Goal: Task Accomplishment & Management: Manage account settings

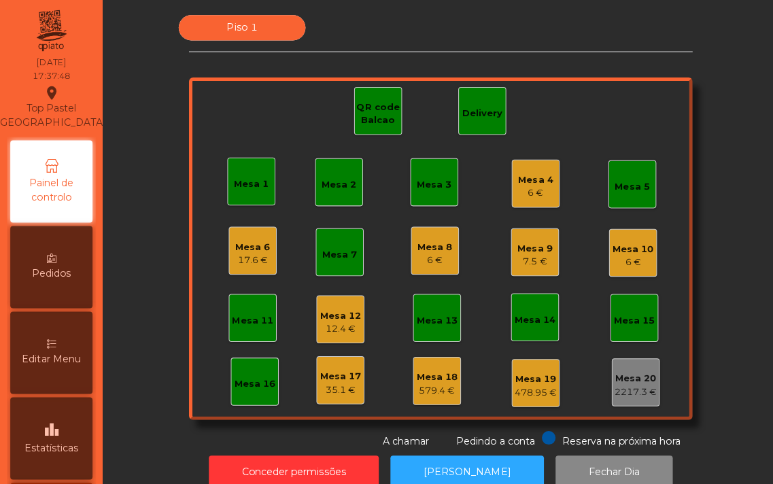
click at [239, 260] on div "17.6 €" at bounding box center [251, 259] width 35 height 14
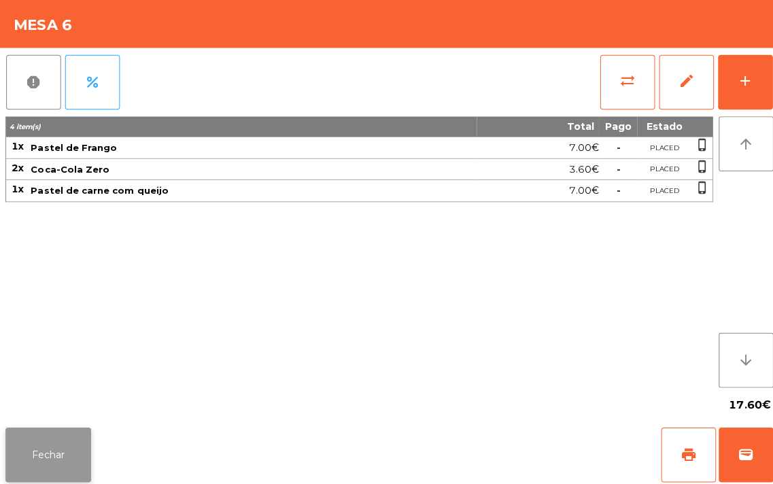
click at [48, 452] on button "Fechar" at bounding box center [47, 451] width 85 height 54
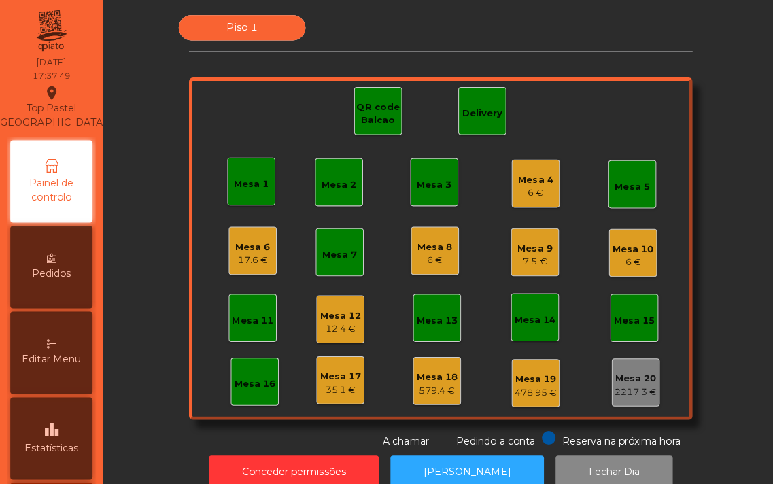
click at [417, 240] on div "Mesa 8" at bounding box center [432, 246] width 35 height 14
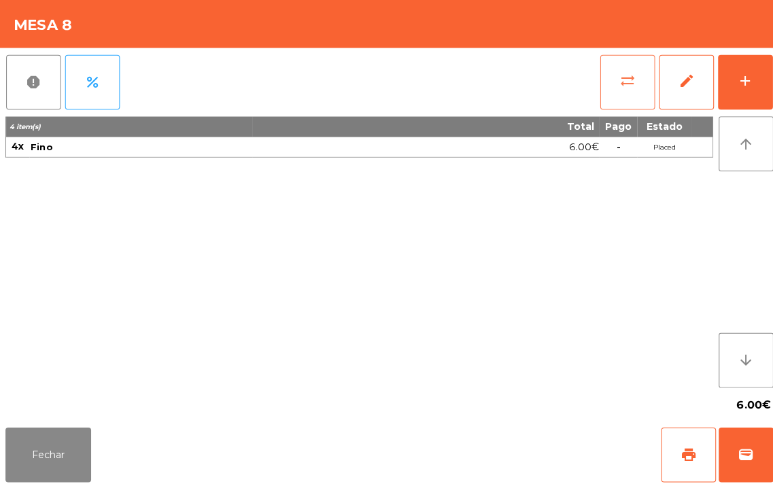
click at [627, 79] on span "sync_alt" at bounding box center [623, 80] width 16 height 16
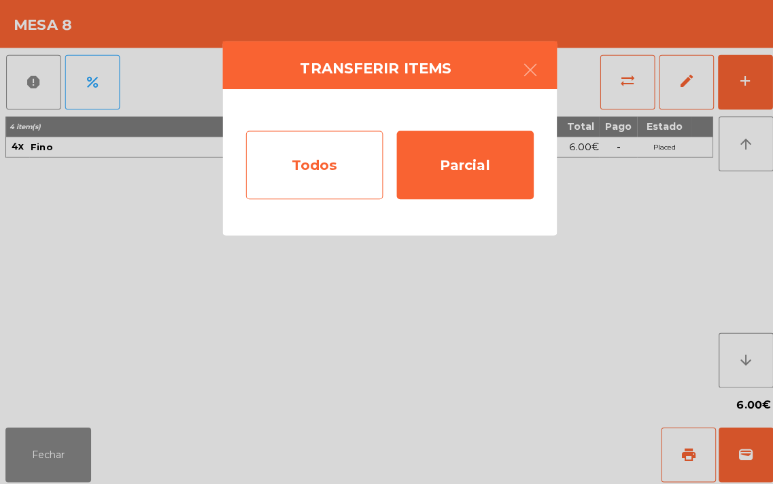
click at [325, 165] on div "Todos" at bounding box center [312, 164] width 136 height 68
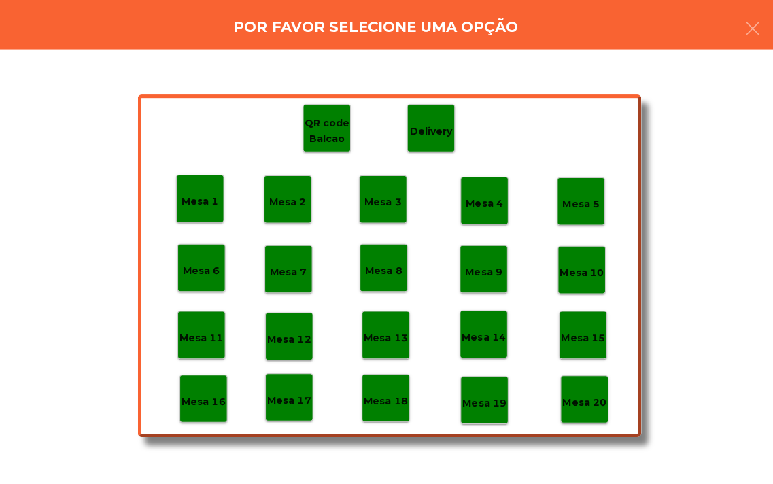
click at [481, 399] on p "Mesa 19" at bounding box center [481, 400] width 44 height 16
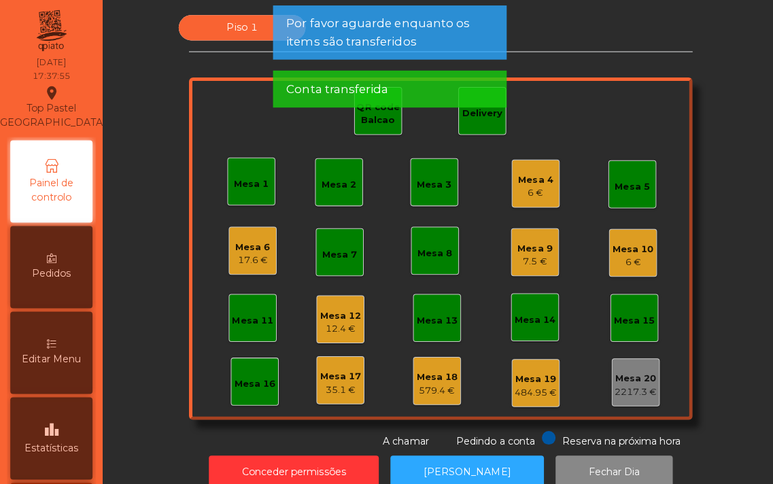
click at [527, 175] on div "Mesa 4" at bounding box center [532, 179] width 35 height 14
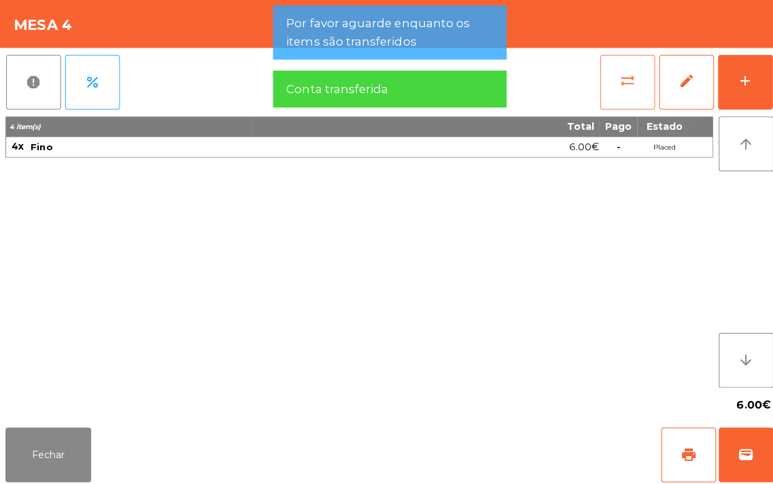
click at [631, 82] on button "sync_alt" at bounding box center [623, 81] width 54 height 54
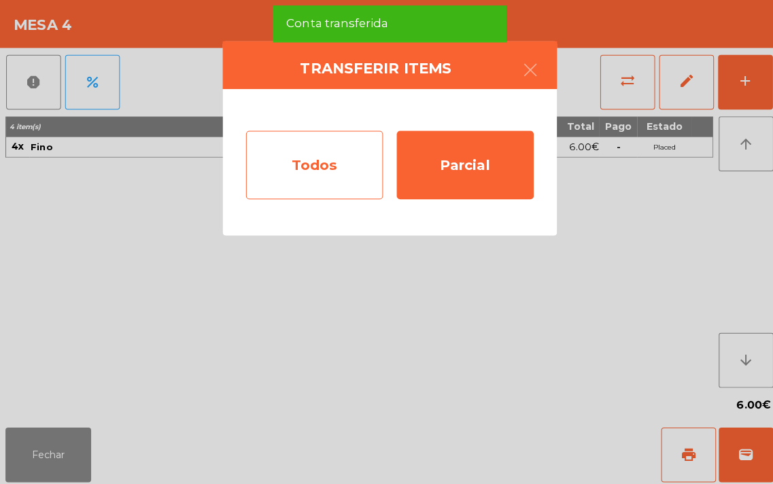
click at [332, 171] on div "Todos" at bounding box center [312, 164] width 136 height 68
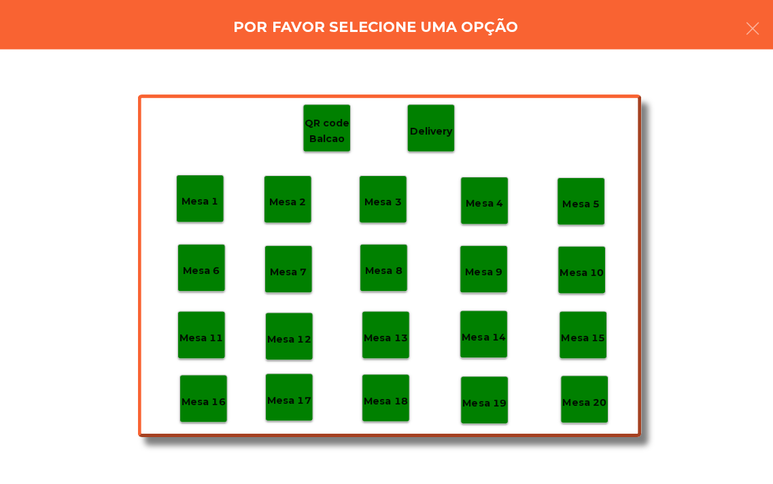
click at [483, 392] on p "Mesa 19" at bounding box center [481, 400] width 44 height 16
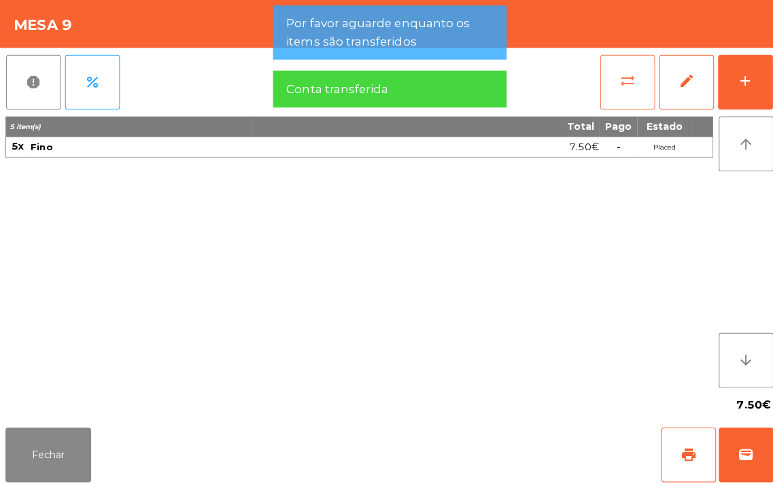
click at [609, 67] on button "sync_alt" at bounding box center [623, 81] width 54 height 54
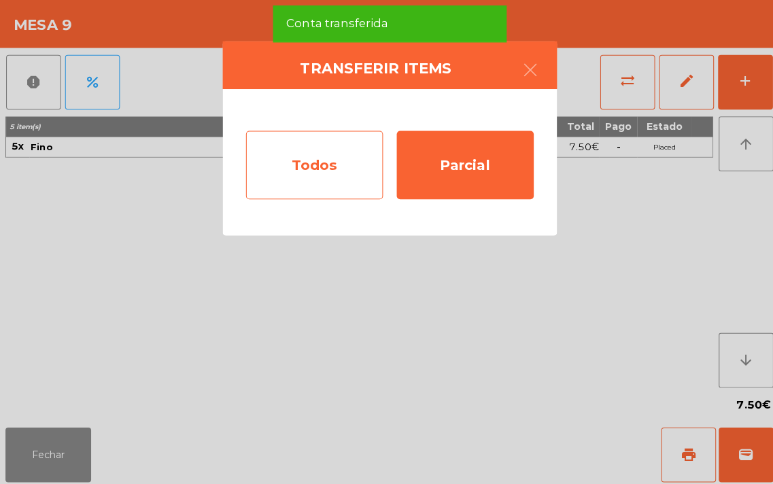
click at [330, 165] on div "Todos" at bounding box center [312, 164] width 136 height 68
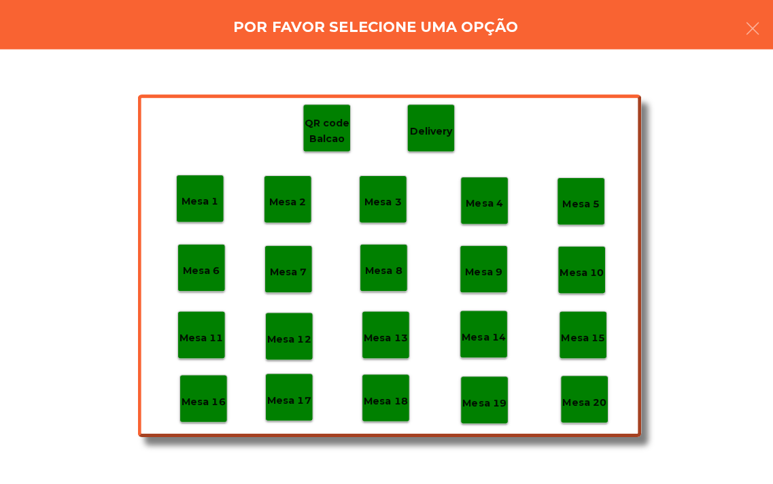
click at [479, 393] on p "Mesa 19" at bounding box center [481, 400] width 44 height 16
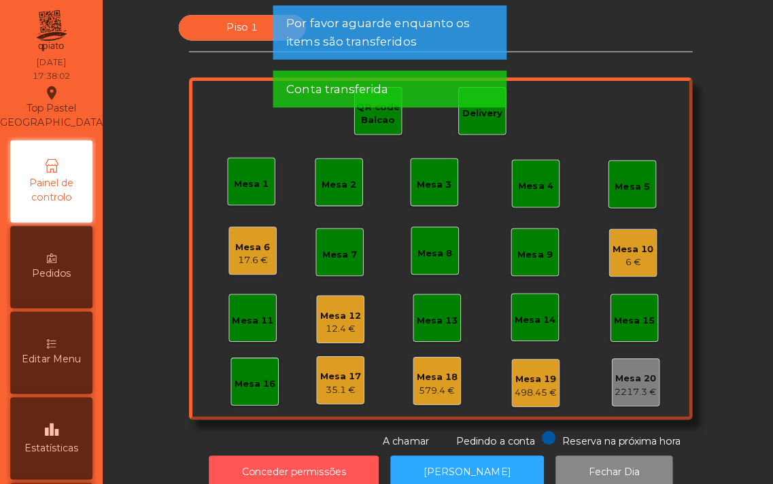
click at [339, 456] on button "Conceder permissões" at bounding box center [291, 468] width 169 height 33
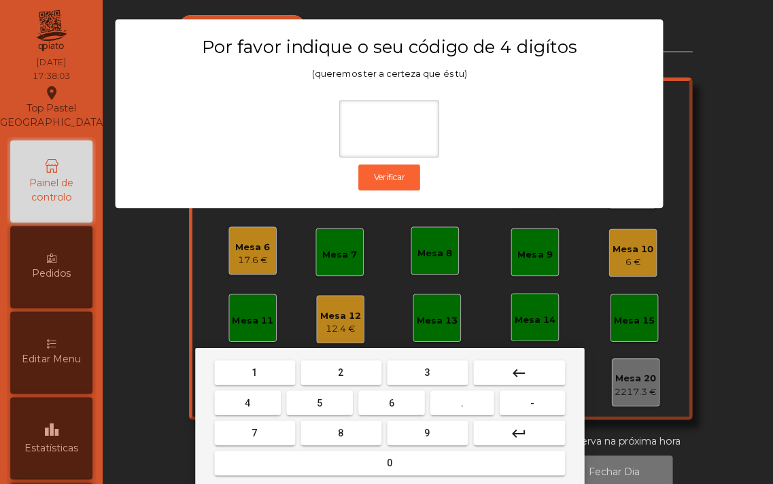
click at [243, 369] on button "1" at bounding box center [253, 370] width 80 height 24
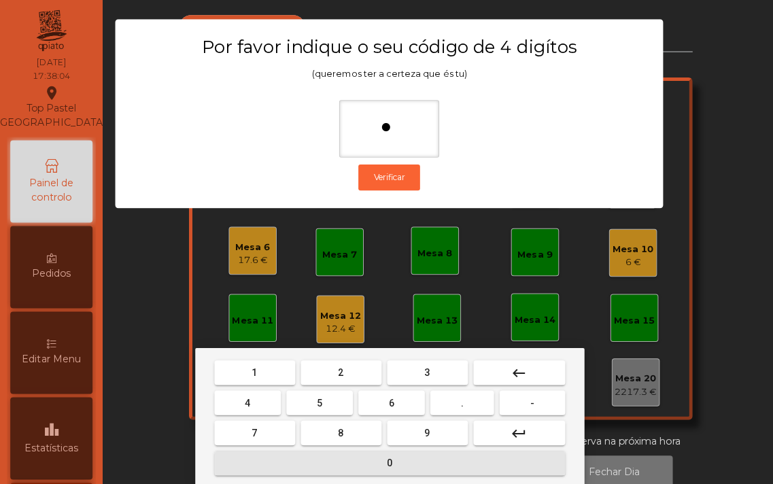
click at [348, 453] on button "0" at bounding box center [387, 459] width 348 height 24
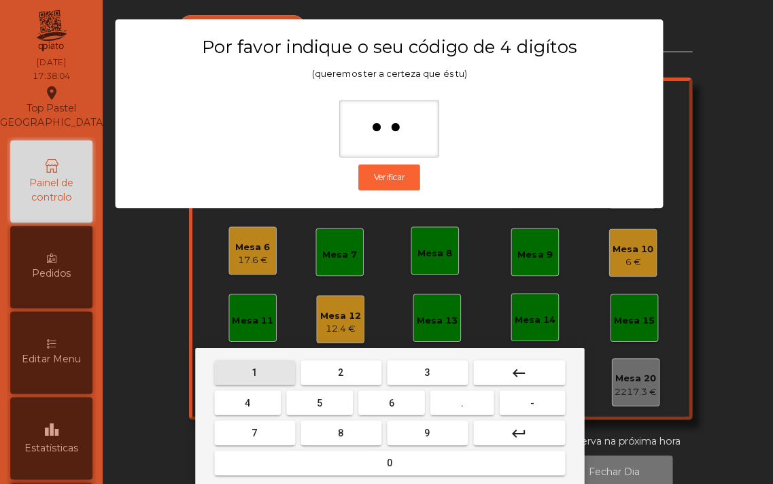
click at [242, 364] on button "1" at bounding box center [253, 370] width 80 height 24
click at [342, 467] on button "0" at bounding box center [387, 459] width 348 height 24
type input "****"
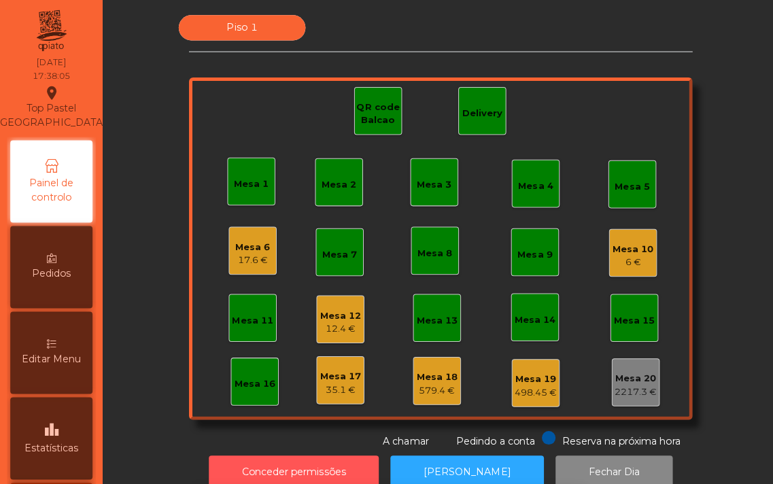
scroll to position [12, 0]
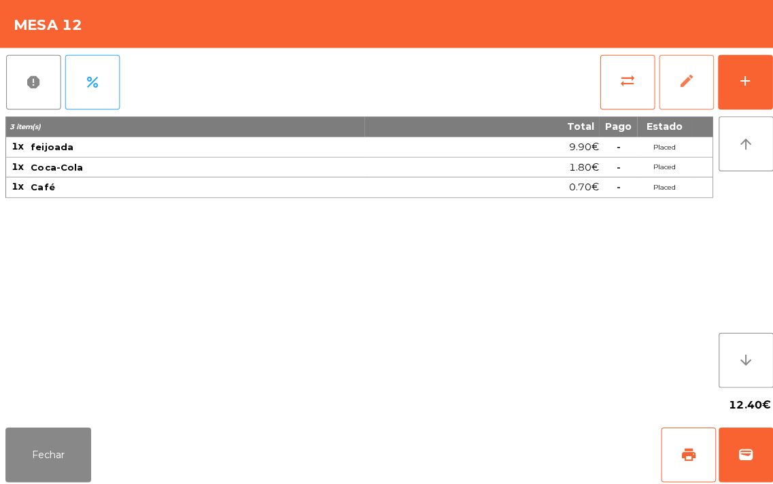
click at [670, 82] on button "edit" at bounding box center [681, 81] width 54 height 54
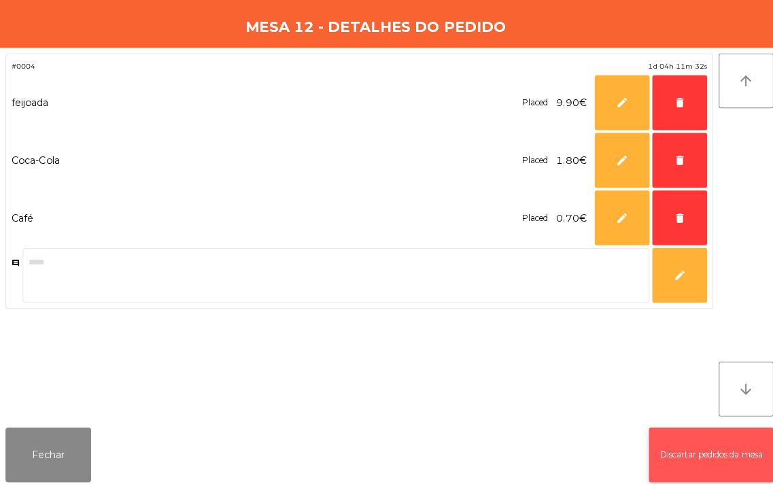
click at [705, 445] on button "Discartar pedidos da mesa" at bounding box center [706, 451] width 124 height 54
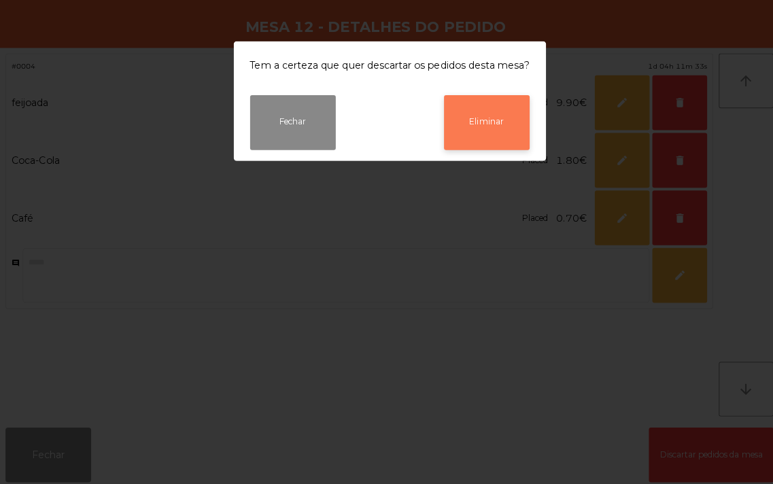
click at [472, 112] on button "Eliminar" at bounding box center [483, 122] width 85 height 54
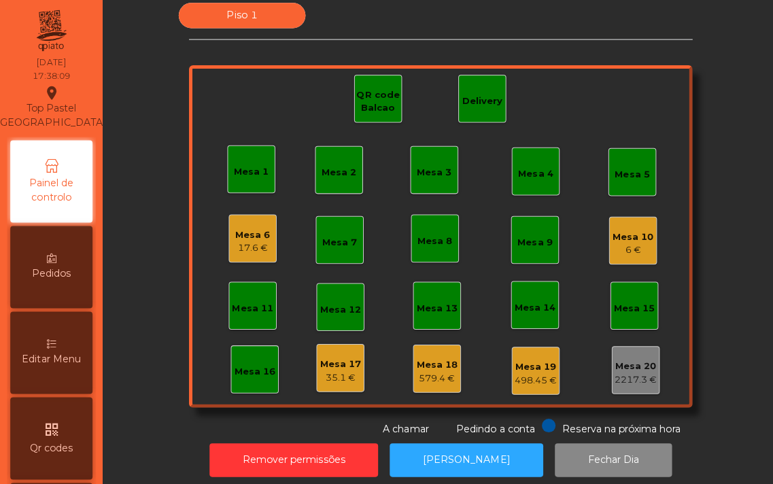
click at [623, 235] on div "Mesa 10" at bounding box center [628, 235] width 41 height 14
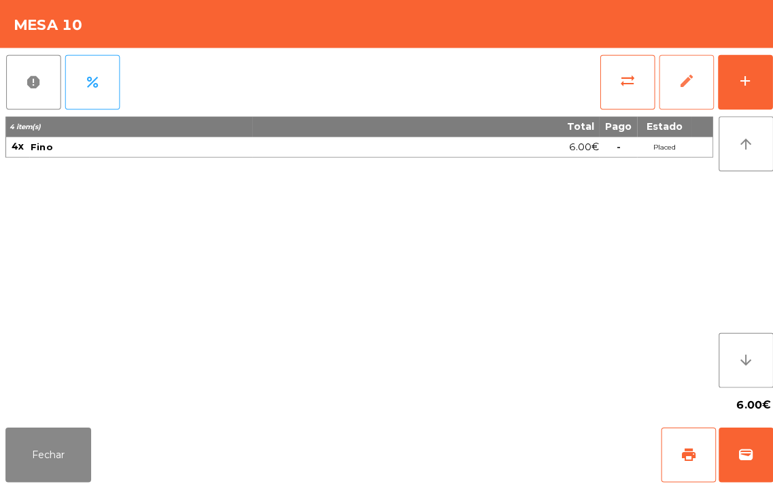
click at [676, 72] on span "edit" at bounding box center [681, 80] width 16 height 16
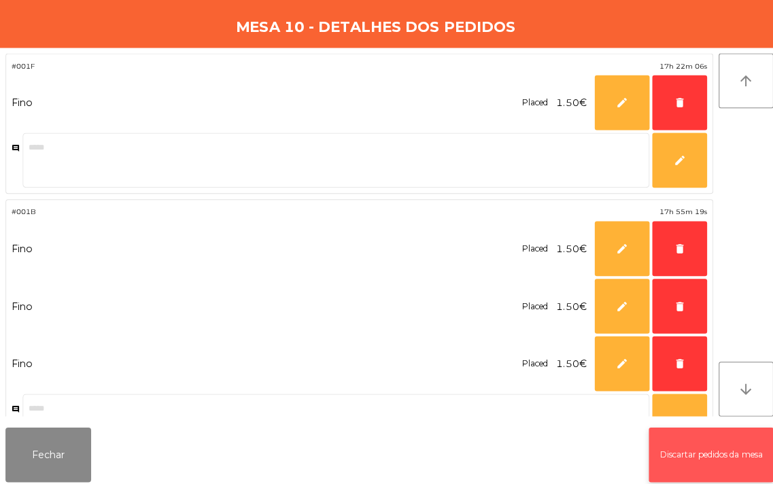
click at [696, 465] on button "Discartar pedidos da mesa" at bounding box center [706, 451] width 124 height 54
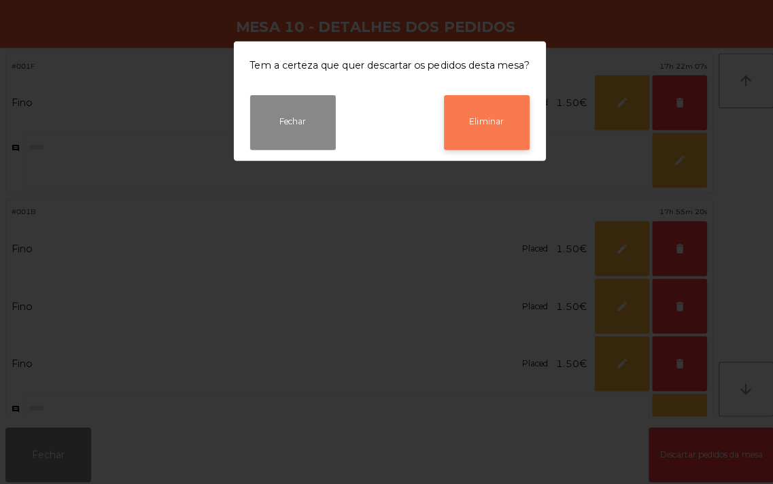
click at [484, 100] on button "Eliminar" at bounding box center [483, 122] width 85 height 54
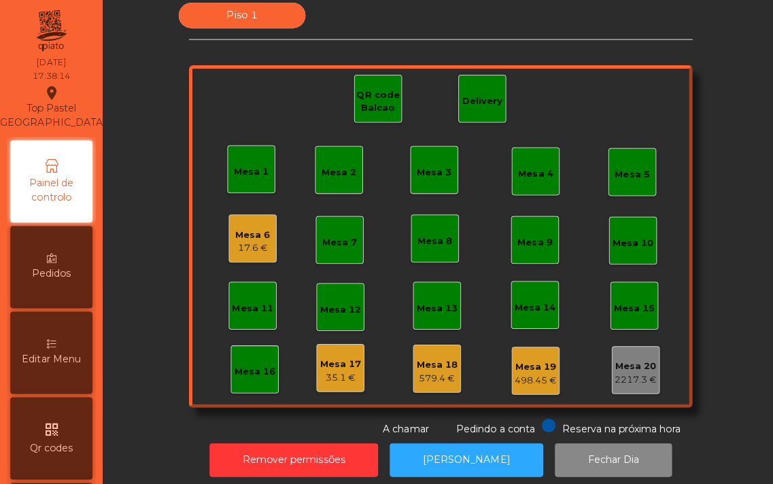
click at [233, 360] on div "Mesa 16" at bounding box center [253, 366] width 41 height 19
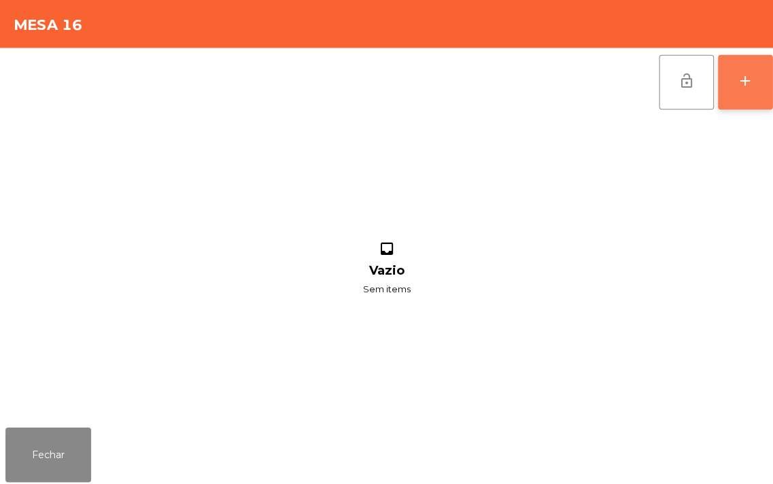
click at [746, 72] on div "add" at bounding box center [740, 80] width 16 height 16
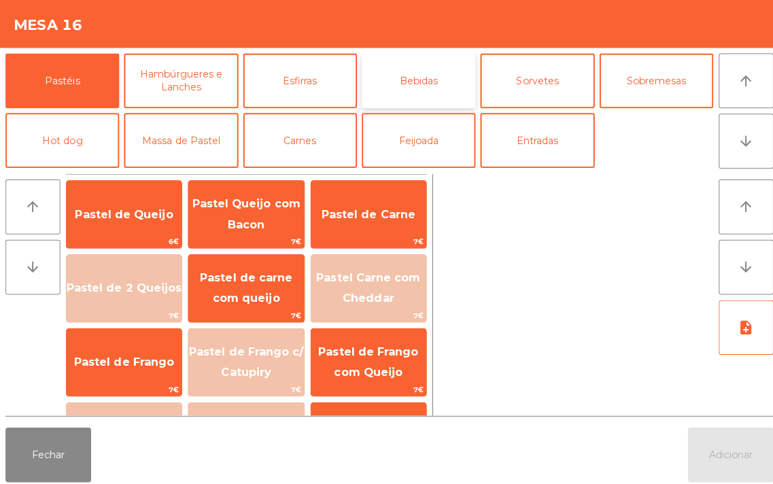
click at [425, 75] on button "Bebidas" at bounding box center [415, 80] width 113 height 54
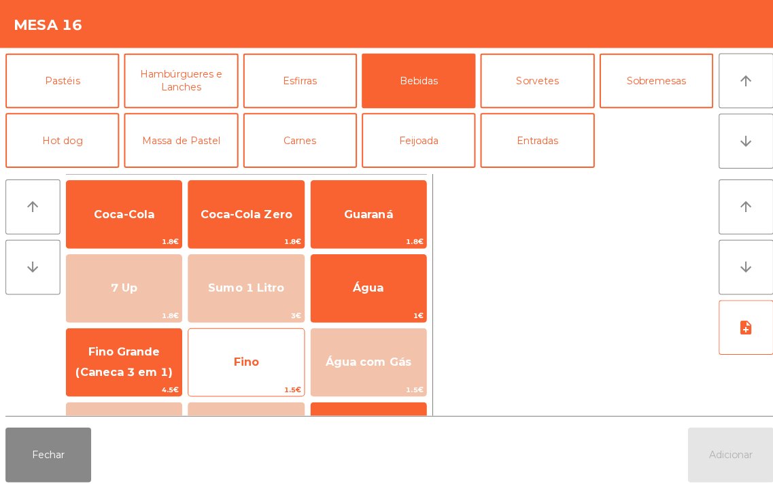
click at [247, 354] on span "Fino" at bounding box center [244, 359] width 25 height 13
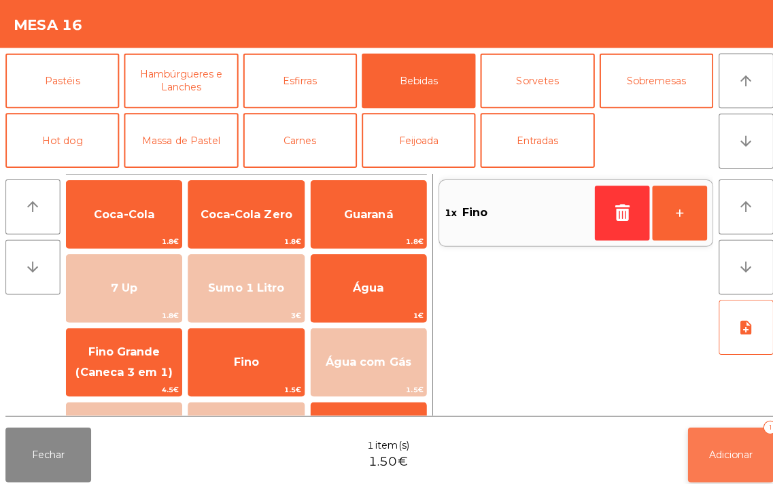
click at [721, 454] on span "Adicionar" at bounding box center [726, 451] width 44 height 12
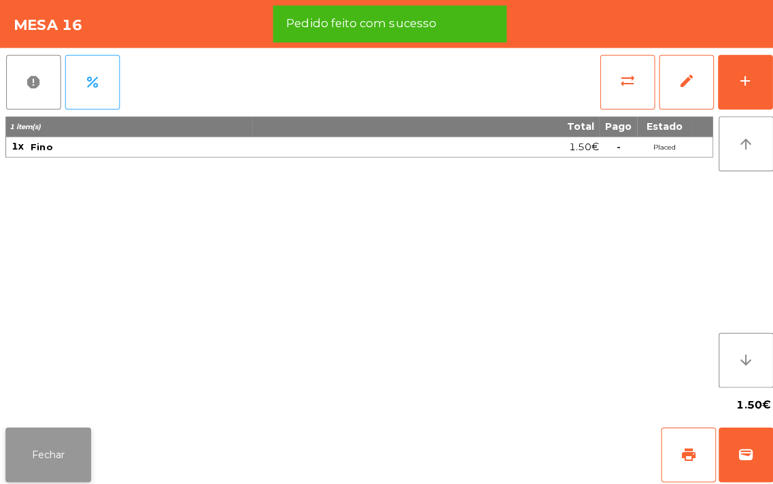
click at [37, 460] on button "Fechar" at bounding box center [47, 451] width 85 height 54
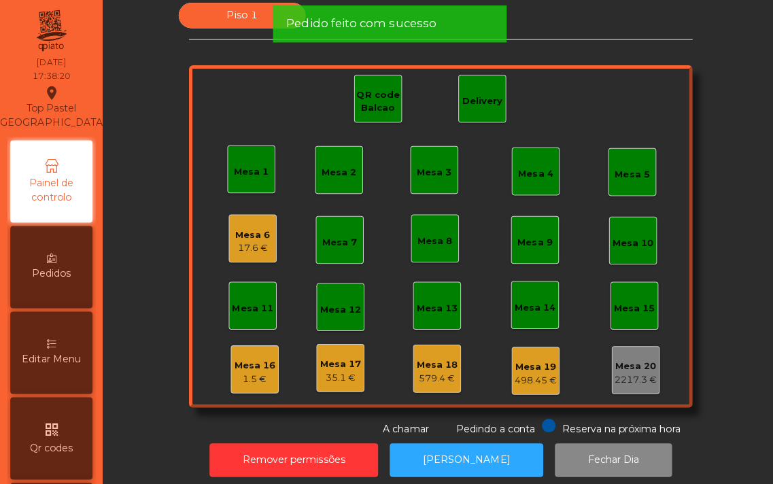
click at [336, 362] on div "Mesa 17" at bounding box center [338, 362] width 41 height 14
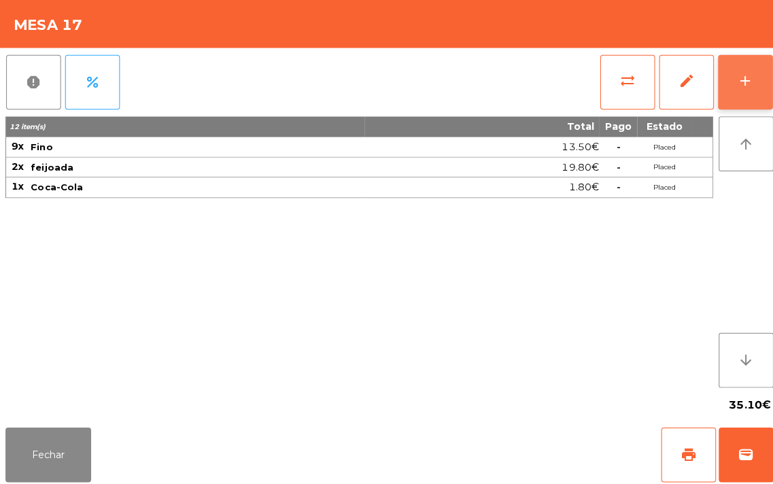
click at [735, 86] on div "add" at bounding box center [740, 80] width 16 height 16
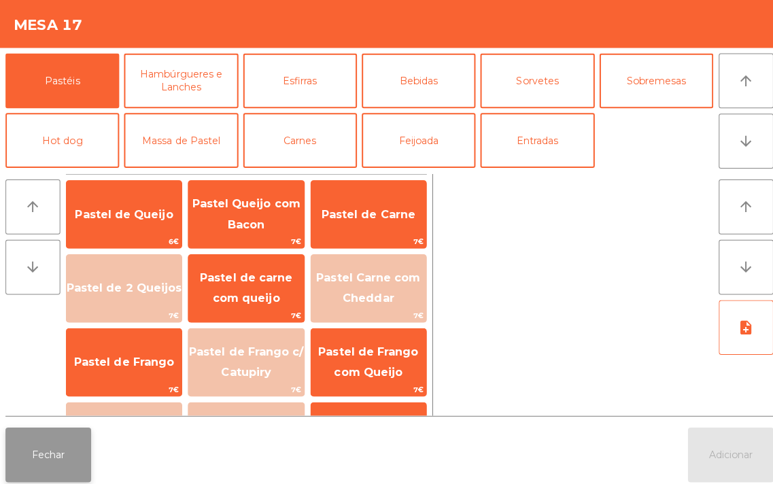
click at [65, 463] on button "Fechar" at bounding box center [47, 451] width 85 height 54
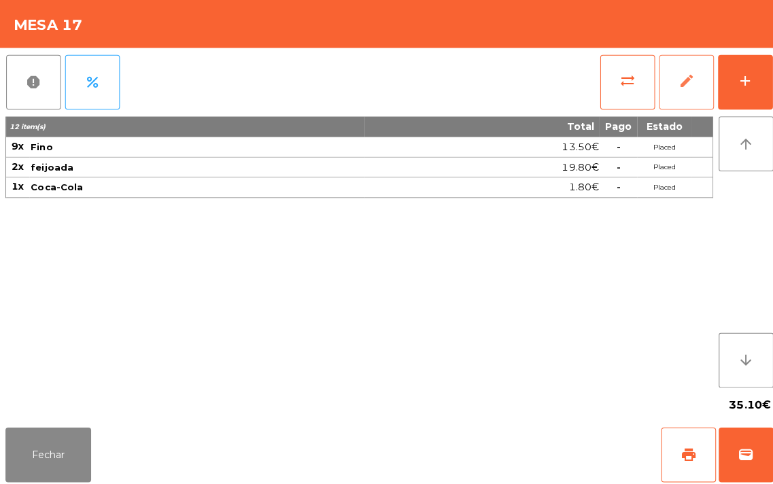
click at [672, 80] on button "edit" at bounding box center [681, 81] width 54 height 54
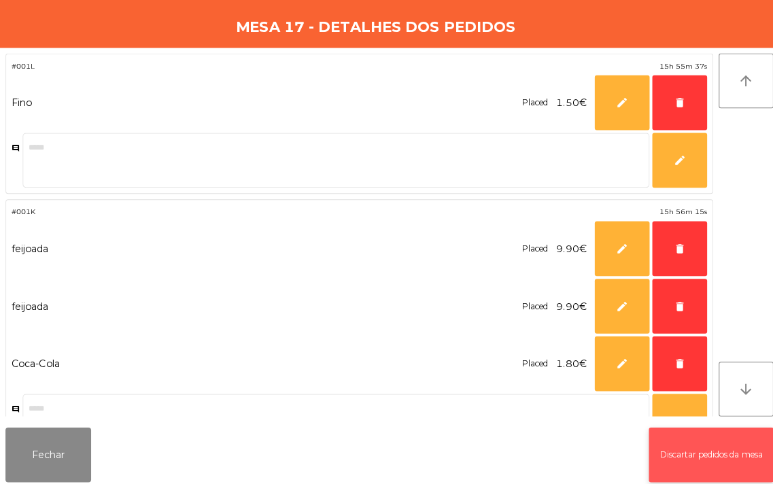
click at [706, 442] on button "Discartar pedidos da mesa" at bounding box center [706, 451] width 124 height 54
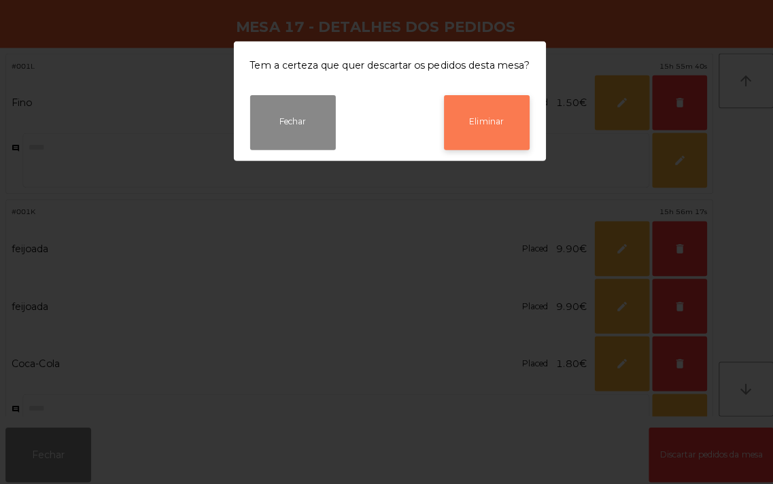
click at [499, 126] on button "Eliminar" at bounding box center [483, 122] width 85 height 54
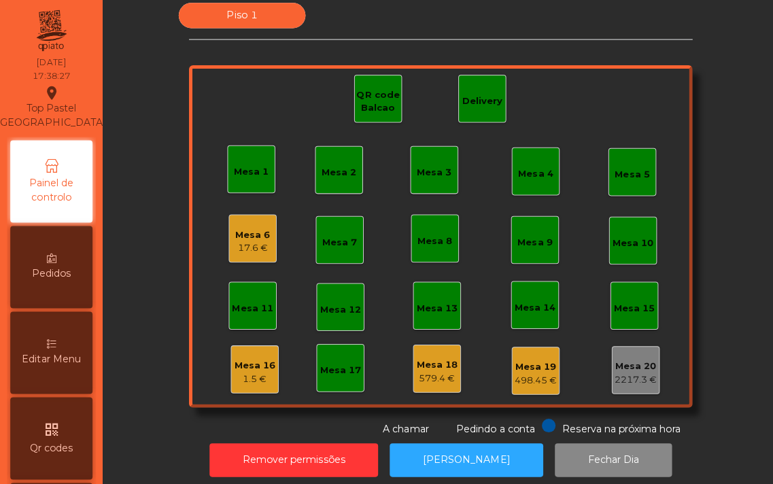
click at [437, 359] on div "Mesa 18" at bounding box center [433, 363] width 41 height 14
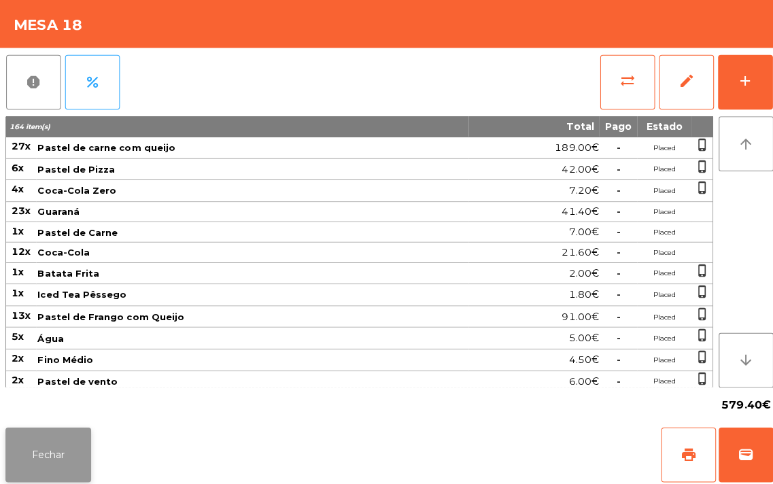
click at [33, 458] on button "Fechar" at bounding box center [47, 451] width 85 height 54
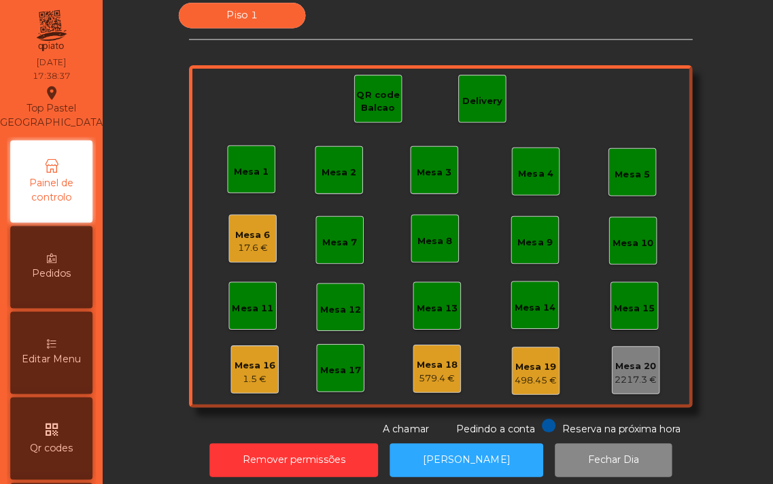
click at [433, 358] on div "Mesa 18" at bounding box center [433, 363] width 41 height 14
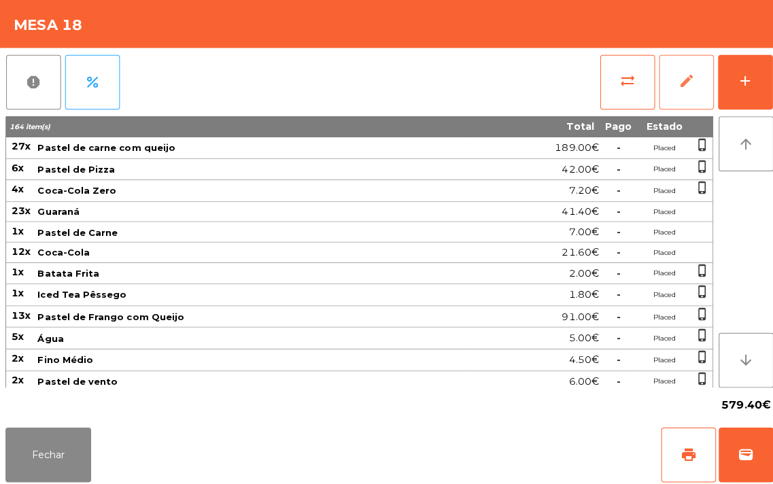
click at [672, 80] on button "edit" at bounding box center [681, 81] width 54 height 54
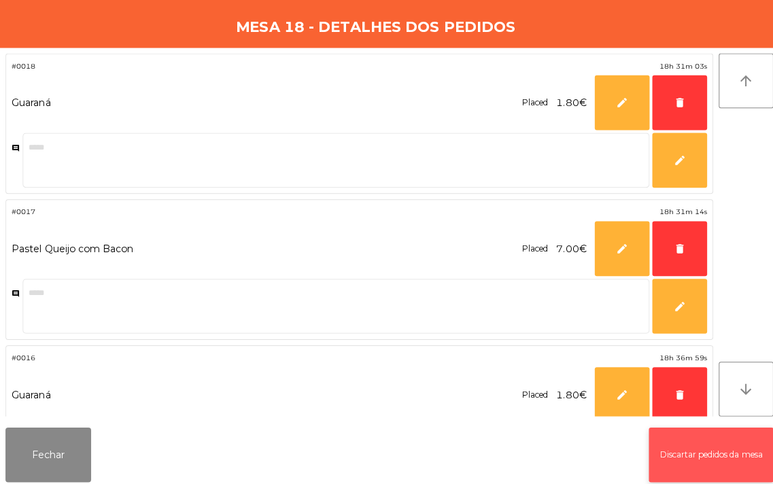
click at [671, 456] on button "Discartar pedidos da mesa" at bounding box center [706, 451] width 124 height 54
click at [710, 450] on button "Discartar pedidos da mesa" at bounding box center [706, 451] width 124 height 54
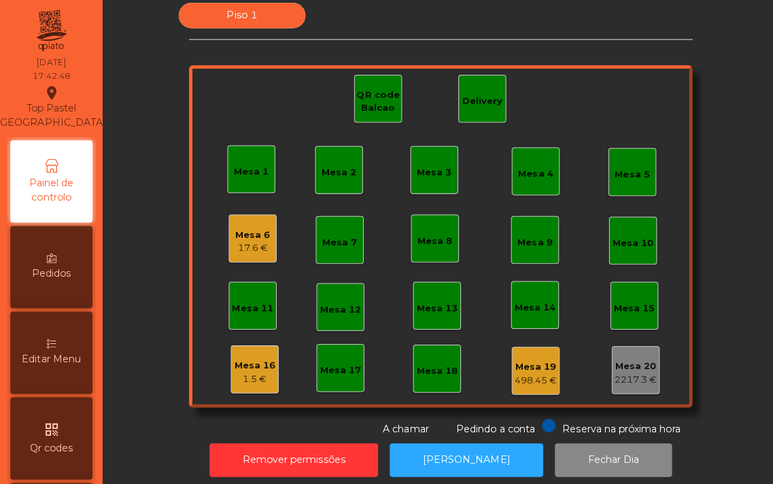
click at [235, 382] on div "Mesa 16 1.5 €" at bounding box center [253, 367] width 48 height 48
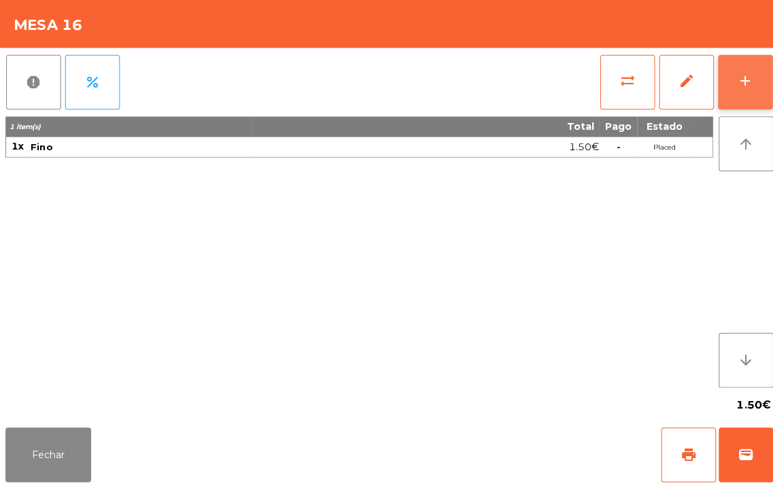
click at [725, 84] on button "add" at bounding box center [740, 81] width 54 height 54
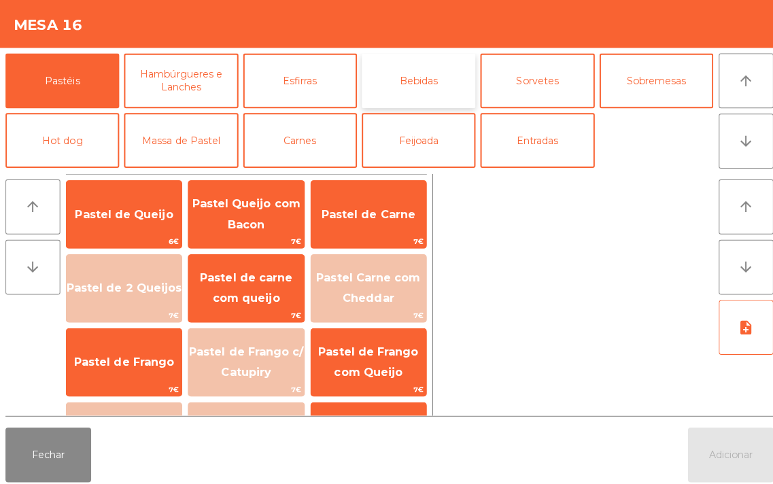
click at [406, 99] on button "Bebidas" at bounding box center [415, 80] width 113 height 54
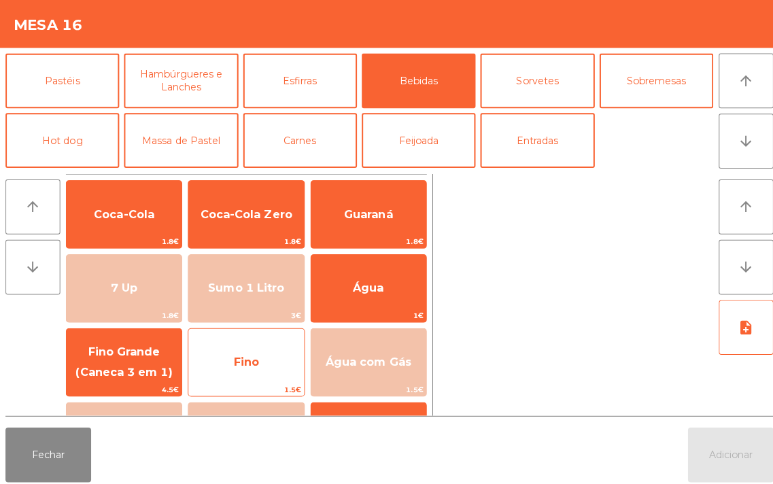
click at [241, 360] on span "Fino" at bounding box center [244, 359] width 25 height 13
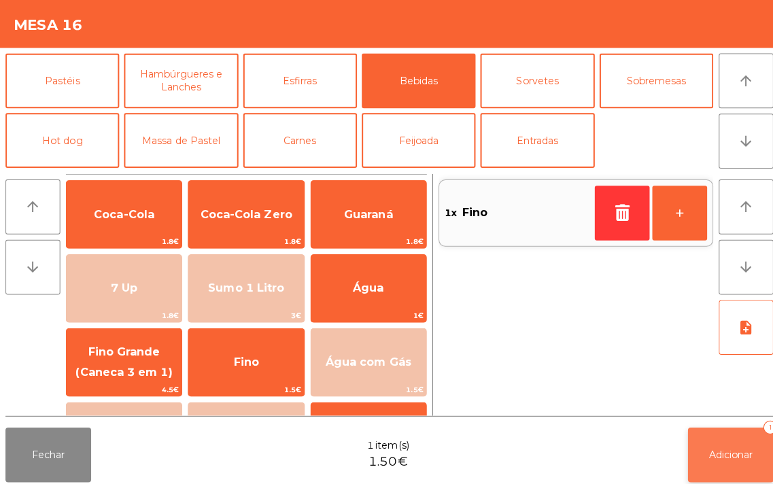
click at [716, 451] on span "Adicionar" at bounding box center [726, 451] width 44 height 12
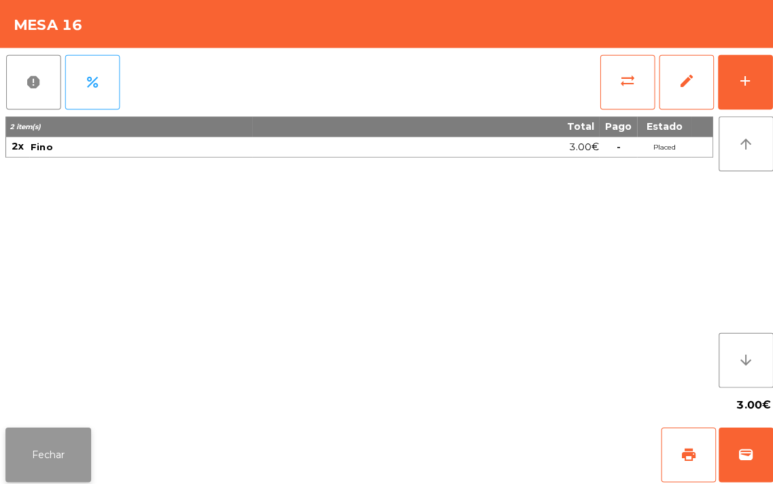
click at [57, 458] on button "Fechar" at bounding box center [47, 451] width 85 height 54
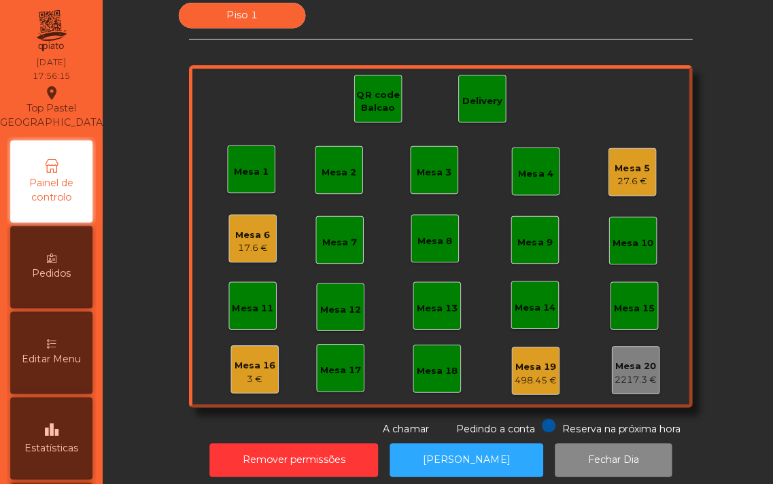
click at [245, 226] on div "Mesa 6" at bounding box center [251, 233] width 35 height 14
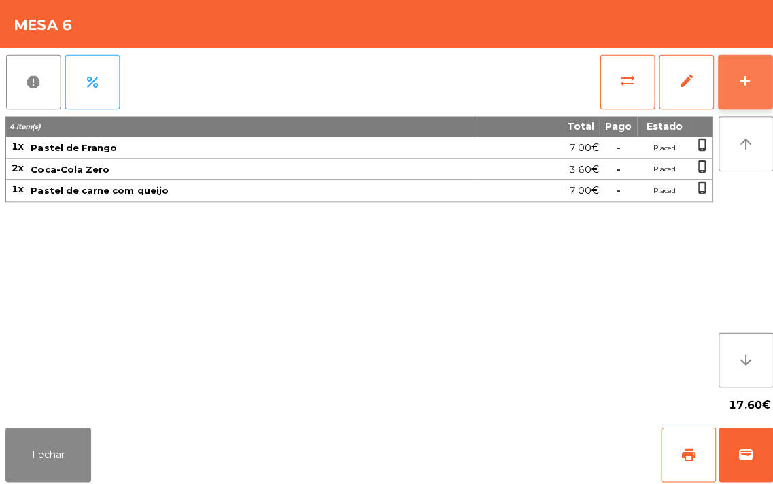
click at [741, 78] on div "add" at bounding box center [740, 80] width 16 height 16
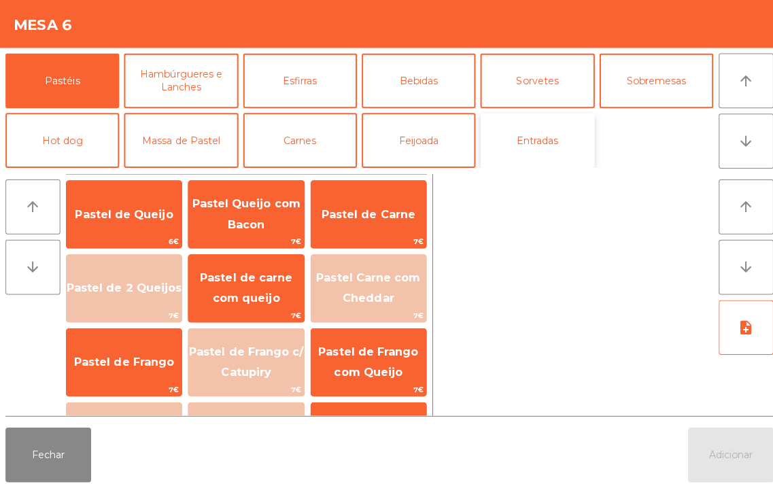
click at [526, 139] on button "Entradas" at bounding box center [533, 139] width 113 height 54
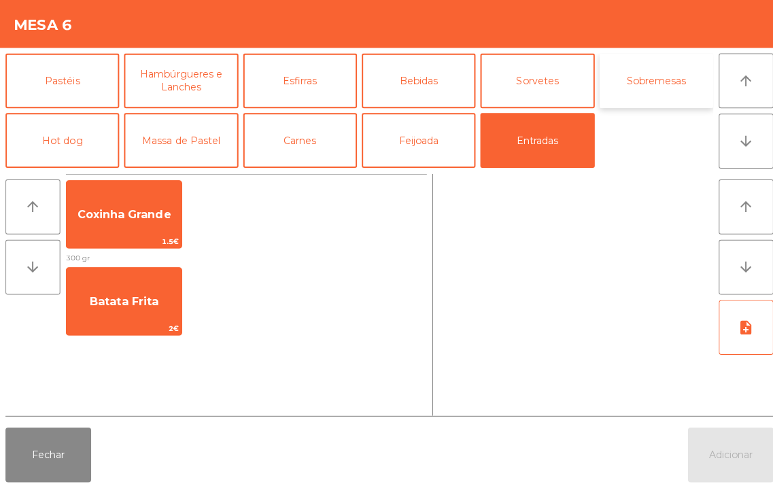
click at [661, 73] on button "Sobremesas" at bounding box center [651, 80] width 113 height 54
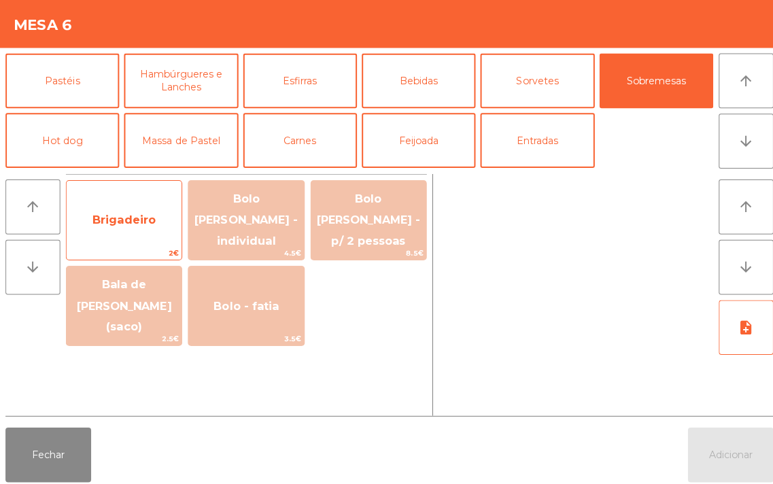
click at [128, 200] on span "Brigadeiro" at bounding box center [123, 218] width 114 height 37
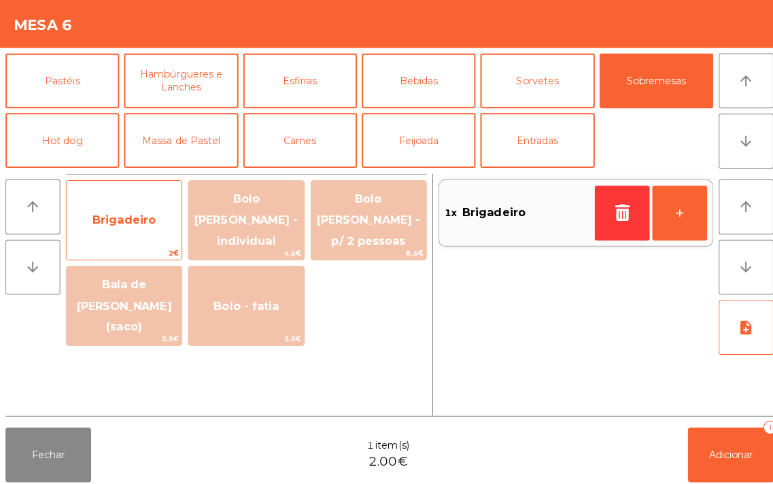
click at [116, 211] on span "Brigadeiro" at bounding box center [123, 217] width 63 height 13
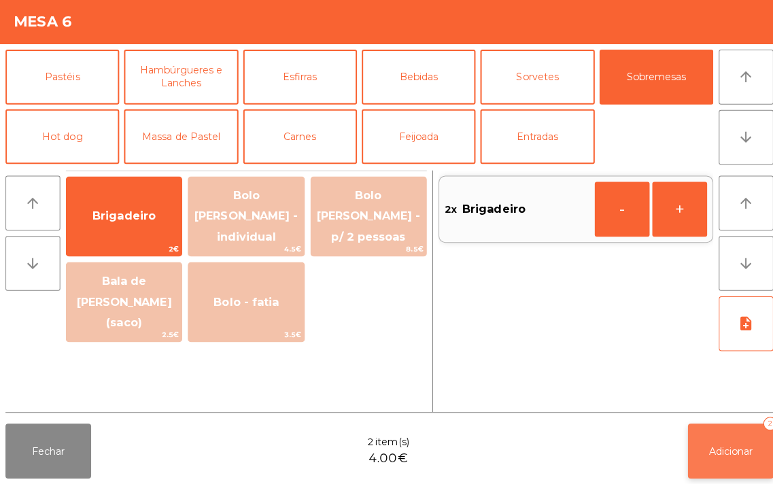
click at [735, 458] on button "Adicionar 2" at bounding box center [725, 451] width 85 height 54
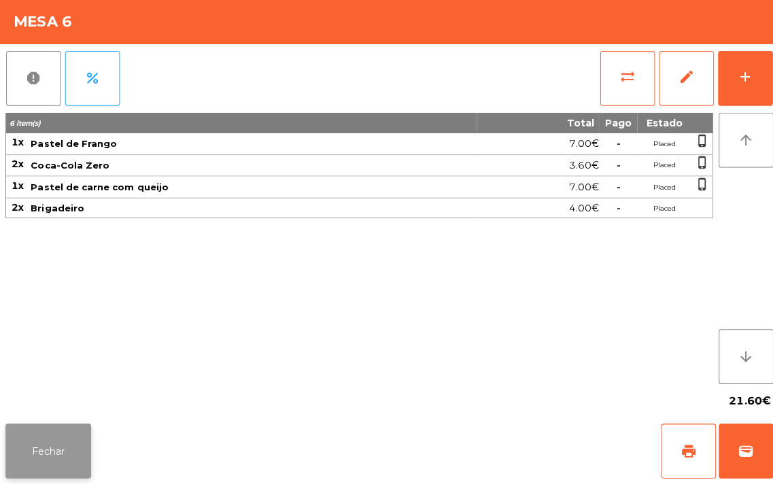
click at [43, 439] on button "Fechar" at bounding box center [47, 451] width 85 height 54
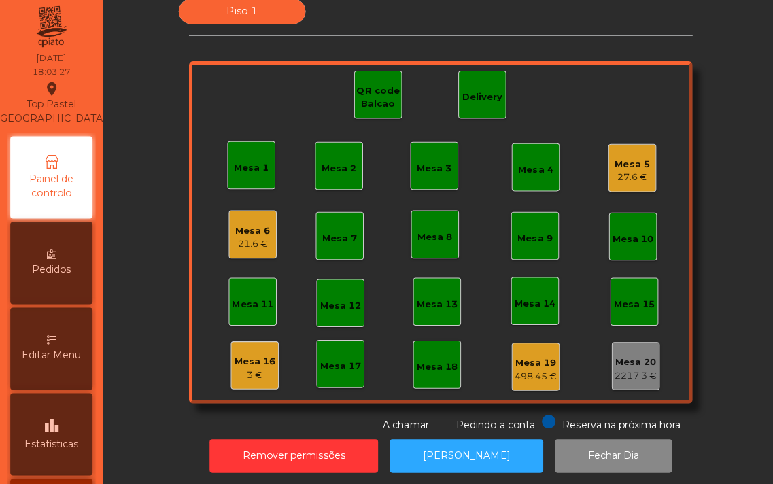
click at [609, 306] on div "Mesa 15" at bounding box center [629, 306] width 41 height 14
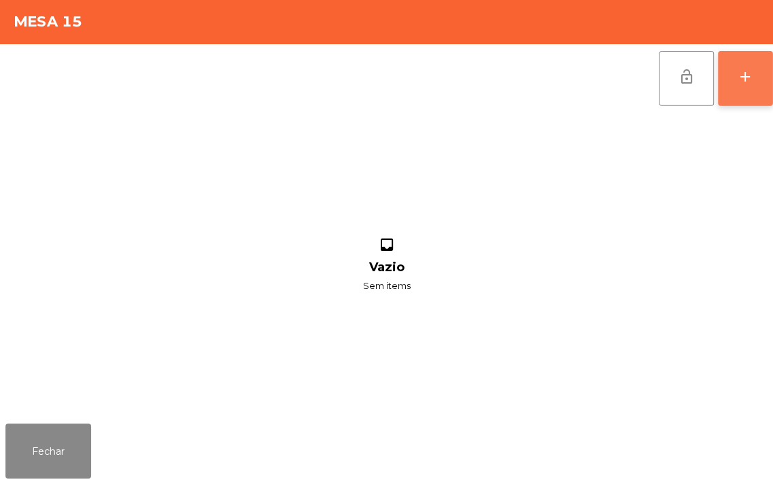
click at [726, 82] on button "add" at bounding box center [740, 81] width 54 height 54
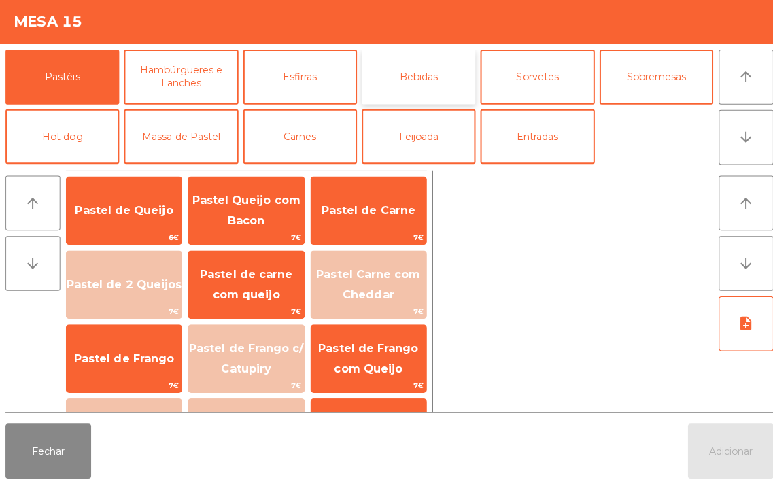
click at [424, 77] on button "Bebidas" at bounding box center [415, 80] width 113 height 54
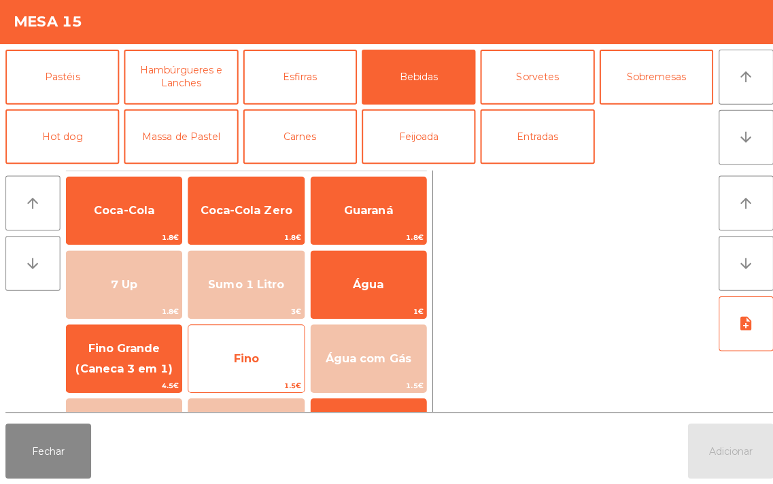
click at [232, 364] on span "Fino" at bounding box center [244, 359] width 25 height 13
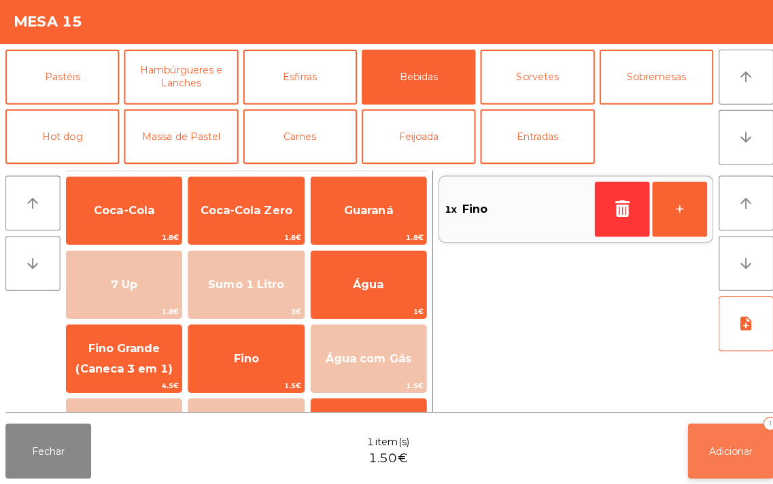
click at [717, 445] on span "Adicionar" at bounding box center [726, 451] width 44 height 12
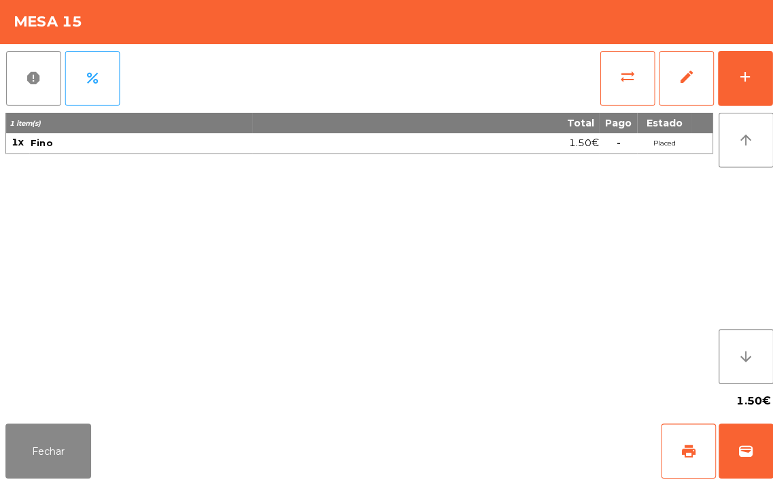
click at [0, 430] on div "Fechar print wallet" at bounding box center [386, 451] width 773 height 65
click at [30, 457] on button "Fechar" at bounding box center [47, 451] width 85 height 54
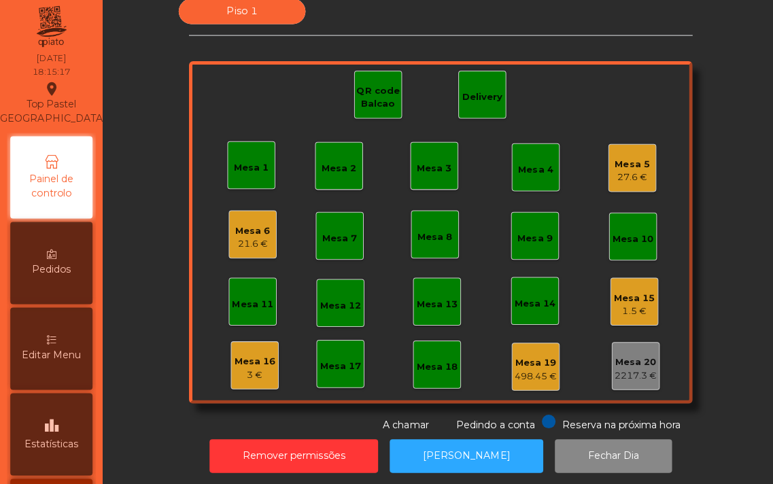
click at [615, 229] on div "Mesa 10" at bounding box center [628, 238] width 41 height 19
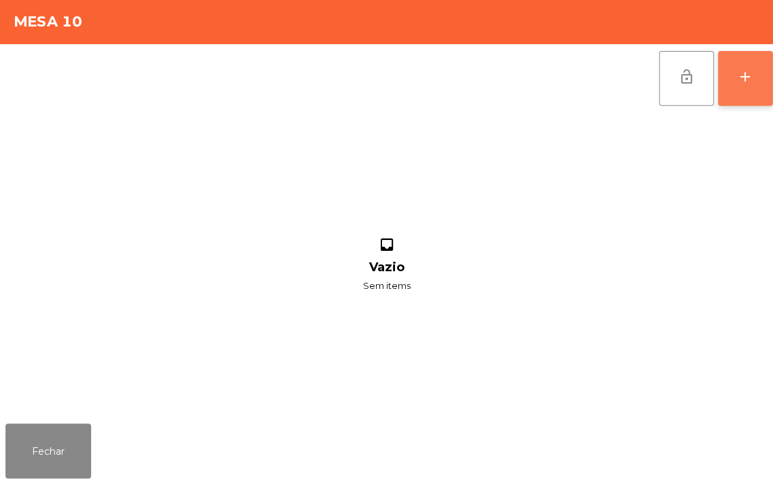
click at [758, 76] on button "add" at bounding box center [740, 81] width 54 height 54
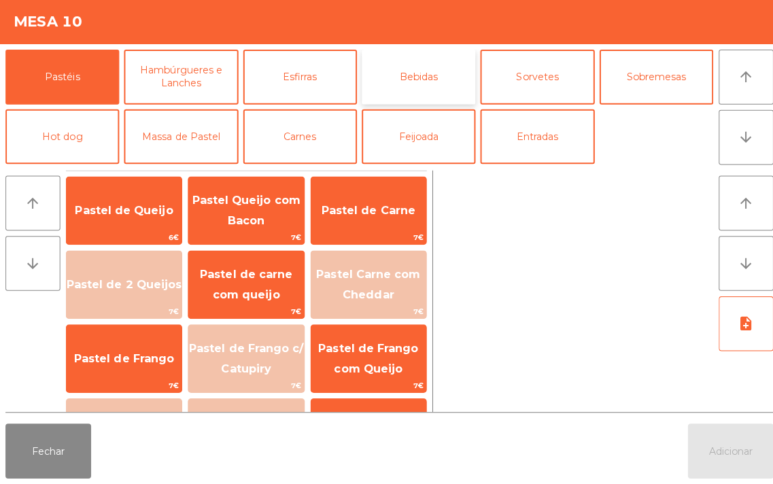
click at [424, 83] on button "Bebidas" at bounding box center [415, 80] width 113 height 54
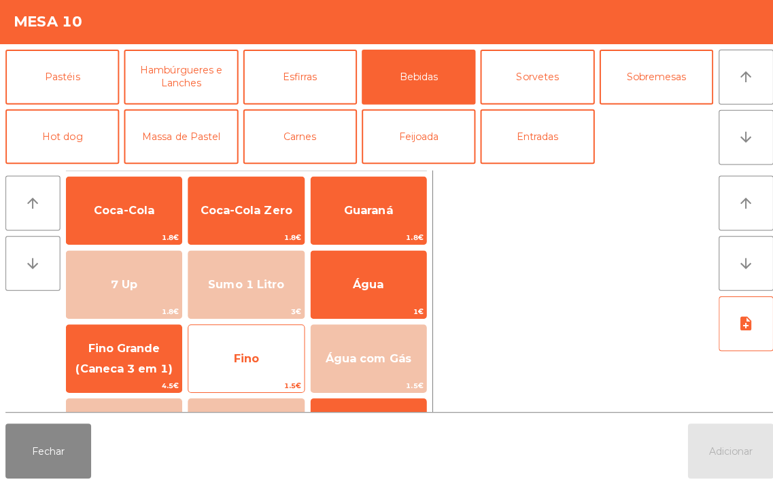
click at [252, 362] on span "Fino" at bounding box center [244, 359] width 25 height 13
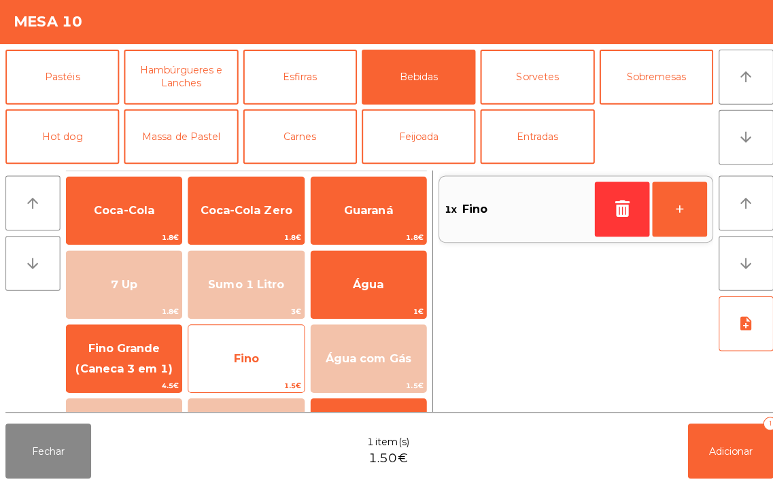
click at [252, 362] on span "Fino" at bounding box center [244, 359] width 25 height 13
click at [250, 360] on span "Fino" at bounding box center [244, 359] width 25 height 13
click at [252, 356] on span "Fino" at bounding box center [244, 359] width 25 height 13
click at [243, 360] on span "Fino" at bounding box center [244, 359] width 25 height 13
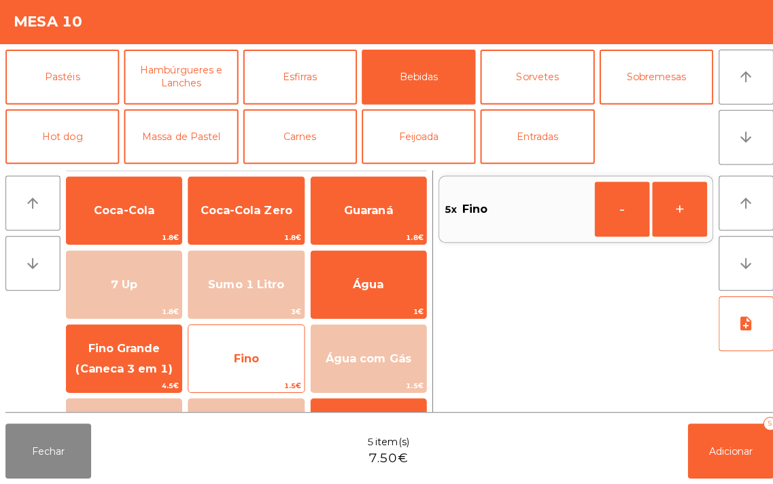
click at [250, 354] on span "Fino" at bounding box center [244, 359] width 25 height 13
click at [243, 355] on span "Fino" at bounding box center [244, 359] width 25 height 13
click at [246, 354] on span "Fino" at bounding box center [244, 359] width 25 height 13
click at [247, 353] on span "Fino" at bounding box center [244, 359] width 25 height 13
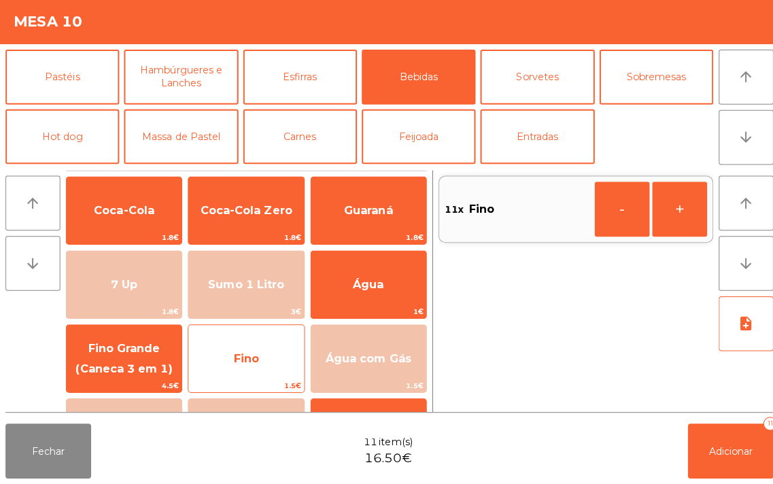
click at [247, 350] on span "Fino" at bounding box center [244, 359] width 114 height 37
click at [247, 349] on span "Fino" at bounding box center [244, 359] width 114 height 37
click at [245, 353] on span "Fino" at bounding box center [244, 359] width 25 height 13
click at [248, 357] on span "Fino" at bounding box center [244, 359] width 25 height 13
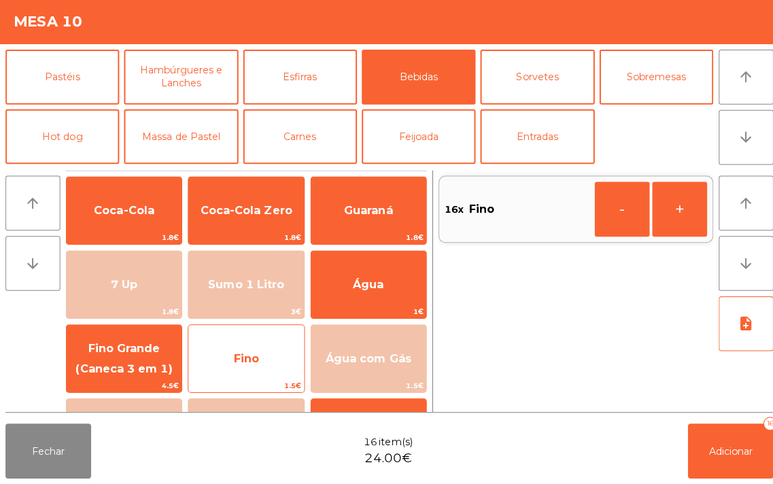
click at [240, 350] on span "Fino" at bounding box center [244, 359] width 114 height 37
click at [239, 345] on span "Fino" at bounding box center [244, 359] width 114 height 37
click at [240, 348] on span "Fino" at bounding box center [244, 359] width 114 height 37
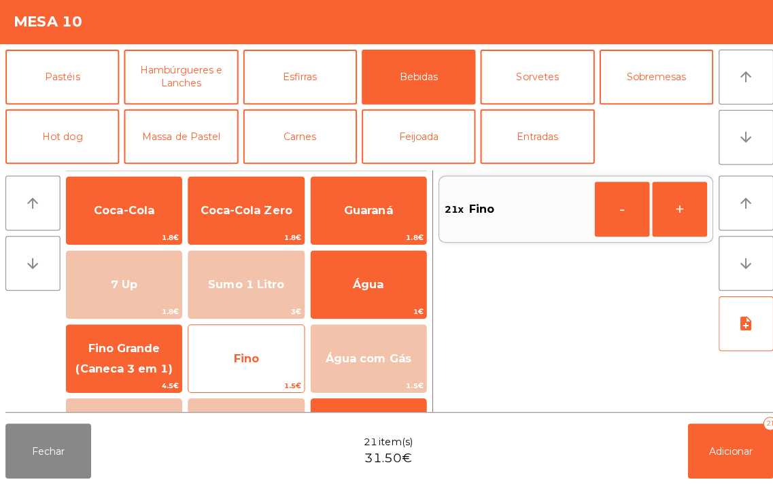
click at [241, 348] on span "Fino" at bounding box center [244, 359] width 114 height 37
click at [245, 350] on span "Fino" at bounding box center [244, 359] width 114 height 37
click at [248, 348] on span "Fino" at bounding box center [244, 359] width 114 height 37
click at [241, 350] on span "Fino" at bounding box center [244, 359] width 114 height 37
click at [243, 354] on span "Fino" at bounding box center [244, 359] width 25 height 13
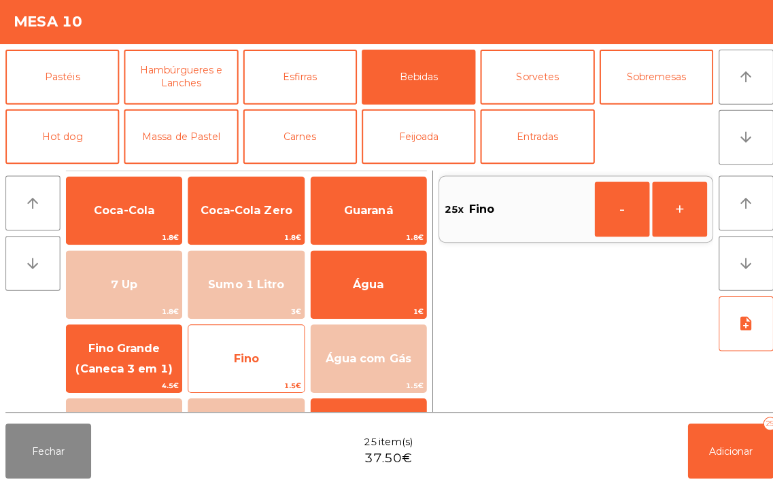
click at [243, 354] on span "Fino" at bounding box center [244, 359] width 25 height 13
click at [242, 354] on span "Fino" at bounding box center [244, 359] width 25 height 13
click at [243, 351] on span "Fino" at bounding box center [244, 359] width 114 height 37
click at [241, 344] on span "Fino" at bounding box center [244, 359] width 114 height 37
click at [245, 343] on span "Fino" at bounding box center [244, 359] width 114 height 37
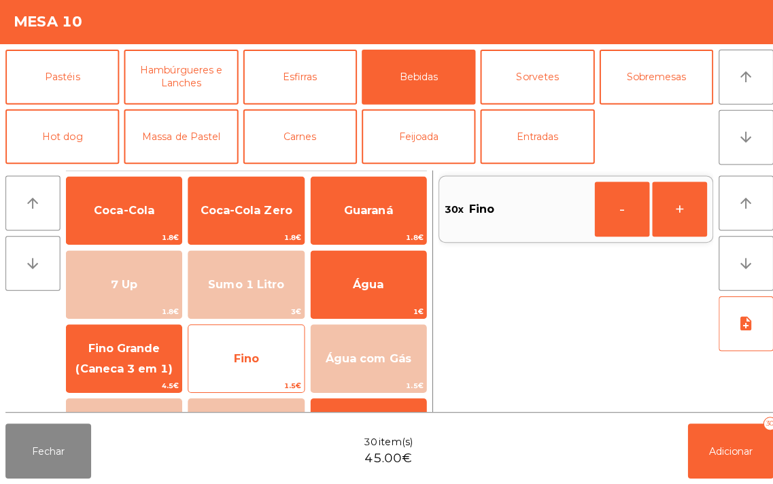
click at [245, 343] on span "Fino" at bounding box center [244, 359] width 114 height 37
click at [246, 345] on span "Fino" at bounding box center [244, 359] width 114 height 37
click at [248, 345] on span "Fino" at bounding box center [244, 359] width 114 height 37
click at [245, 347] on span "Fino" at bounding box center [244, 359] width 114 height 37
click at [241, 349] on span "Fino" at bounding box center [244, 359] width 114 height 37
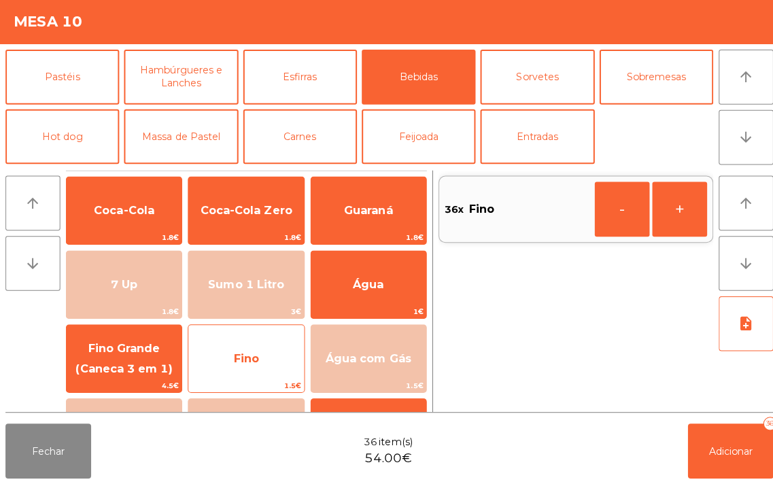
click at [241, 349] on span "Fino" at bounding box center [244, 359] width 114 height 37
click at [235, 349] on span "Fino" at bounding box center [244, 359] width 114 height 37
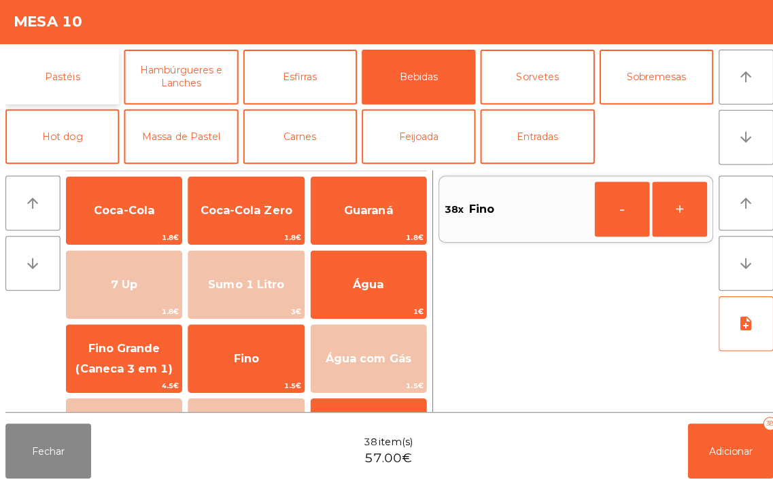
click at [63, 68] on button "Pastéis" at bounding box center [61, 80] width 113 height 54
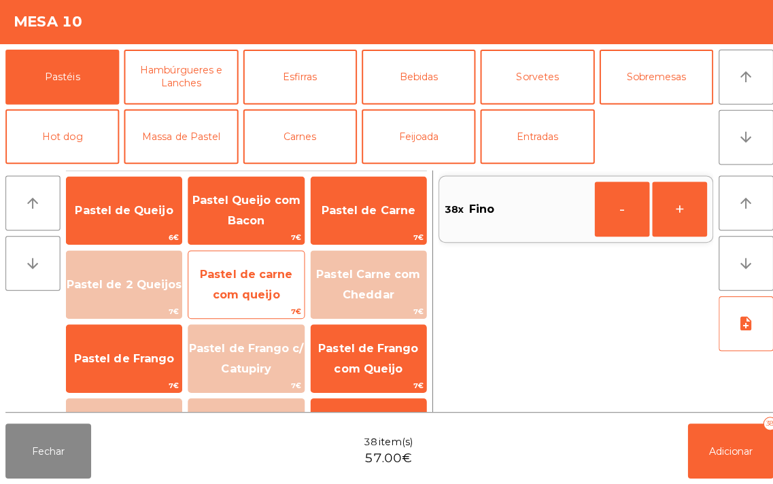
click at [250, 287] on span "Pastel de carne com queijo" at bounding box center [244, 287] width 114 height 58
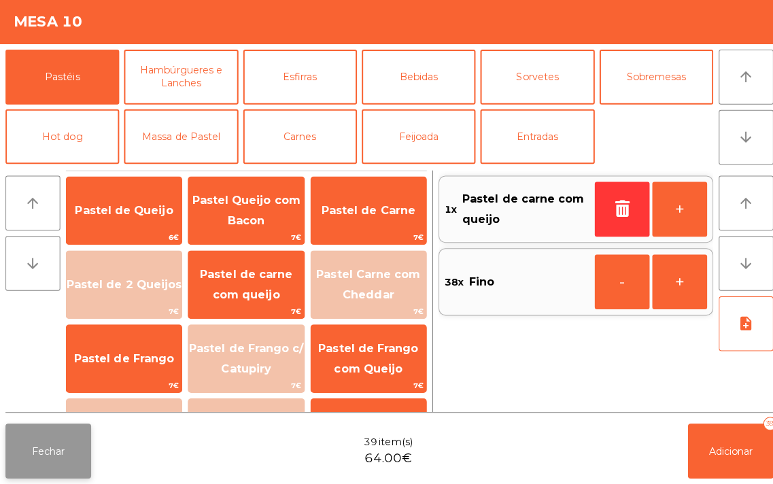
click at [50, 464] on button "Fechar" at bounding box center [47, 451] width 85 height 54
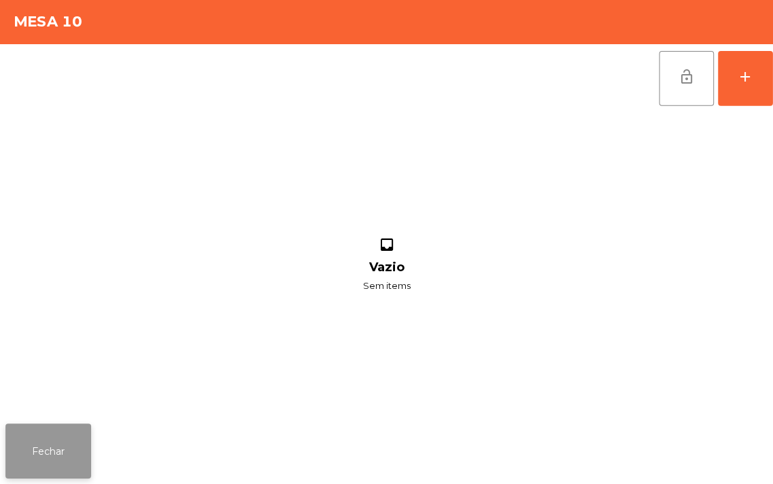
click at [23, 465] on button "Fechar" at bounding box center [47, 451] width 85 height 54
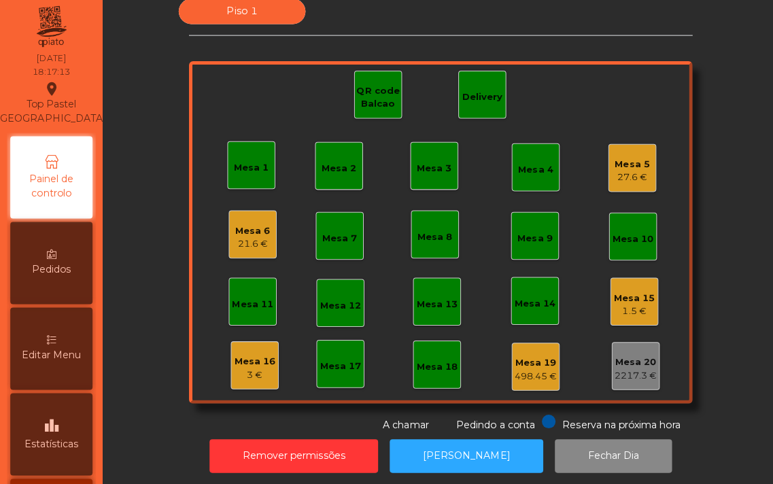
click at [640, 178] on div "Mesa 5 27.6 €" at bounding box center [628, 171] width 48 height 48
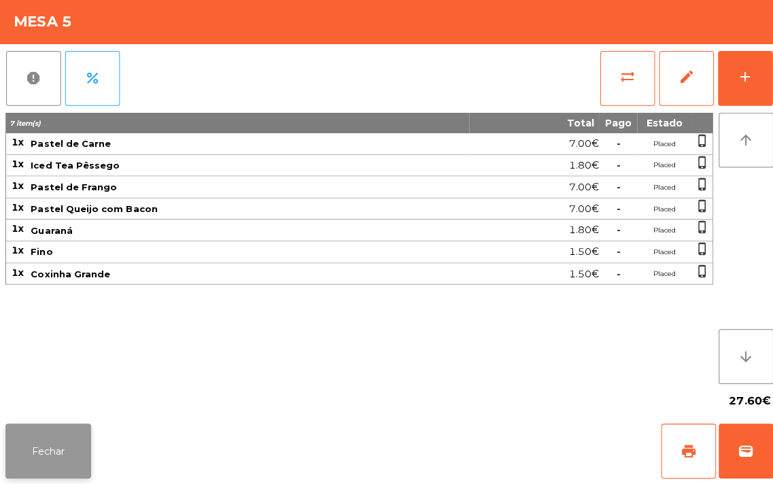
click at [44, 434] on button "Fechar" at bounding box center [47, 451] width 85 height 54
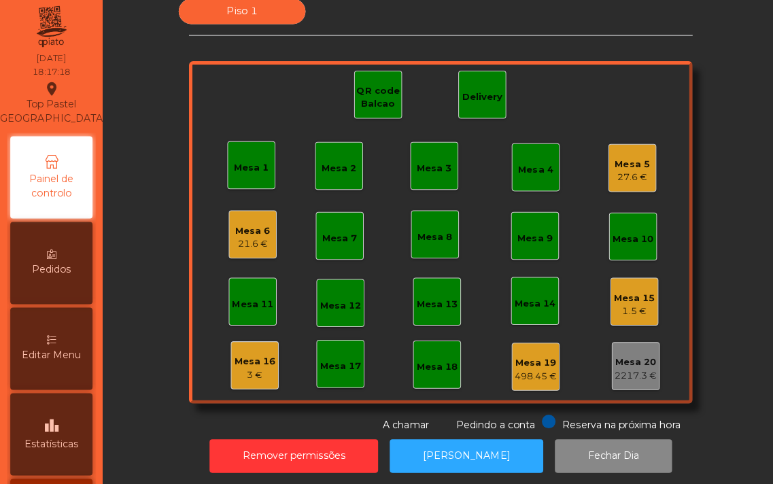
click at [234, 223] on div "Mesa 6 21.6 €" at bounding box center [251, 237] width 35 height 32
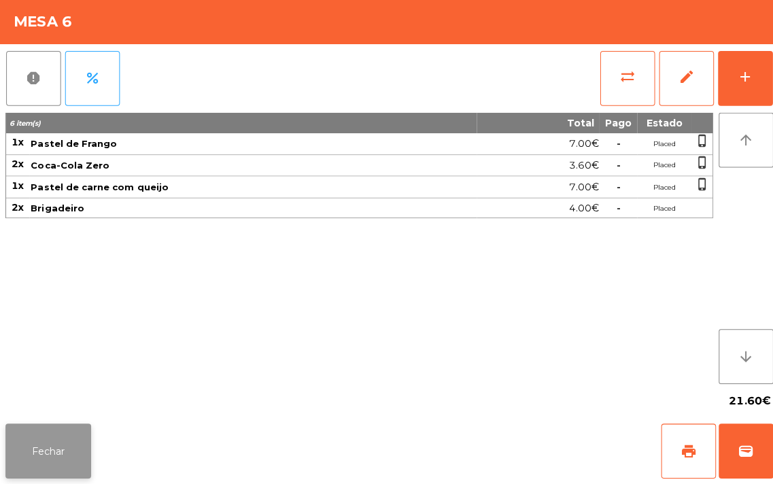
click at [63, 445] on button "Fechar" at bounding box center [47, 451] width 85 height 54
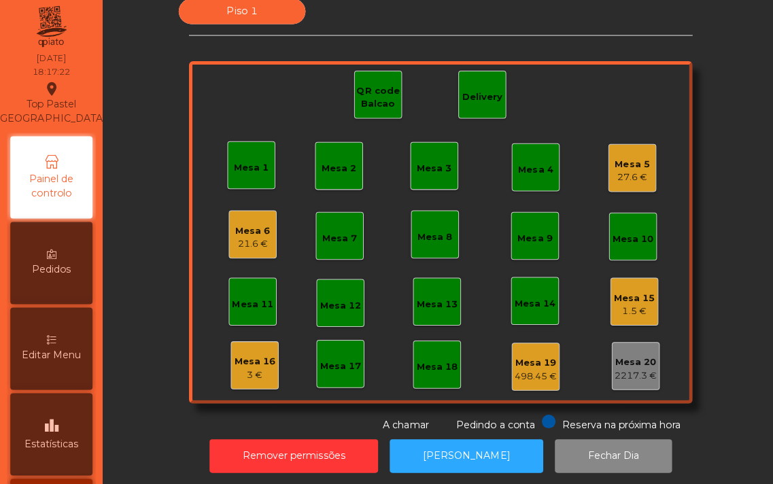
click at [604, 158] on div "Mesa 5 27.6 €" at bounding box center [628, 171] width 48 height 48
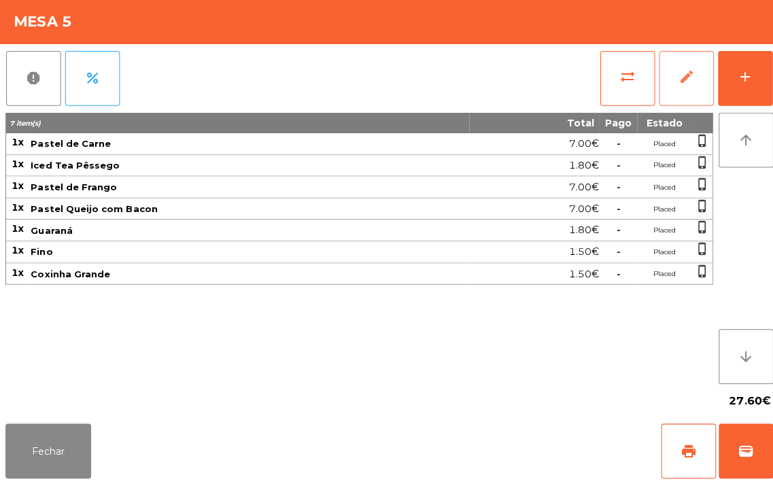
click at [676, 78] on span "edit" at bounding box center [681, 80] width 16 height 16
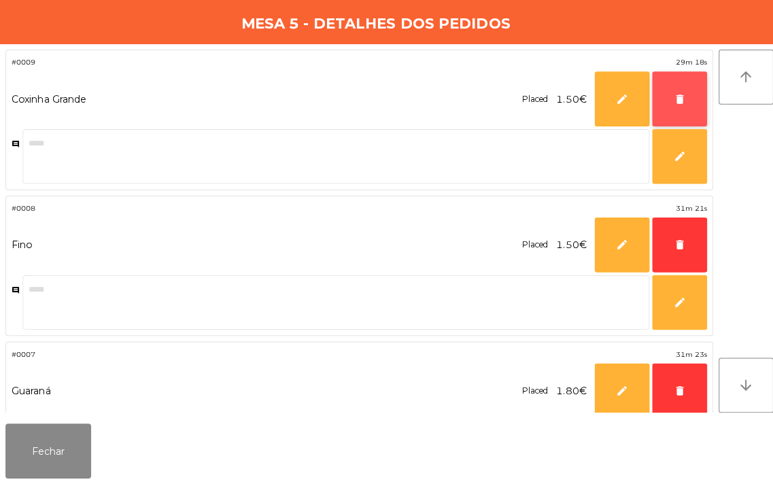
click at [660, 105] on button "delete" at bounding box center [674, 102] width 54 height 54
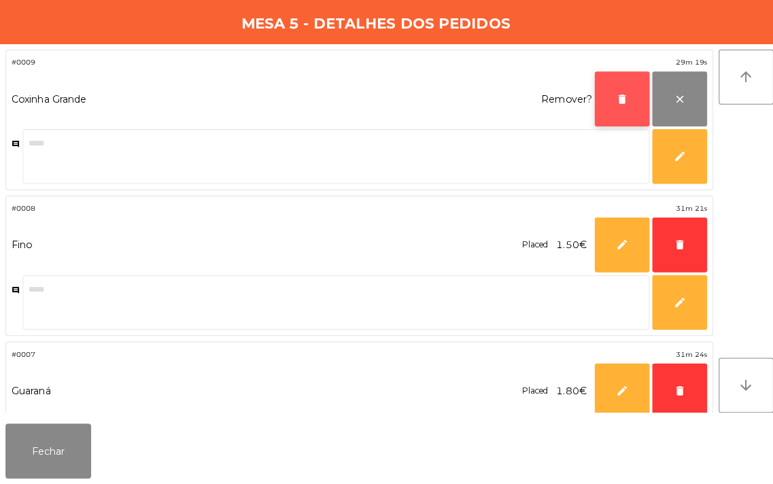
click at [603, 106] on button "delete" at bounding box center [617, 102] width 54 height 54
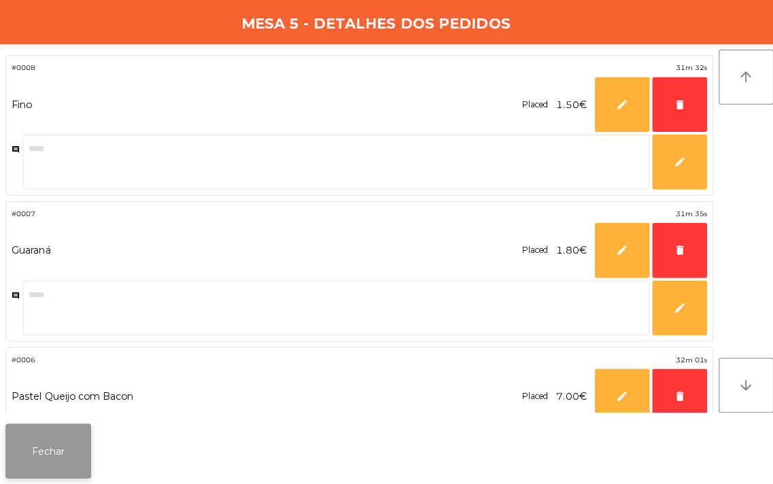
click at [45, 454] on button "Fechar" at bounding box center [47, 451] width 85 height 54
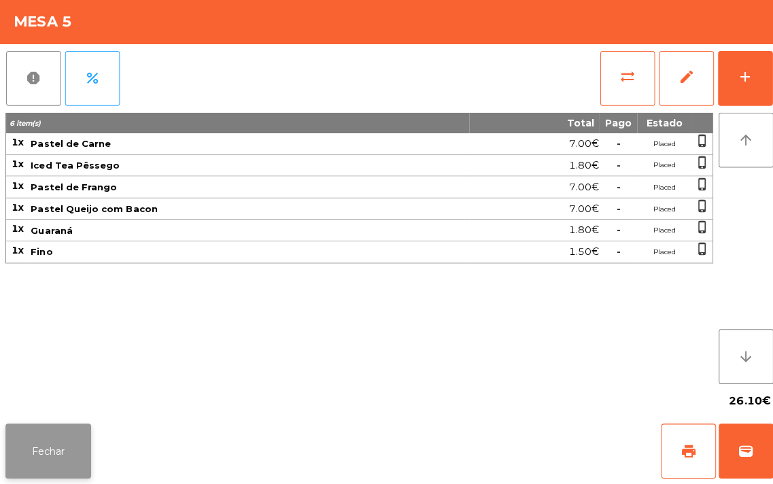
click at [31, 429] on button "Fechar" at bounding box center [47, 451] width 85 height 54
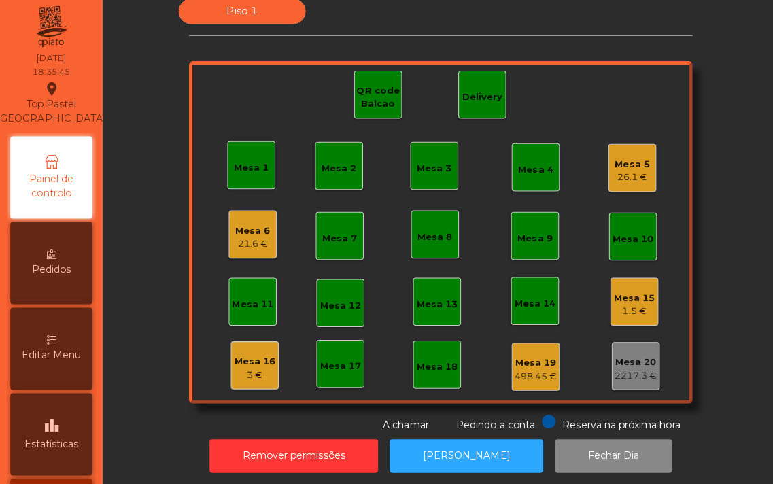
click at [248, 364] on div "Mesa 16" at bounding box center [253, 363] width 41 height 14
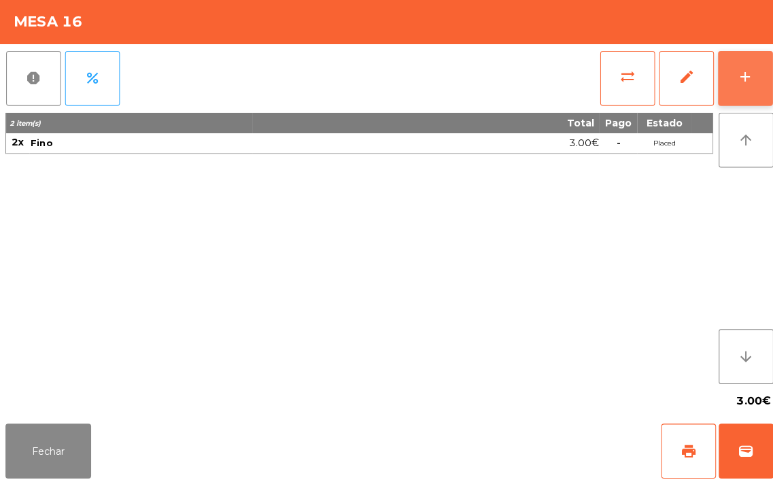
click at [731, 86] on button "add" at bounding box center [740, 81] width 54 height 54
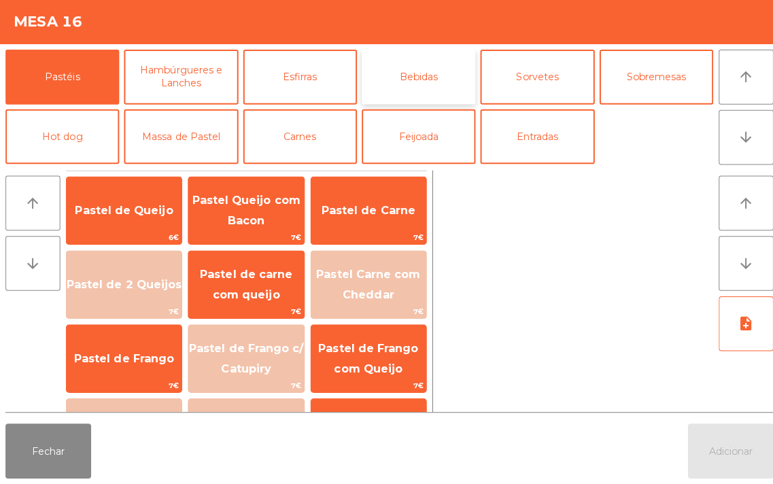
click at [403, 88] on button "Bebidas" at bounding box center [415, 80] width 113 height 54
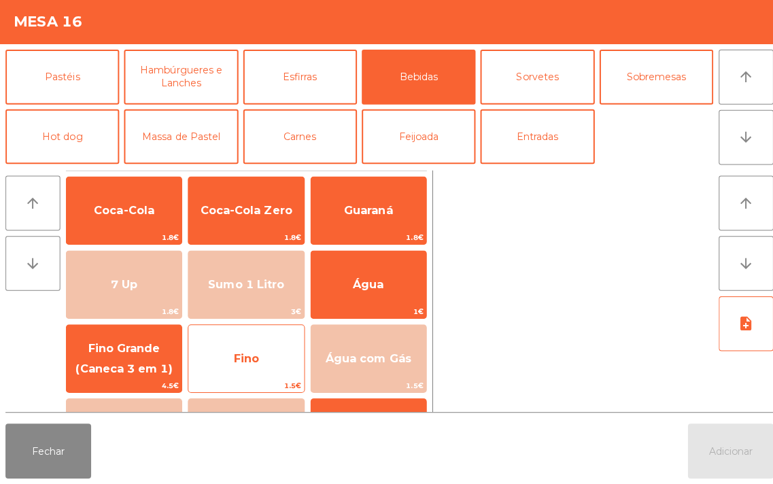
click at [245, 351] on span "Fino" at bounding box center [244, 359] width 114 height 37
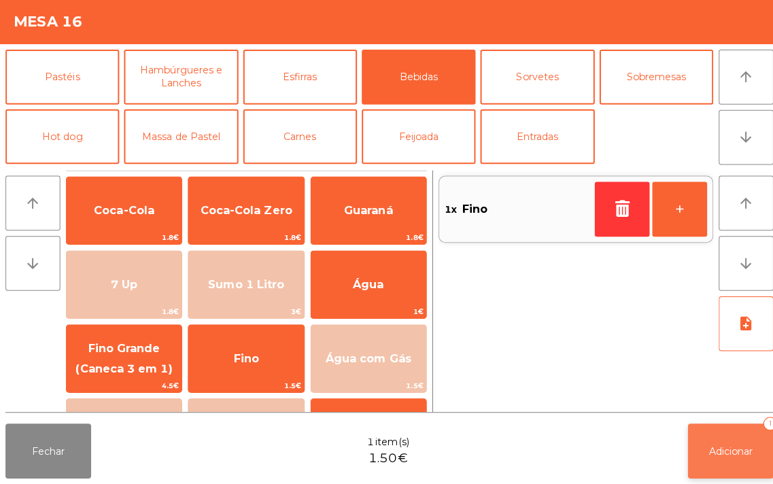
click at [738, 429] on button "Adicionar 1" at bounding box center [725, 451] width 85 height 54
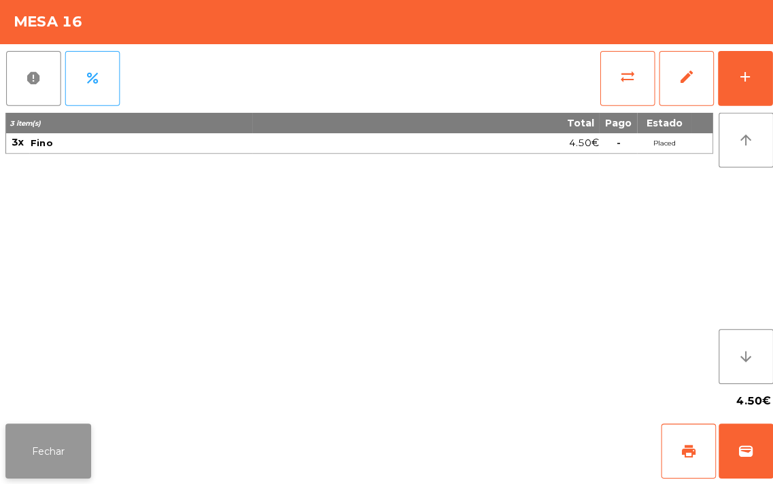
click at [41, 456] on button "Fechar" at bounding box center [47, 451] width 85 height 54
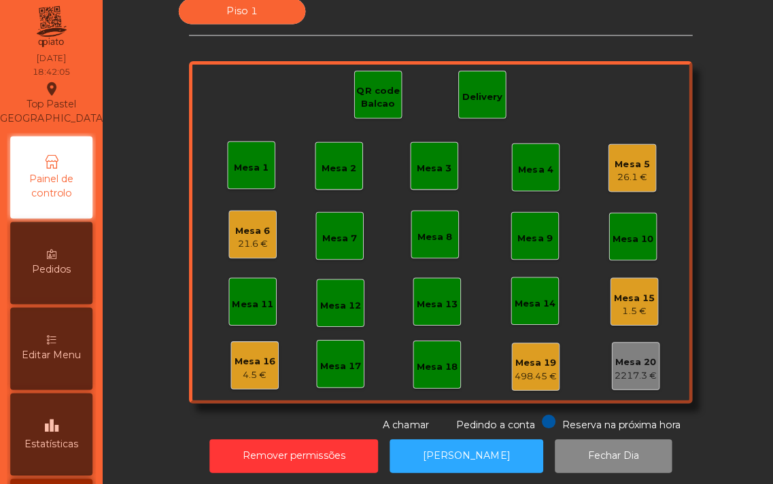
click at [250, 173] on div "Mesa 1" at bounding box center [250, 171] width 35 height 14
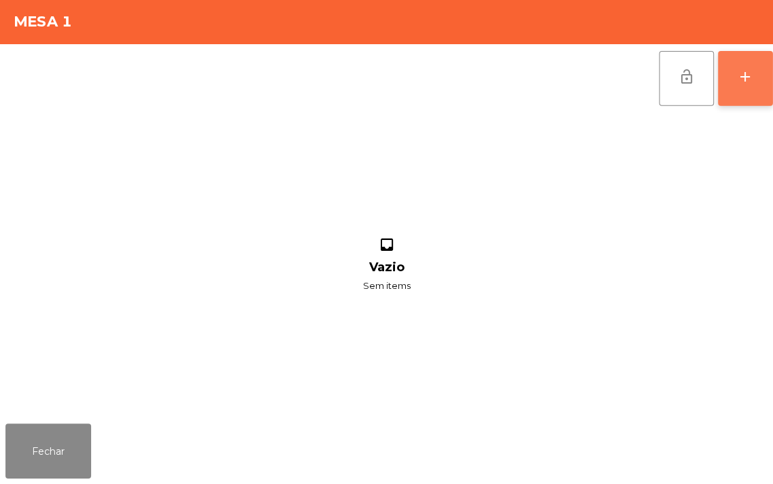
click at [729, 102] on button "add" at bounding box center [740, 81] width 54 height 54
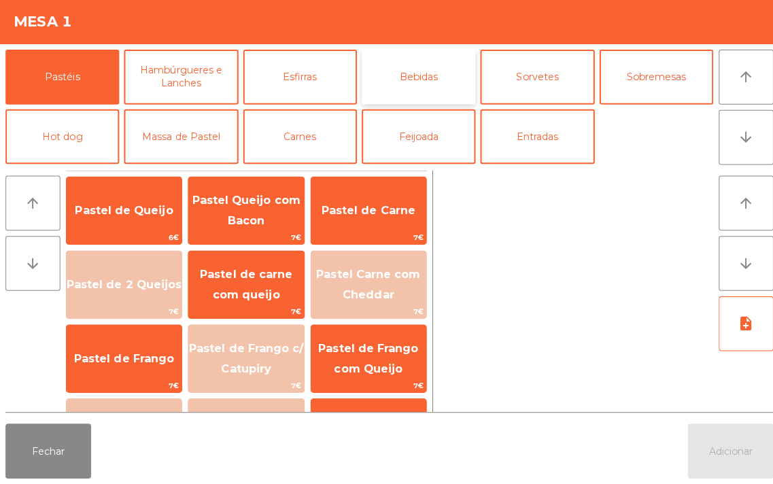
click at [409, 88] on button "Bebidas" at bounding box center [415, 80] width 113 height 54
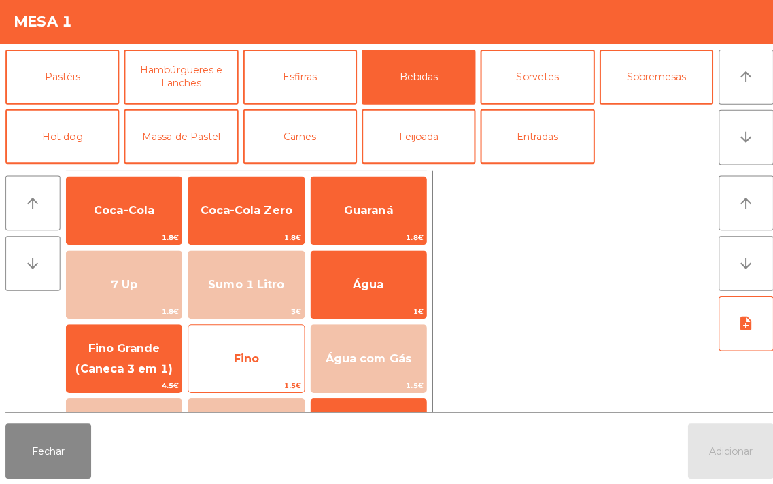
click at [236, 362] on span "Fino" at bounding box center [244, 359] width 25 height 13
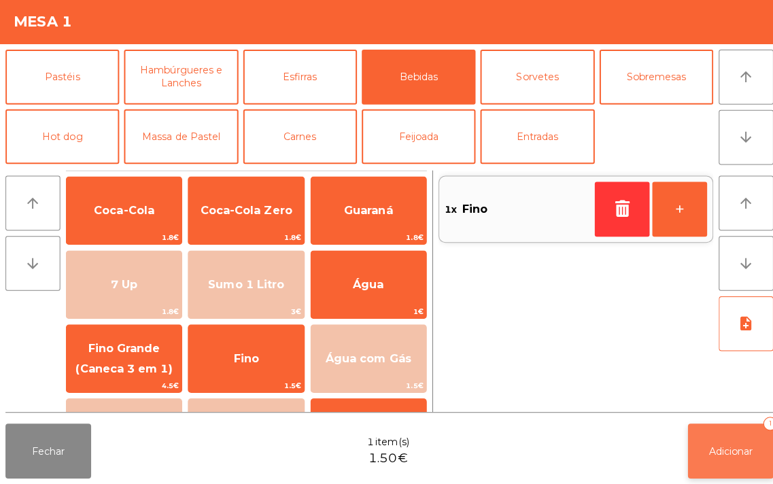
click at [723, 449] on span "Adicionar" at bounding box center [726, 451] width 44 height 12
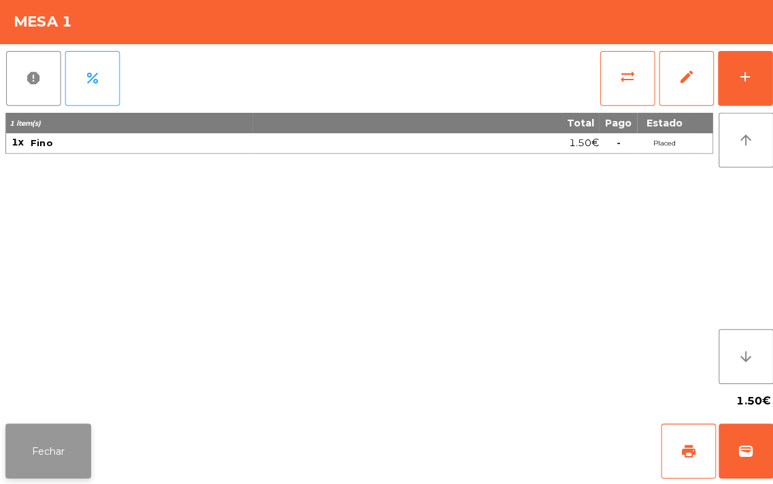
click at [42, 433] on button "Fechar" at bounding box center [47, 451] width 85 height 54
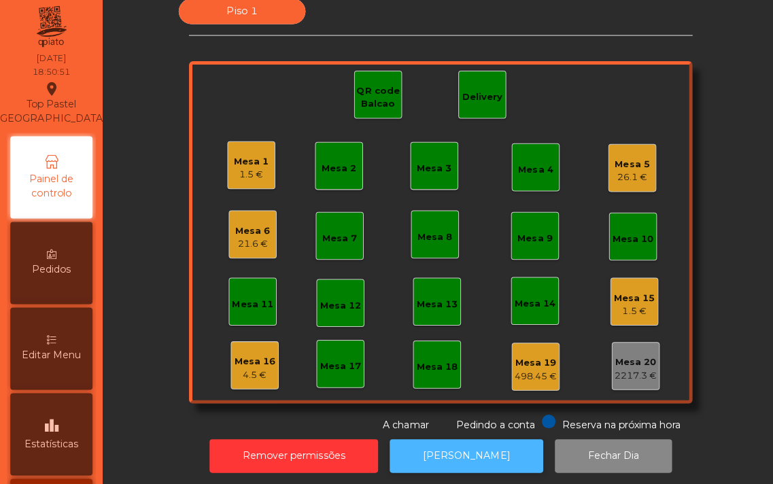
click at [452, 450] on button "[PERSON_NAME]" at bounding box center [463, 456] width 152 height 33
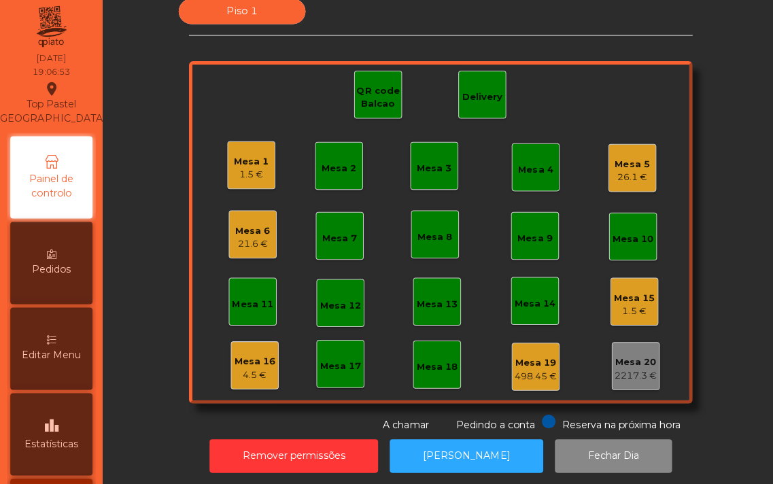
click at [243, 358] on div "Mesa 16" at bounding box center [253, 363] width 41 height 14
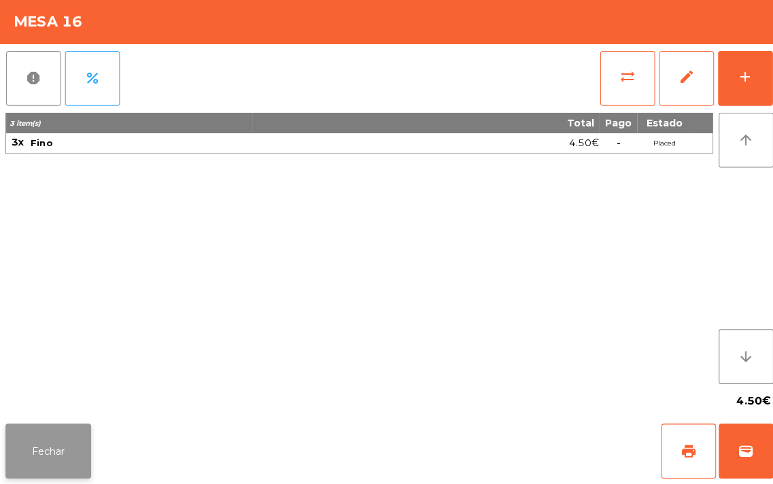
click at [36, 439] on button "Fechar" at bounding box center [47, 451] width 85 height 54
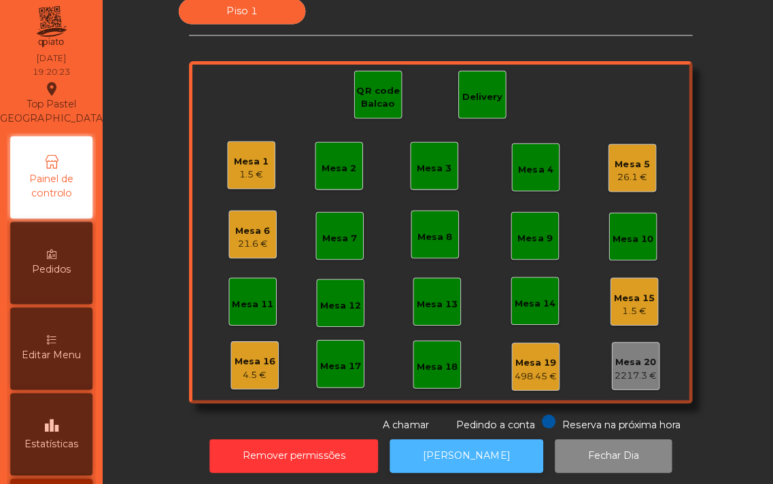
click at [438, 452] on button "[PERSON_NAME]" at bounding box center [463, 456] width 152 height 33
click at [459, 458] on button "[PERSON_NAME]" at bounding box center [463, 456] width 152 height 33
click at [447, 453] on button "[PERSON_NAME]" at bounding box center [463, 456] width 152 height 33
click at [430, 456] on button "[PERSON_NAME]" at bounding box center [463, 456] width 152 height 33
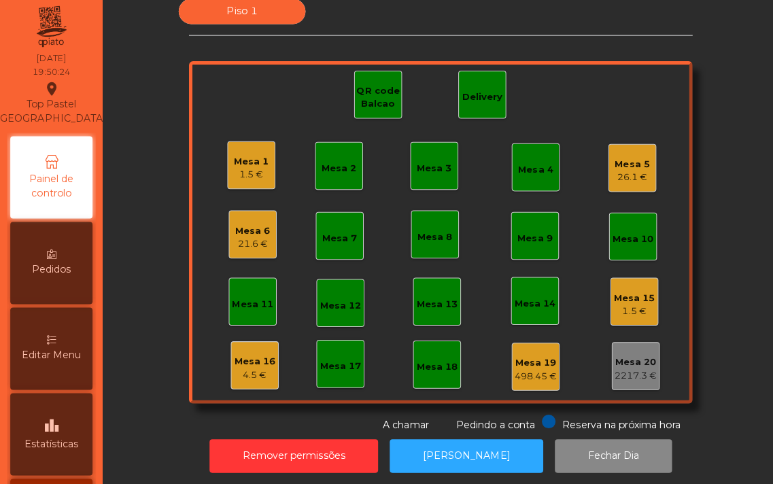
click at [233, 109] on div "Mesa 1 1.5 € Mesa 2 Mesa 3 Mesa 4 Mesa 5 26.1 € Mesa 6 21.6 € Mesa 7 Mesa 8 Mes…" at bounding box center [438, 235] width 500 height 340
click at [238, 152] on div "Mesa 1 1.5 €" at bounding box center [250, 168] width 35 height 32
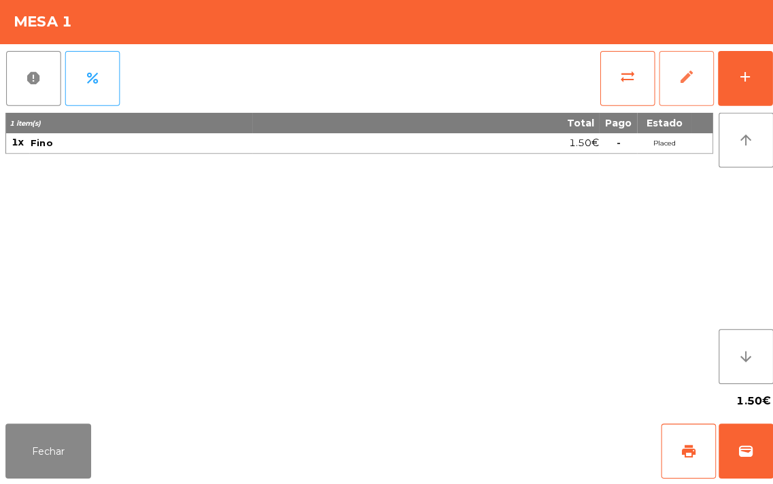
click at [656, 82] on button "edit" at bounding box center [681, 81] width 54 height 54
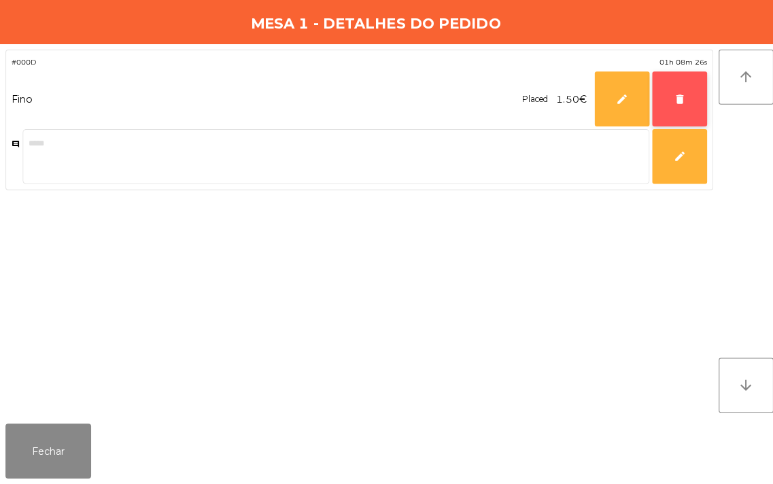
click at [651, 97] on button "delete" at bounding box center [674, 102] width 54 height 54
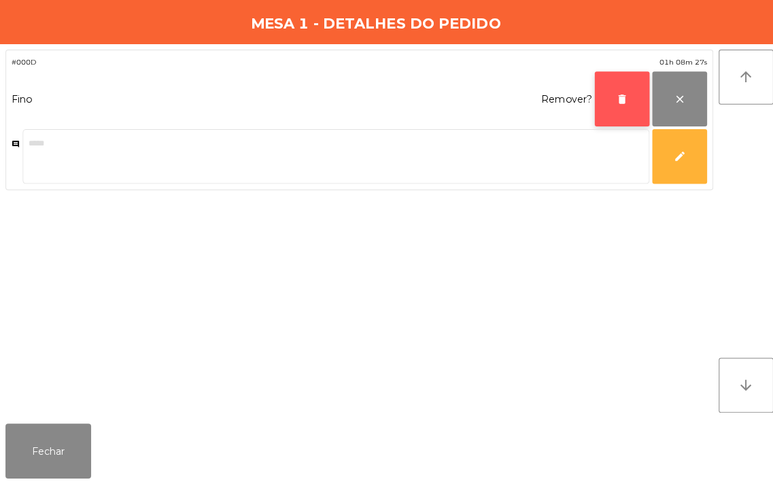
click at [596, 84] on button "delete" at bounding box center [617, 102] width 54 height 54
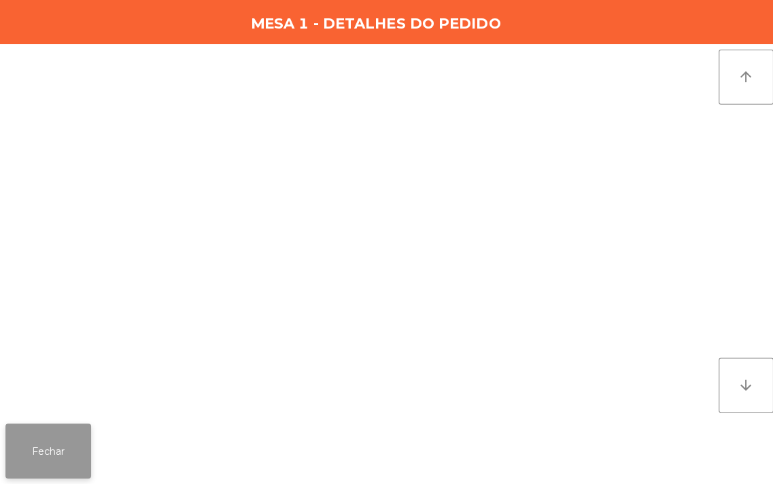
click at [53, 458] on button "Fechar" at bounding box center [47, 451] width 85 height 54
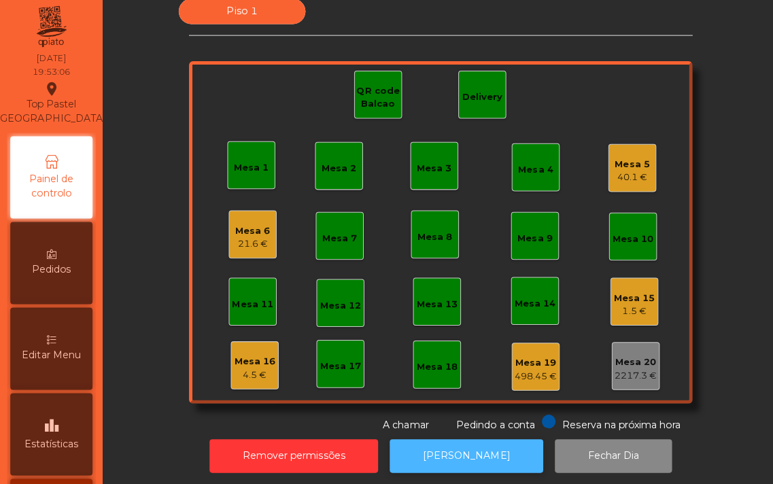
click at [472, 451] on button "[PERSON_NAME]" at bounding box center [463, 456] width 152 height 33
click at [466, 454] on button "[PERSON_NAME]" at bounding box center [463, 456] width 152 height 33
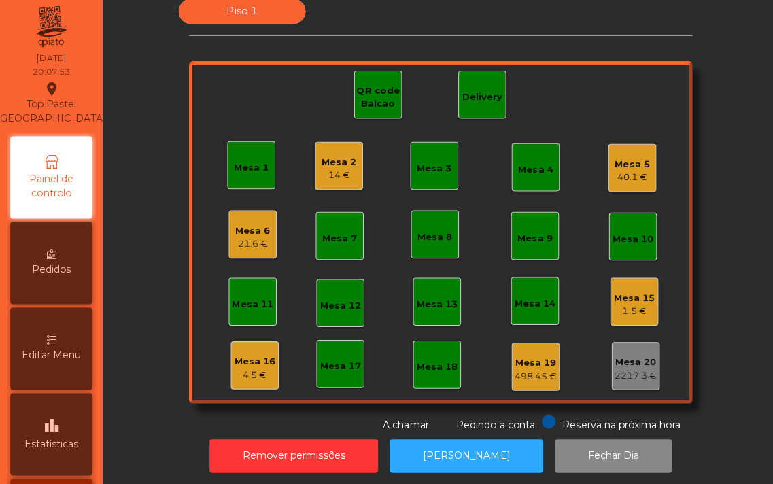
click at [347, 147] on div "Mesa 2 14 €" at bounding box center [337, 169] width 48 height 48
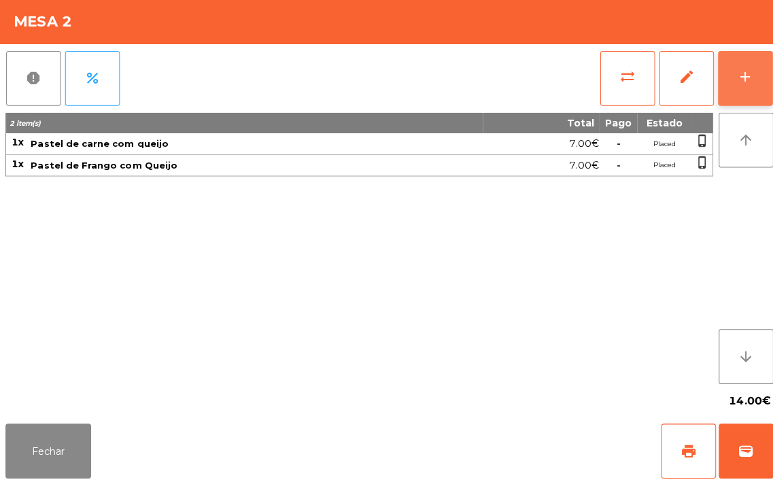
click at [732, 78] on div "add" at bounding box center [740, 80] width 16 height 16
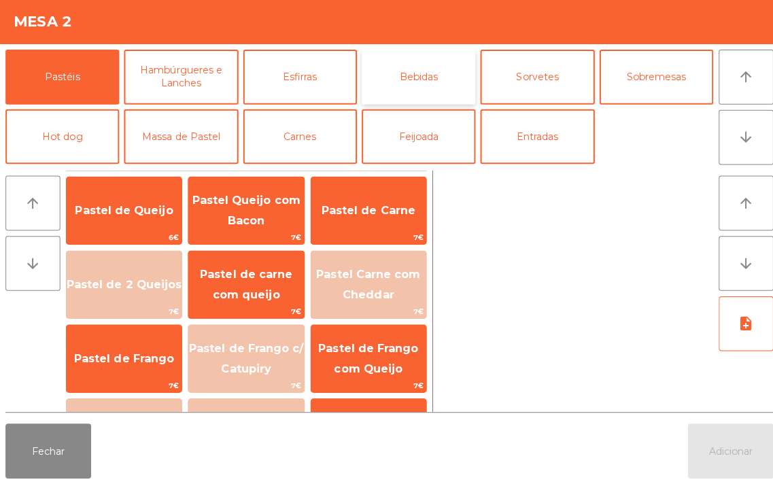
click at [405, 75] on button "Bebidas" at bounding box center [415, 80] width 113 height 54
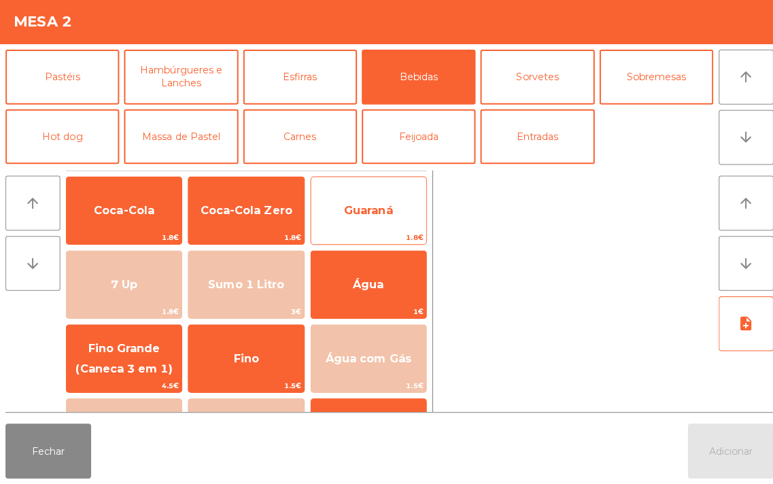
click at [376, 205] on span "Guaraná" at bounding box center [366, 212] width 114 height 37
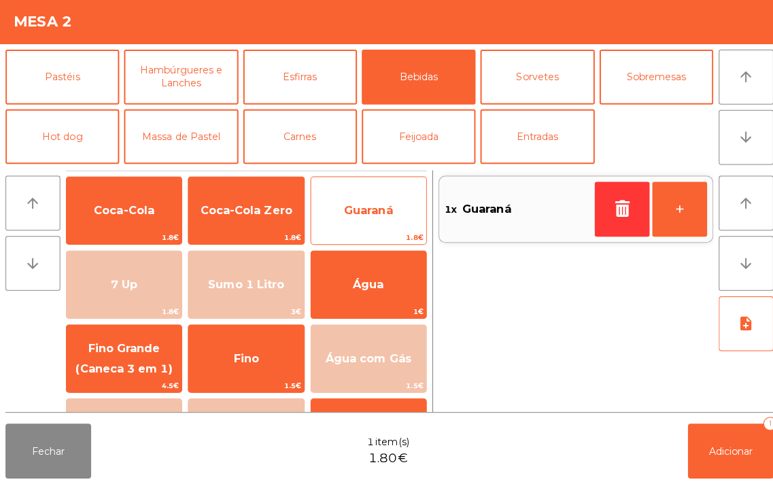
click at [373, 214] on span "Guaraná" at bounding box center [365, 212] width 48 height 13
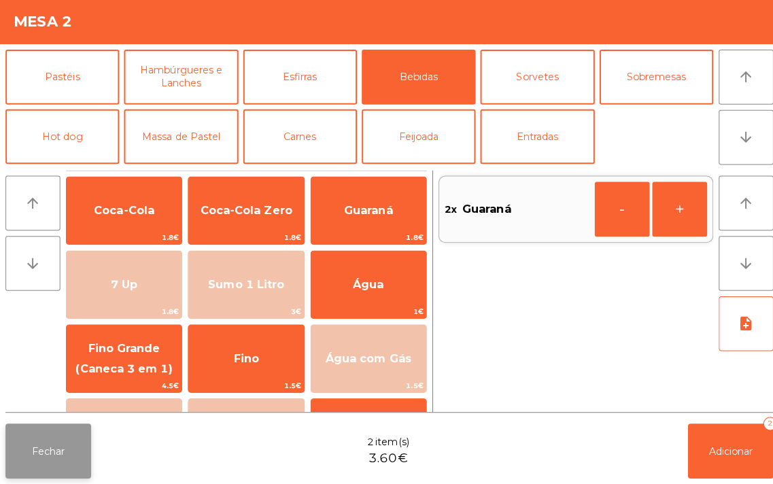
click at [58, 441] on button "Fechar" at bounding box center [47, 451] width 85 height 54
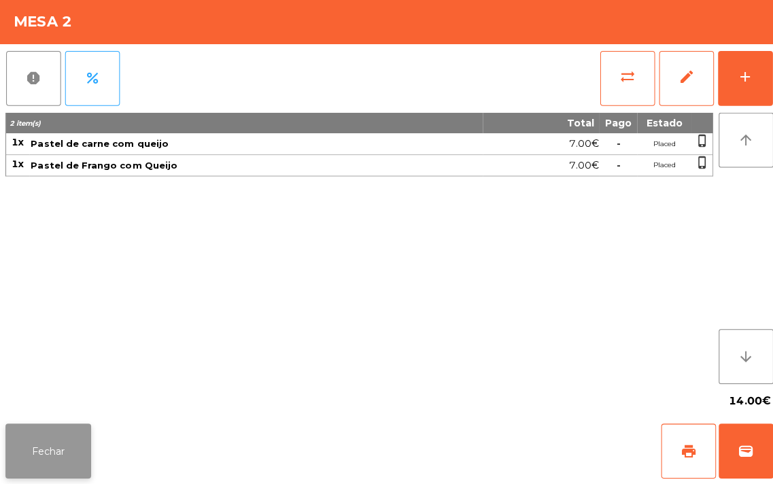
click at [48, 477] on button "Fechar" at bounding box center [47, 451] width 85 height 54
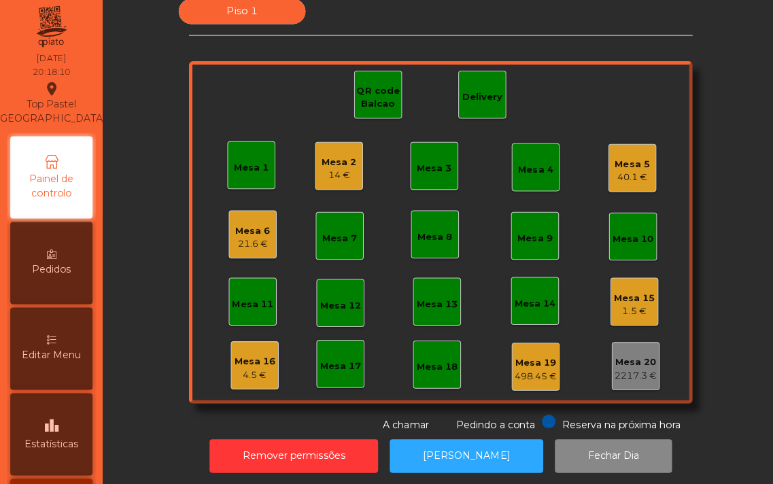
click at [320, 154] on div "Mesa 2 14 €" at bounding box center [337, 169] width 35 height 32
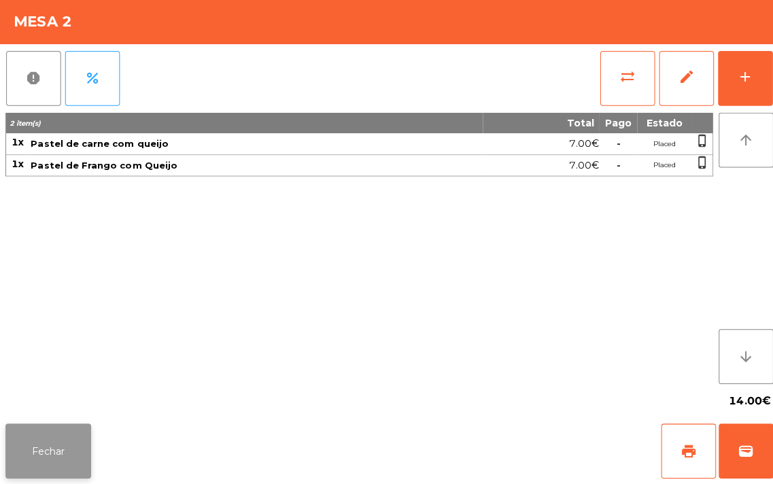
click at [49, 438] on button "Fechar" at bounding box center [47, 451] width 85 height 54
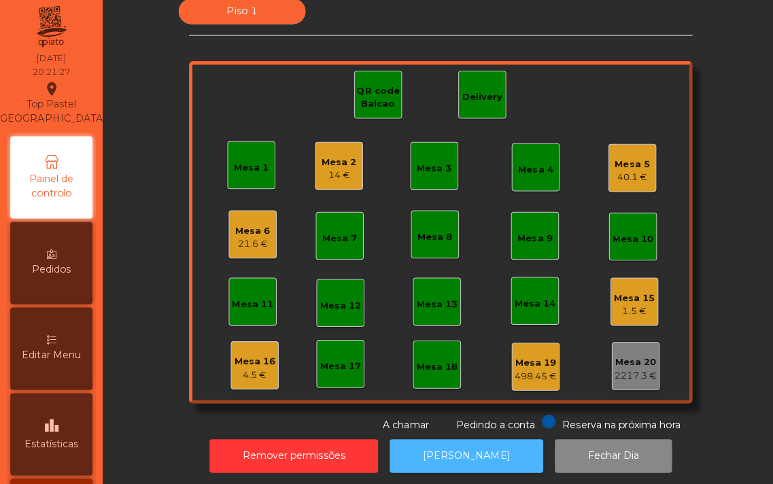
click at [463, 453] on button "[PERSON_NAME]" at bounding box center [463, 456] width 152 height 33
click at [468, 460] on button "[PERSON_NAME]" at bounding box center [463, 456] width 152 height 33
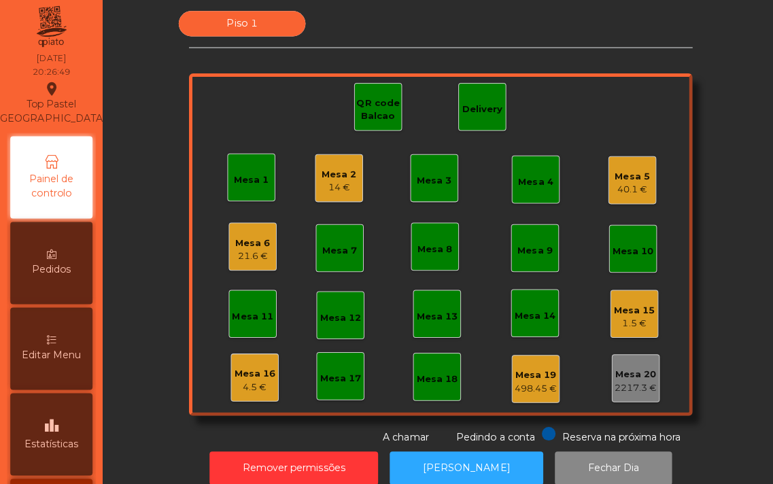
scroll to position [12, 0]
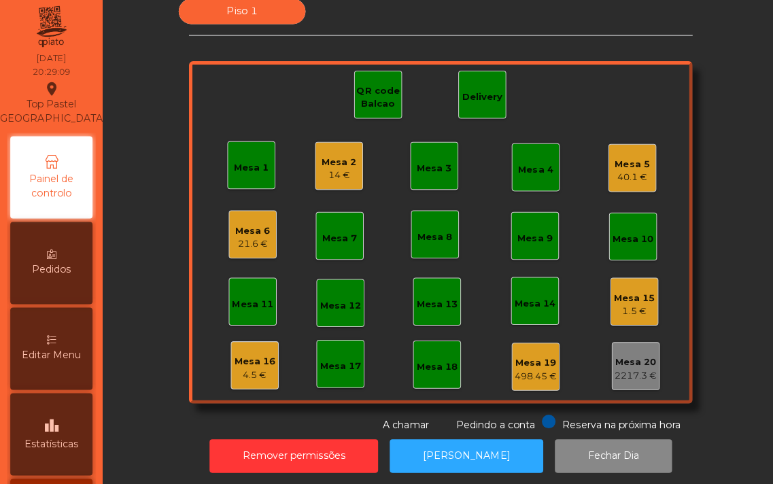
click at [418, 165] on div "Mesa 3" at bounding box center [431, 172] width 35 height 14
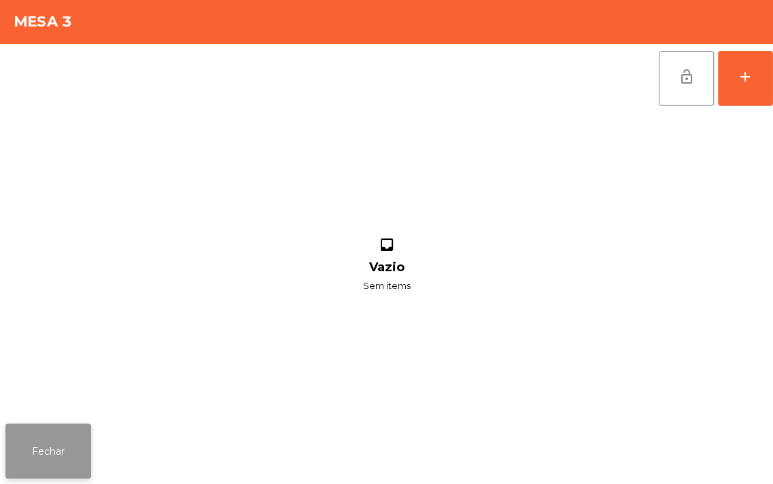
click at [35, 464] on button "Fechar" at bounding box center [47, 451] width 85 height 54
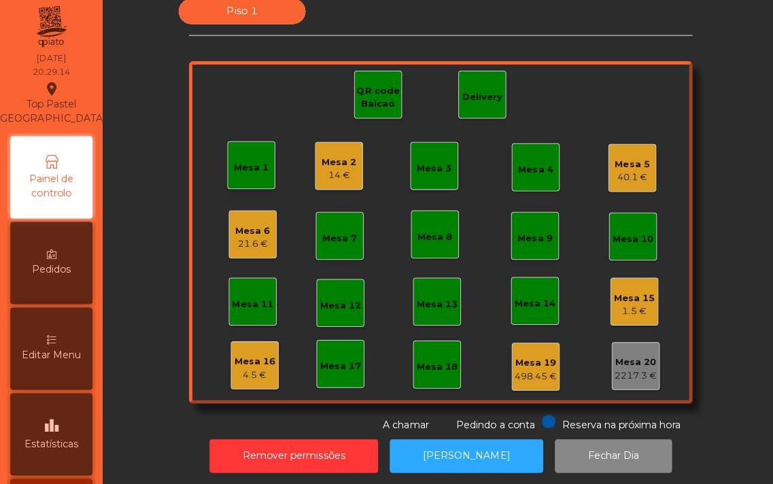
click at [243, 158] on div "Mesa 1" at bounding box center [250, 167] width 35 height 19
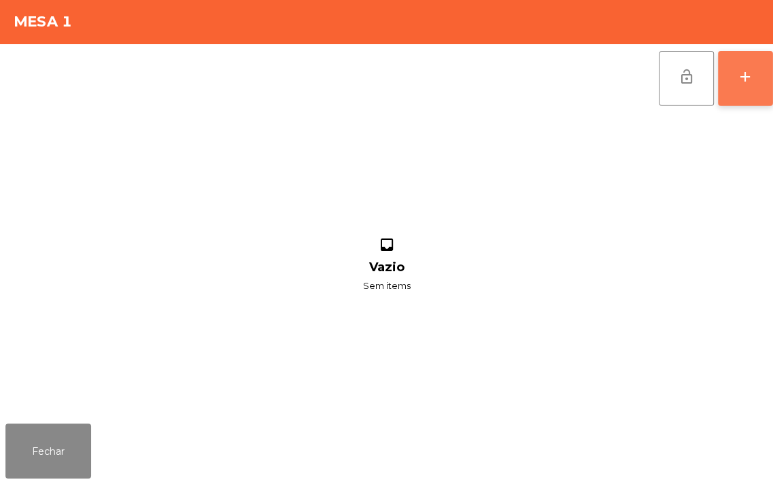
click at [735, 80] on div "add" at bounding box center [740, 80] width 16 height 16
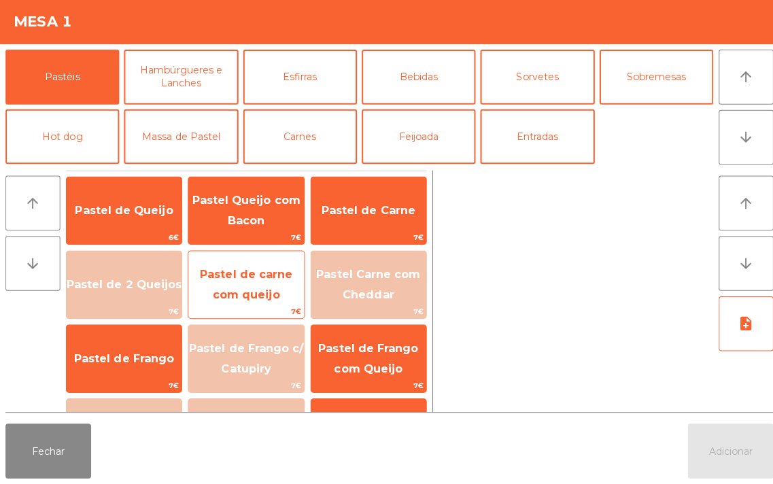
click at [250, 286] on span "Pastel de carne com queijo" at bounding box center [244, 287] width 114 height 58
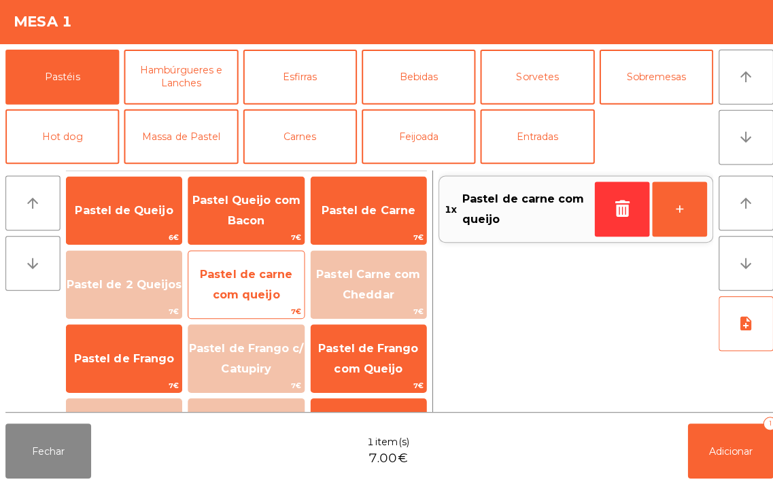
click at [254, 282] on span "Pastel de carne com queijo" at bounding box center [244, 287] width 114 height 58
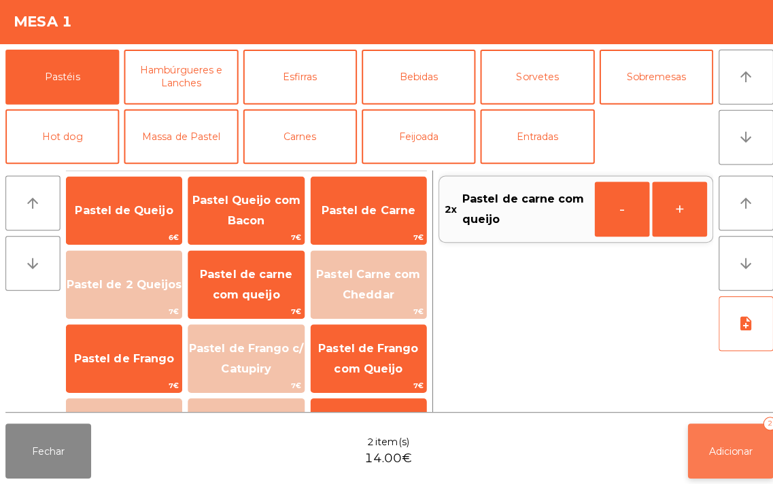
click at [738, 432] on button "Adicionar 2" at bounding box center [725, 451] width 85 height 54
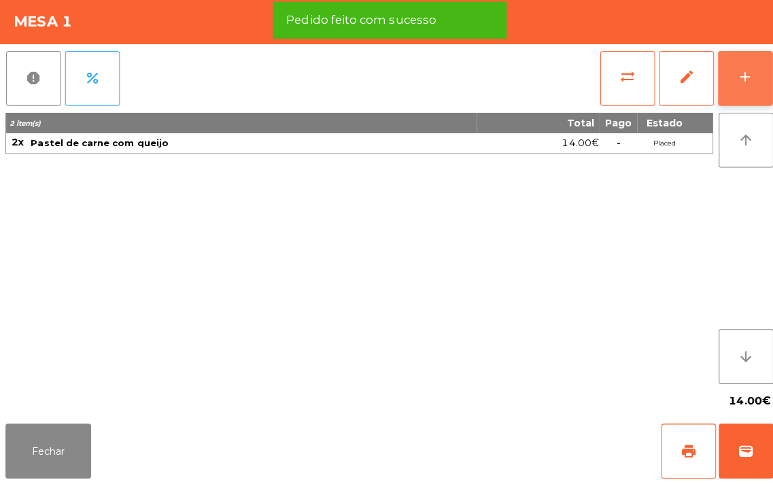
click at [736, 89] on button "add" at bounding box center [740, 81] width 54 height 54
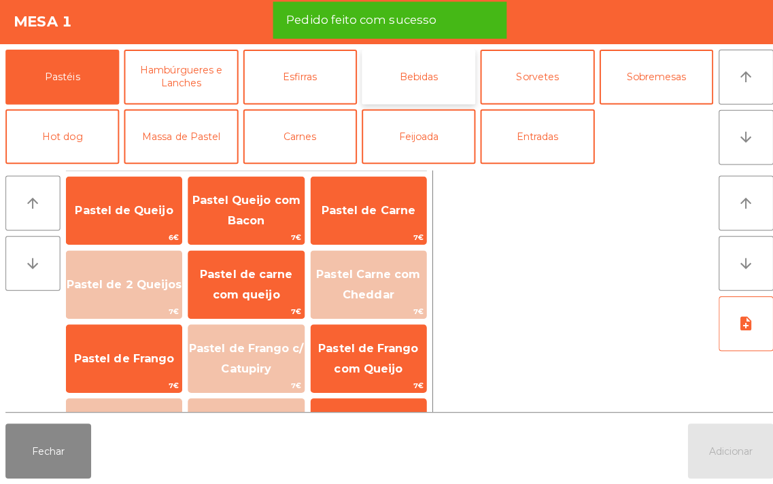
click at [438, 70] on button "Bebidas" at bounding box center [415, 80] width 113 height 54
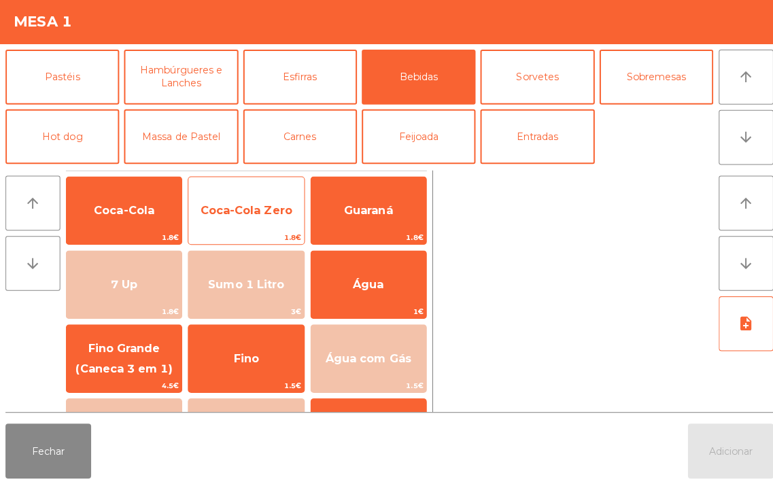
click at [254, 204] on span "Coca-Cola Zero" at bounding box center [244, 212] width 114 height 37
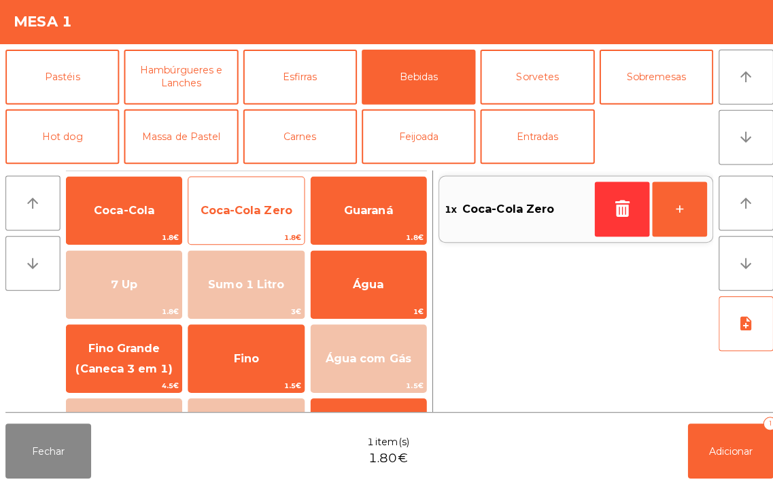
click at [254, 204] on span "Coca-Cola Zero" at bounding box center [244, 212] width 114 height 37
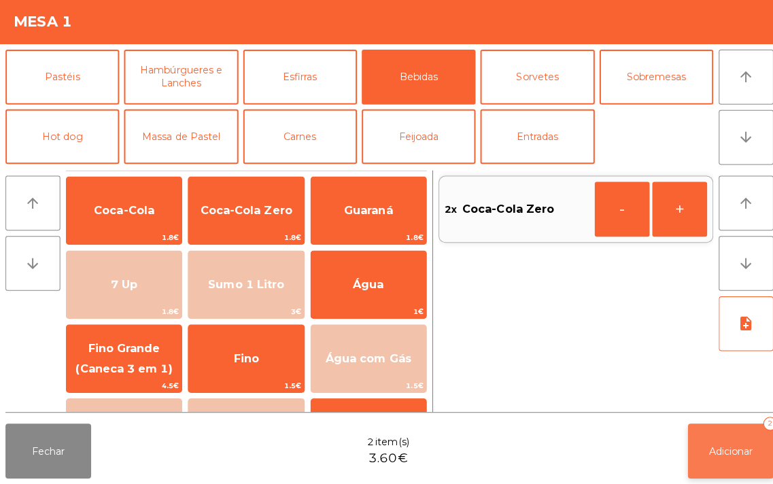
click at [747, 462] on button "Adicionar 2" at bounding box center [725, 451] width 85 height 54
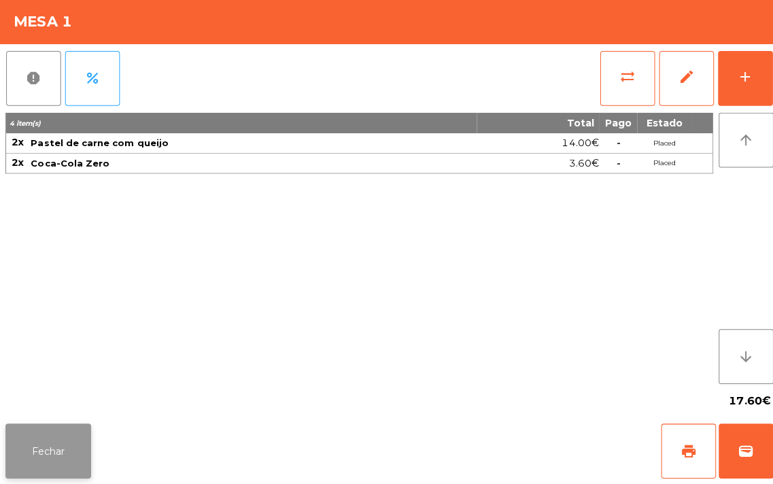
click at [48, 424] on button "Fechar" at bounding box center [47, 451] width 85 height 54
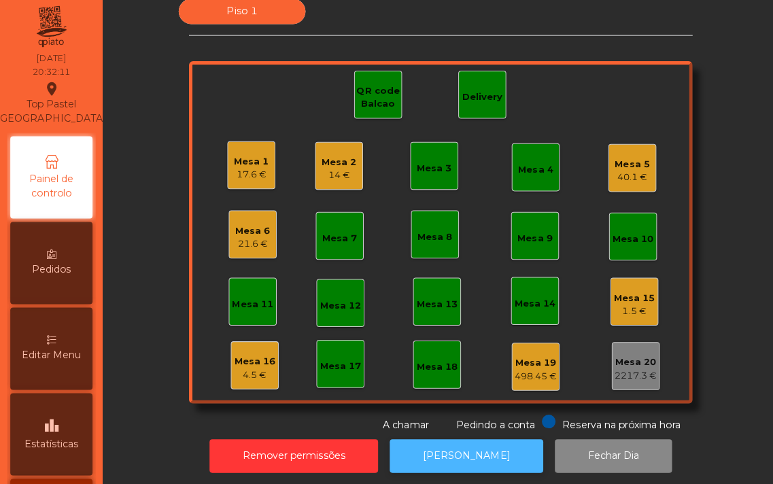
click at [484, 440] on button "[PERSON_NAME]" at bounding box center [463, 456] width 152 height 33
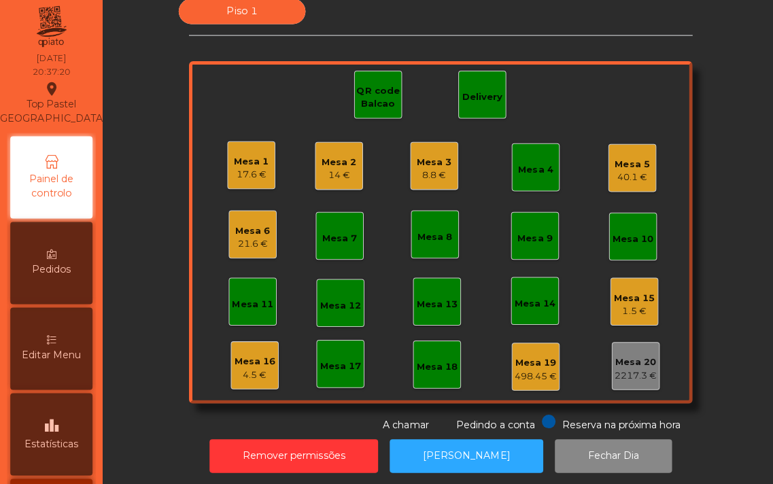
click at [467, 99] on div "Delivery" at bounding box center [479, 101] width 40 height 14
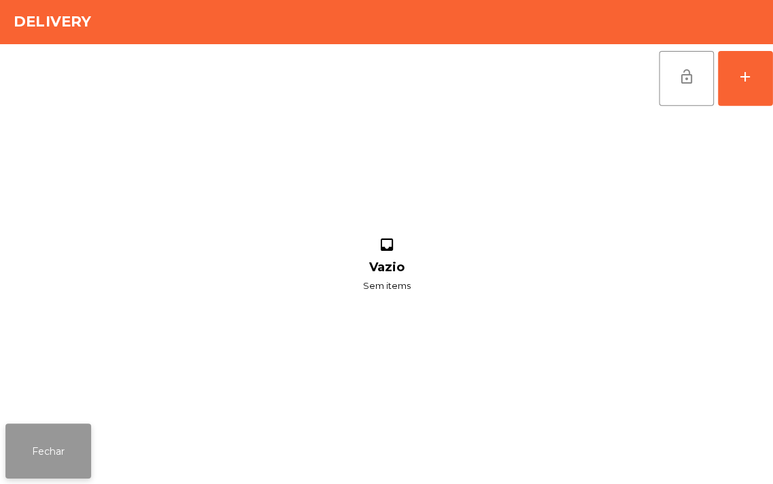
click at [52, 454] on button "Fechar" at bounding box center [47, 451] width 85 height 54
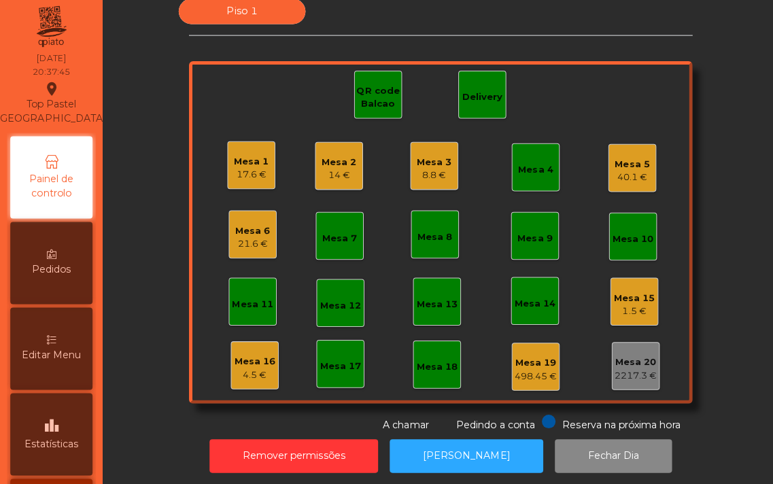
scroll to position [5, 0]
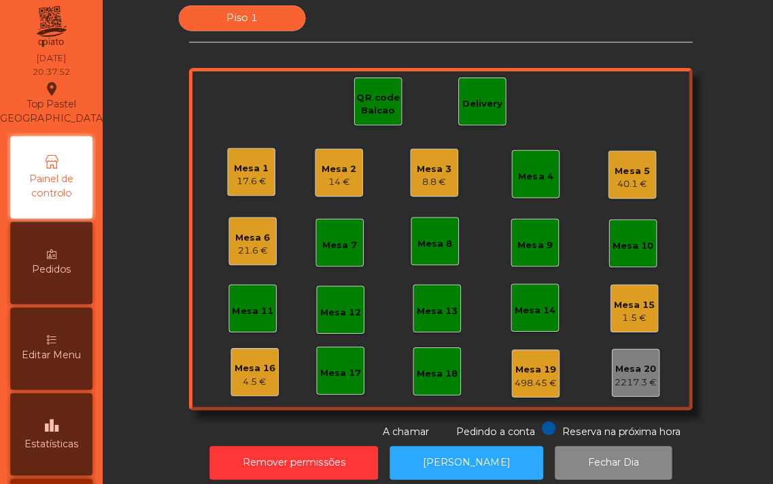
click at [629, 158] on div "Mesa 5 40.1 €" at bounding box center [628, 178] width 48 height 48
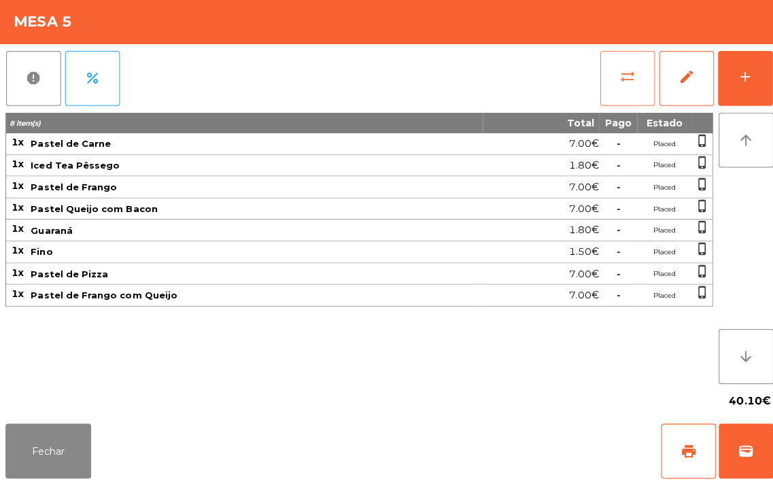
click at [601, 92] on button "sync_alt" at bounding box center [623, 81] width 54 height 54
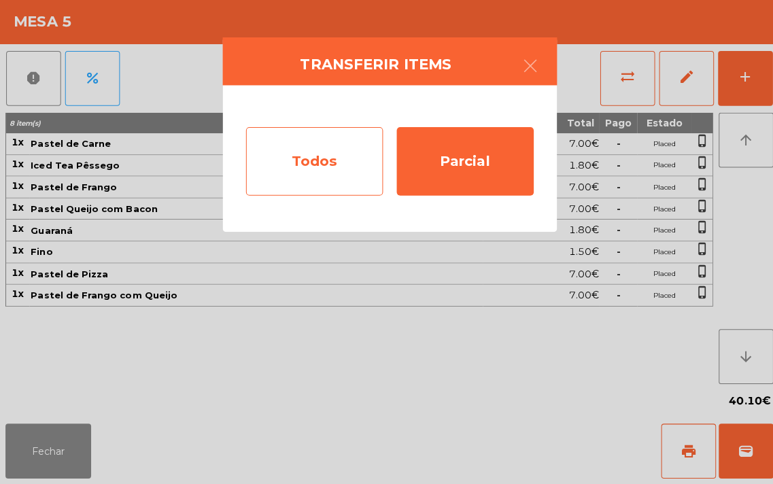
click at [300, 162] on div "Todos" at bounding box center [312, 164] width 136 height 68
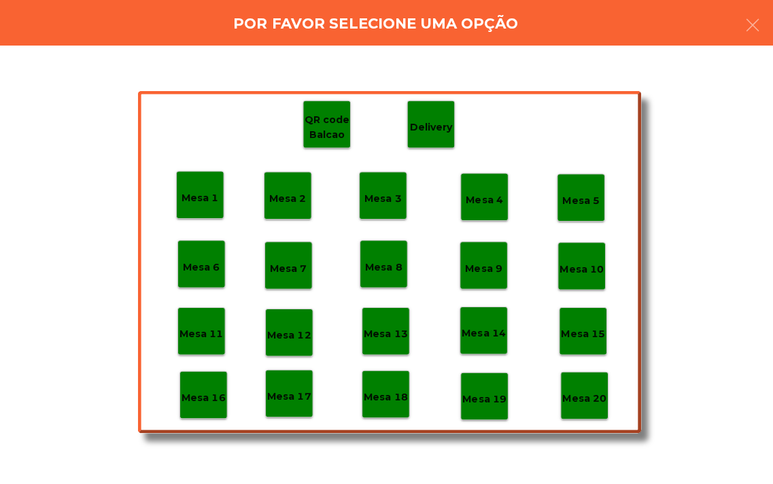
click at [384, 400] on p "Mesa 18" at bounding box center [383, 398] width 44 height 16
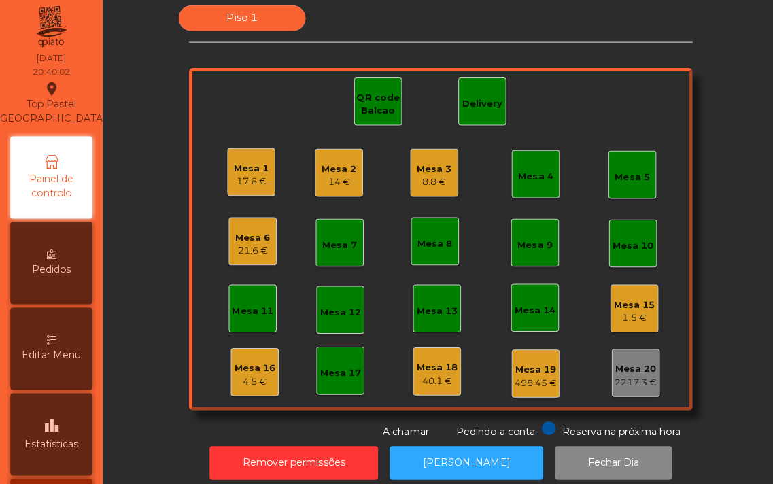
click at [407, 177] on div "Mesa 3 8.8 €" at bounding box center [431, 176] width 48 height 48
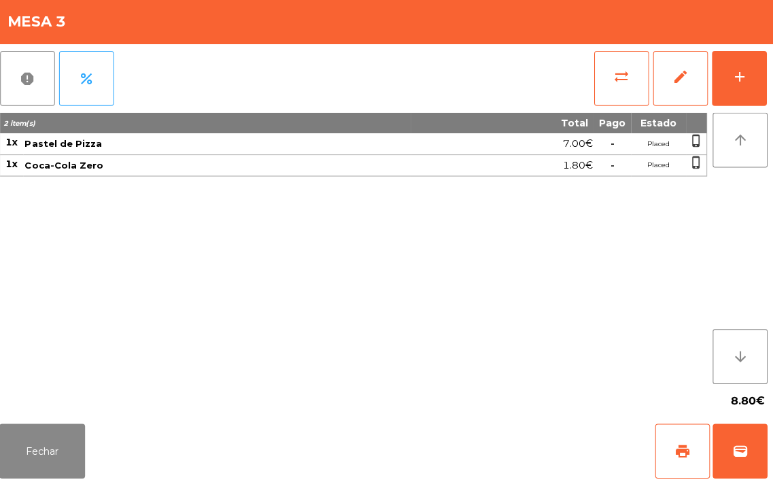
scroll to position [0, 0]
click at [49, 449] on button "Fechar" at bounding box center [47, 451] width 85 height 54
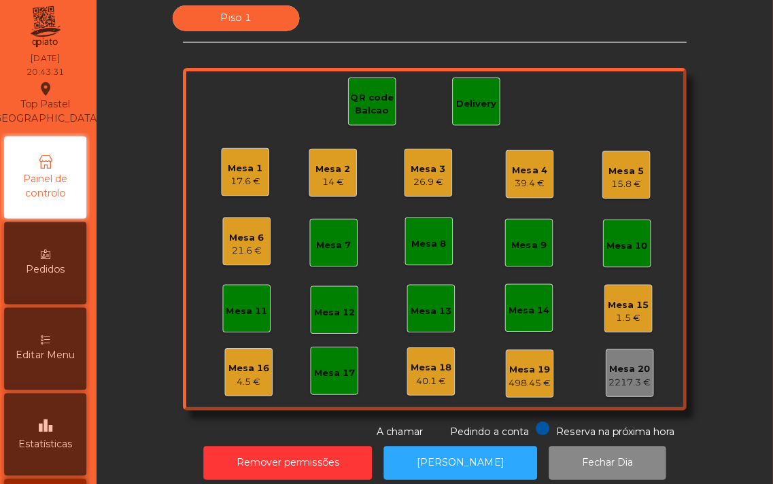
click at [420, 172] on div "Mesa 3" at bounding box center [431, 172] width 35 height 14
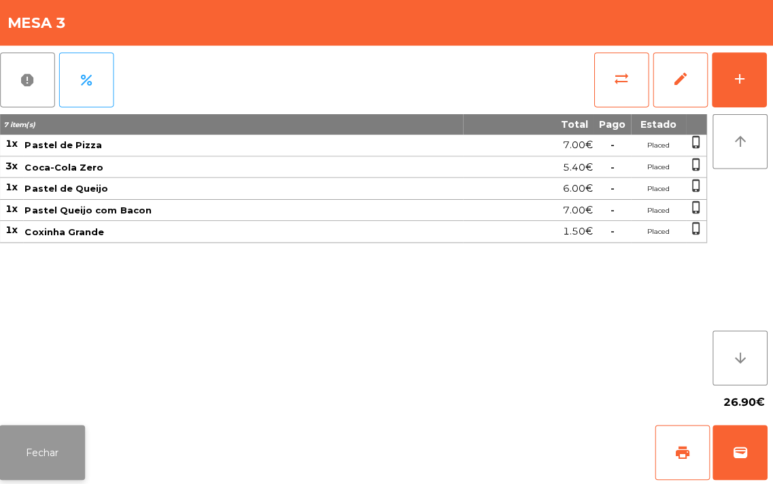
click at [55, 465] on button "Fechar" at bounding box center [47, 451] width 85 height 54
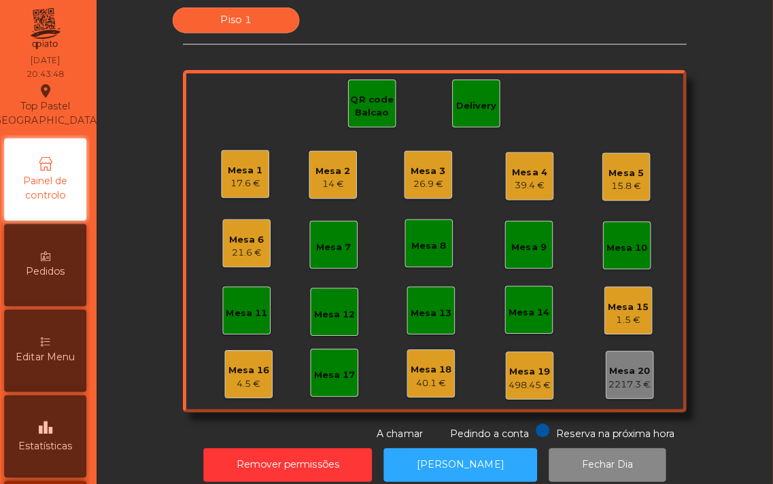
click at [366, 112] on div "QR code Balcao" at bounding box center [375, 108] width 46 height 27
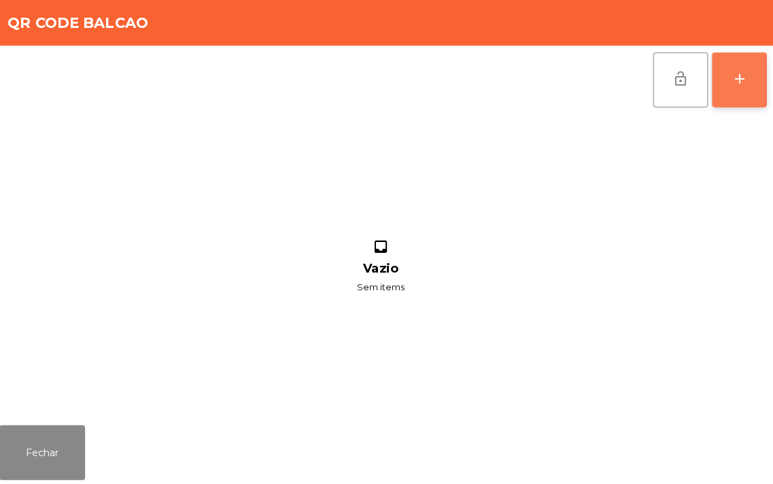
click at [731, 92] on button "add" at bounding box center [740, 81] width 54 height 54
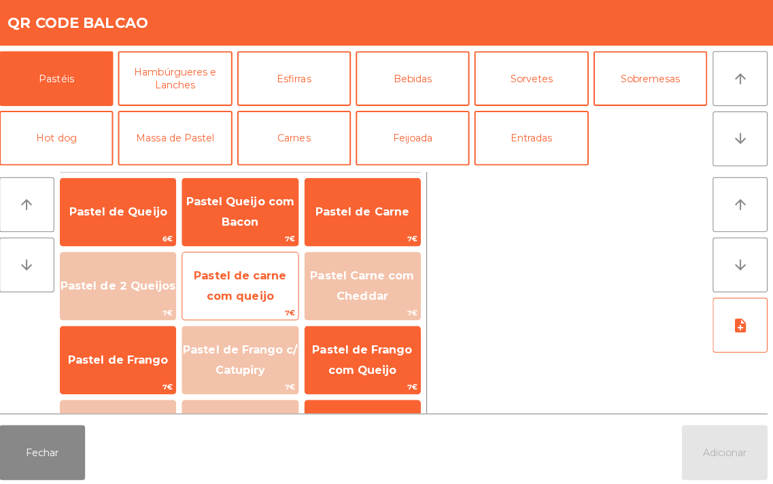
click at [252, 289] on span "Pastel de carne com queijo" at bounding box center [245, 285] width 92 height 33
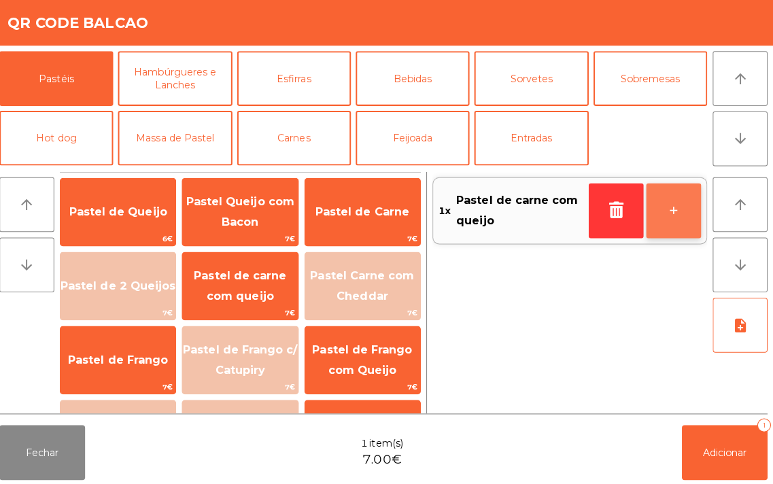
click at [674, 216] on button "+" at bounding box center [674, 211] width 54 height 54
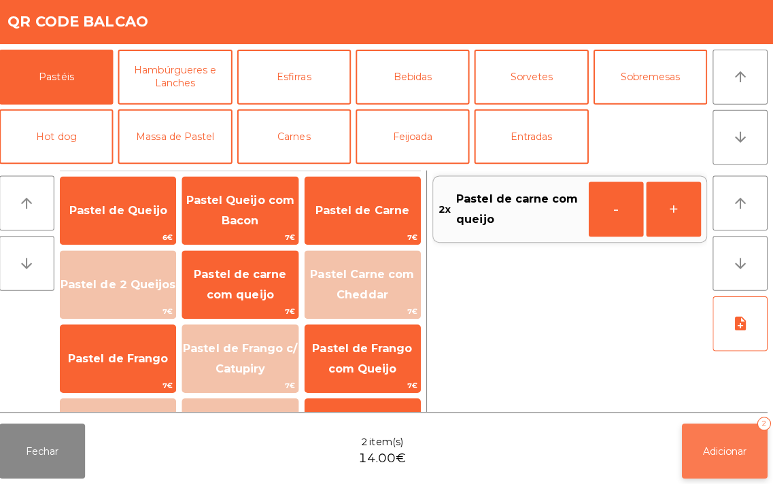
click at [724, 459] on button "Adicionar 2" at bounding box center [725, 451] width 85 height 54
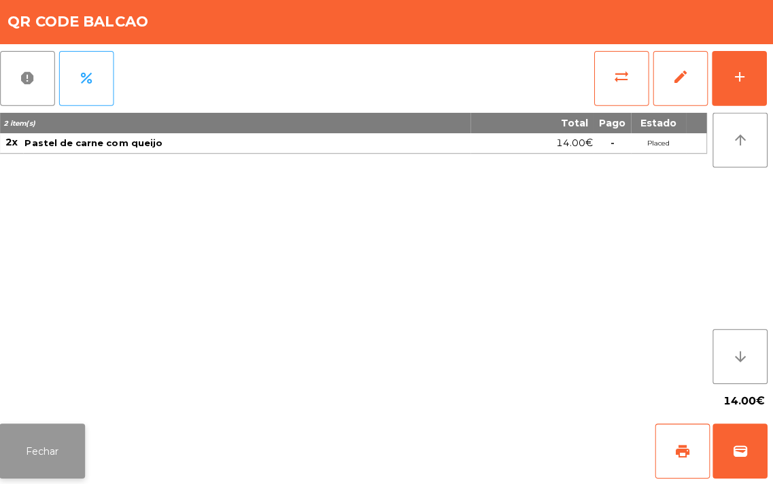
click at [45, 456] on button "Fechar" at bounding box center [47, 451] width 85 height 54
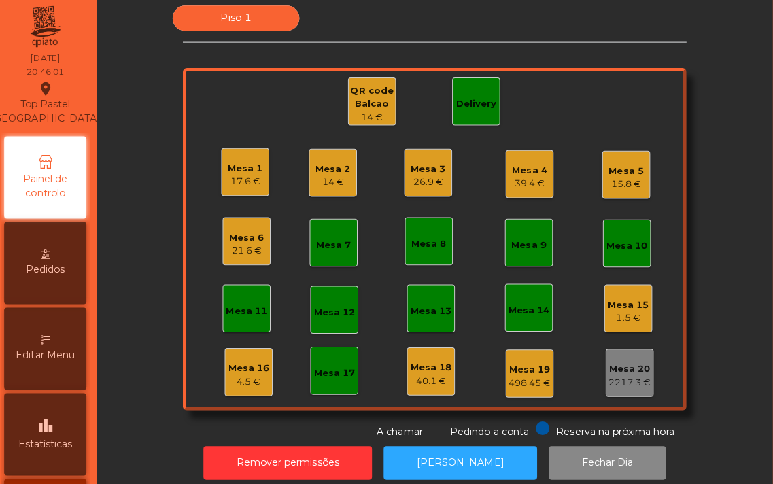
click at [612, 177] on div "Mesa 5" at bounding box center [628, 174] width 35 height 14
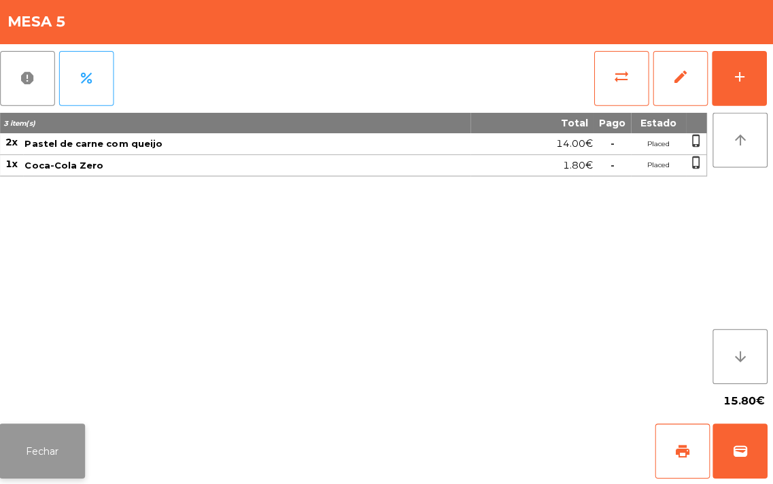
click at [50, 447] on button "Fechar" at bounding box center [47, 451] width 85 height 54
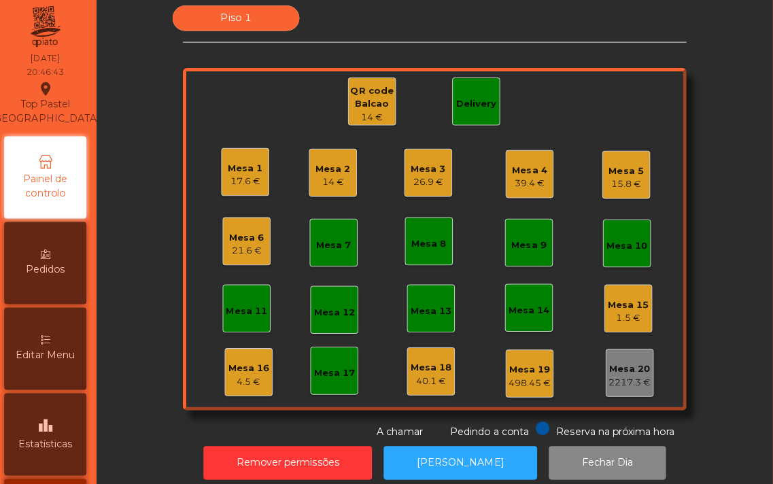
click at [416, 175] on div "Mesa 3" at bounding box center [431, 172] width 35 height 14
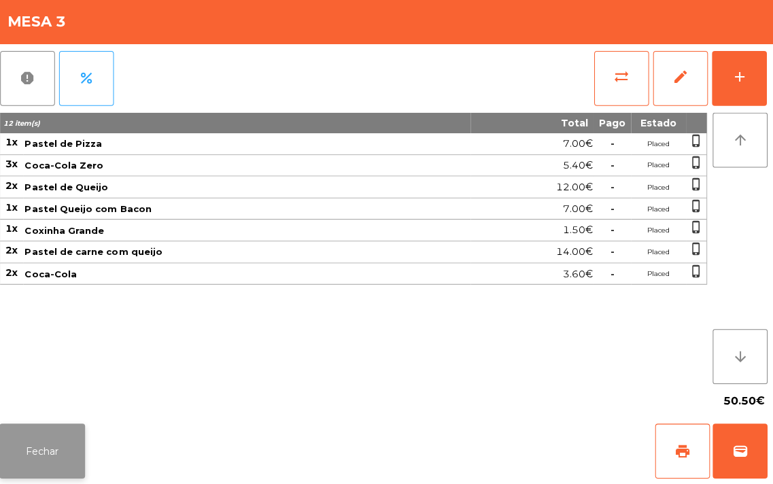
click at [39, 470] on button "Fechar" at bounding box center [47, 451] width 85 height 54
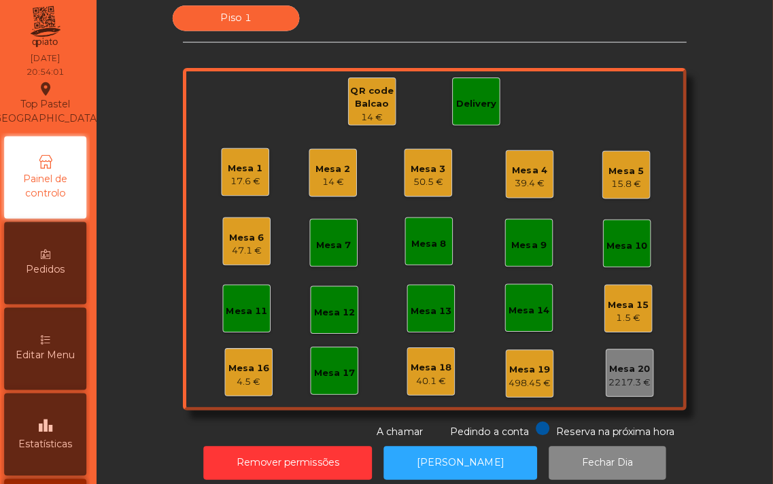
click at [424, 186] on div "50.5 €" at bounding box center [431, 185] width 35 height 14
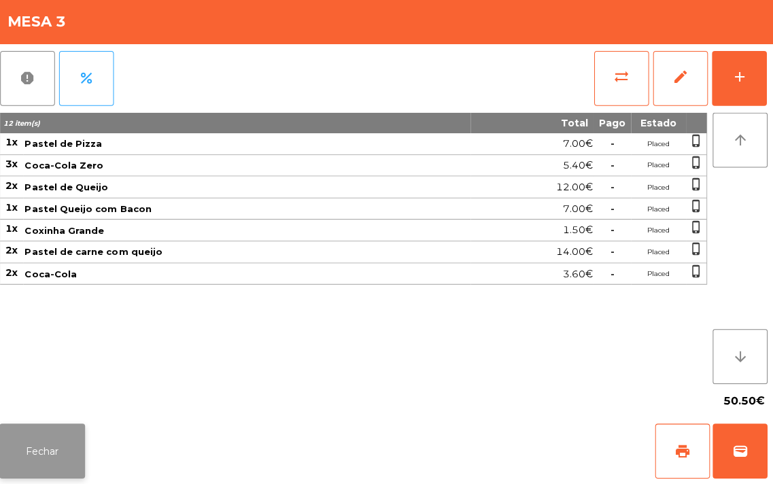
click at [43, 458] on button "Fechar" at bounding box center [47, 451] width 85 height 54
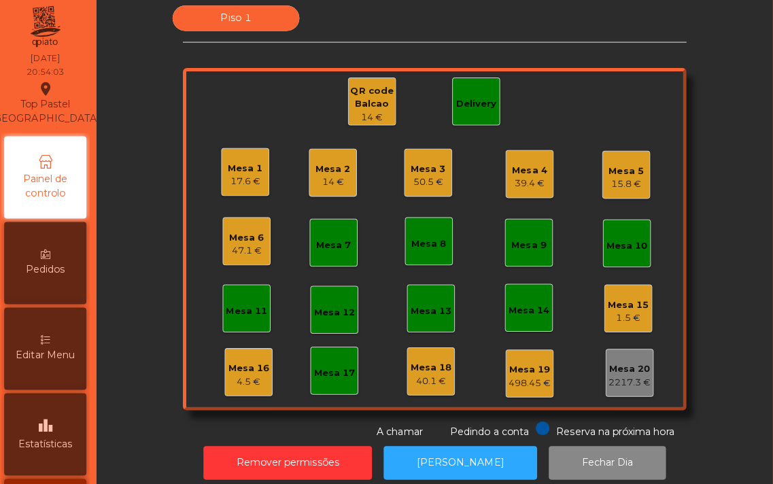
click at [328, 172] on div "Mesa 2" at bounding box center [337, 172] width 35 height 14
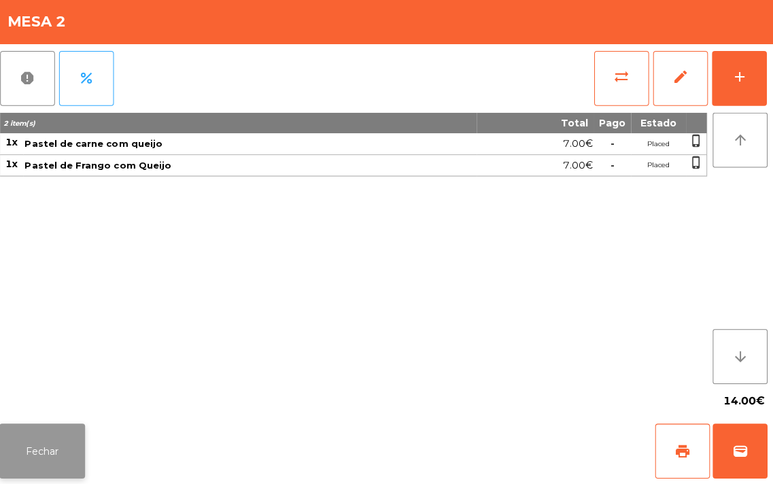
click at [51, 451] on button "Fechar" at bounding box center [47, 451] width 85 height 54
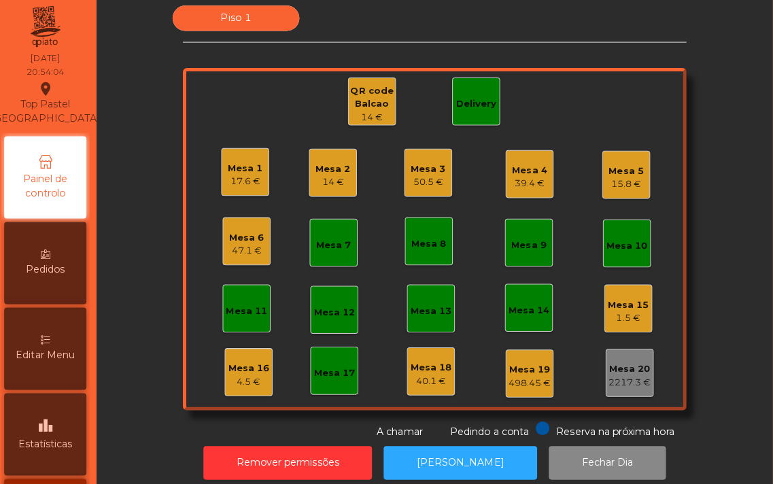
click at [534, 180] on div "39.4 €" at bounding box center [532, 187] width 35 height 14
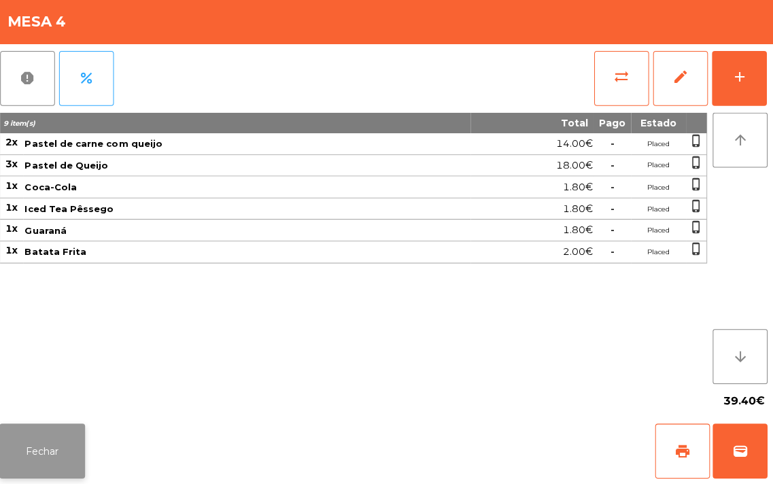
click at [43, 436] on button "Fechar" at bounding box center [47, 451] width 85 height 54
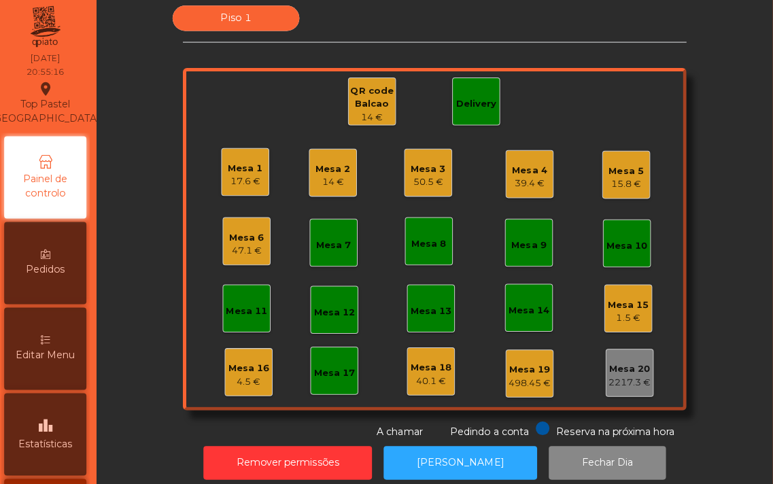
click at [233, 177] on div "17.6 €" at bounding box center [250, 184] width 35 height 14
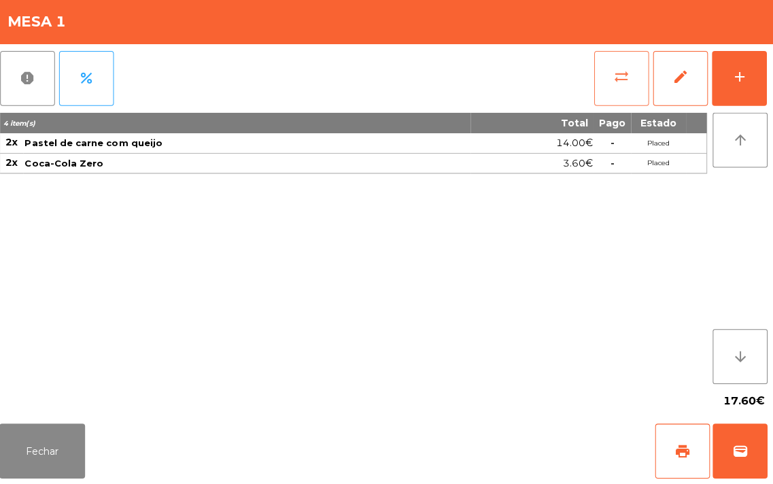
click at [600, 97] on button "sync_alt" at bounding box center [623, 81] width 54 height 54
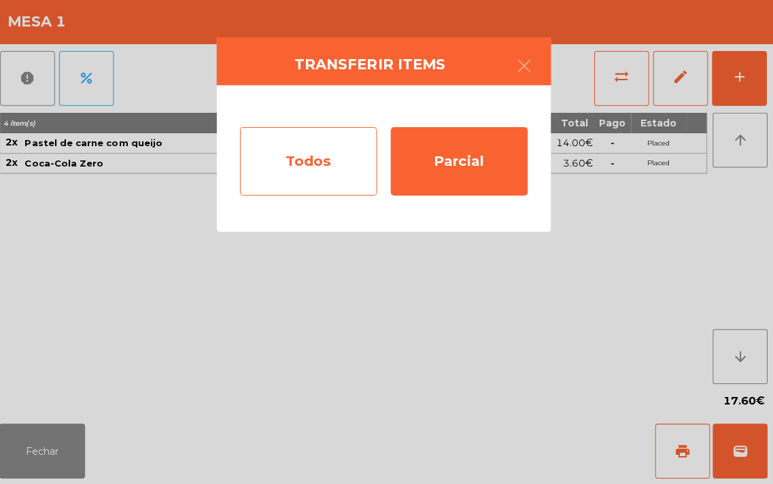
click at [314, 130] on div "Todos" at bounding box center [312, 164] width 136 height 68
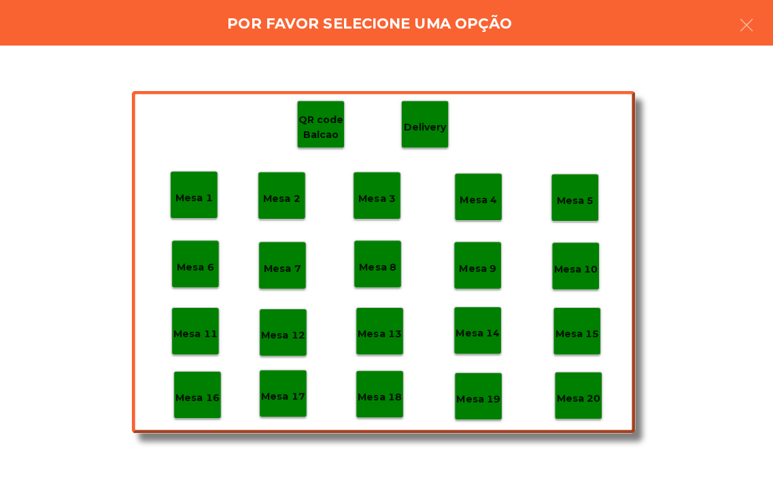
click at [385, 405] on p "Mesa 18" at bounding box center [383, 398] width 44 height 16
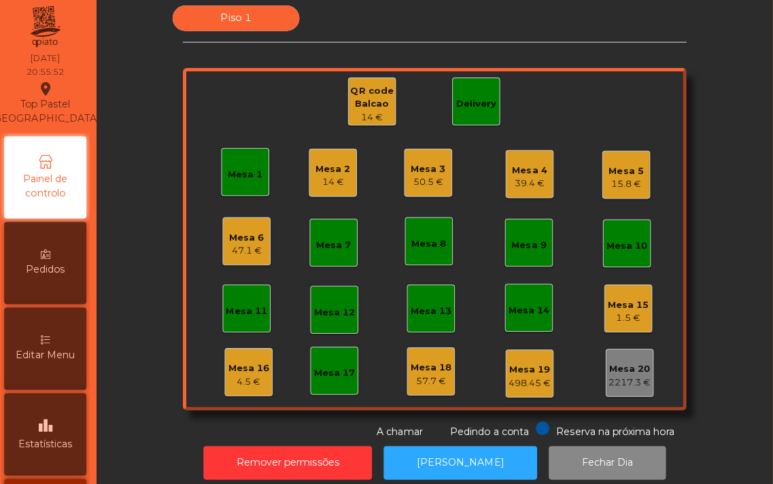
click at [617, 192] on div "15.8 €" at bounding box center [628, 187] width 35 height 14
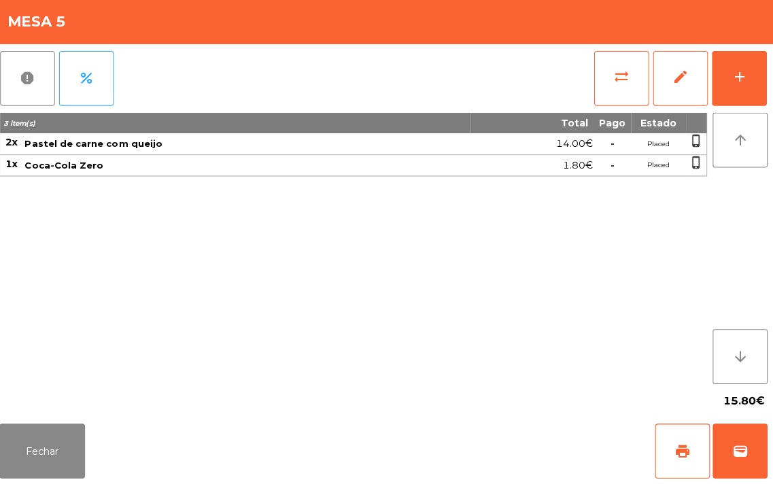
click at [166, 381] on div "3 item(s) Total Pago Estado 2x Pastel de carne com queijo 14.00€ - Placed phone…" at bounding box center [356, 250] width 702 height 269
click at [42, 451] on button "Fechar" at bounding box center [47, 451] width 85 height 54
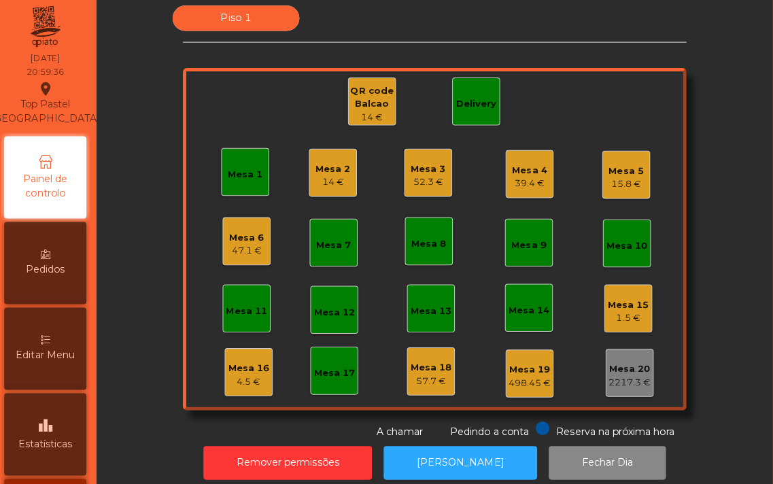
click at [525, 174] on div "Mesa 4" at bounding box center [532, 174] width 35 height 14
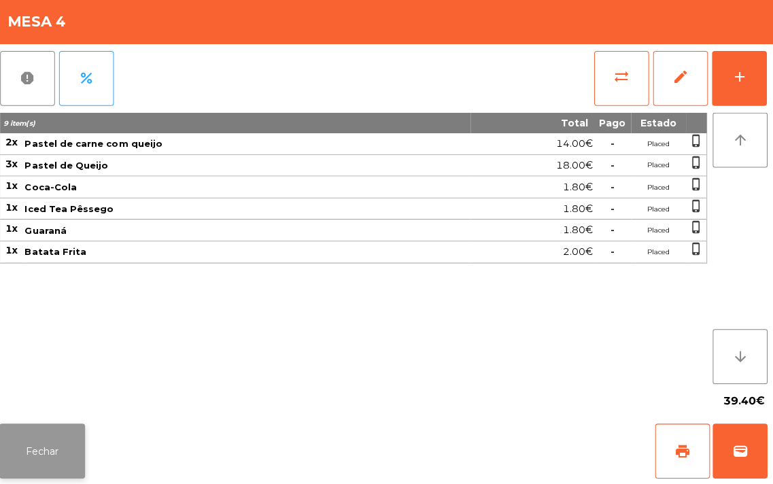
click at [39, 444] on button "Fechar" at bounding box center [47, 451] width 85 height 54
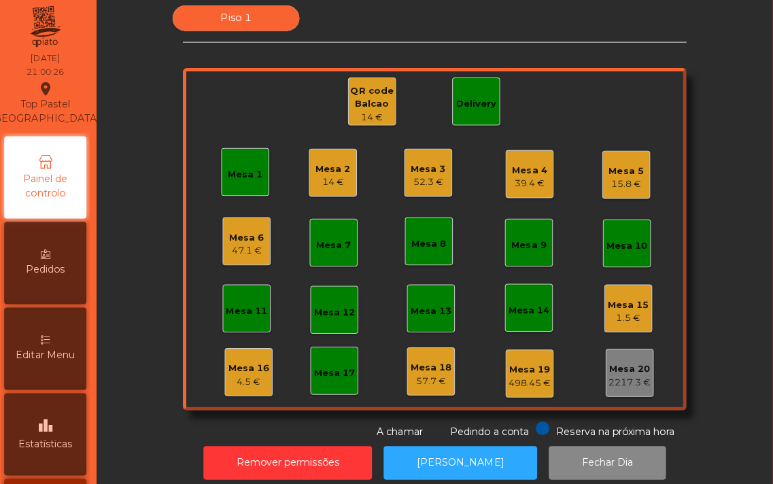
click at [237, 250] on div "47.1 €" at bounding box center [251, 253] width 35 height 14
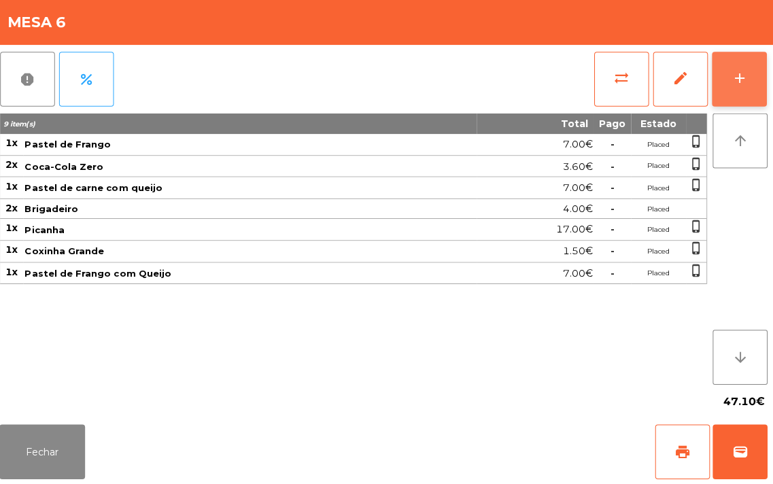
click at [725, 86] on button "add" at bounding box center [740, 81] width 54 height 54
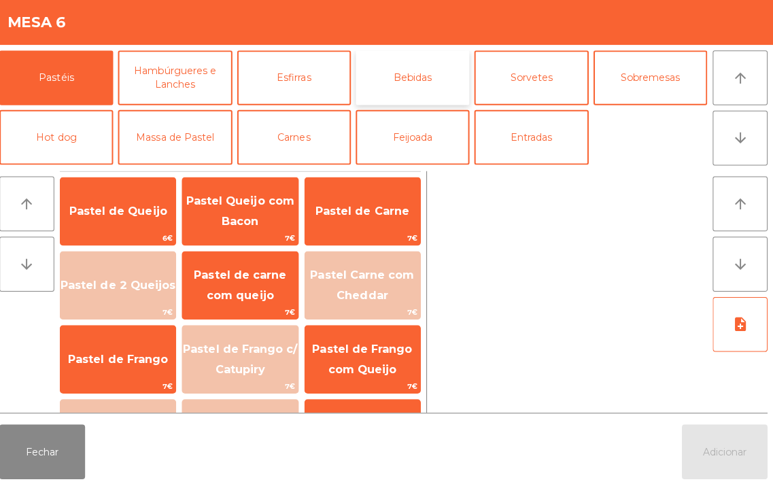
click at [413, 78] on button "Bebidas" at bounding box center [415, 80] width 113 height 54
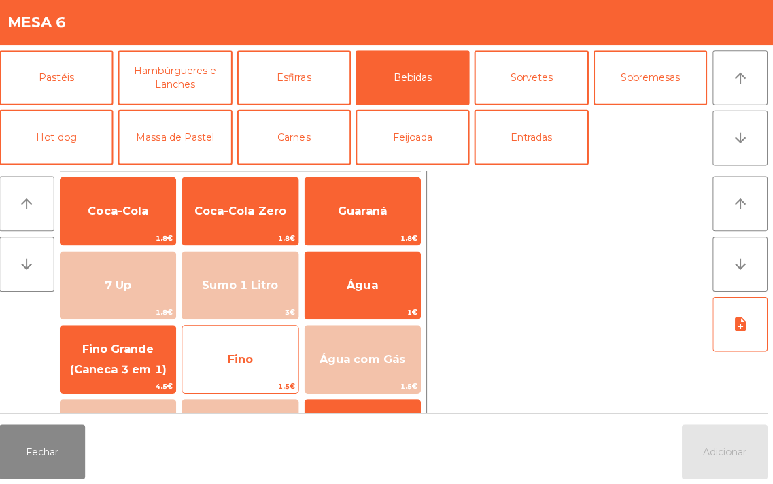
click at [242, 364] on span "Fino" at bounding box center [244, 359] width 25 height 13
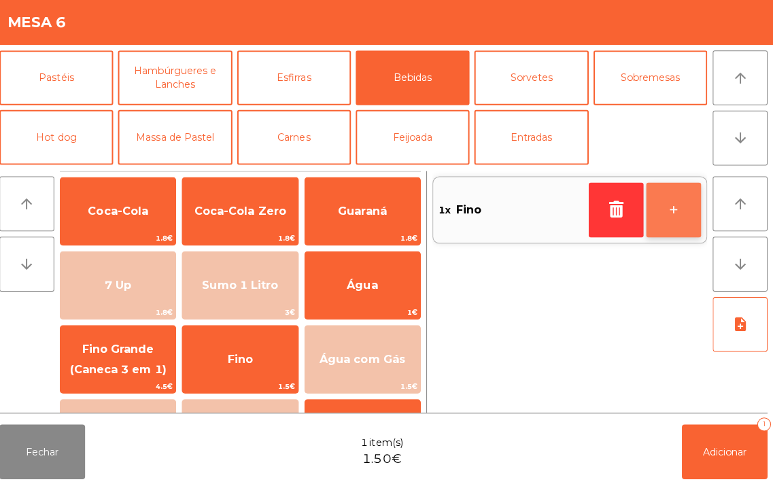
click at [677, 209] on button "+" at bounding box center [674, 211] width 54 height 54
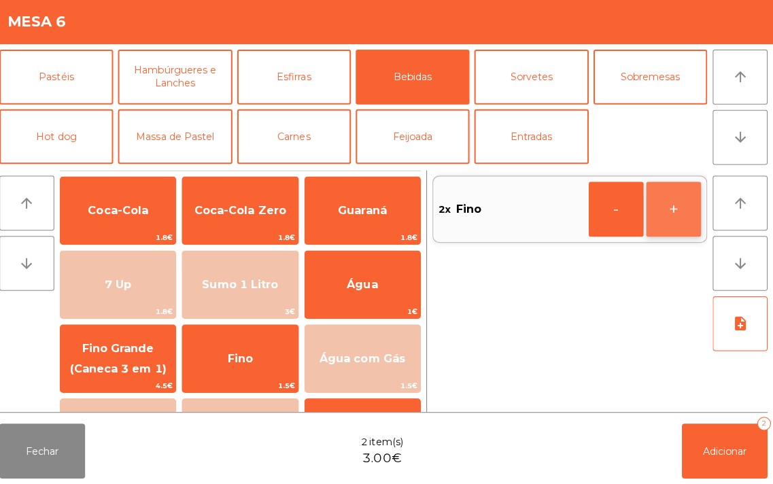
click at [677, 209] on button "+" at bounding box center [674, 211] width 54 height 54
click at [668, 214] on button "+" at bounding box center [674, 211] width 54 height 54
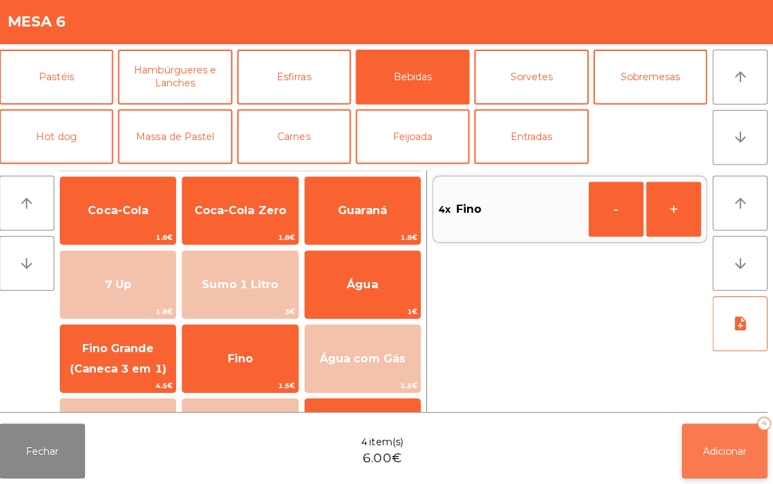
click at [706, 445] on span "Adicionar" at bounding box center [726, 451] width 44 height 12
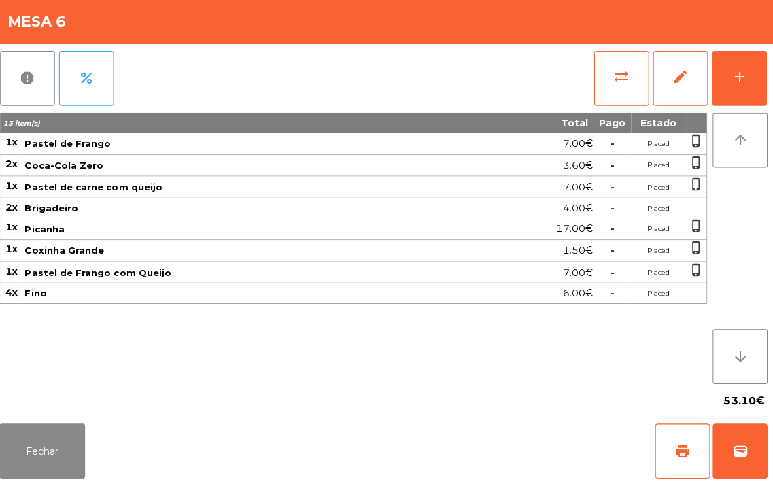
click at [189, 335] on div "13 item(s) Total Pago Estado 1x Pastel de Frango 7.00€ - Placed phone_iphone 2x…" at bounding box center [356, 250] width 702 height 269
click at [63, 450] on button "Fechar" at bounding box center [47, 451] width 85 height 54
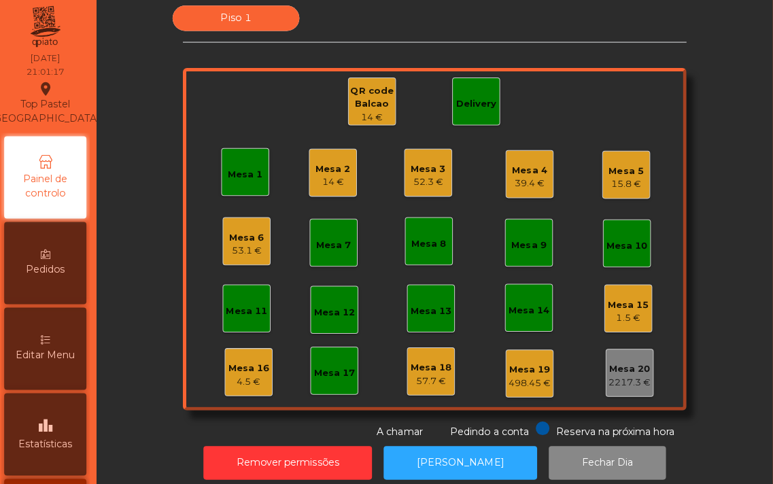
click at [613, 182] on div "15.8 €" at bounding box center [628, 187] width 35 height 14
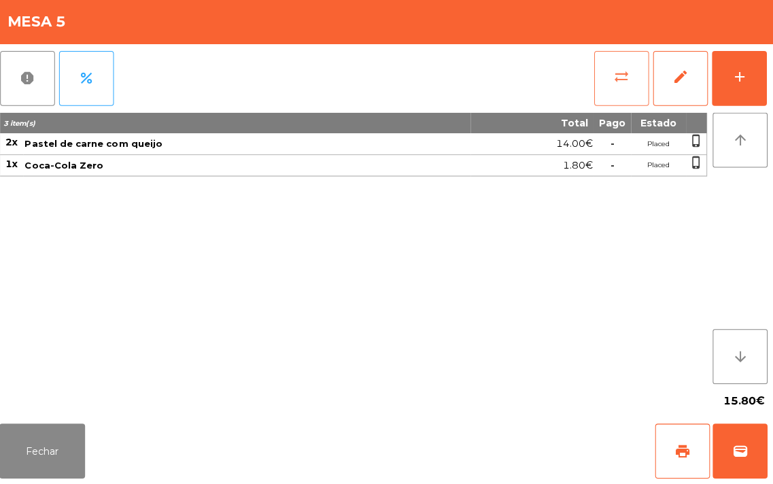
click at [609, 80] on button "sync_alt" at bounding box center [623, 81] width 54 height 54
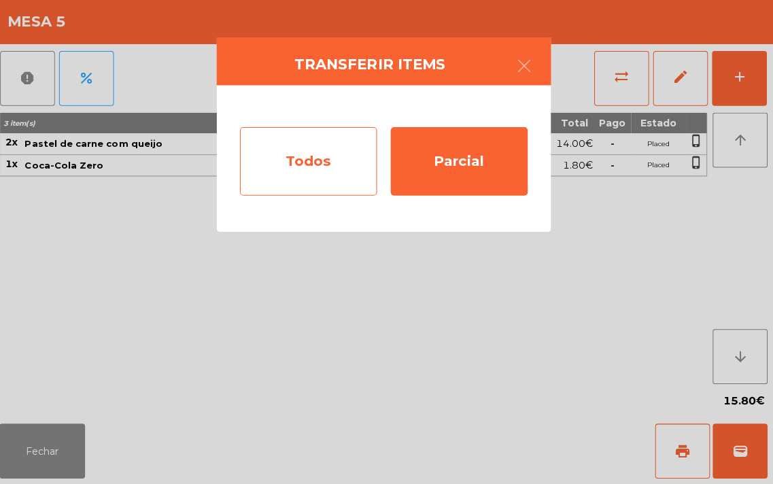
click at [309, 154] on div "Todos" at bounding box center [312, 164] width 136 height 68
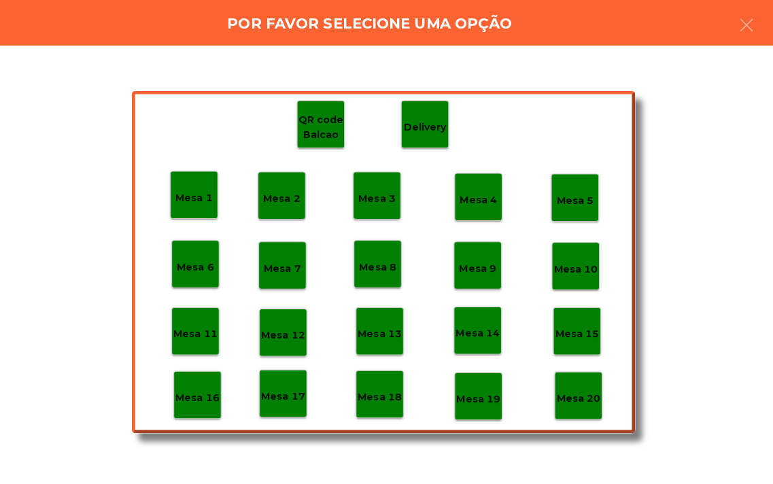
click at [384, 397] on p "Mesa 18" at bounding box center [383, 398] width 44 height 16
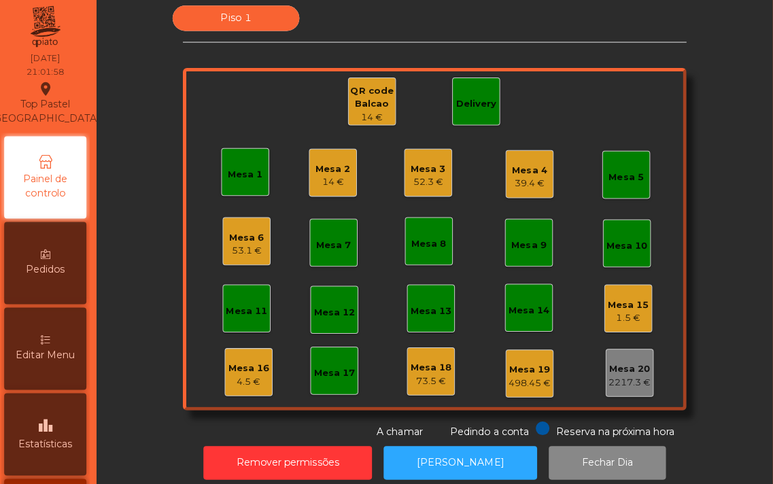
click at [520, 169] on div "Mesa 4" at bounding box center [532, 174] width 35 height 14
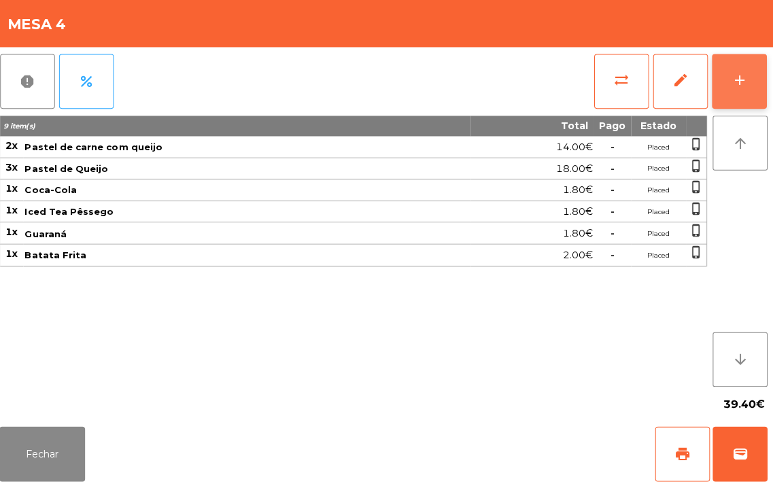
click at [731, 92] on button "add" at bounding box center [740, 81] width 54 height 54
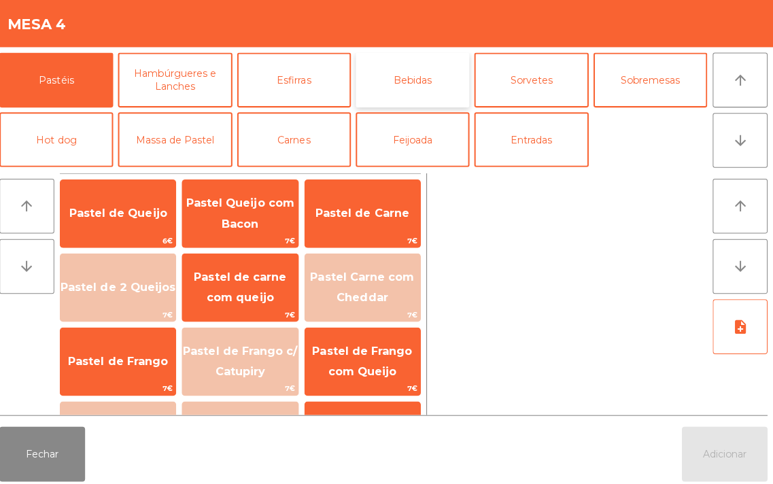
click at [407, 86] on button "Bebidas" at bounding box center [415, 80] width 113 height 54
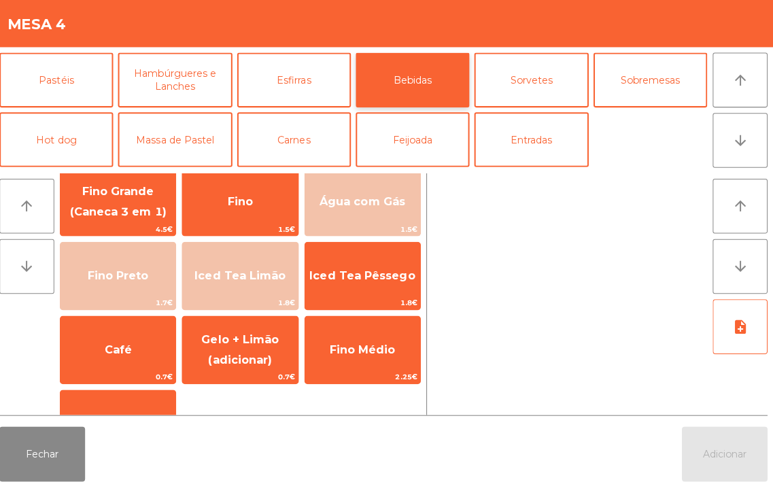
scroll to position [169, 0]
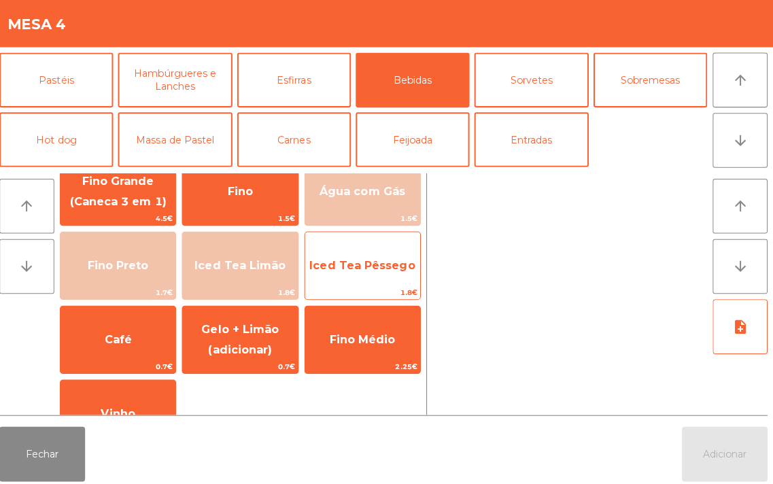
click at [352, 286] on span "1.8€" at bounding box center [366, 291] width 114 height 13
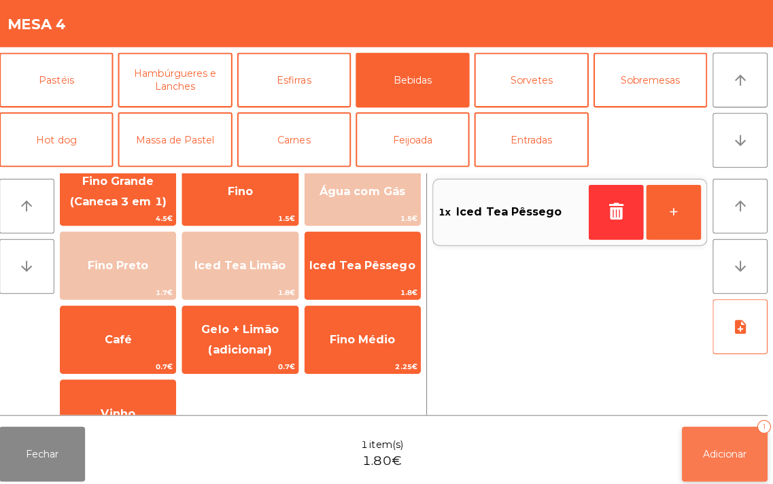
click at [697, 458] on button "Adicionar 1" at bounding box center [725, 451] width 85 height 54
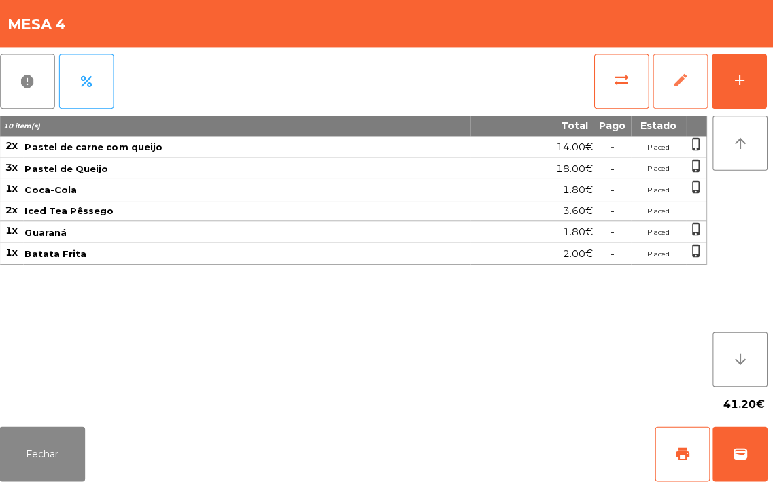
click at [683, 88] on span "edit" at bounding box center [681, 80] width 16 height 16
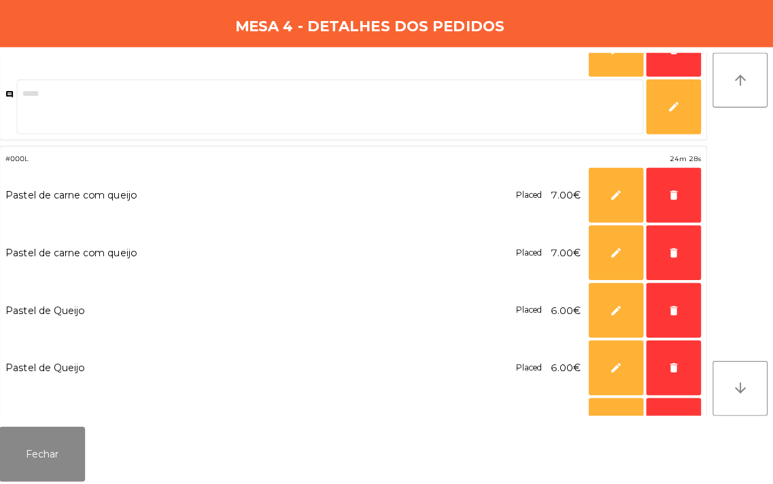
scroll to position [0, 0]
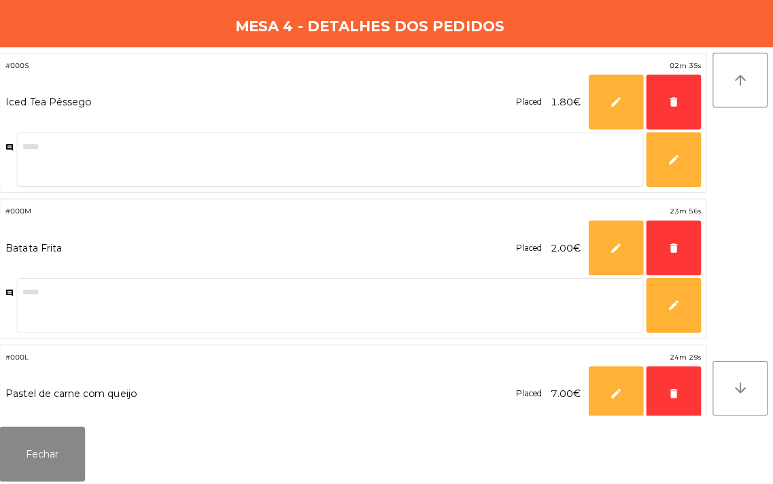
click at [172, 381] on div "Pastel de carne com queijo Placed 7.00€ * edit delete" at bounding box center [357, 392] width 690 height 54
click at [664, 245] on button "delete" at bounding box center [674, 247] width 54 height 54
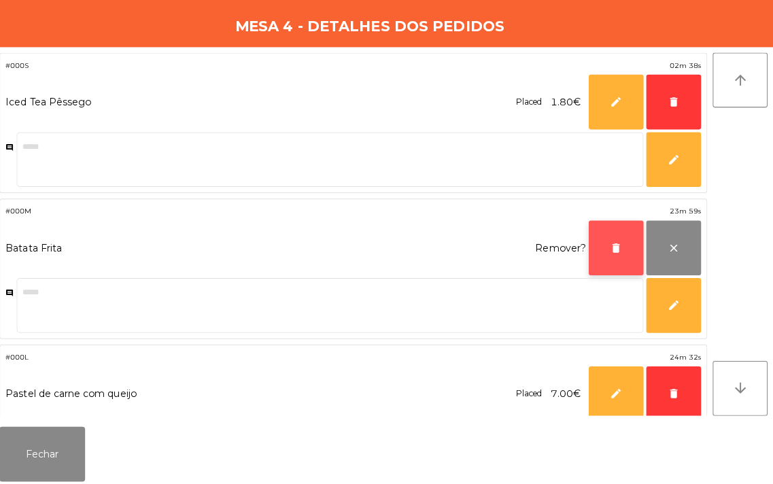
click at [594, 250] on button "delete" at bounding box center [617, 247] width 54 height 54
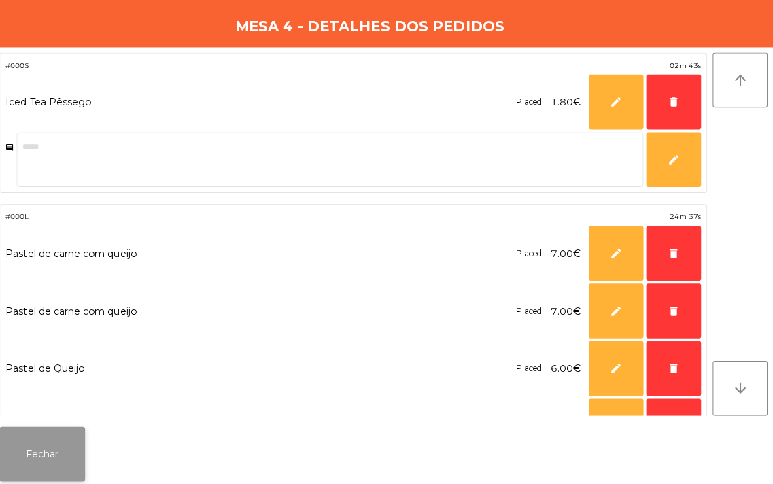
click at [39, 467] on button "Fechar" at bounding box center [47, 451] width 85 height 54
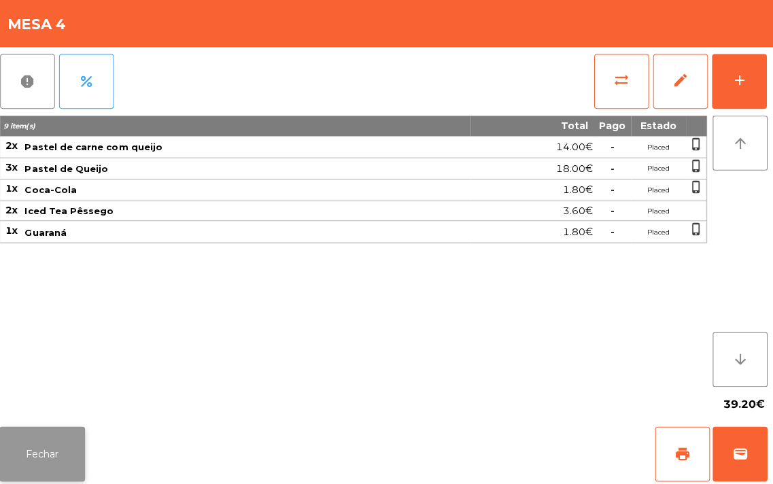
click at [61, 464] on button "Fechar" at bounding box center [47, 451] width 85 height 54
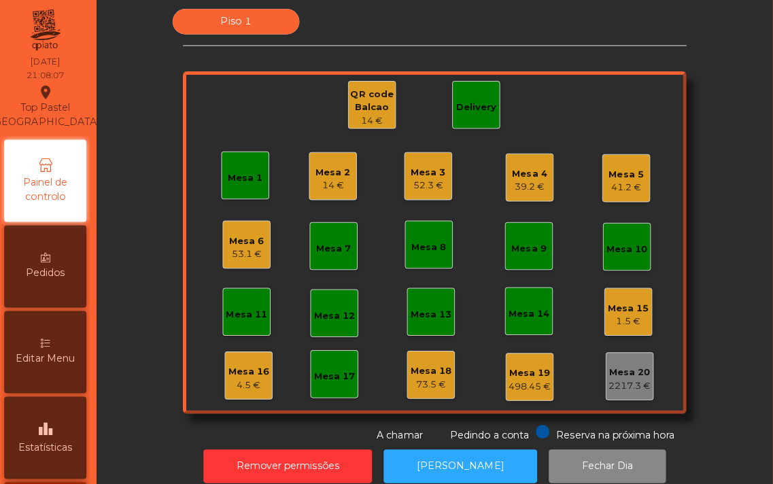
click at [235, 257] on div "53.1 €" at bounding box center [251, 253] width 35 height 14
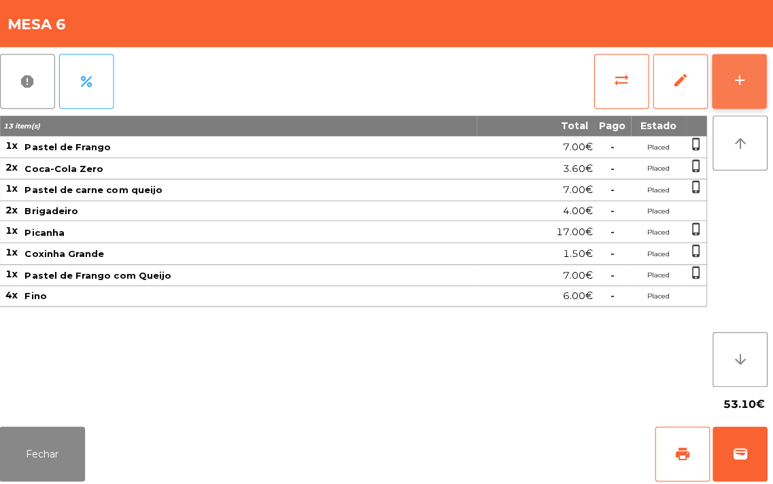
click at [722, 91] on button "add" at bounding box center [740, 81] width 54 height 54
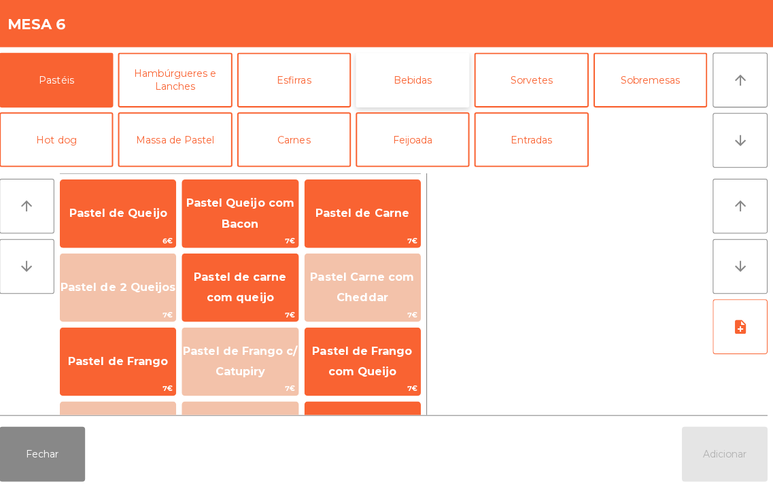
click at [399, 78] on button "Bebidas" at bounding box center [415, 80] width 113 height 54
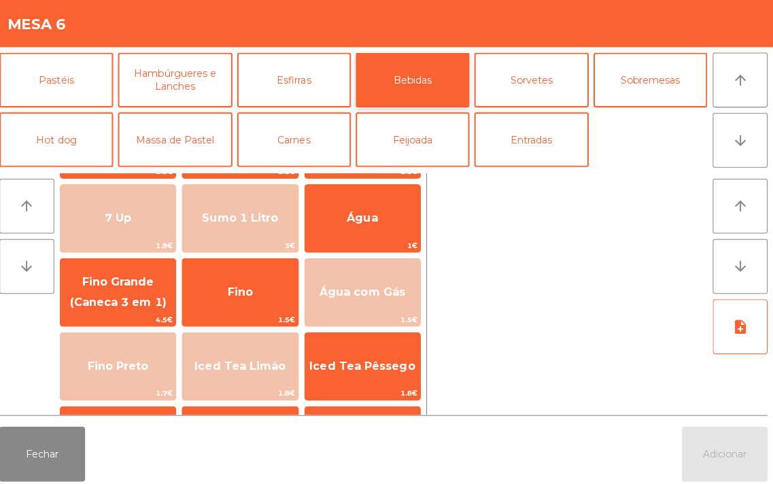
scroll to position [80, 0]
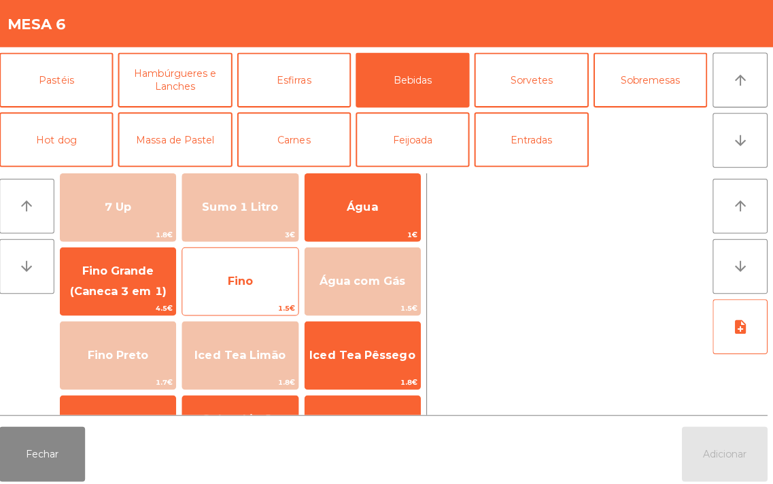
click at [236, 292] on span "Fino" at bounding box center [244, 280] width 114 height 37
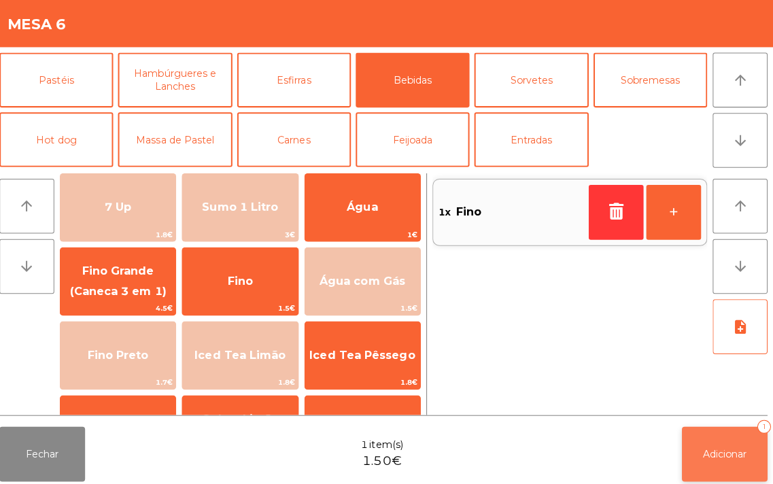
click at [704, 452] on span "Adicionar" at bounding box center [726, 451] width 44 height 12
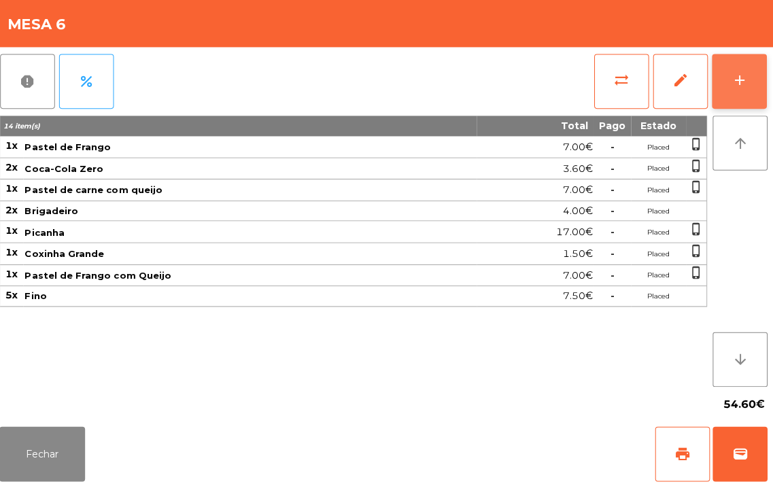
click at [732, 77] on div "add" at bounding box center [740, 80] width 16 height 16
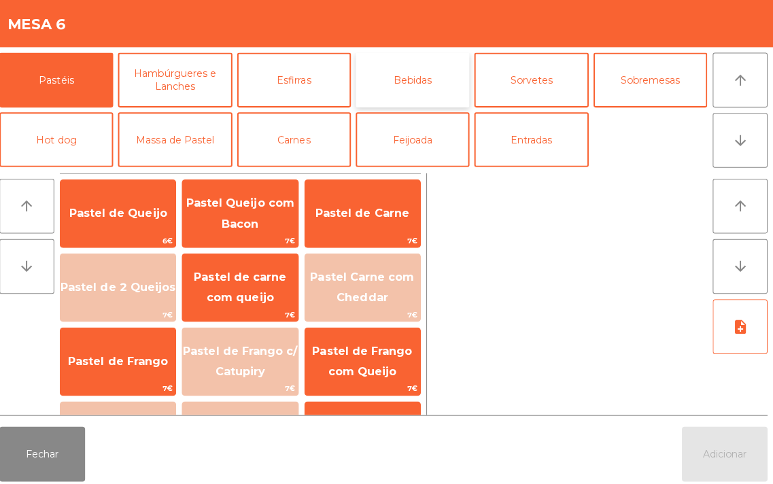
click at [403, 83] on button "Bebidas" at bounding box center [415, 80] width 113 height 54
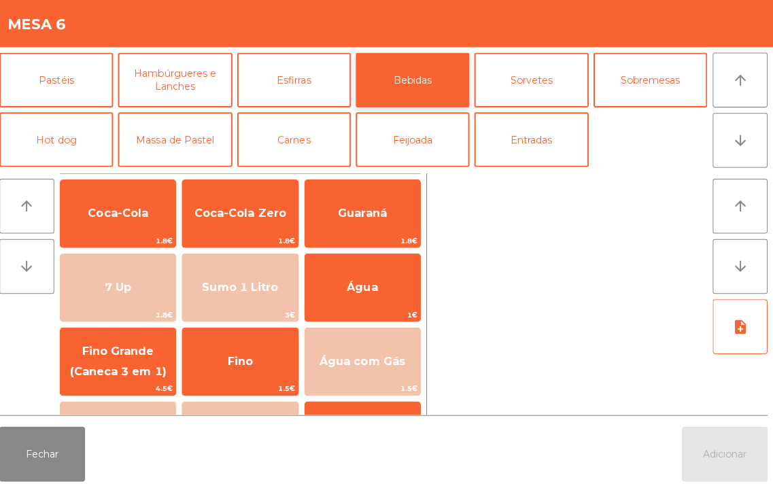
scroll to position [1, 0]
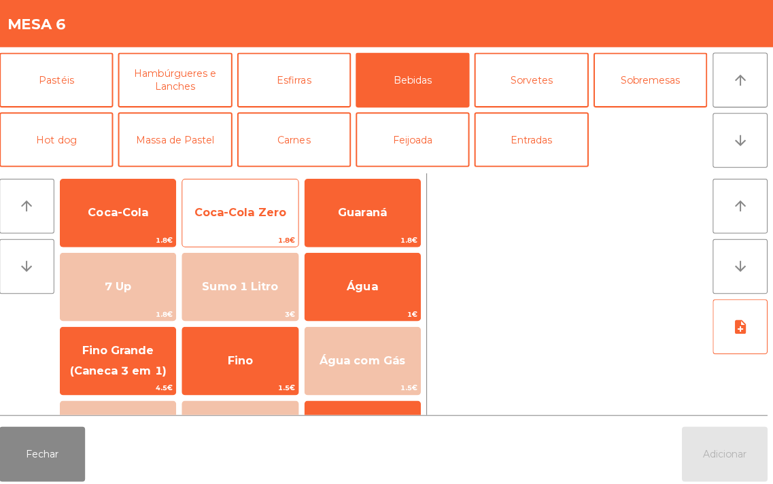
click at [234, 218] on span "Coca-Cola Zero" at bounding box center [244, 211] width 91 height 13
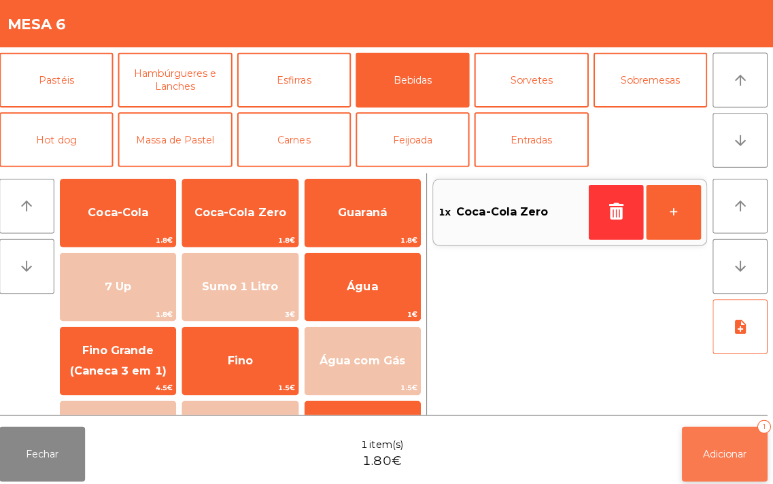
click at [712, 456] on span "Adicionar" at bounding box center [726, 451] width 44 height 12
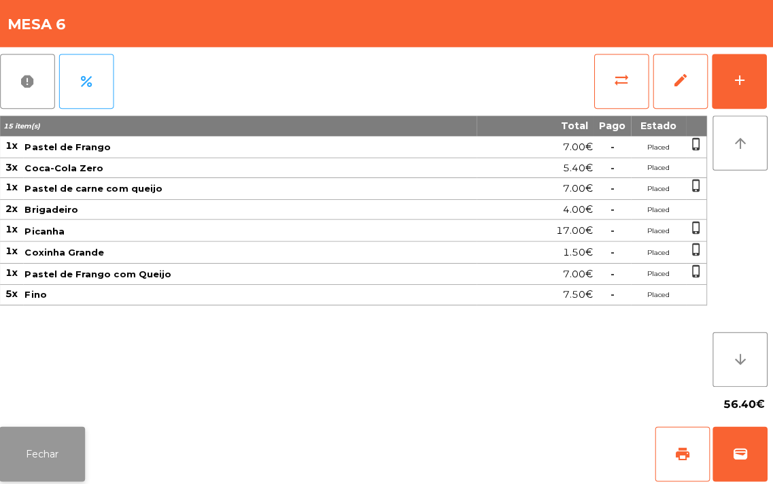
click at [29, 433] on button "Fechar" at bounding box center [47, 451] width 85 height 54
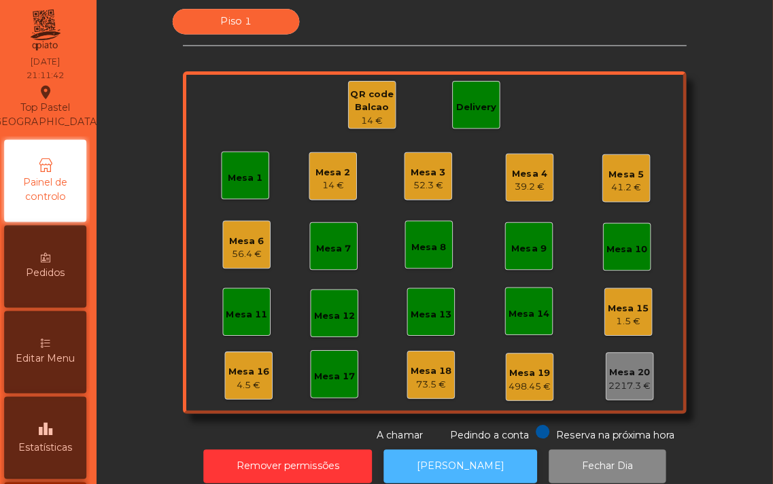
click at [439, 454] on button "[PERSON_NAME]" at bounding box center [463, 463] width 152 height 33
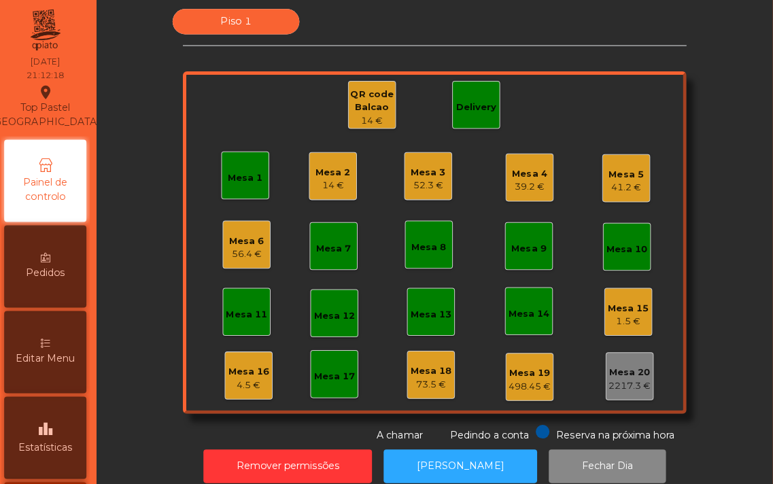
click at [611, 171] on div "Mesa 5" at bounding box center [628, 174] width 35 height 14
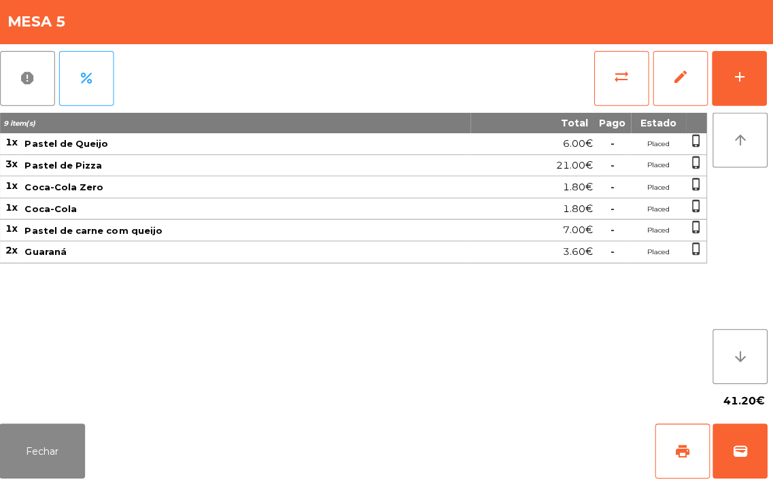
scroll to position [0, 0]
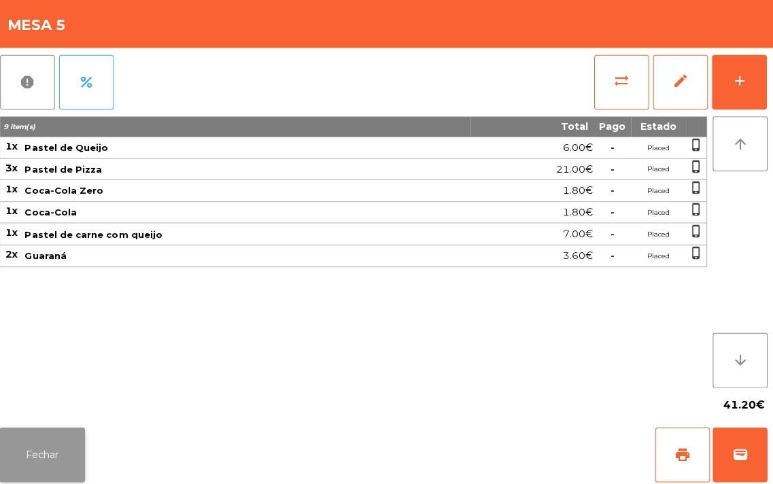
click at [50, 456] on button "Fechar" at bounding box center [47, 451] width 85 height 54
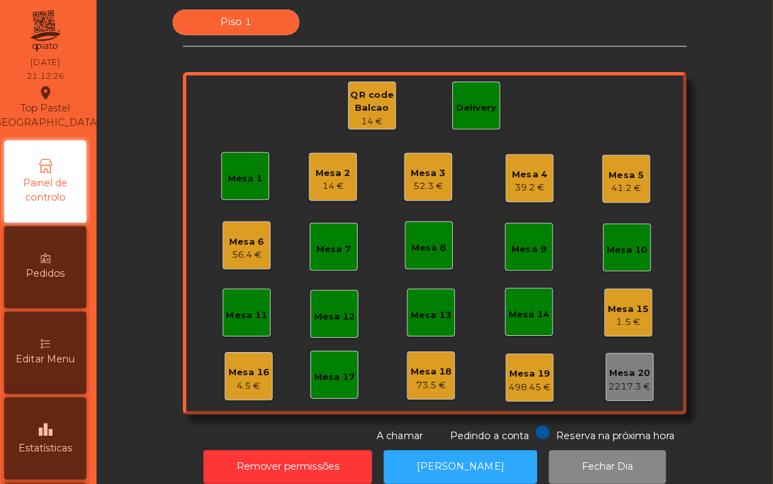
click at [324, 178] on div "14 €" at bounding box center [337, 185] width 35 height 14
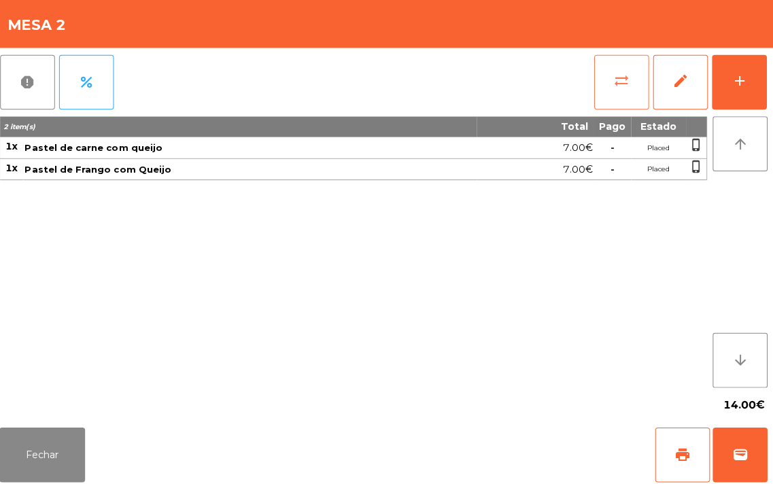
click at [621, 78] on span "sync_alt" at bounding box center [623, 80] width 16 height 16
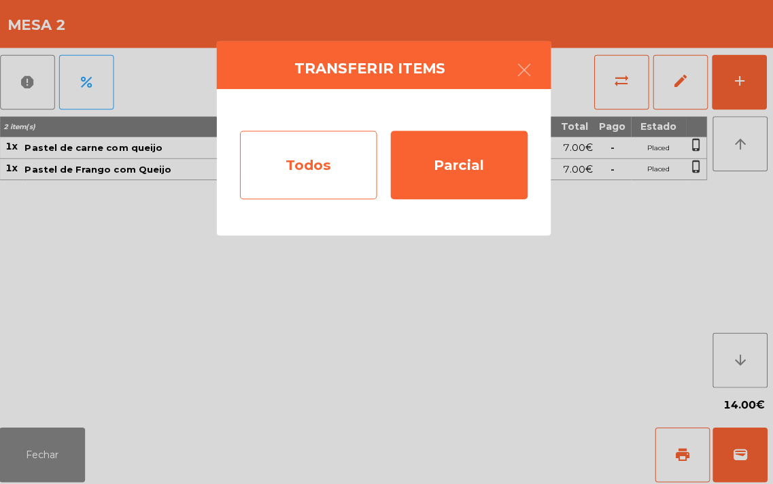
click at [318, 168] on div "Todos" at bounding box center [312, 164] width 136 height 68
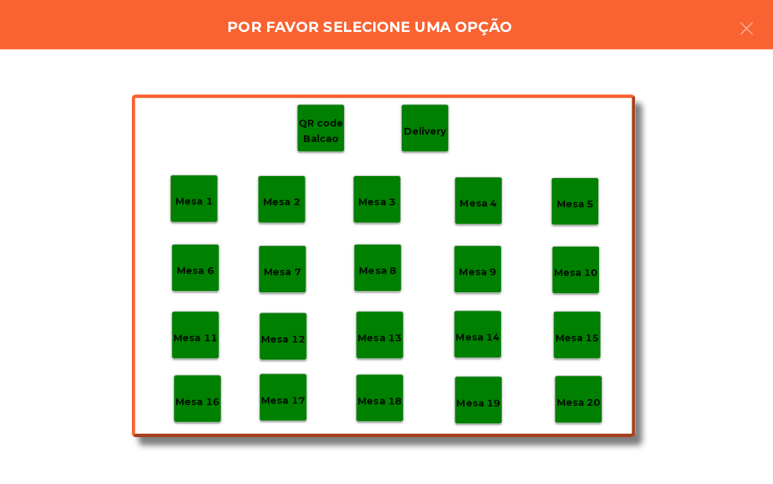
click at [385, 397] on p "Mesa 18" at bounding box center [383, 398] width 44 height 16
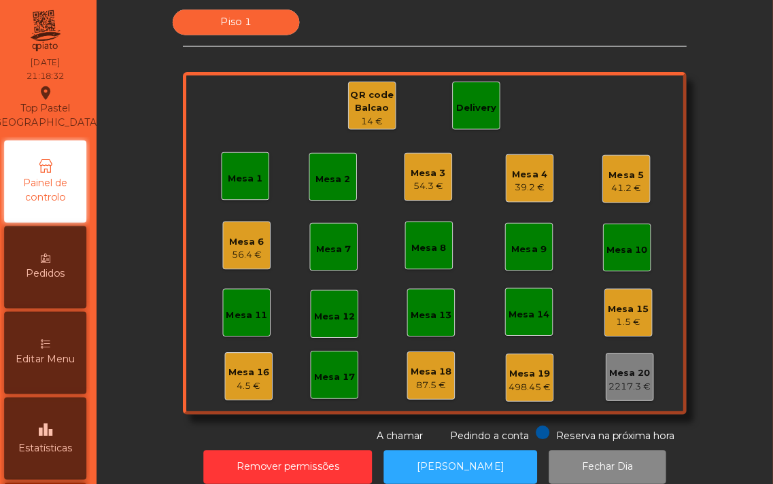
click at [423, 171] on div "Mesa 3" at bounding box center [431, 172] width 35 height 14
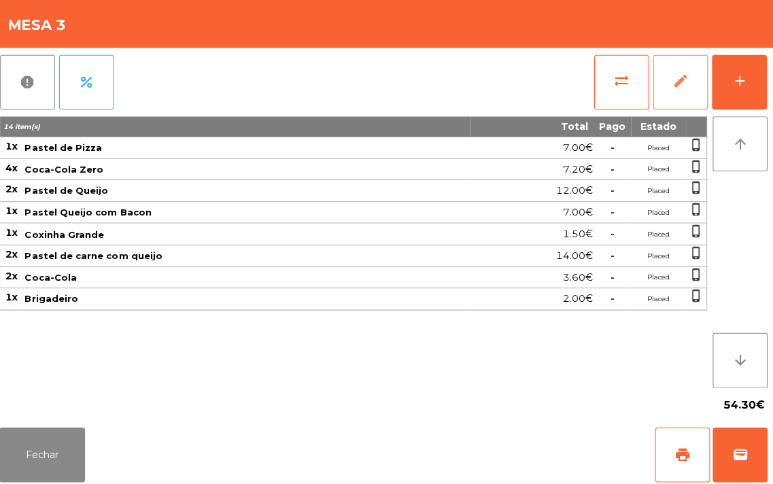
click at [678, 90] on button "edit" at bounding box center [681, 81] width 54 height 54
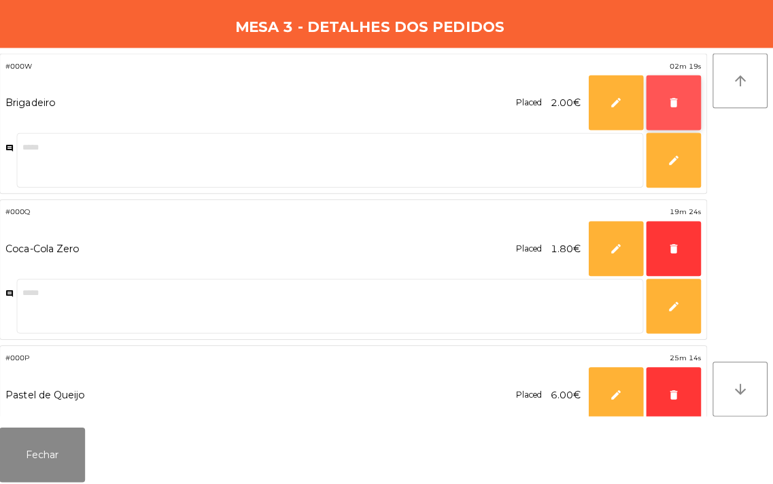
click at [666, 116] on button "delete" at bounding box center [674, 102] width 54 height 54
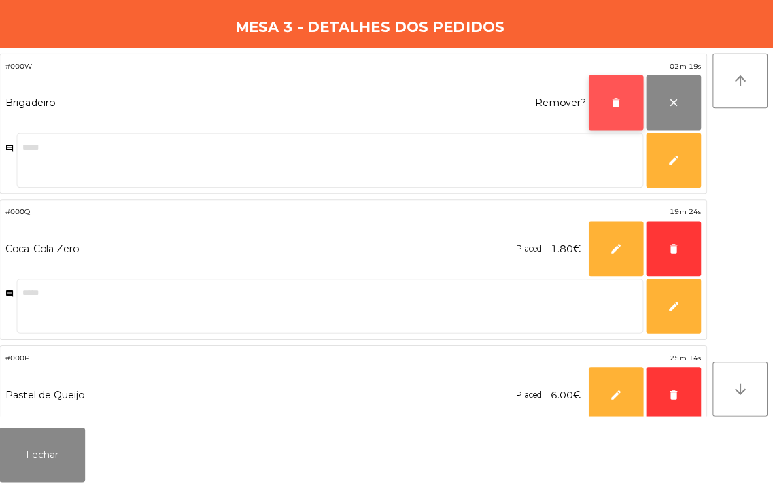
click at [603, 113] on button "delete" at bounding box center [617, 102] width 54 height 54
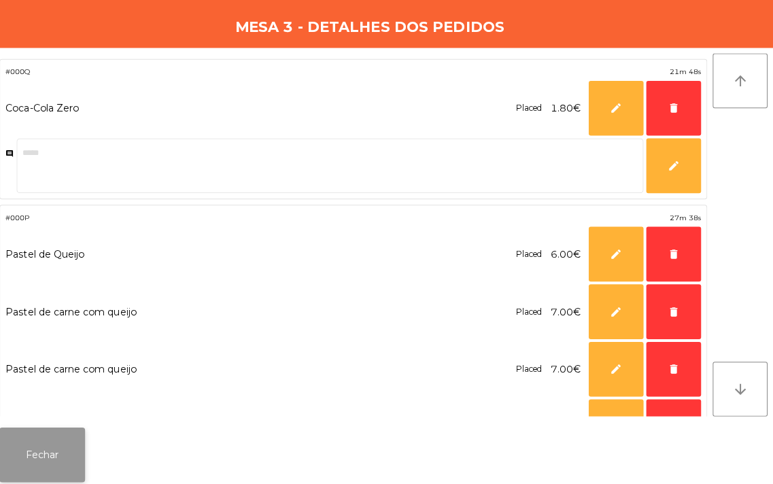
click at [46, 476] on button "Fechar" at bounding box center [47, 451] width 85 height 54
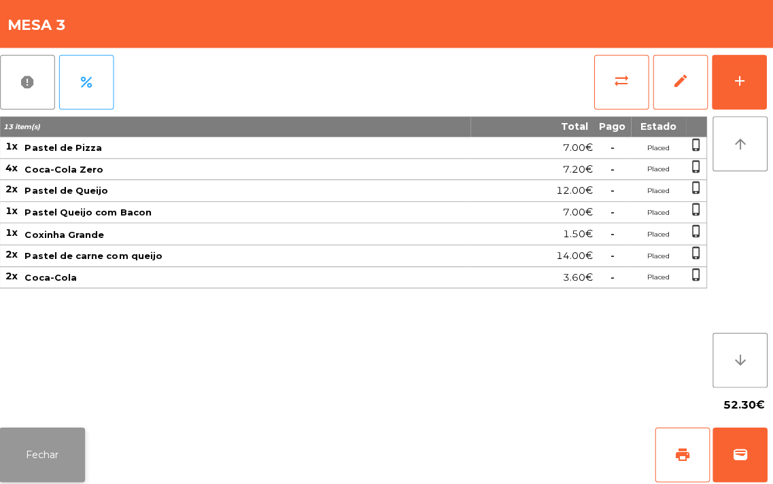
click at [54, 450] on button "Fechar" at bounding box center [47, 451] width 85 height 54
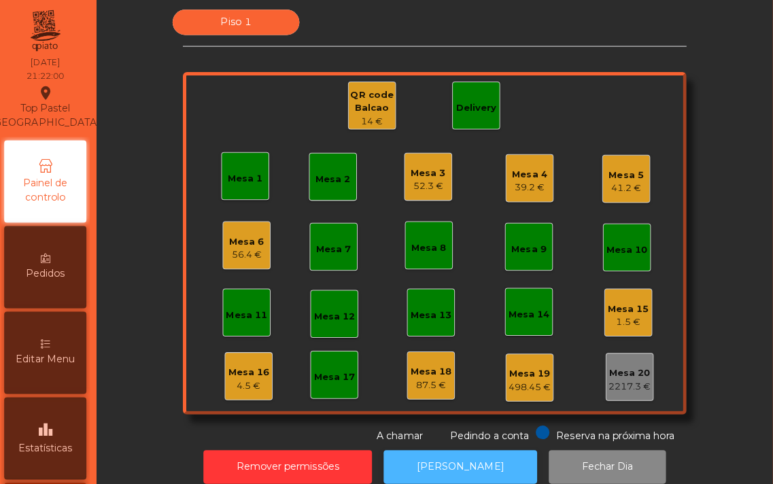
click at [434, 466] on button "[PERSON_NAME]" at bounding box center [463, 463] width 152 height 33
click at [473, 118] on div "Delivery" at bounding box center [479, 105] width 48 height 48
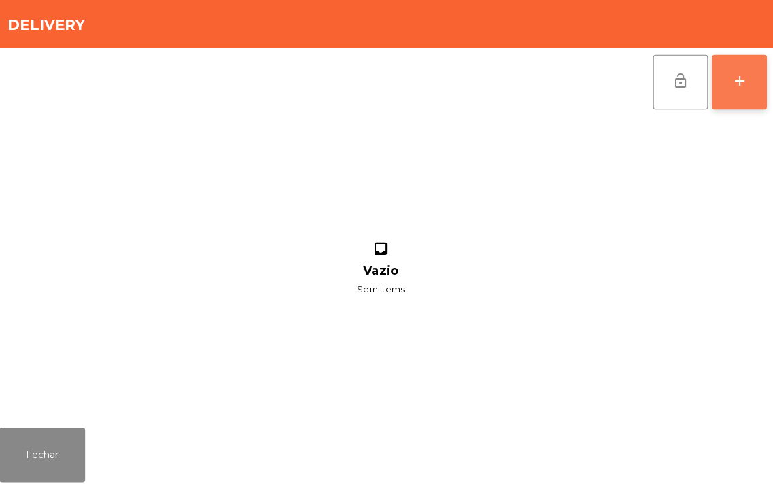
click at [734, 87] on div "add" at bounding box center [740, 80] width 16 height 16
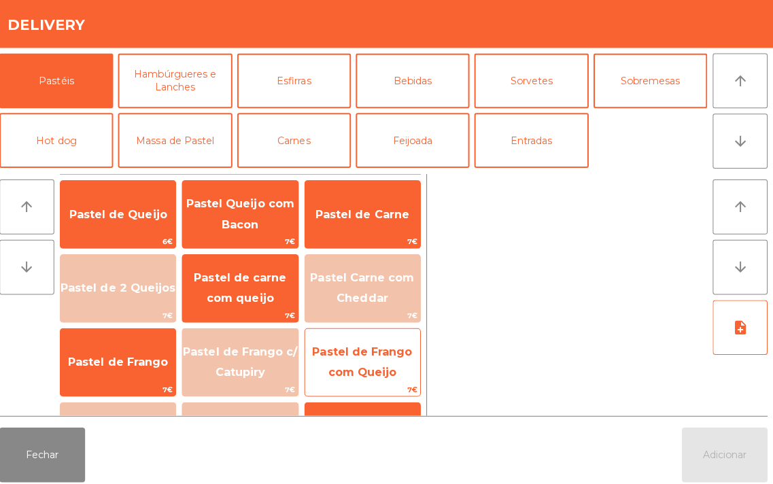
click at [367, 368] on span "Pastel de Frango com Queijo" at bounding box center [365, 359] width 99 height 33
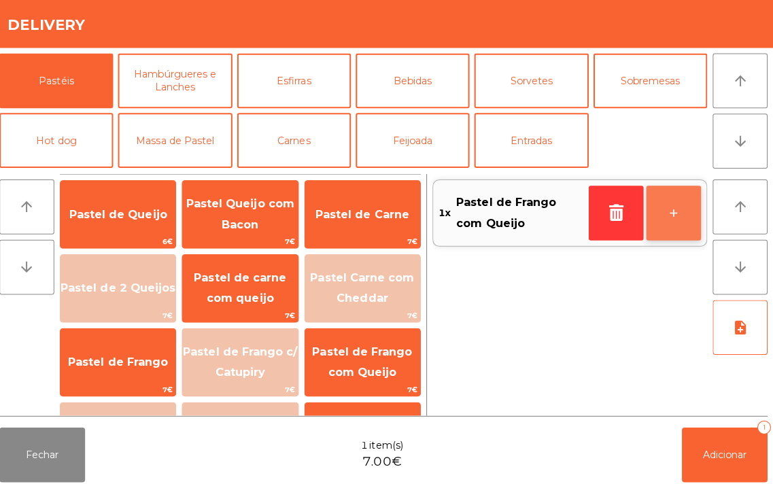
click at [681, 213] on button "+" at bounding box center [674, 211] width 54 height 54
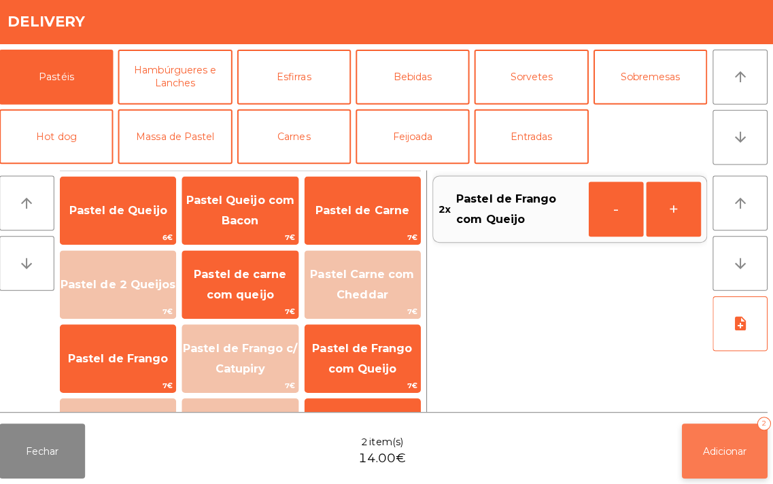
click at [728, 458] on button "Adicionar 2" at bounding box center [725, 451] width 85 height 54
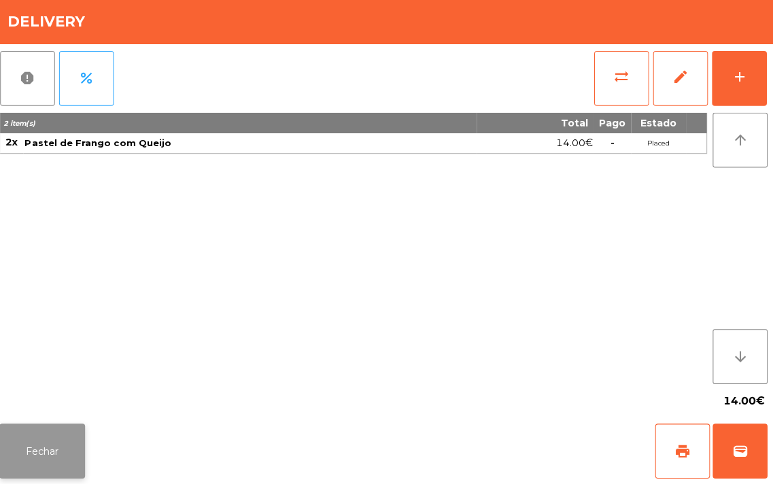
click at [46, 467] on button "Fechar" at bounding box center [47, 451] width 85 height 54
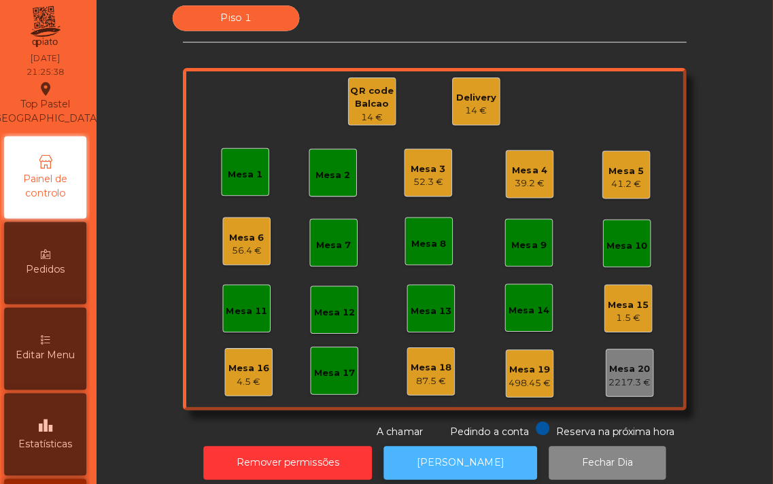
click at [438, 461] on button "[PERSON_NAME]" at bounding box center [463, 463] width 152 height 33
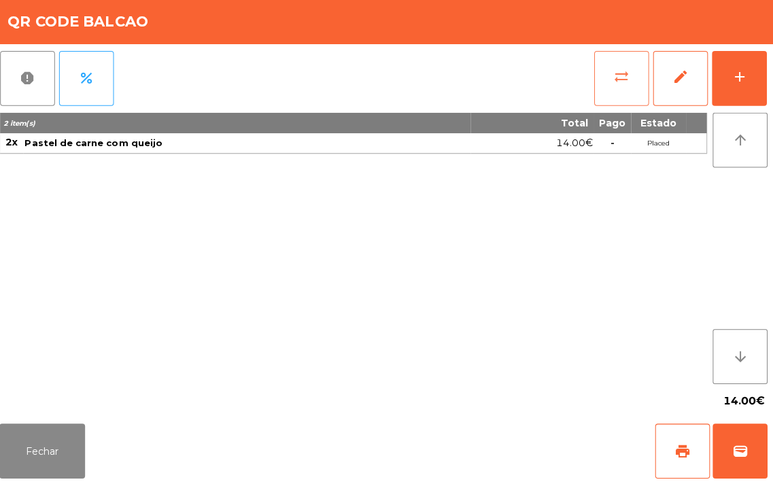
click at [612, 78] on button "sync_alt" at bounding box center [623, 81] width 54 height 54
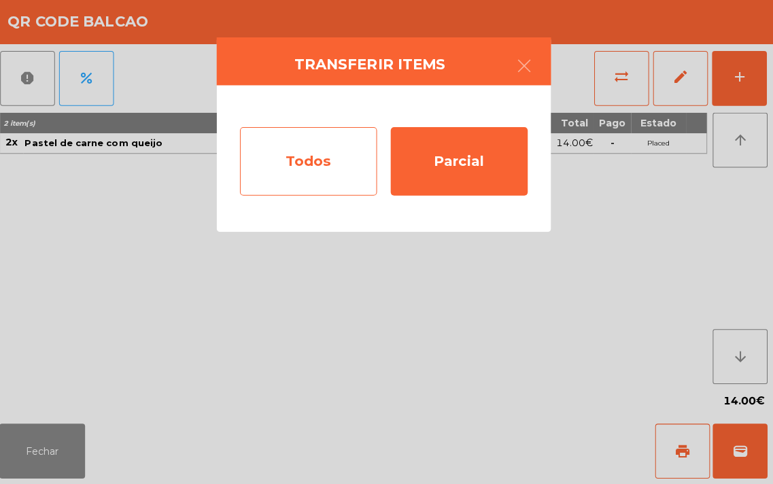
click at [291, 169] on div "Todos" at bounding box center [312, 164] width 136 height 68
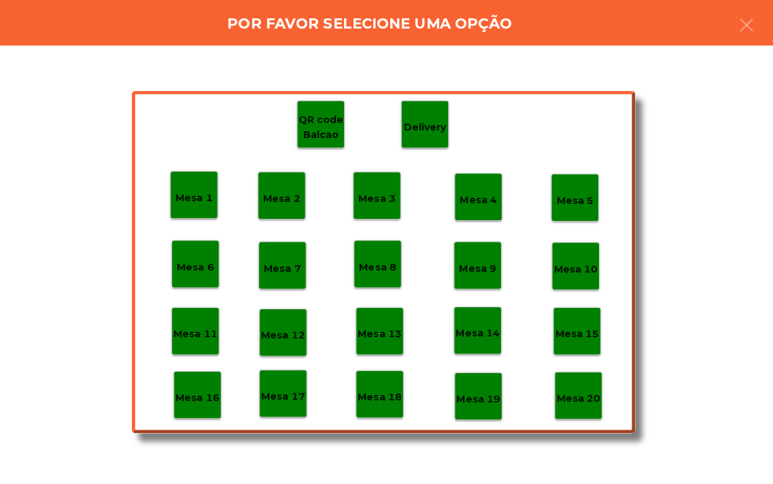
click at [382, 398] on p "Mesa 18" at bounding box center [383, 398] width 44 height 16
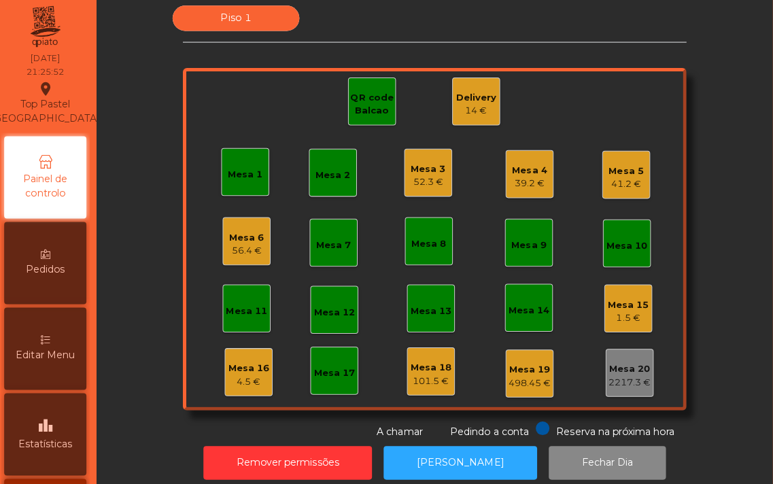
click at [320, 167] on div "Mesa 2" at bounding box center [337, 175] width 35 height 19
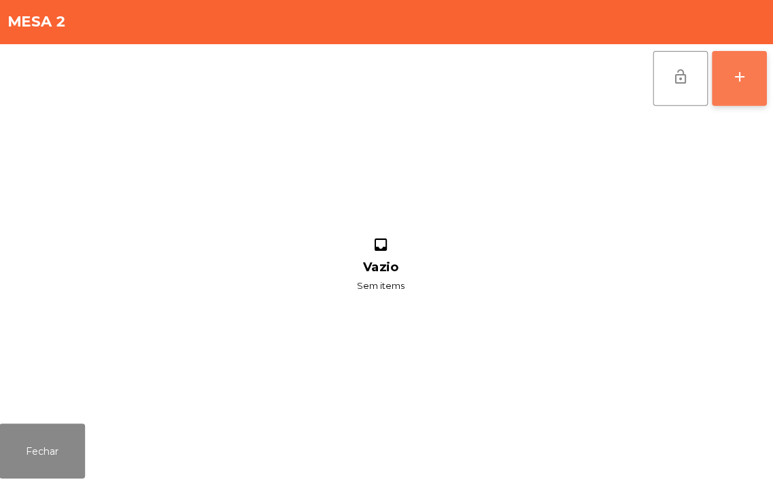
click at [749, 84] on button "add" at bounding box center [740, 81] width 54 height 54
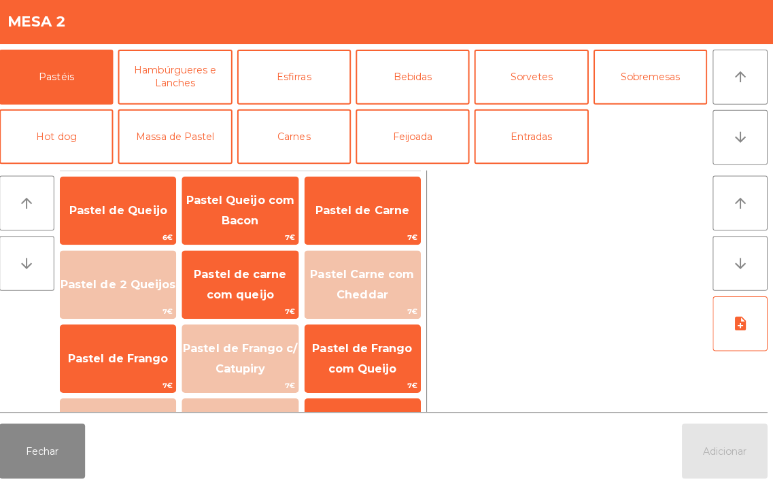
click at [679, 459] on div "Fechar Adicionar" at bounding box center [386, 451] width 773 height 65
click at [250, 450] on div "Fechar Adicionar" at bounding box center [386, 451] width 773 height 65
click at [54, 430] on button "Fechar" at bounding box center [47, 451] width 85 height 54
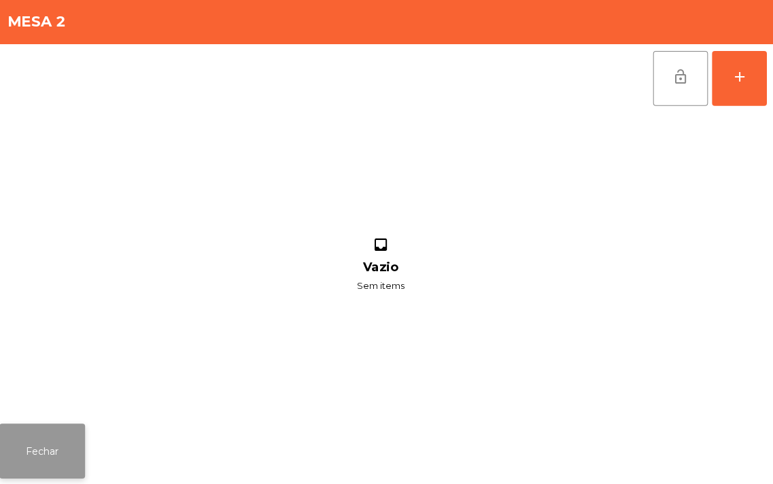
click at [54, 451] on button "Fechar" at bounding box center [47, 451] width 85 height 54
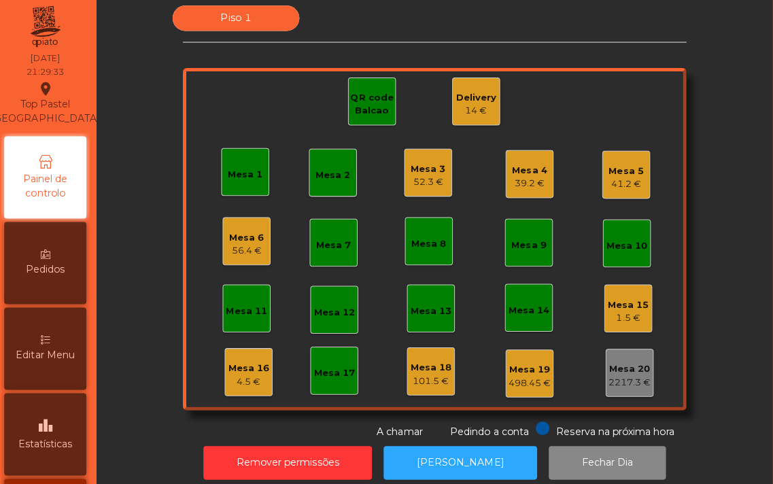
click at [245, 239] on div "Mesa 6" at bounding box center [251, 240] width 35 height 14
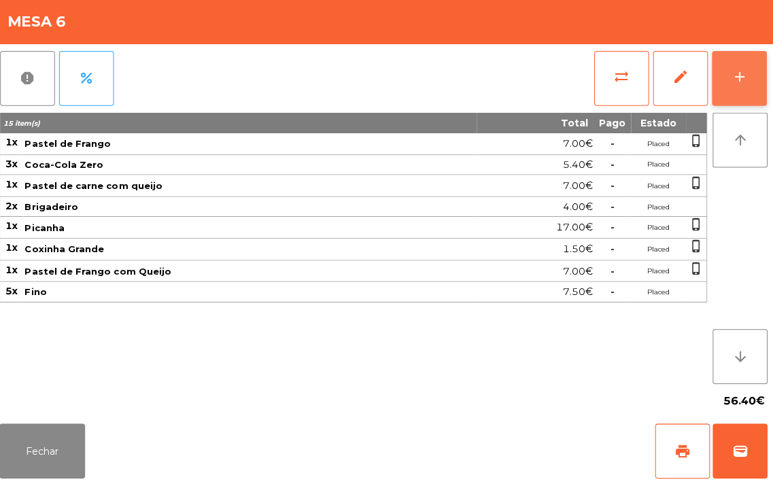
click at [740, 90] on button "add" at bounding box center [740, 81] width 54 height 54
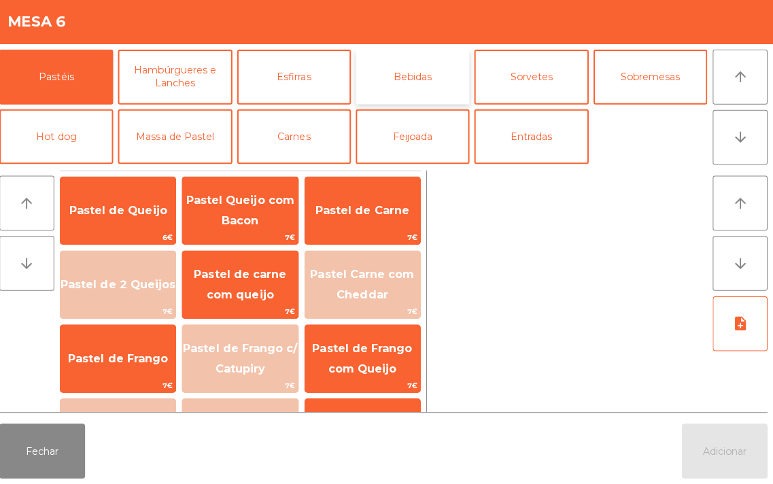
click at [394, 80] on button "Bebidas" at bounding box center [415, 80] width 113 height 54
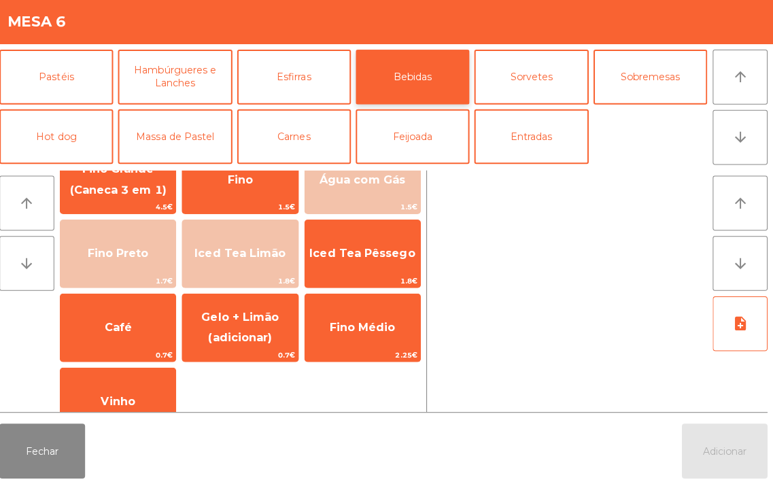
scroll to position [175, 0]
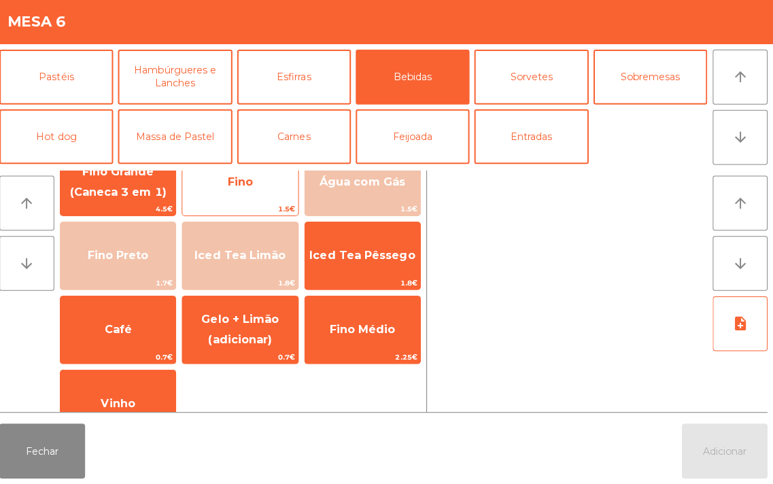
click at [229, 203] on div "Fino 1.5€" at bounding box center [244, 184] width 116 height 68
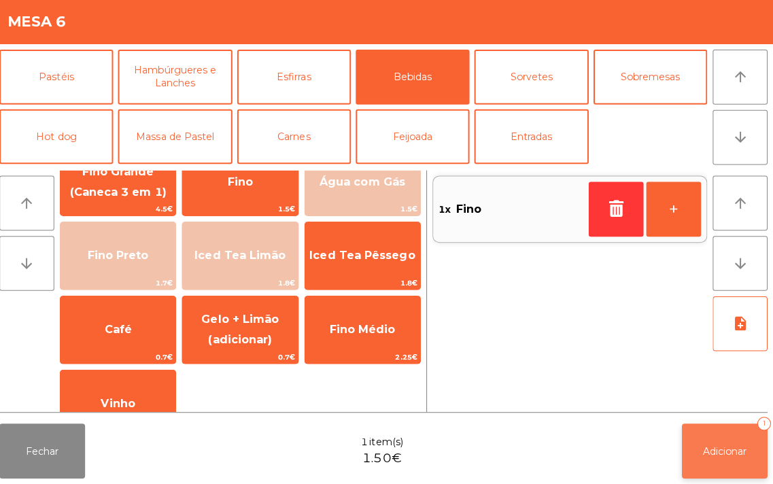
click at [703, 458] on button "Adicionar 1" at bounding box center [725, 451] width 85 height 54
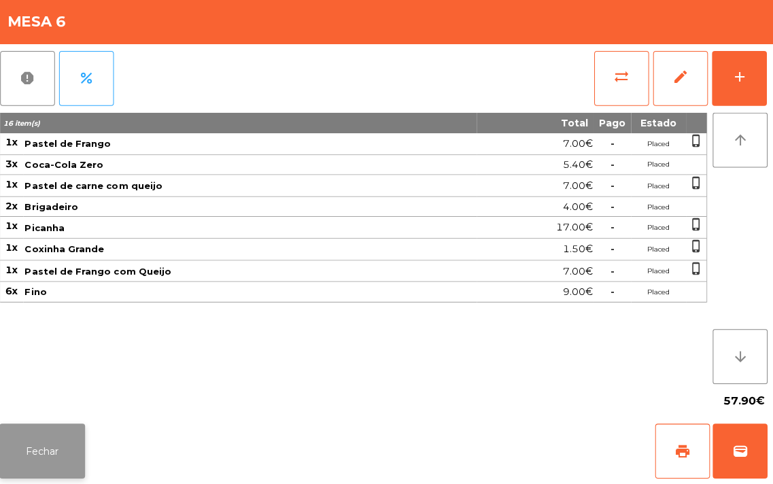
click at [48, 441] on button "Fechar" at bounding box center [47, 451] width 85 height 54
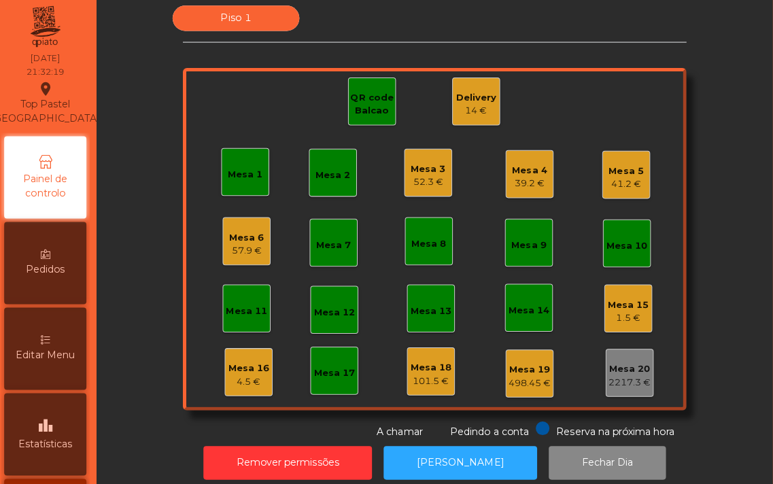
click at [477, 116] on div "14 €" at bounding box center [479, 114] width 40 height 14
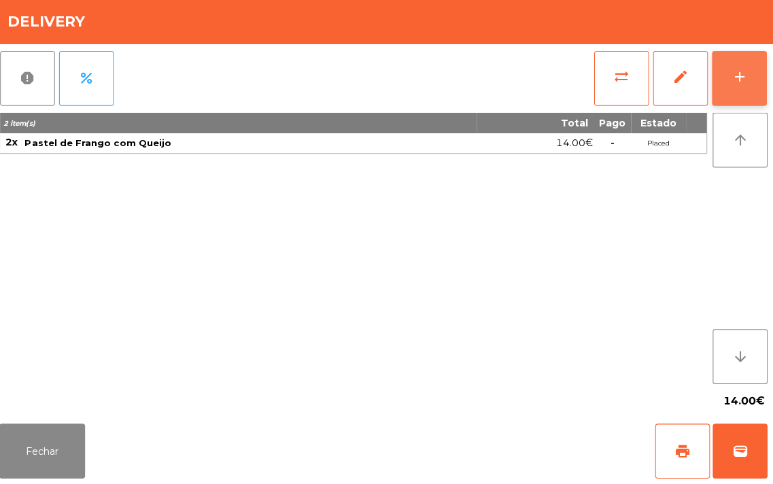
click at [728, 87] on button "add" at bounding box center [740, 81] width 54 height 54
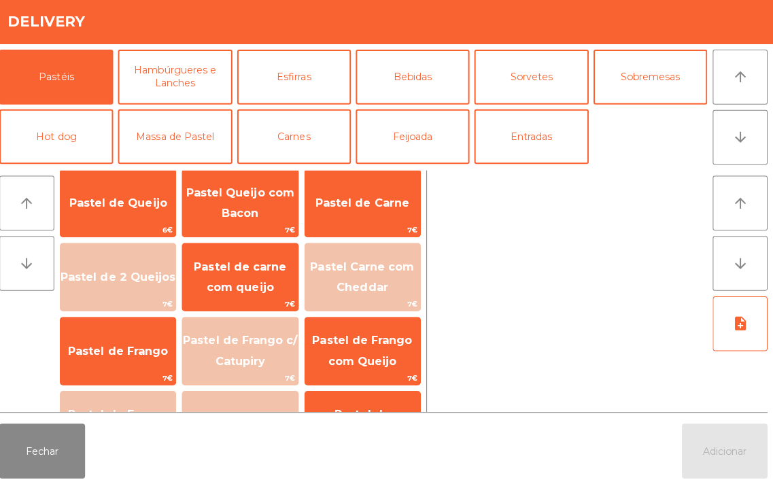
scroll to position [0, 0]
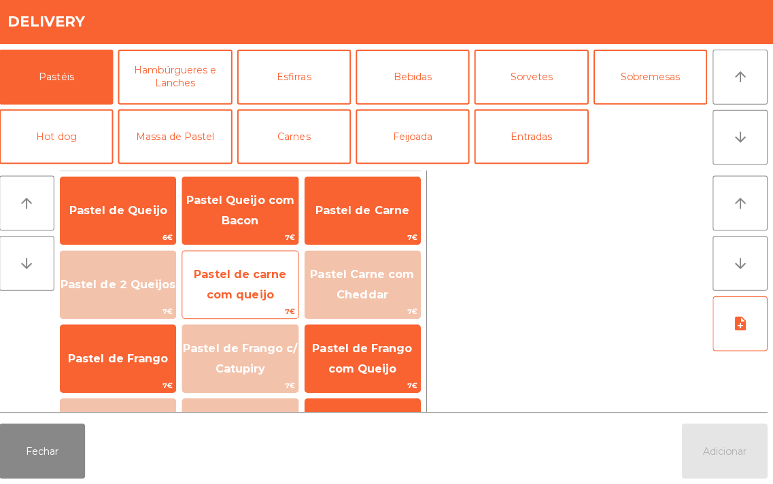
click at [248, 289] on span "Pastel de carne com queijo" at bounding box center [245, 285] width 92 height 33
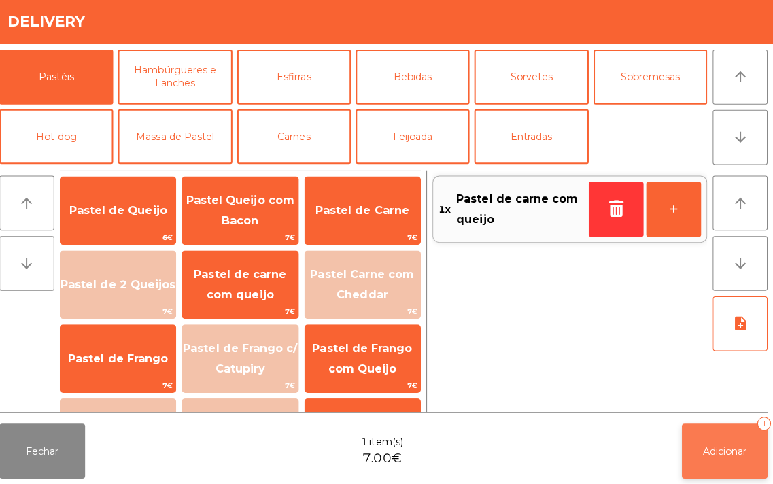
click at [717, 456] on span "Adicionar" at bounding box center [726, 451] width 44 height 12
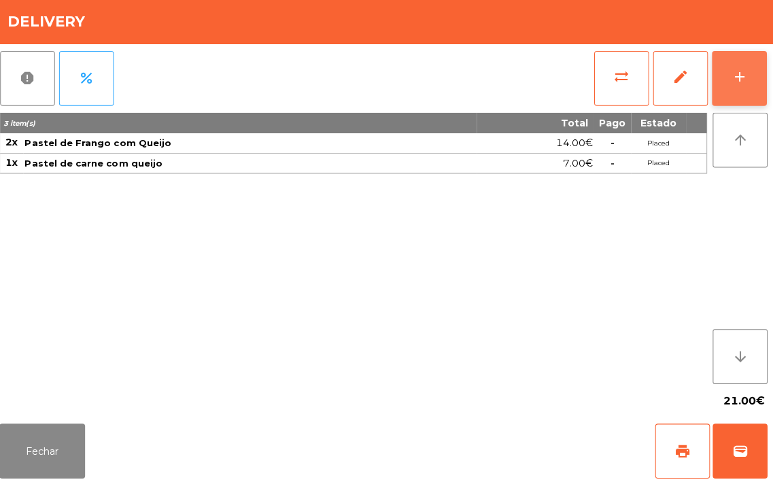
click at [747, 99] on button "add" at bounding box center [740, 81] width 54 height 54
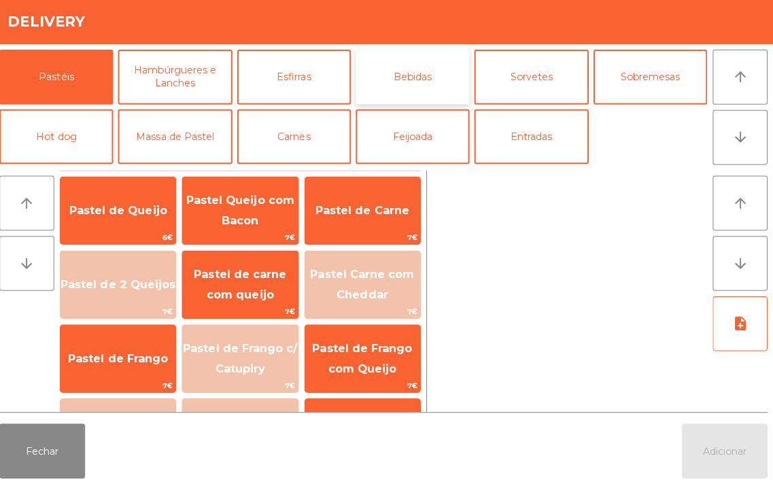
click at [439, 86] on button "Bebidas" at bounding box center [415, 80] width 113 height 54
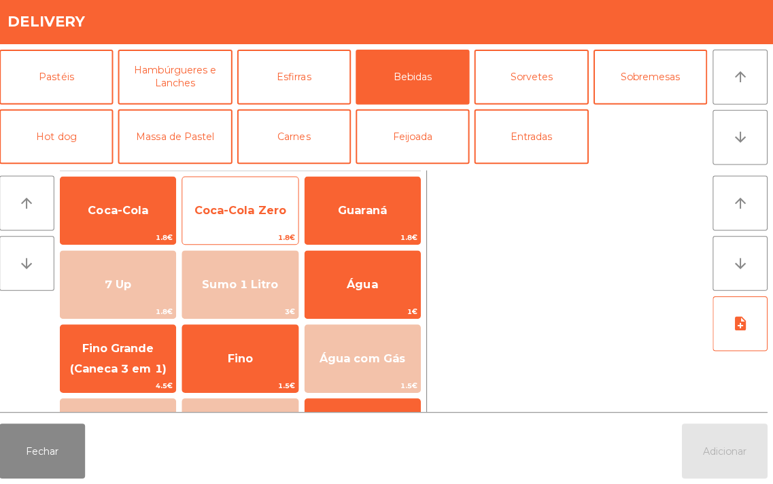
click at [252, 203] on span "Coca-Cola Zero" at bounding box center [244, 212] width 114 height 37
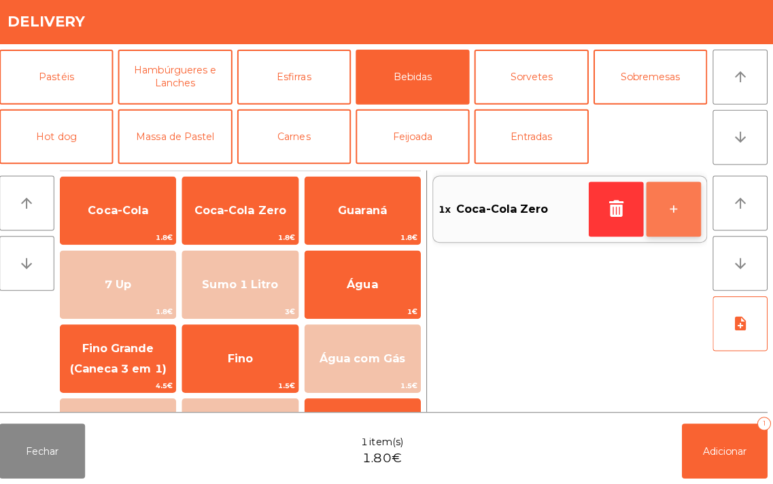
click at [668, 207] on button "+" at bounding box center [674, 211] width 54 height 54
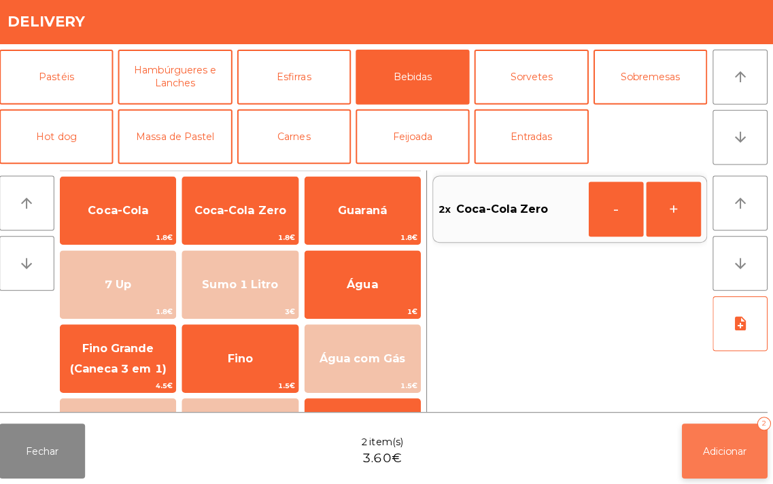
click at [723, 456] on span "Adicionar" at bounding box center [726, 451] width 44 height 12
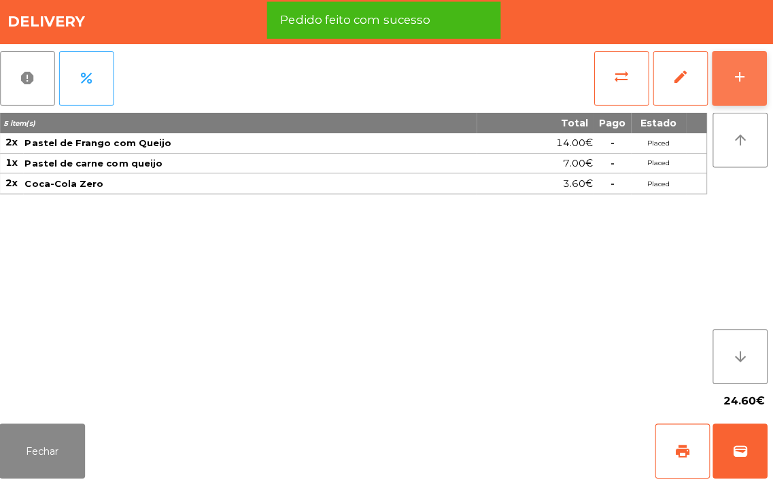
click at [737, 84] on div "add" at bounding box center [740, 80] width 16 height 16
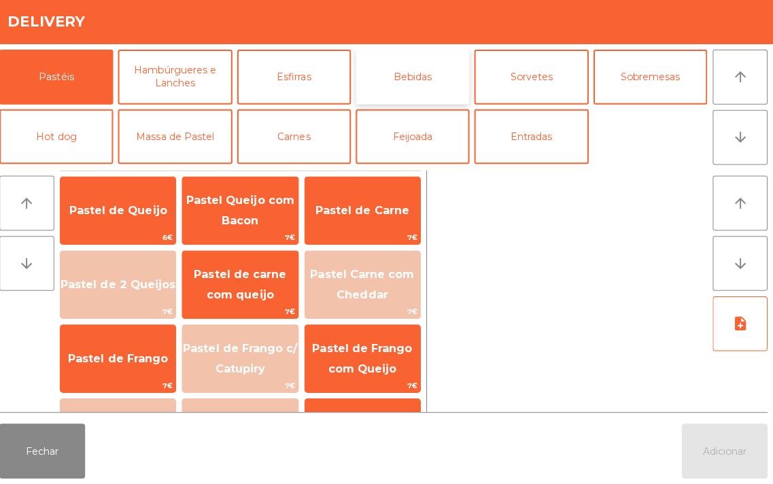
click at [424, 90] on button "Bebidas" at bounding box center [415, 80] width 113 height 54
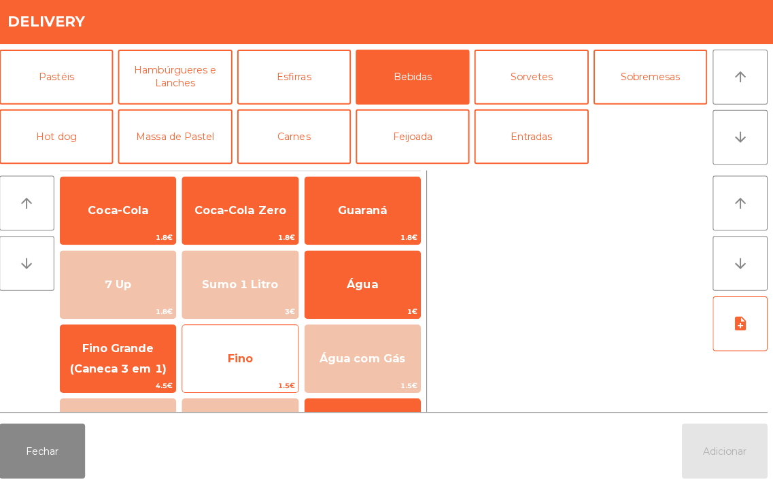
click at [250, 364] on span "Fino" at bounding box center [244, 359] width 25 height 13
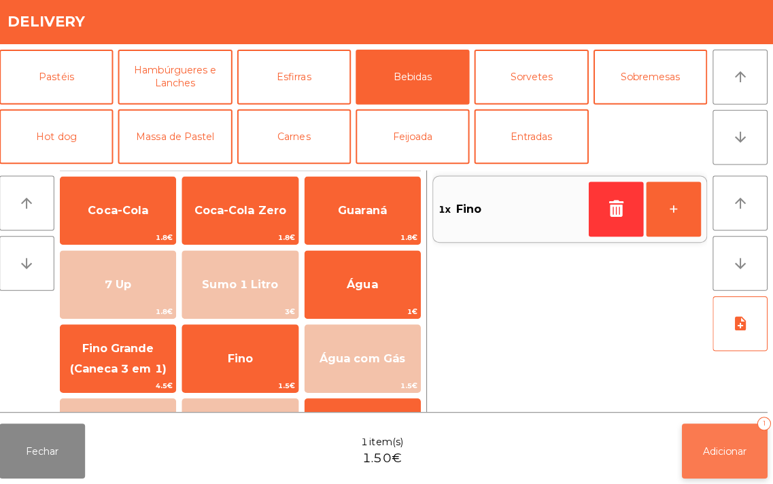
click at [710, 446] on span "Adicionar" at bounding box center [726, 451] width 44 height 12
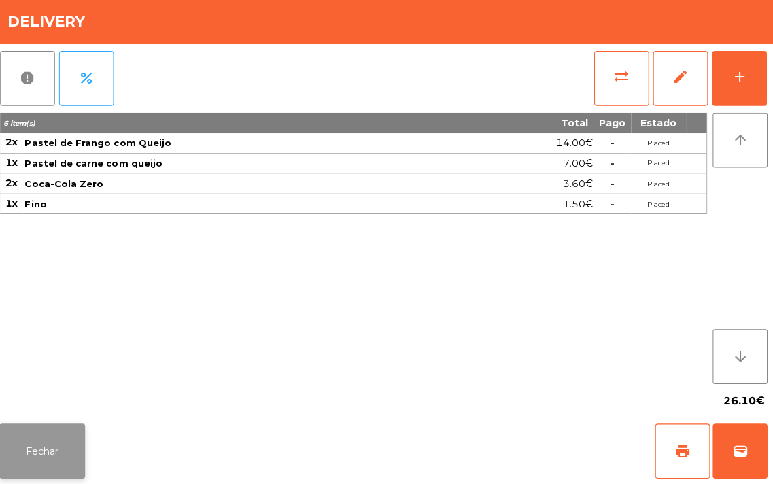
click at [61, 444] on button "Fechar" at bounding box center [47, 451] width 85 height 54
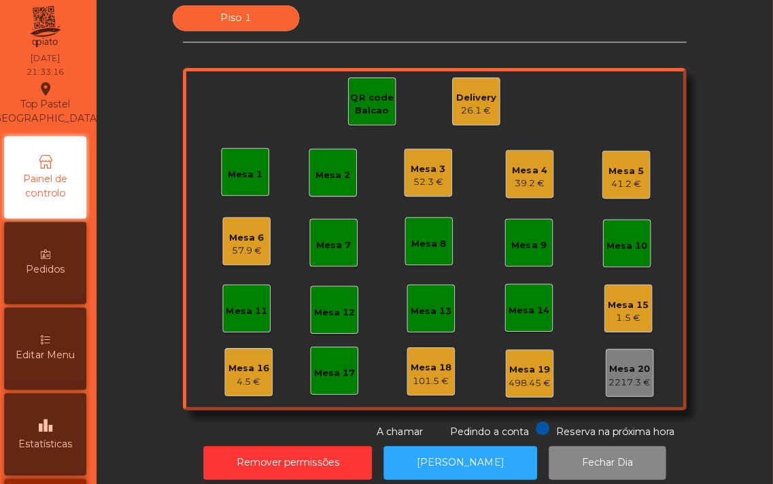
click at [520, 185] on div "39.2 €" at bounding box center [532, 187] width 35 height 14
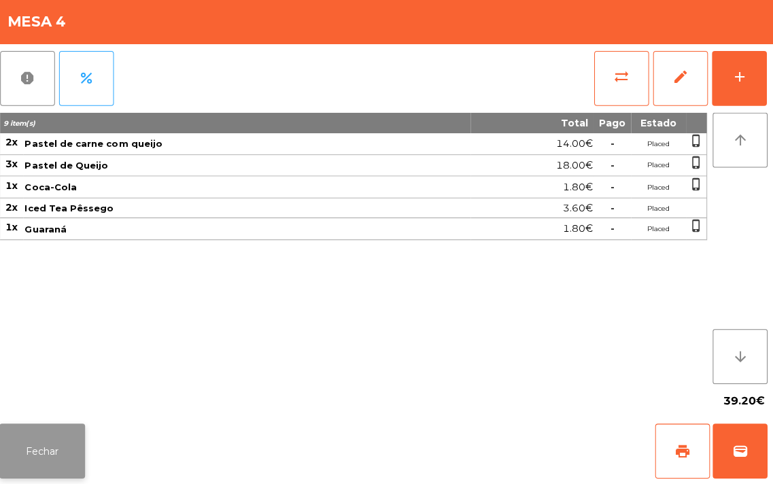
click at [58, 433] on button "Fechar" at bounding box center [47, 451] width 85 height 54
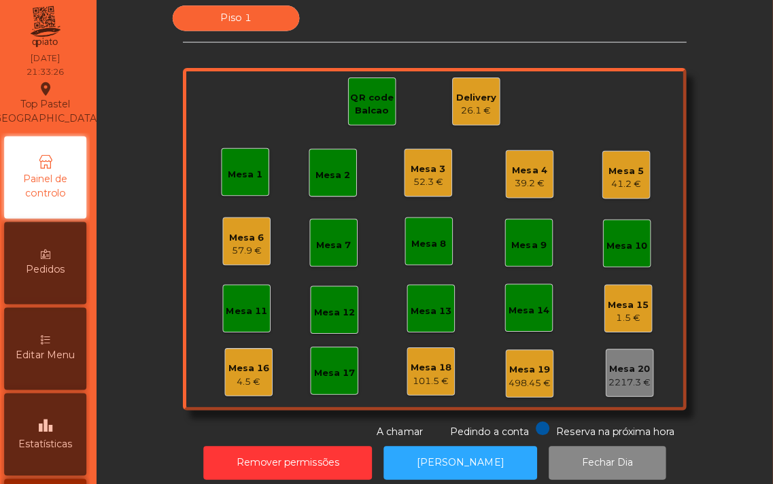
click at [465, 109] on div "26.1 €" at bounding box center [479, 114] width 40 height 14
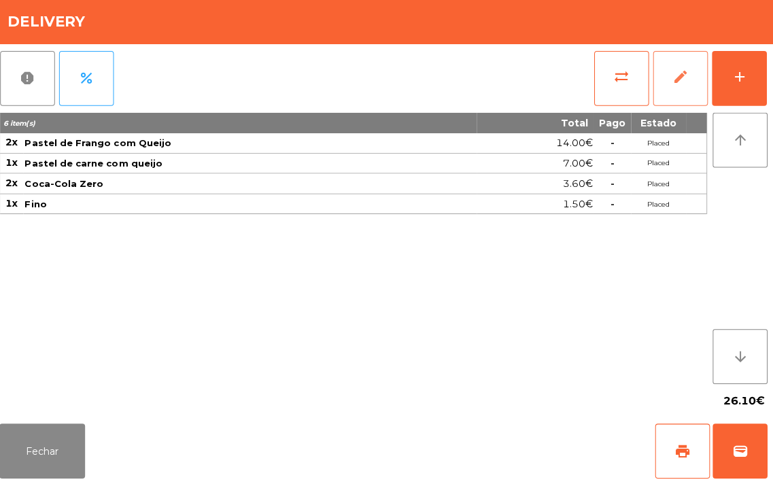
click at [675, 86] on span "edit" at bounding box center [681, 80] width 16 height 16
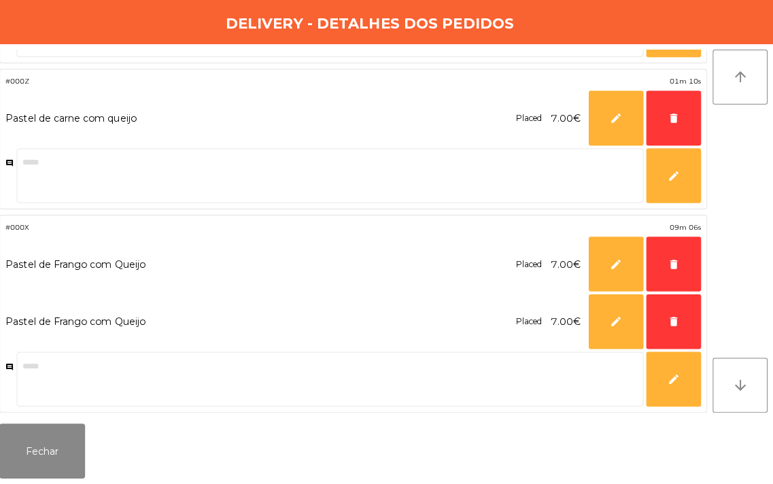
scroll to position [326, 0]
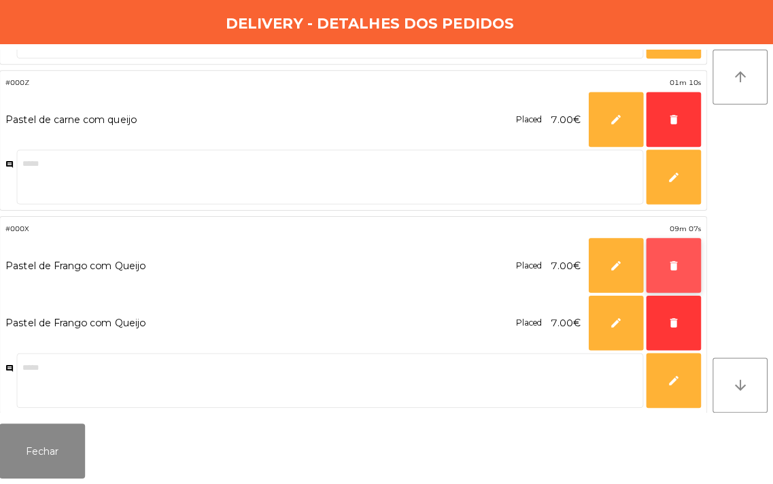
click at [674, 275] on button "delete" at bounding box center [674, 267] width 54 height 54
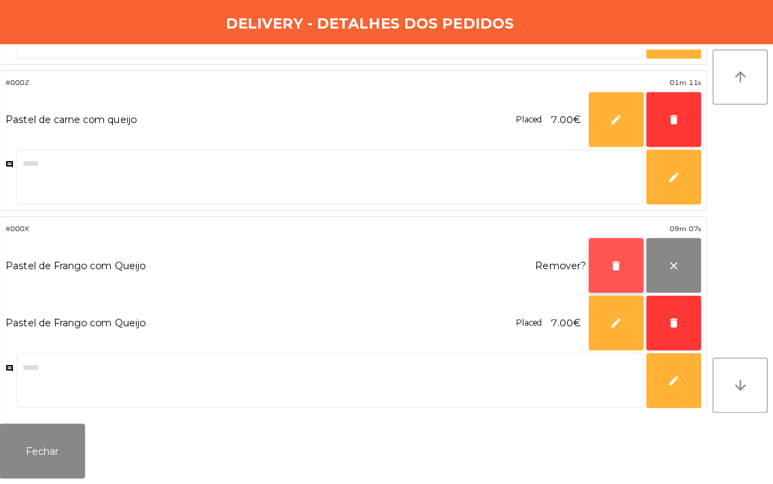
click at [614, 273] on span "delete" at bounding box center [617, 267] width 12 height 12
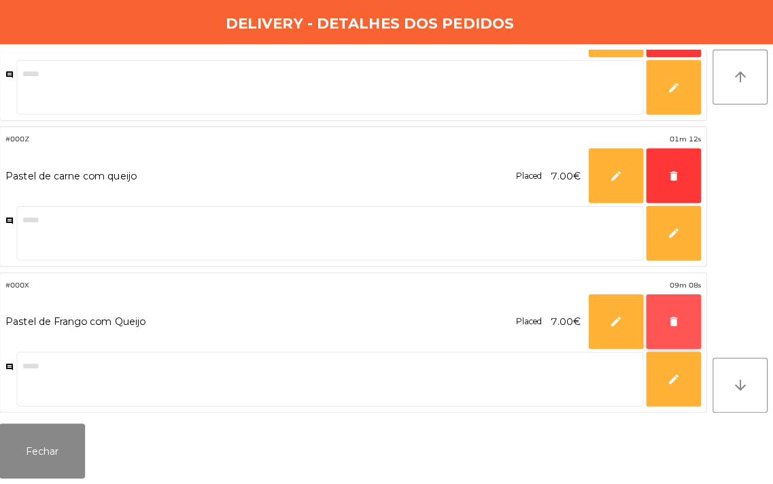
click at [666, 327] on button "delete" at bounding box center [674, 323] width 54 height 54
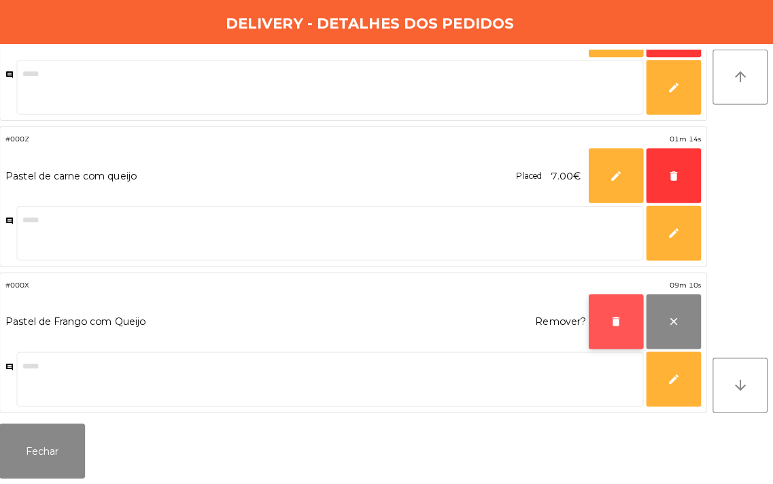
click at [620, 320] on span "delete" at bounding box center [617, 323] width 12 height 12
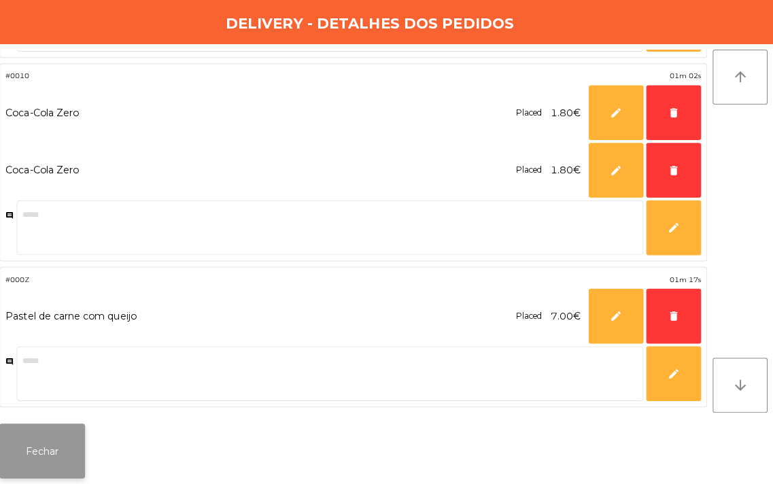
click at [63, 443] on button "Fechar" at bounding box center [47, 451] width 85 height 54
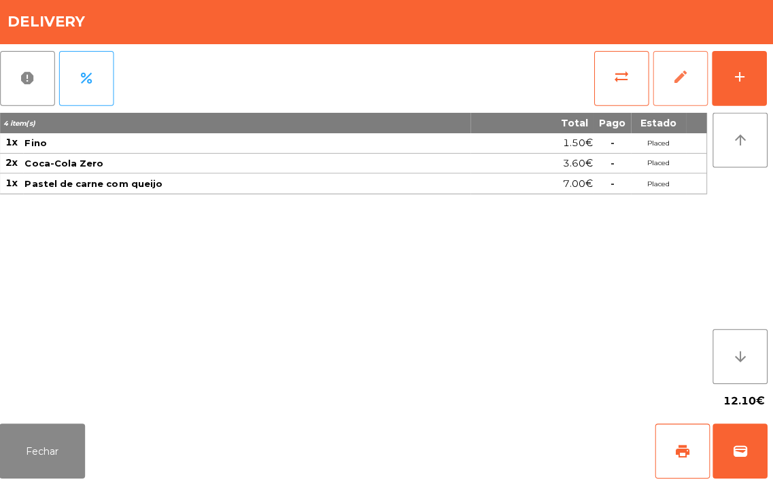
scroll to position [0, 0]
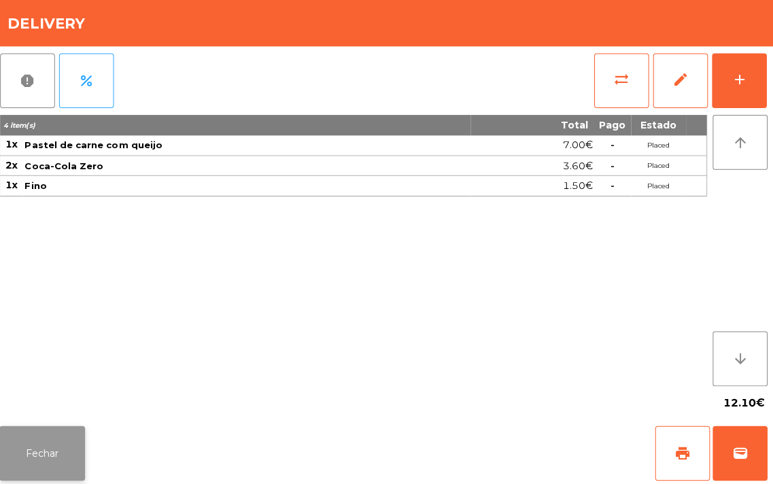
click at [54, 439] on button "Fechar" at bounding box center [47, 451] width 85 height 54
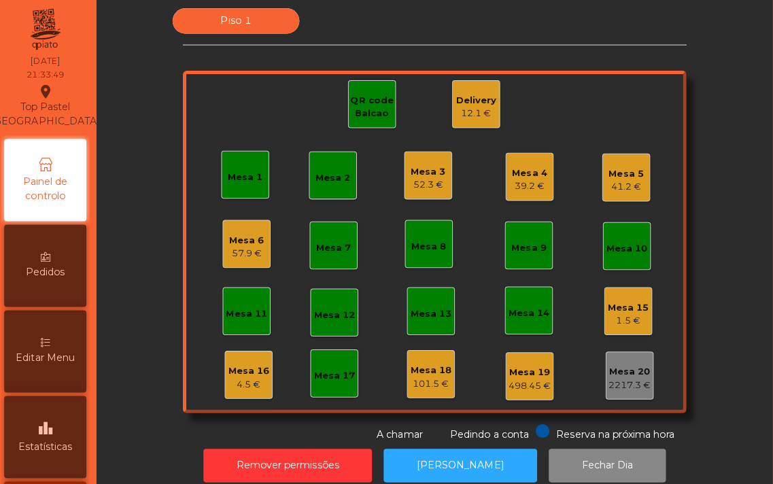
click at [538, 188] on div "39.2 €" at bounding box center [532, 187] width 35 height 14
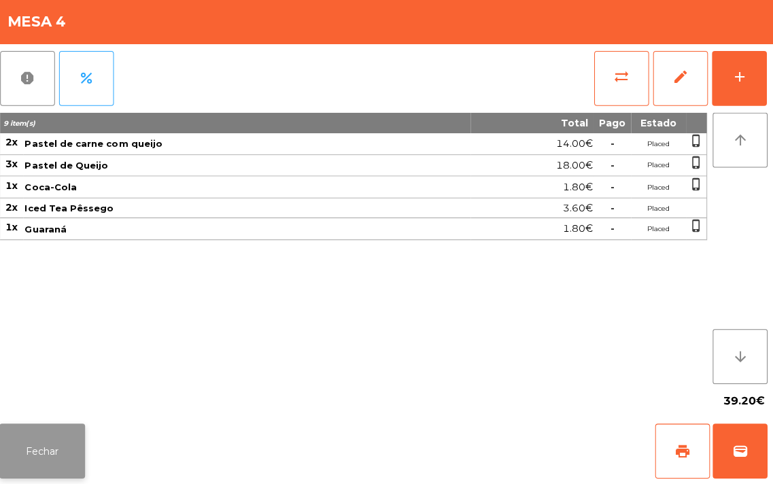
click at [53, 459] on button "Fechar" at bounding box center [47, 451] width 85 height 54
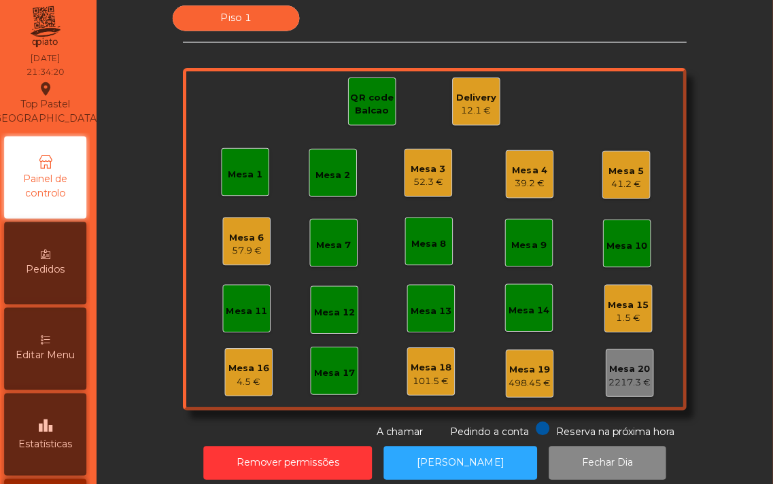
click at [470, 99] on div "Delivery" at bounding box center [479, 102] width 40 height 14
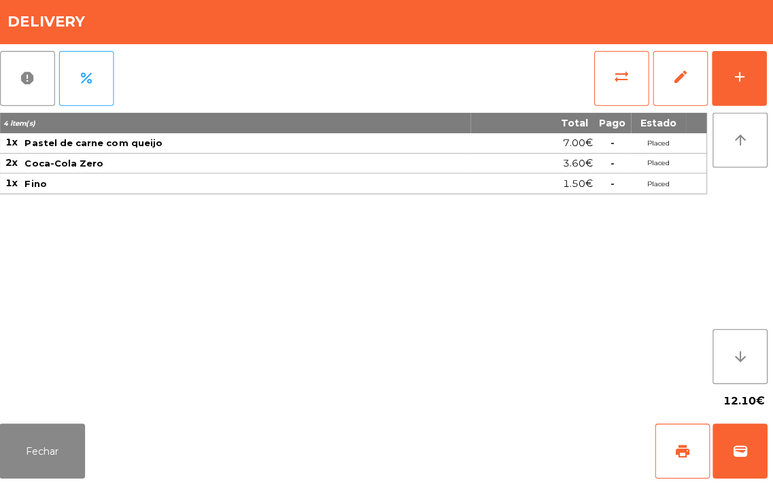
click at [275, 376] on div "4 item(s) Total Pago Estado 1x Pastel de carne com queijo 7.00€ - Placed 2x Coc…" at bounding box center [356, 250] width 702 height 269
click at [67, 450] on button "Fechar" at bounding box center [47, 451] width 85 height 54
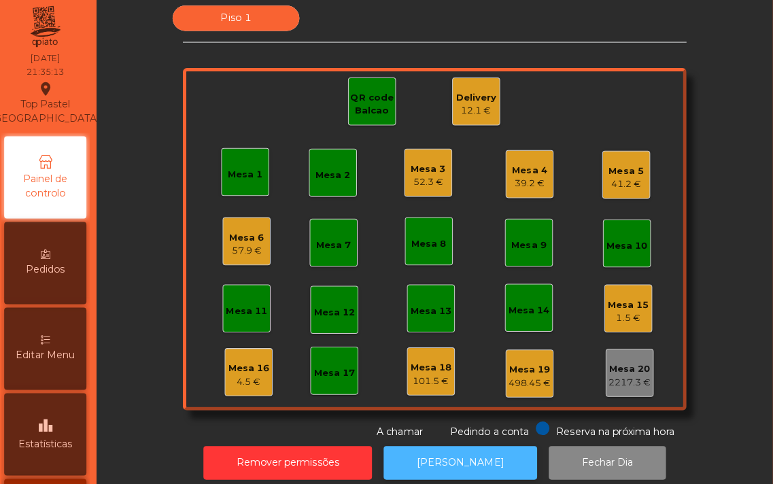
click at [434, 470] on button "[PERSON_NAME]" at bounding box center [463, 463] width 152 height 33
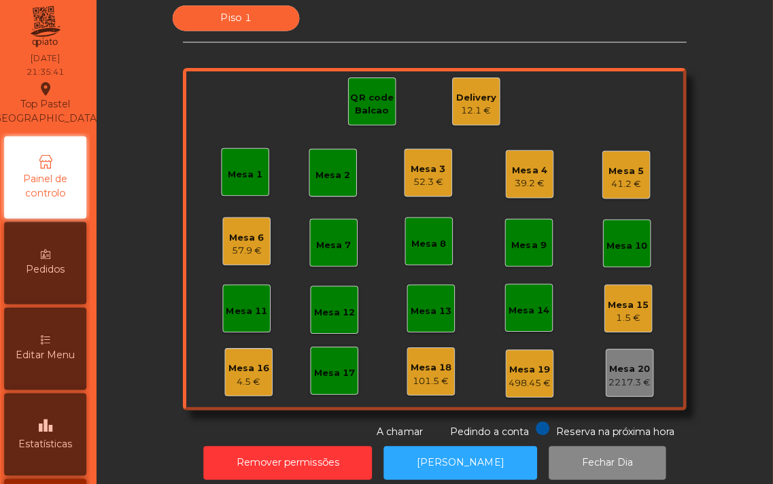
click at [148, 379] on div "Piso 1 Mesa 1 Mesa 2 Mesa 3 52.3 € Mesa 4 39.2 € Mesa 5 41.2 € Mesa 6 57.9 € Me…" at bounding box center [437, 225] width 634 height 430
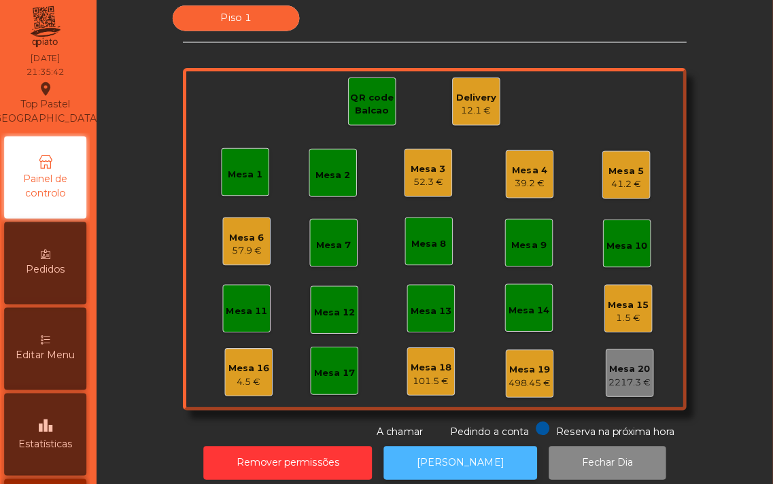
click at [443, 460] on button "[PERSON_NAME]" at bounding box center [463, 463] width 152 height 33
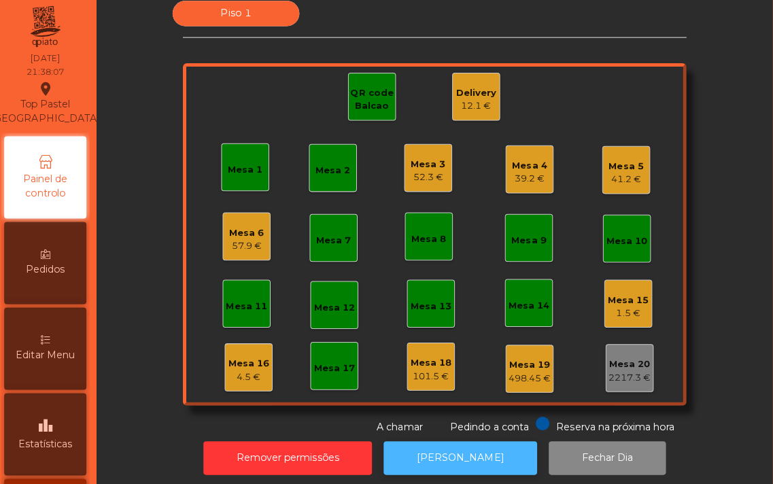
scroll to position [10, 0]
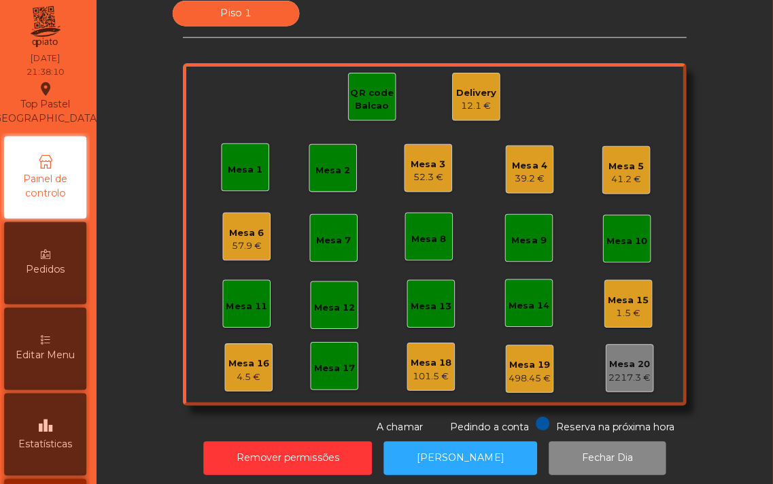
click at [611, 173] on div "Mesa 5" at bounding box center [628, 170] width 35 height 14
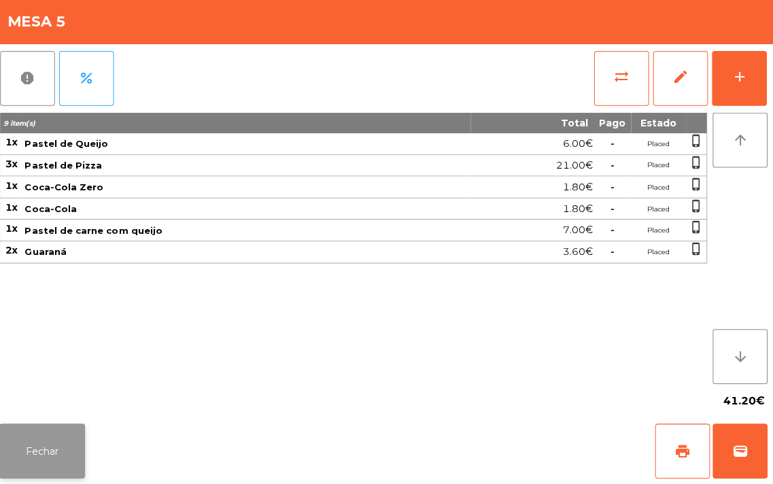
click at [58, 443] on button "Fechar" at bounding box center [47, 451] width 85 height 54
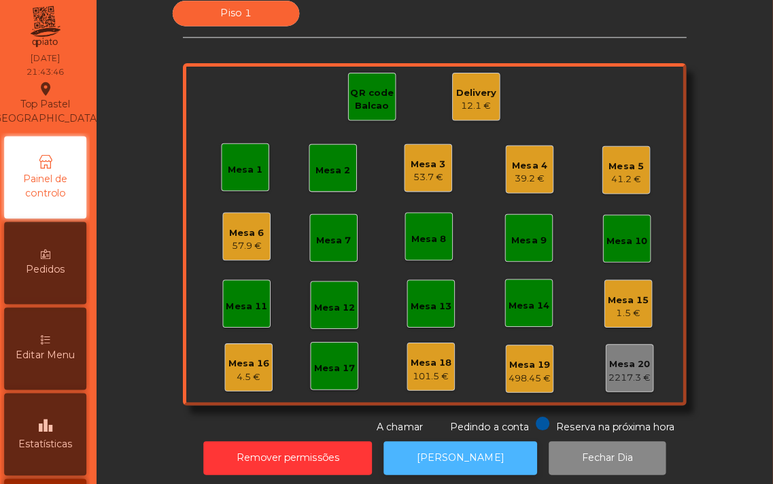
click at [453, 458] on button "[PERSON_NAME]" at bounding box center [463, 458] width 152 height 33
click at [423, 454] on button "[PERSON_NAME]" at bounding box center [463, 458] width 152 height 33
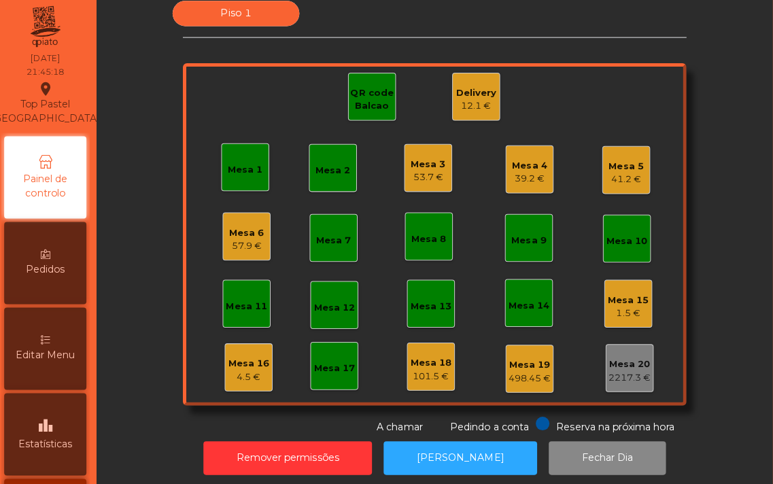
click at [363, 96] on div "QR code Balcao" at bounding box center [375, 103] width 46 height 27
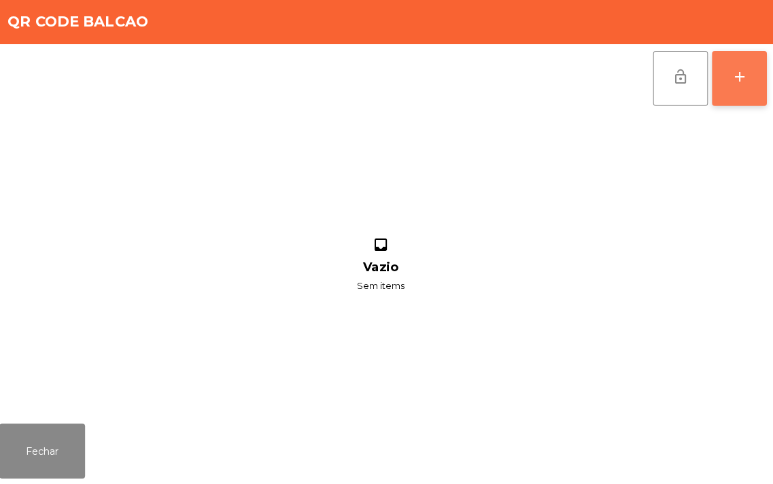
click at [731, 98] on button "add" at bounding box center [740, 81] width 54 height 54
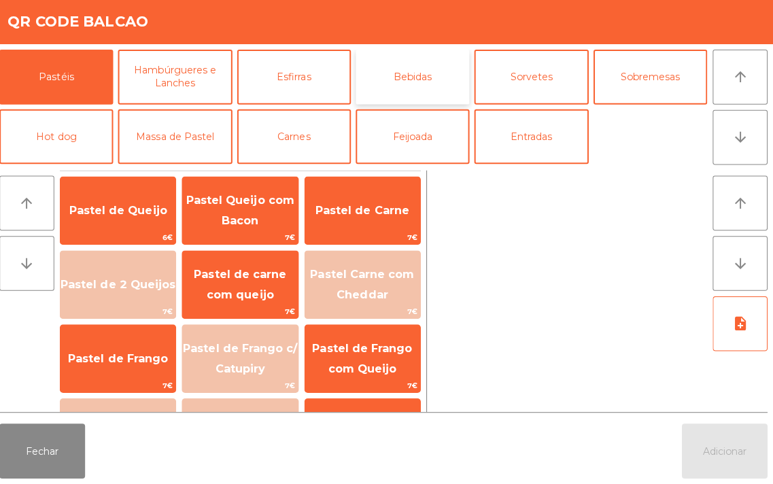
click at [424, 97] on button "Bebidas" at bounding box center [415, 80] width 113 height 54
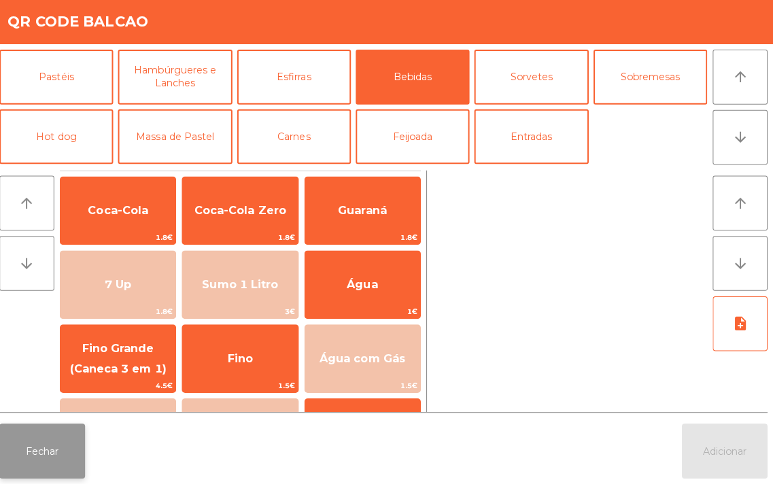
click at [54, 444] on button "Fechar" at bounding box center [47, 451] width 85 height 54
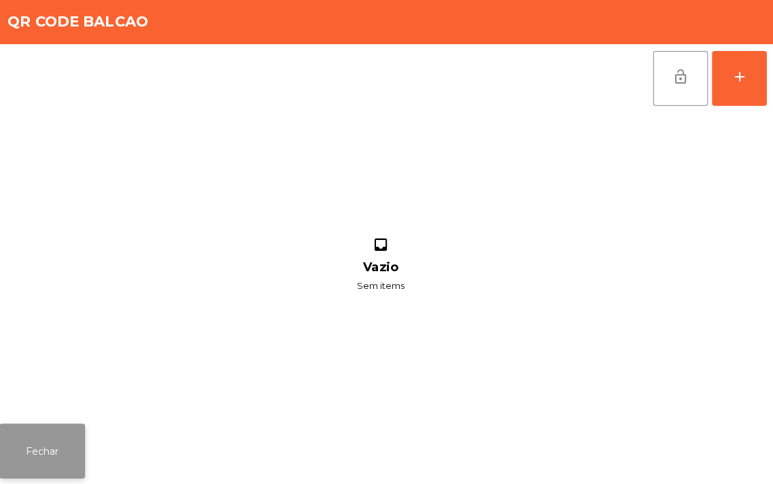
click at [48, 447] on button "Fechar" at bounding box center [47, 451] width 85 height 54
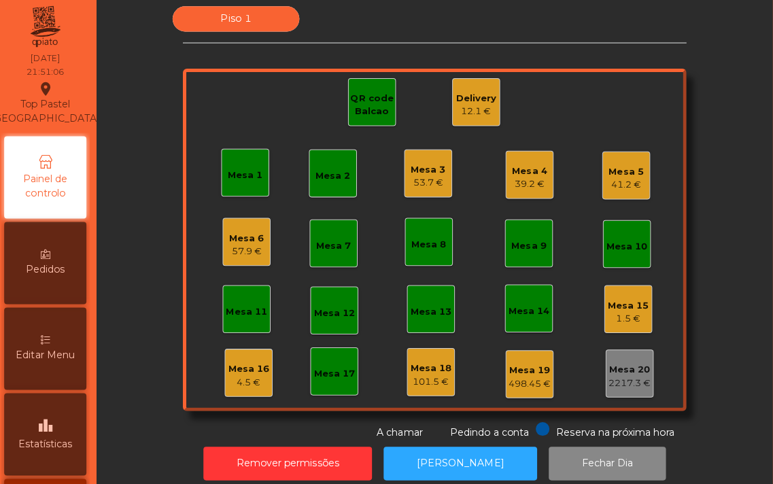
scroll to position [0, 0]
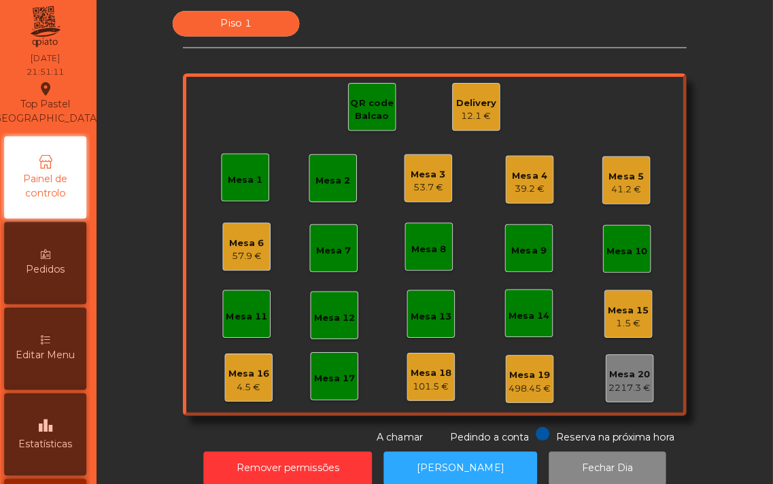
click at [427, 173] on div "Mesa 3" at bounding box center [431, 178] width 35 height 14
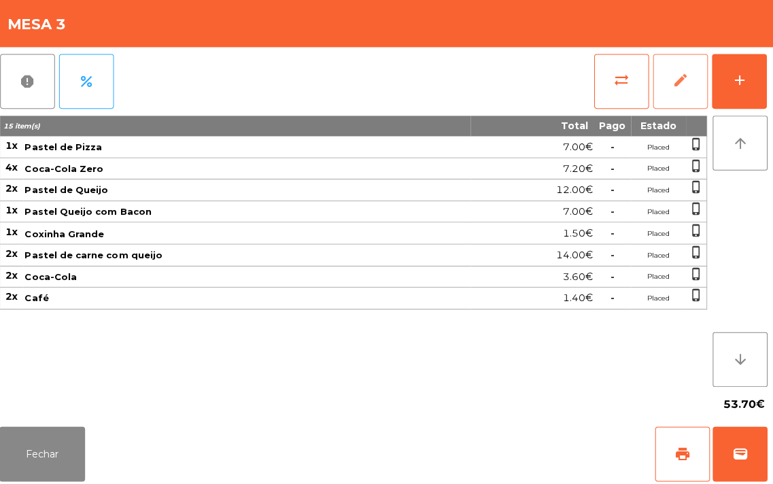
click at [681, 86] on span "edit" at bounding box center [681, 80] width 16 height 16
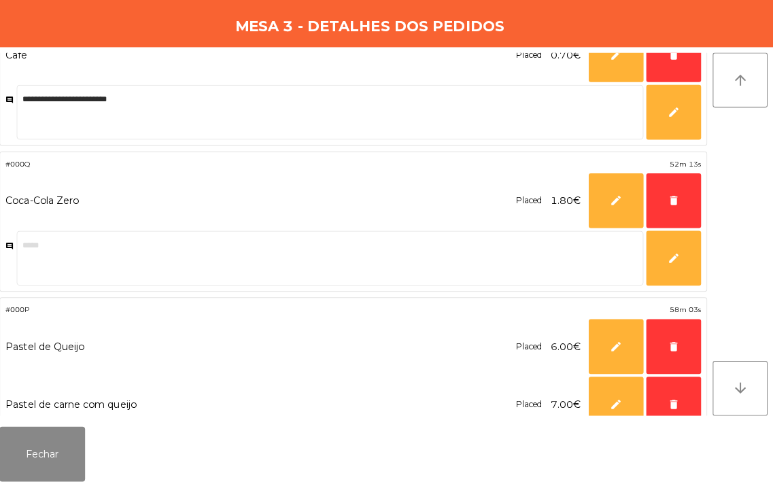
scroll to position [103, 0]
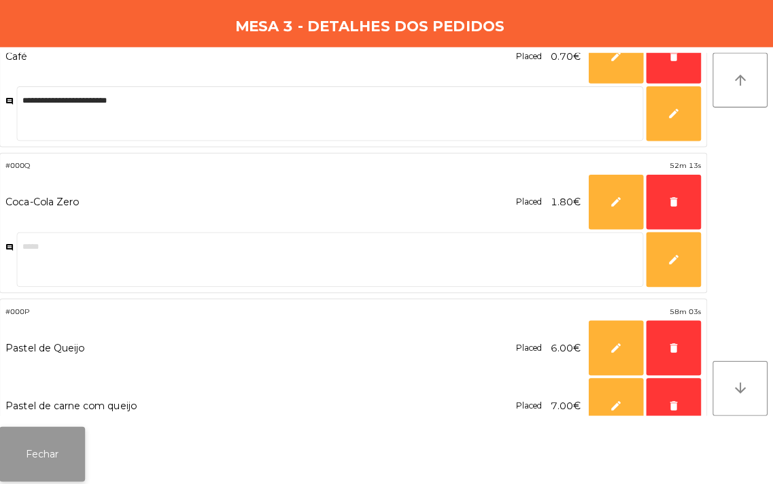
click at [64, 434] on button "Fechar" at bounding box center [47, 451] width 85 height 54
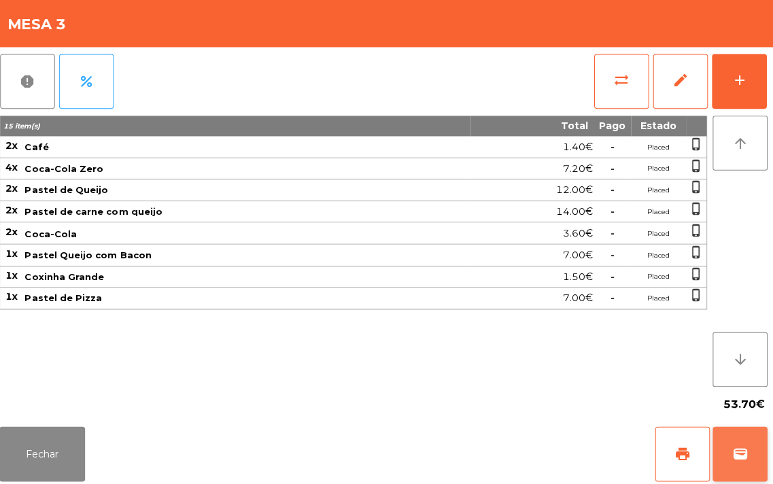
click at [730, 454] on button "wallet" at bounding box center [740, 451] width 54 height 54
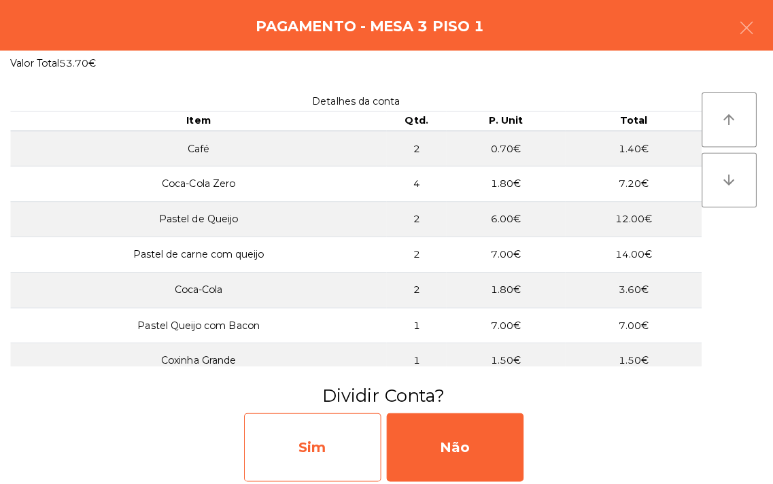
click at [327, 450] on div "Sim" at bounding box center [316, 445] width 136 height 68
click at [301, 441] on div "Item a item" at bounding box center [316, 445] width 136 height 68
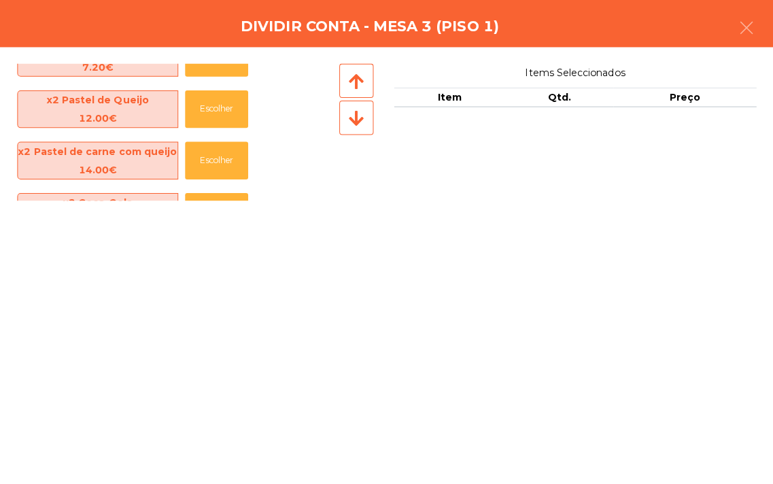
scroll to position [84, 0]
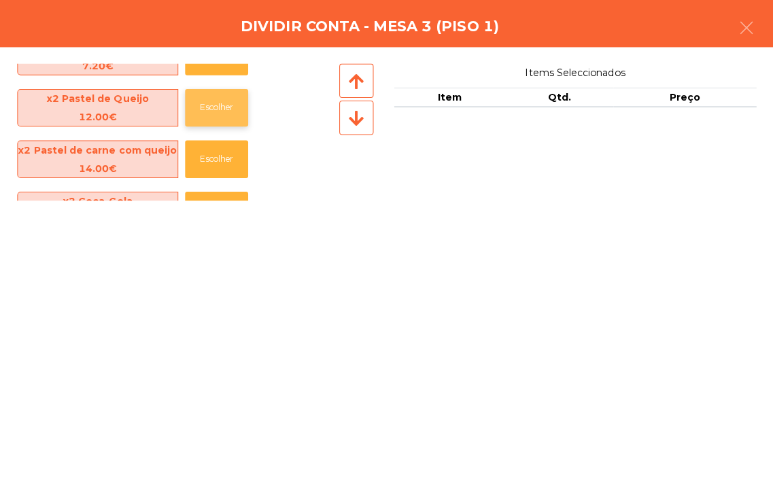
click at [226, 110] on button "Escolher" at bounding box center [221, 107] width 63 height 37
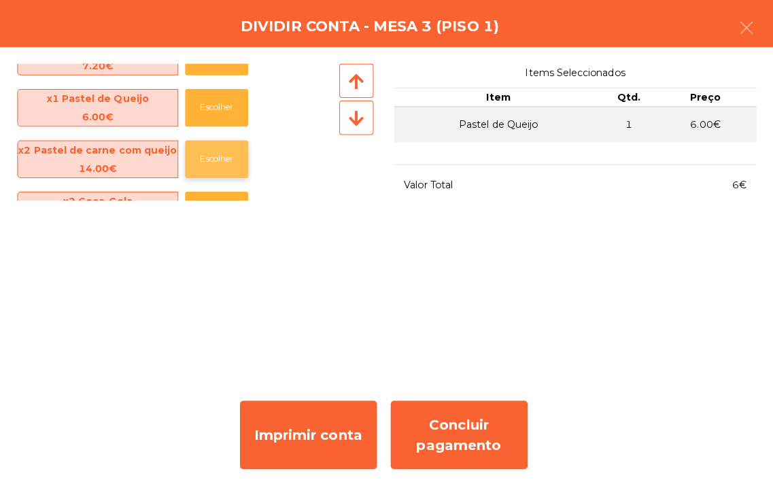
click at [222, 164] on button "Escolher" at bounding box center [221, 158] width 63 height 37
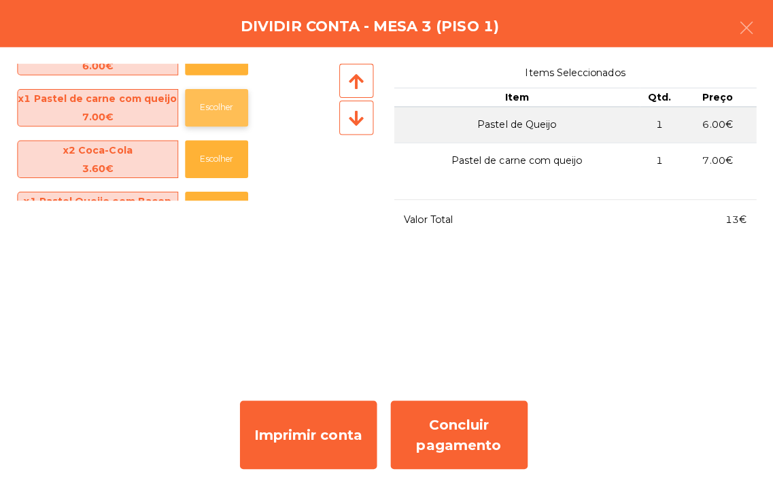
scroll to position [146, 0]
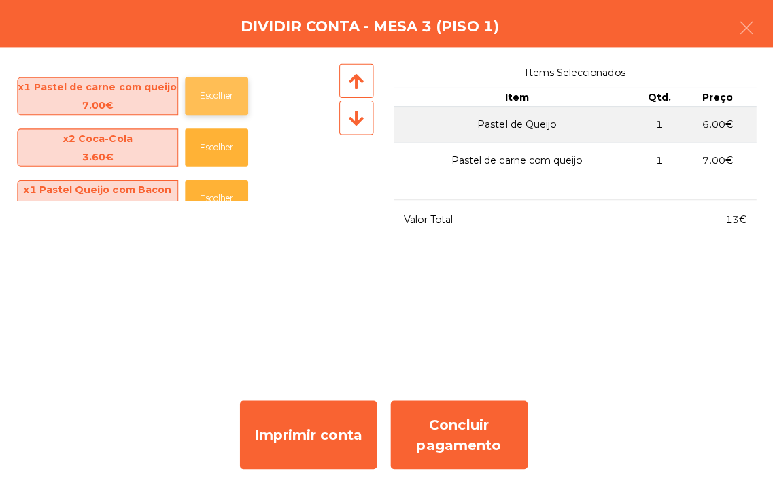
click at [209, 99] on button "Escolher" at bounding box center [221, 96] width 63 height 37
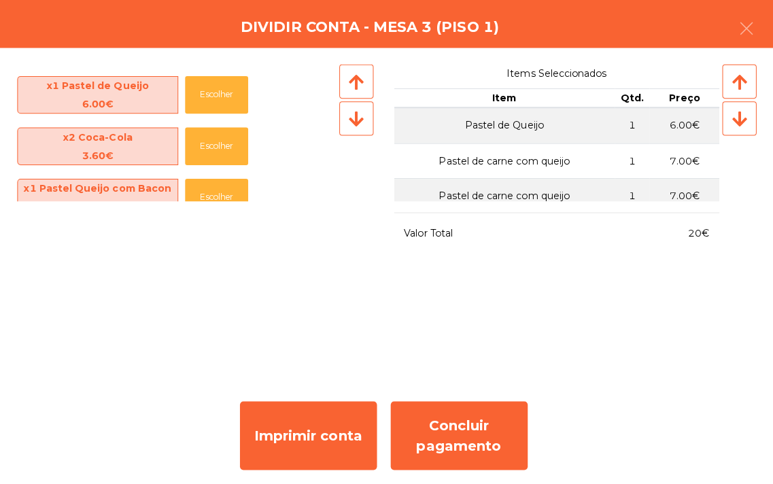
scroll to position [94, 0]
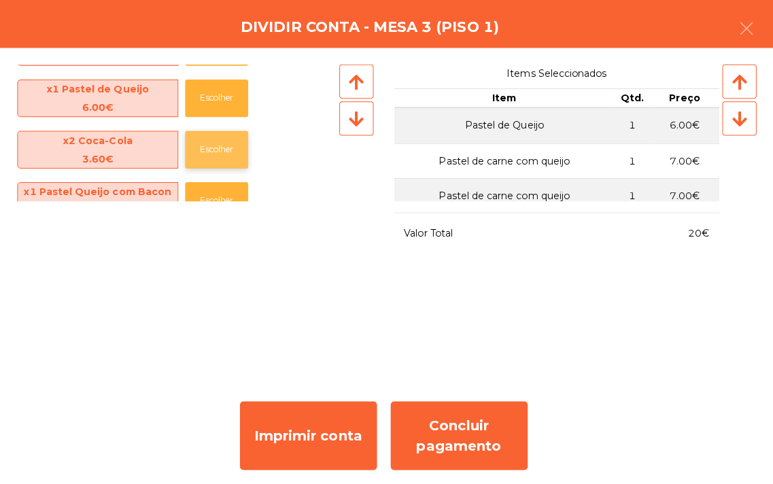
click at [222, 147] on button "Escolher" at bounding box center [221, 148] width 63 height 37
click at [226, 150] on button "Escolher" at bounding box center [221, 148] width 63 height 37
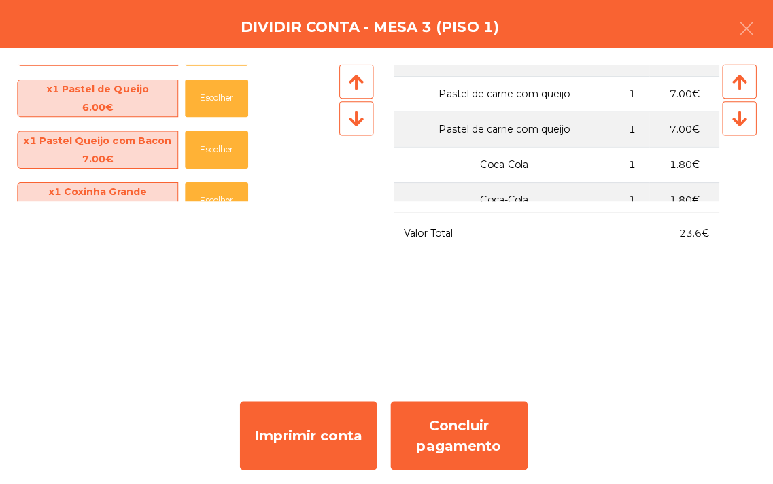
scroll to position [92, 0]
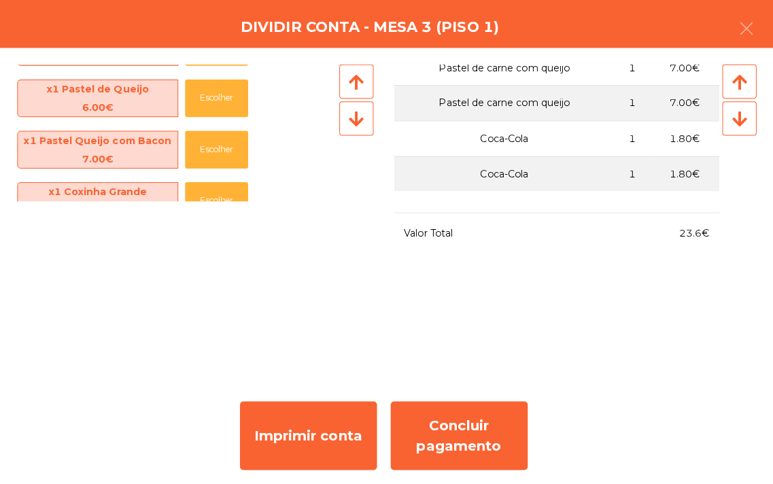
click at [477, 160] on td "Coca-Cola" at bounding box center [507, 172] width 220 height 35
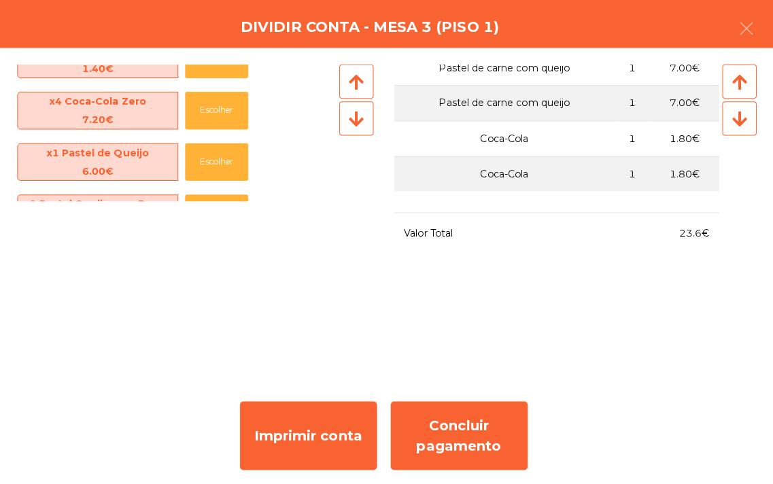
scroll to position [0, 0]
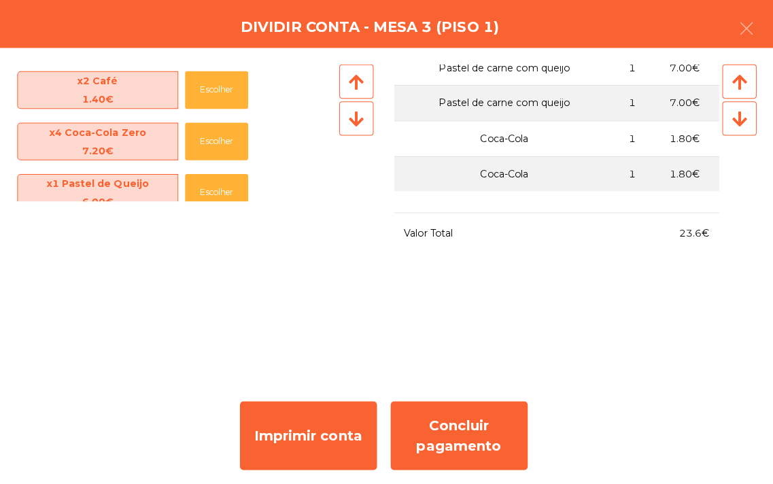
click at [350, 279] on div at bounding box center [358, 193] width 37 height 258
click at [150, 386] on div "Imprimir conta Concluir pagamento" at bounding box center [386, 432] width 773 height 103
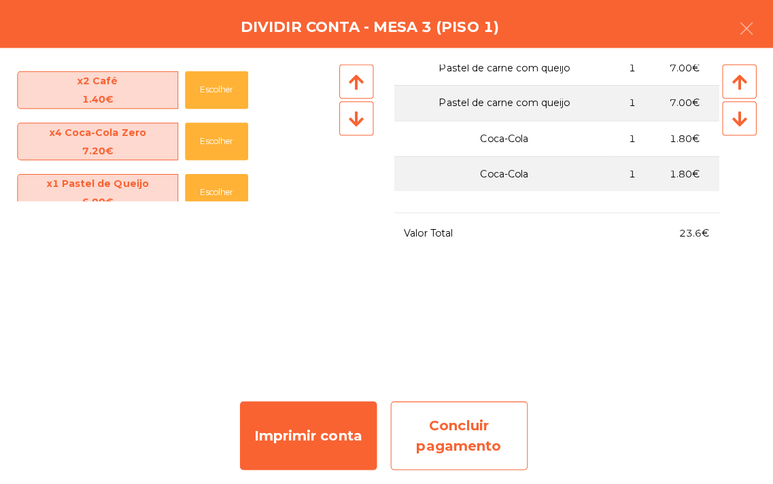
click at [451, 445] on div "Concluir pagamento" at bounding box center [462, 433] width 136 height 68
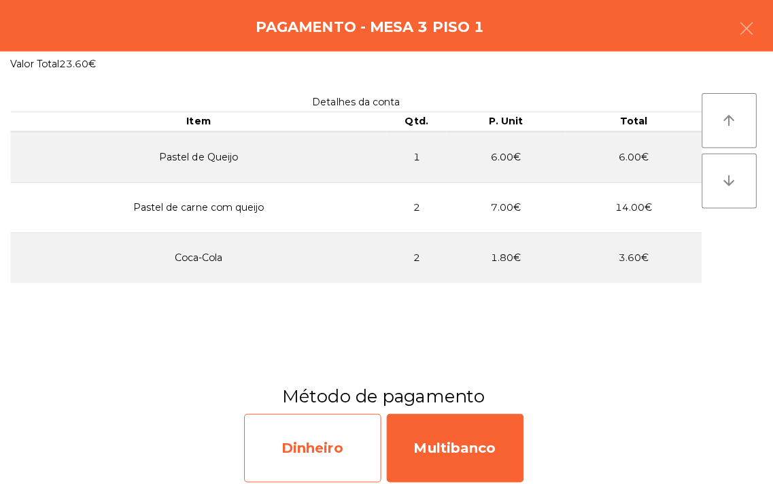
click at [314, 445] on div "Dinheiro" at bounding box center [316, 445] width 136 height 68
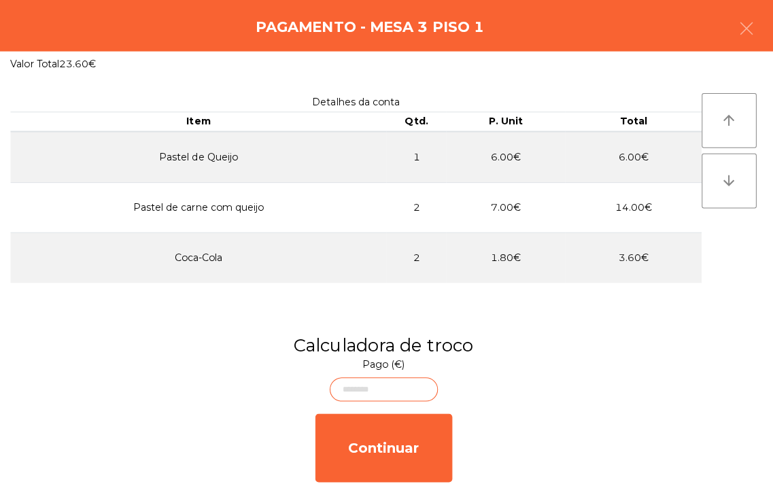
click at [356, 389] on body "Top Pastel [GEOGRAPHIC_DATA] location_on [DATE] 21:52:29 Painel de controlo Ped…" at bounding box center [386, 242] width 773 height 484
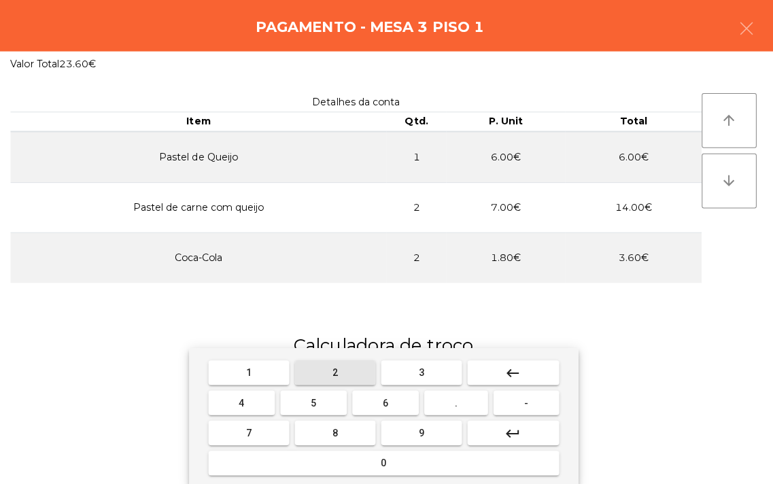
click at [338, 369] on span "2" at bounding box center [338, 370] width 5 height 11
type input "*"
click at [318, 401] on span "5" at bounding box center [316, 399] width 5 height 11
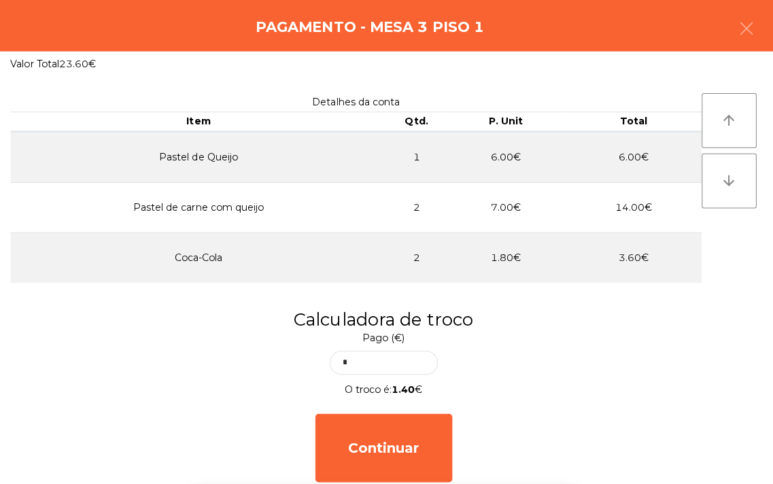
click at [564, 316] on h3 "Calculadora de troco" at bounding box center [386, 317] width 753 height 24
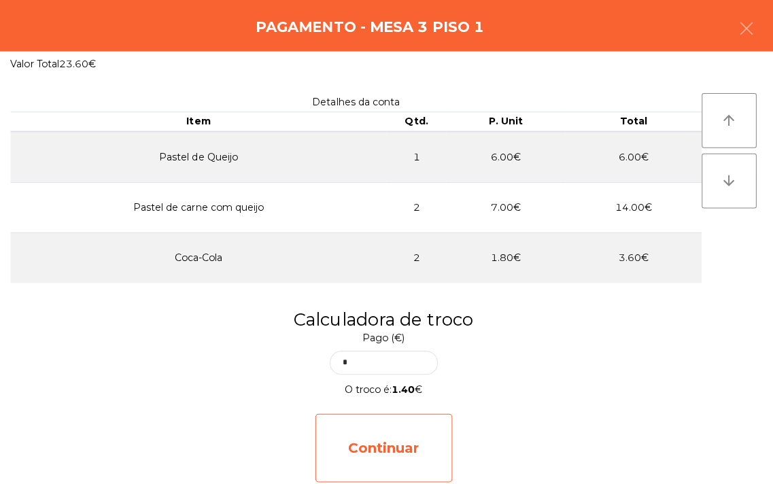
click at [388, 437] on div "Continuar" at bounding box center [387, 445] width 136 height 68
select select "**"
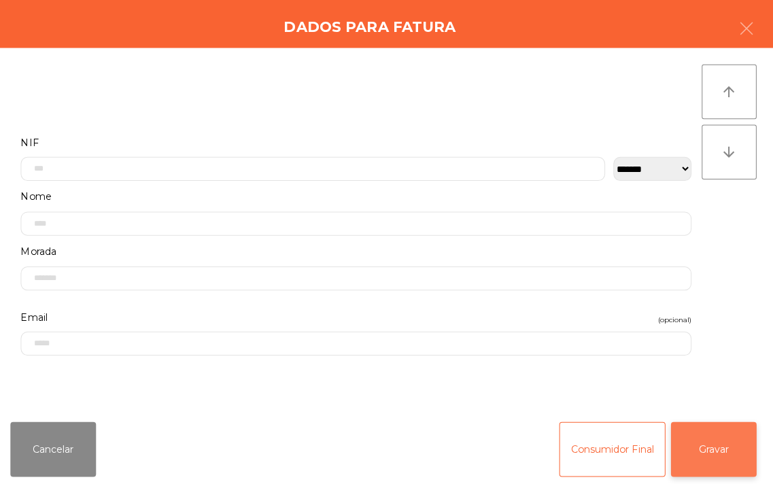
click at [710, 445] on button "Gravar" at bounding box center [714, 446] width 85 height 54
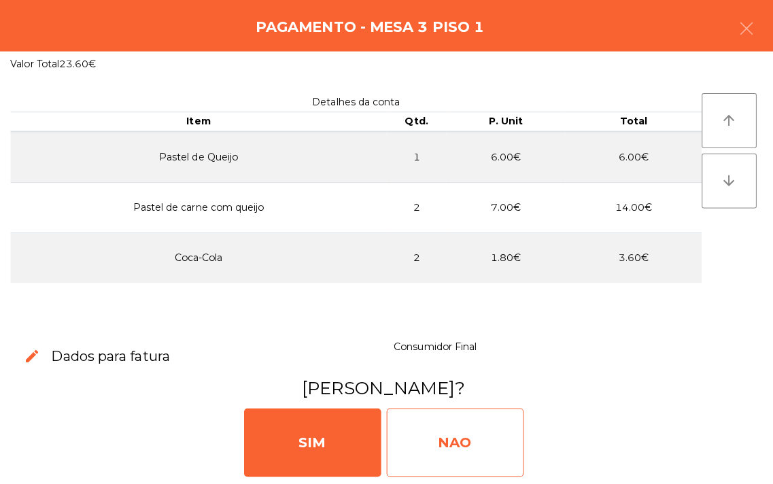
click at [446, 450] on div "NAO" at bounding box center [458, 439] width 136 height 68
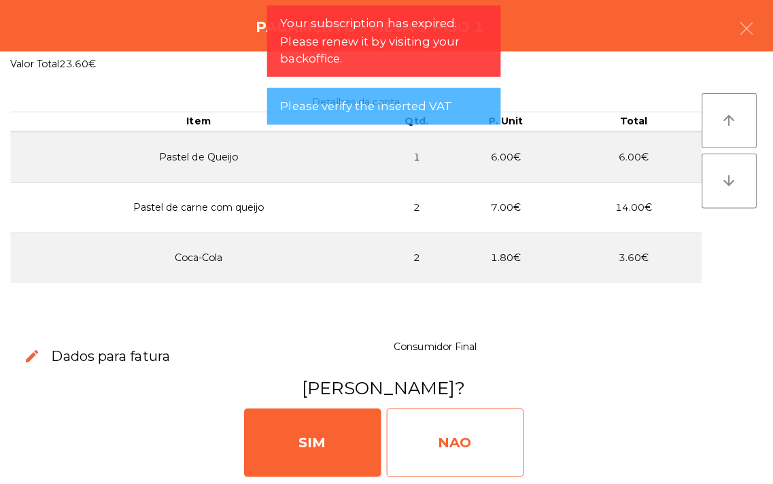
click at [446, 450] on div "NAO" at bounding box center [458, 439] width 136 height 68
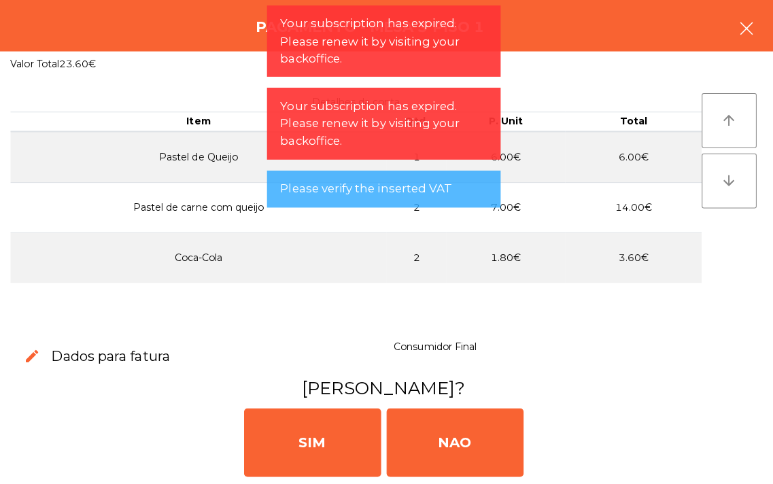
click at [733, 30] on button "button" at bounding box center [747, 30] width 38 height 41
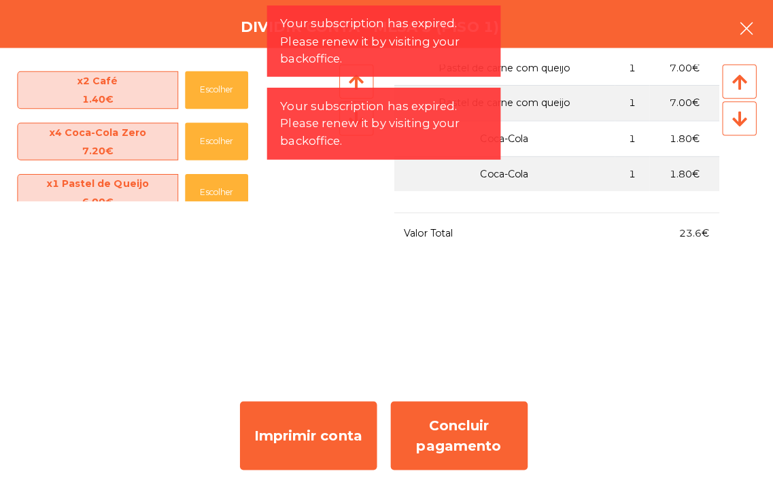
click at [741, 36] on icon "button" at bounding box center [747, 28] width 16 height 16
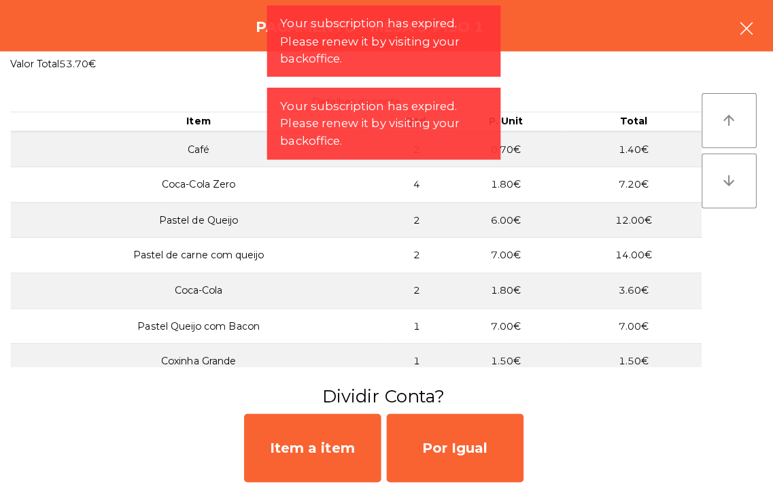
click at [730, 41] on button "button" at bounding box center [747, 30] width 38 height 41
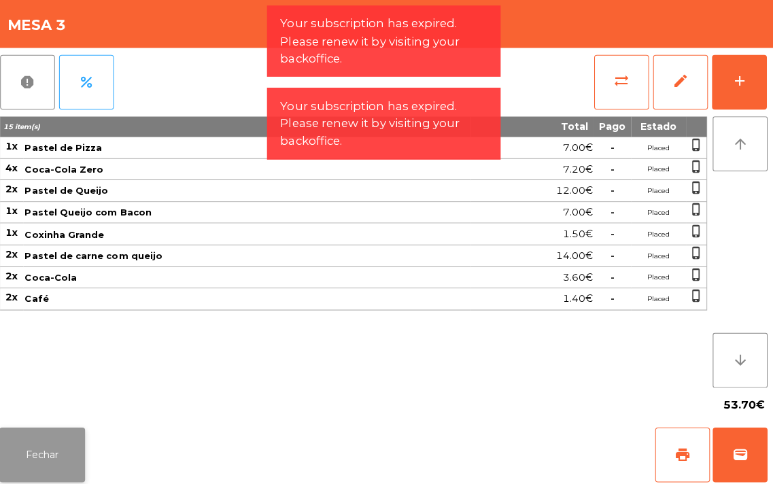
click at [50, 445] on button "Fechar" at bounding box center [47, 451] width 85 height 54
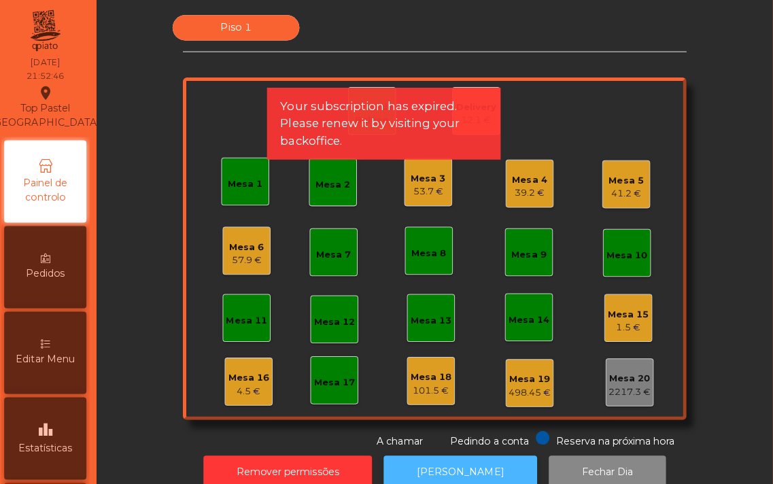
click at [422, 460] on button "[PERSON_NAME]" at bounding box center [463, 468] width 152 height 33
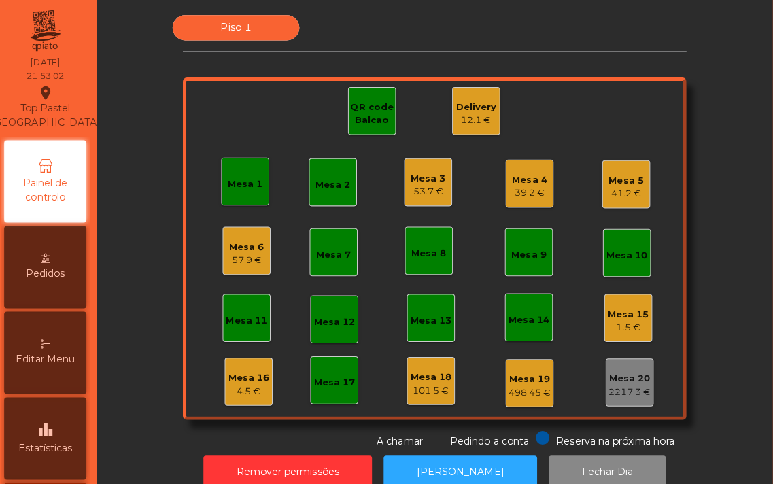
click at [425, 171] on div "Mesa 3" at bounding box center [431, 178] width 35 height 14
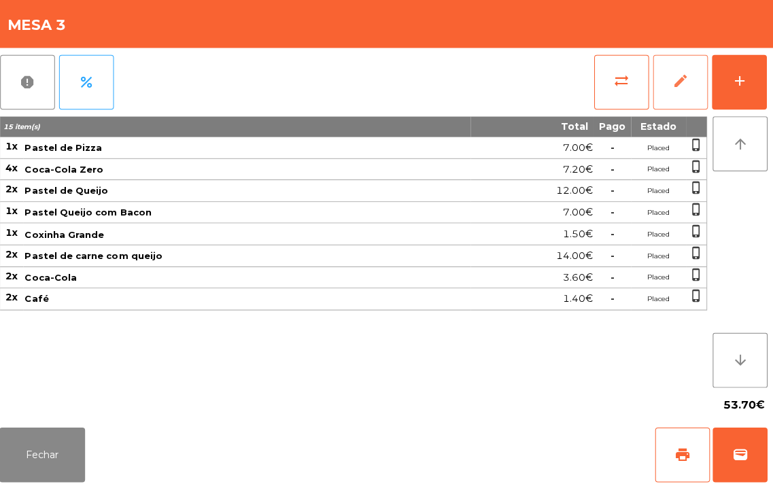
click at [679, 78] on span "edit" at bounding box center [681, 80] width 16 height 16
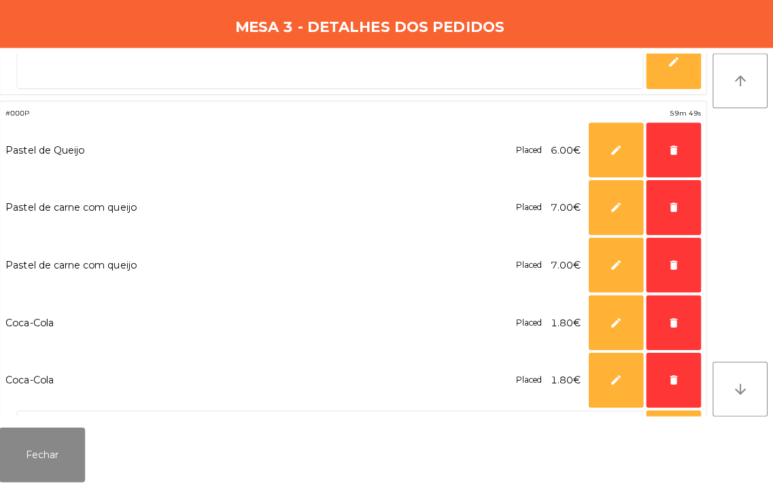
scroll to position [298, 0]
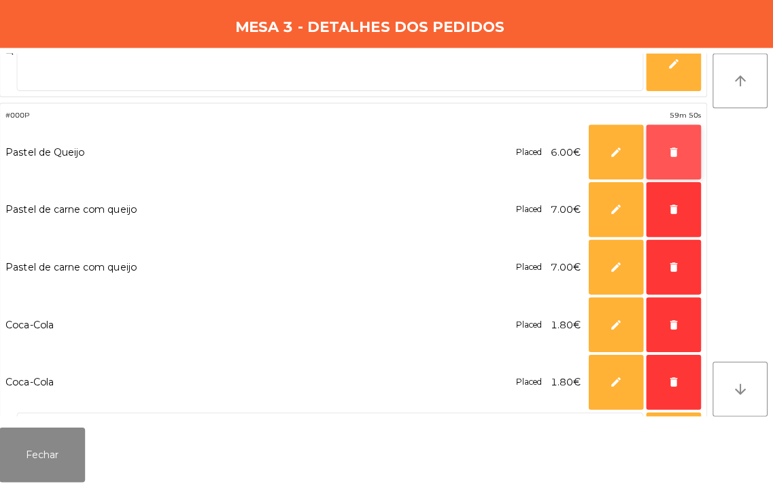
click at [675, 148] on span "delete" at bounding box center [674, 151] width 12 height 12
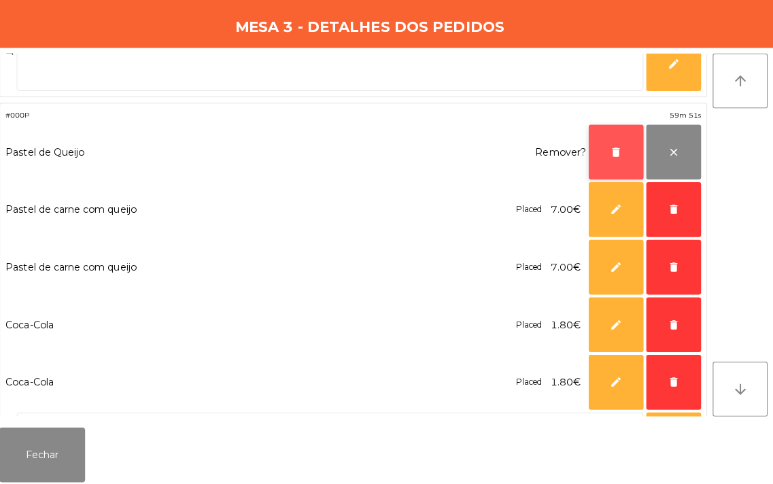
click at [606, 150] on button "delete" at bounding box center [617, 151] width 54 height 54
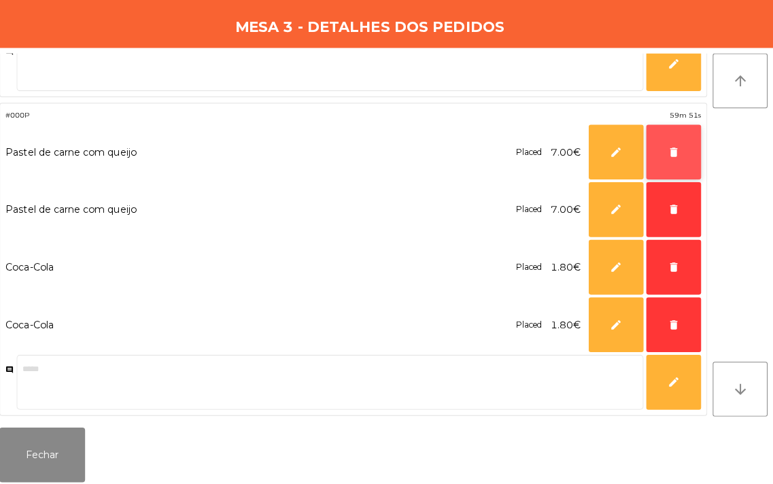
click at [676, 154] on span "delete" at bounding box center [674, 151] width 12 height 12
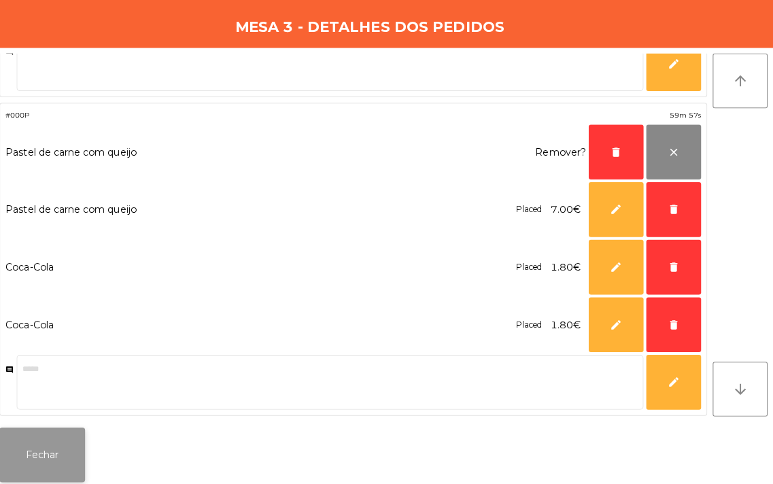
click at [63, 440] on button "Fechar" at bounding box center [47, 451] width 85 height 54
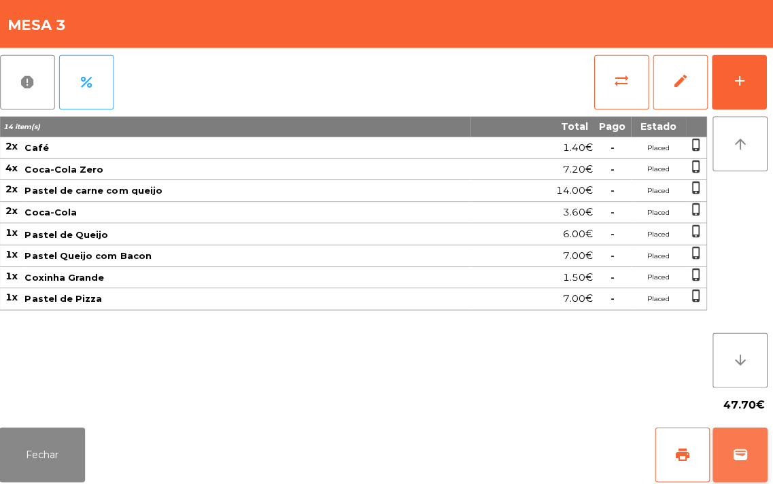
click at [732, 443] on span "wallet" at bounding box center [740, 451] width 16 height 16
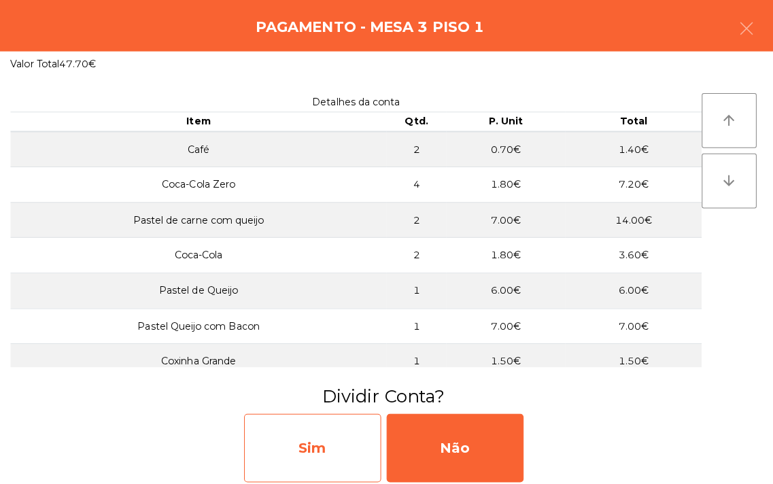
click at [316, 452] on div "Sim" at bounding box center [316, 445] width 136 height 68
click at [298, 450] on div "Item a item" at bounding box center [316, 445] width 136 height 68
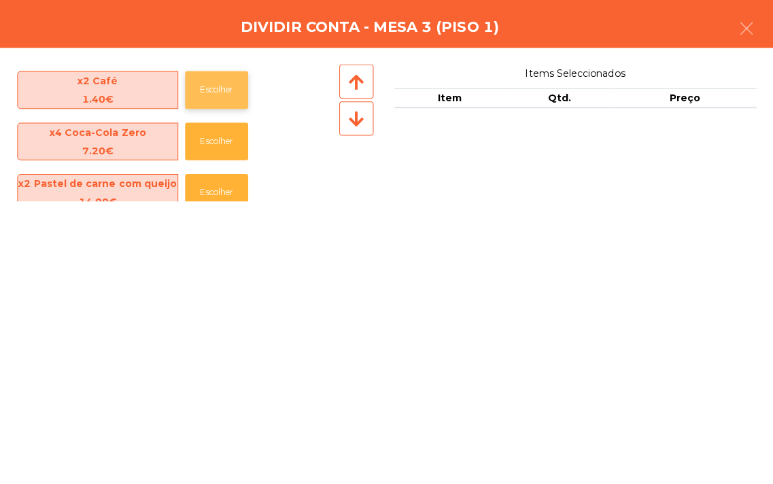
click at [215, 95] on button "Escolher" at bounding box center [221, 89] width 63 height 37
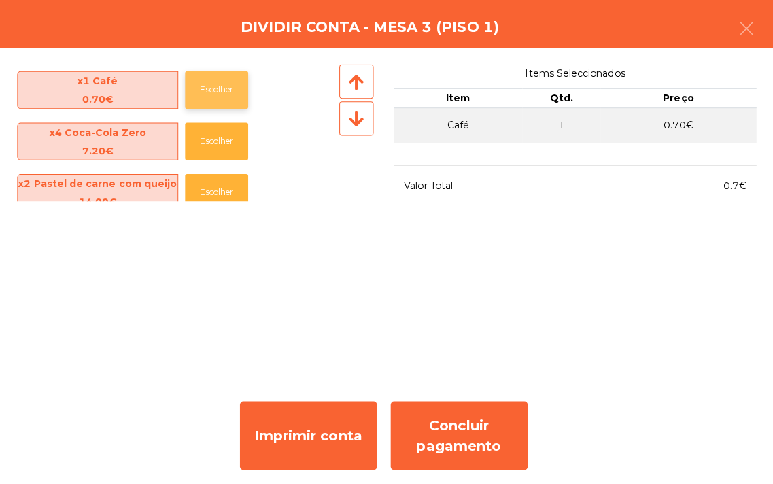
click at [228, 99] on button "Escolher" at bounding box center [221, 89] width 63 height 37
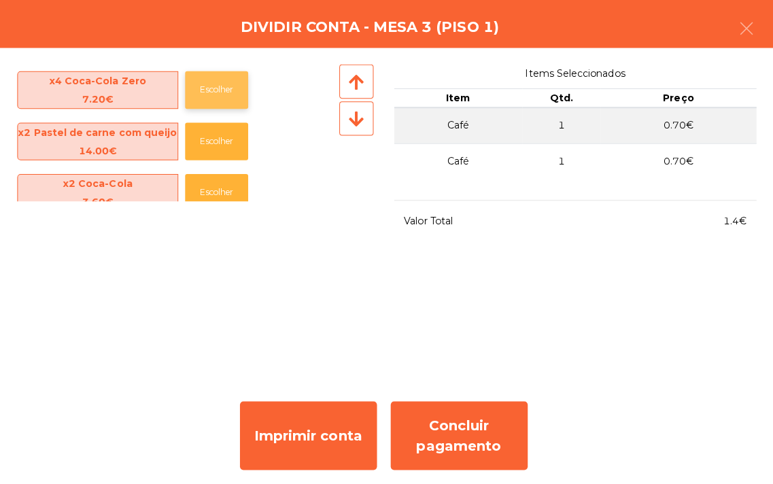
click at [222, 97] on button "Escolher" at bounding box center [221, 89] width 63 height 37
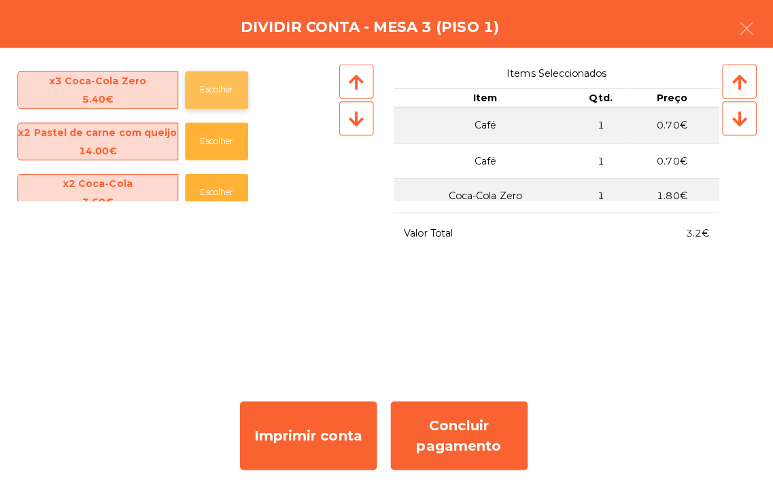
click at [222, 91] on button "Escolher" at bounding box center [221, 89] width 63 height 37
click at [218, 93] on button "Escolher" at bounding box center [221, 89] width 63 height 37
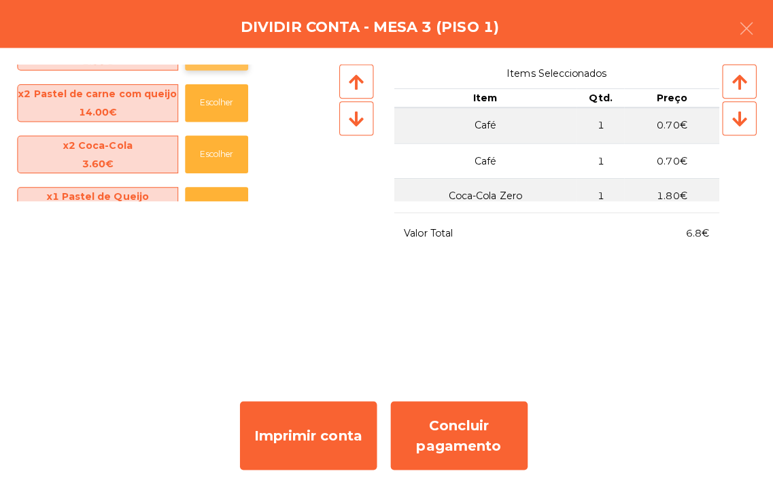
scroll to position [41, 0]
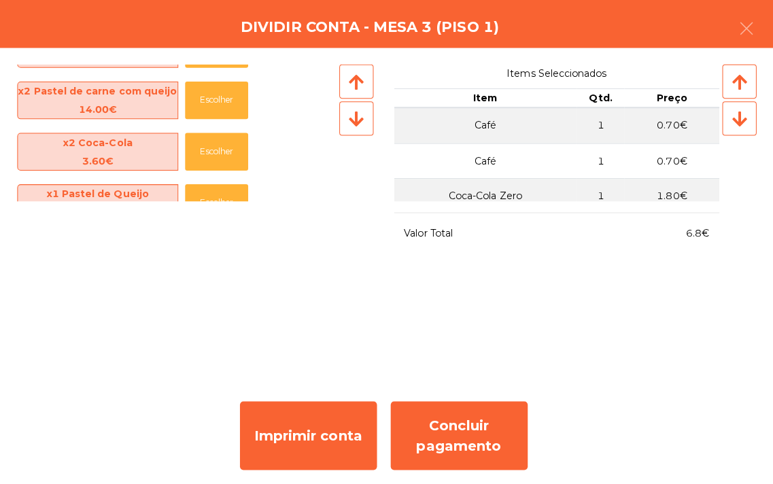
click at [80, 139] on div "x2 Coca-Cola" at bounding box center [103, 142] width 158 height 18
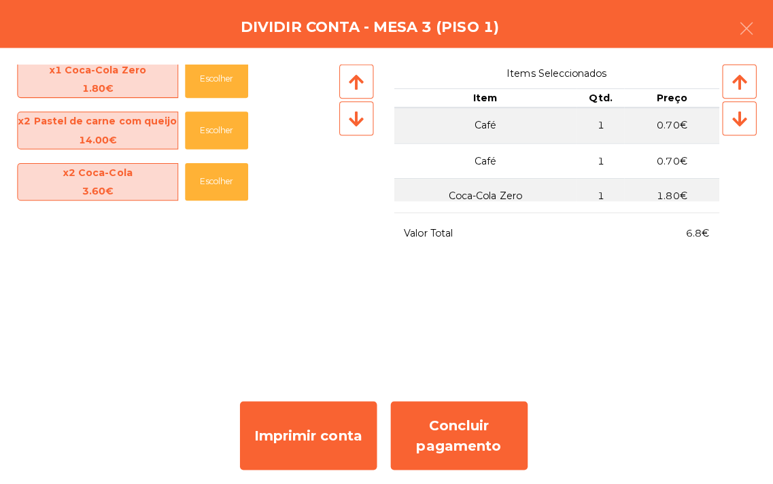
scroll to position [12, 0]
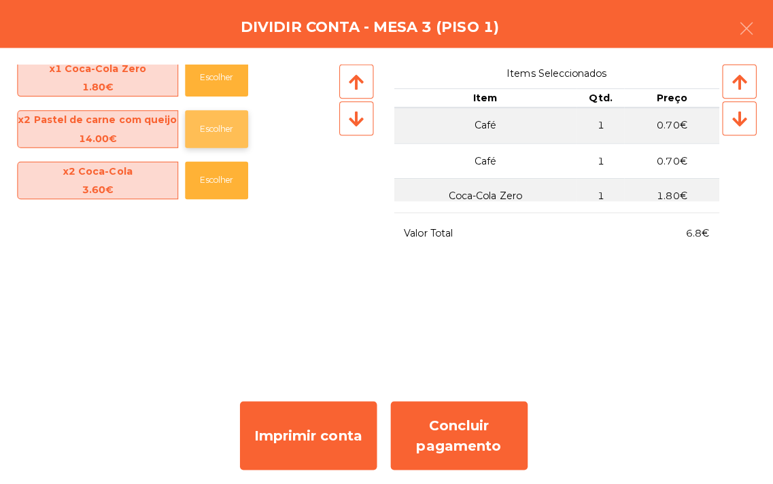
click at [212, 131] on button "Escolher" at bounding box center [221, 127] width 63 height 37
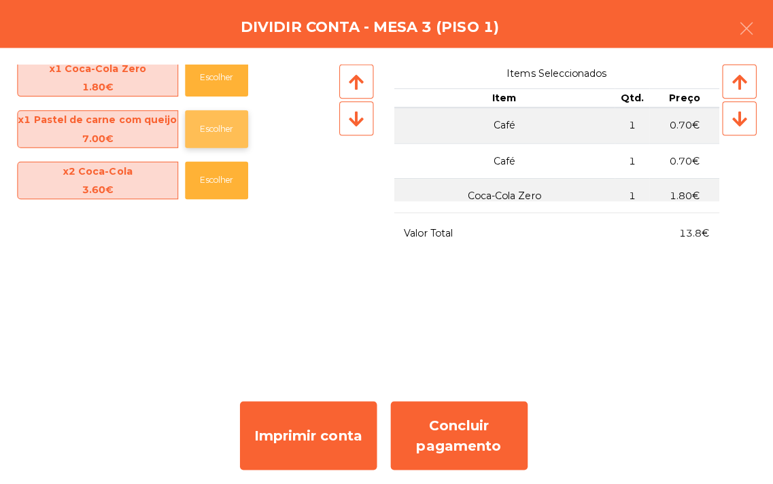
click at [220, 126] on button "Escolher" at bounding box center [221, 127] width 63 height 37
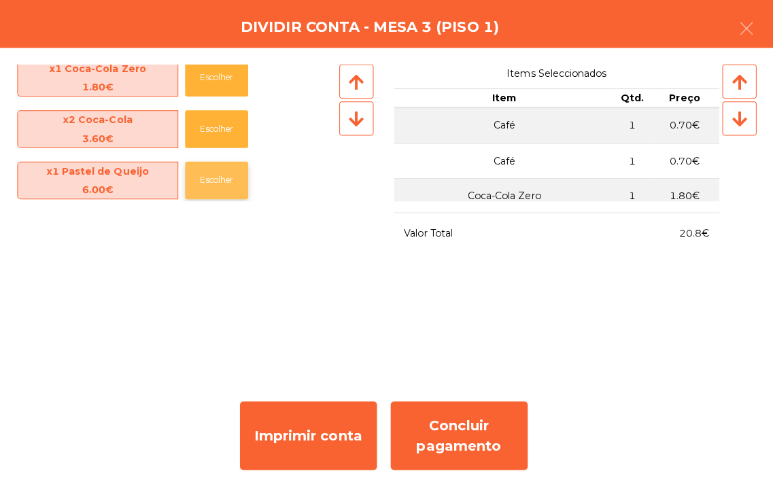
click at [230, 188] on button "Escolher" at bounding box center [221, 178] width 63 height 37
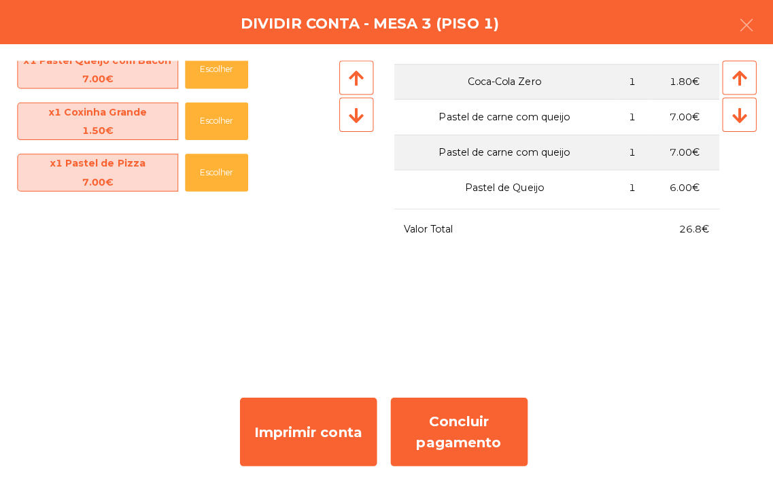
scroll to position [0, 0]
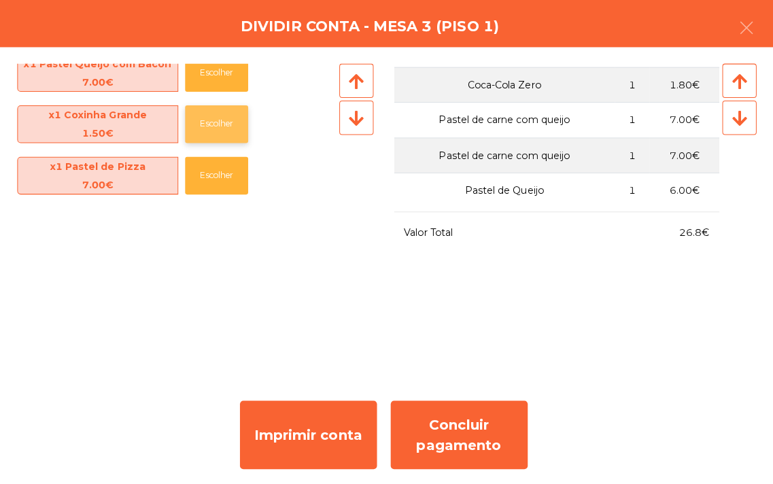
click at [219, 122] on button "Escolher" at bounding box center [221, 123] width 63 height 37
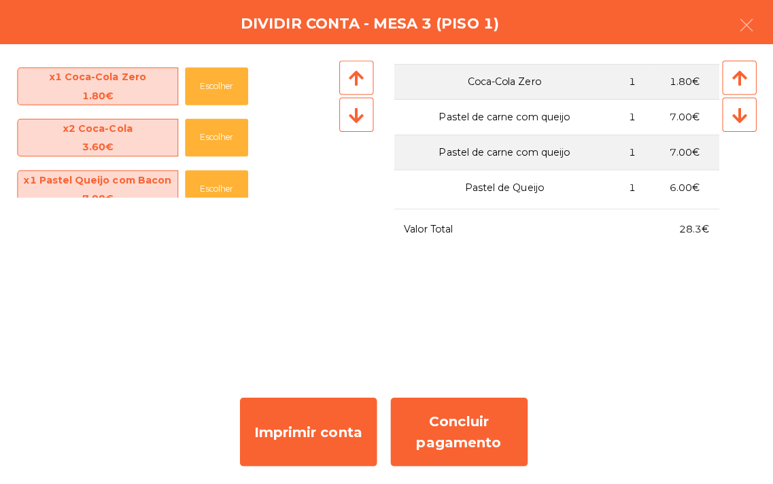
click at [289, 275] on div "x1 Coca-Cola Zero 1.80€ Escolher x2 Coca-Cola 3.60€ Escolher x1 Pastel Queijo c…" at bounding box center [178, 193] width 324 height 258
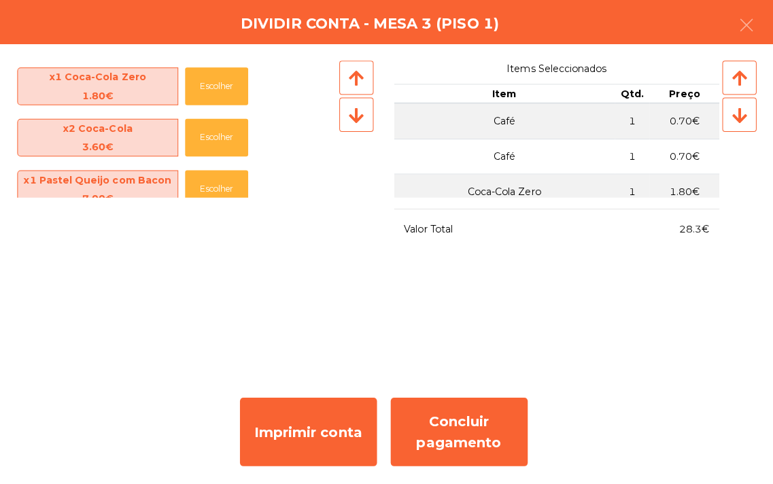
scroll to position [233, 0]
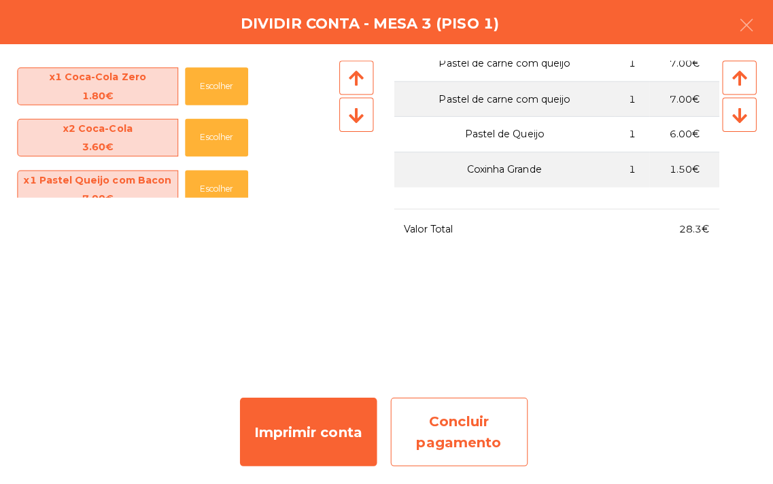
click at [447, 431] on div "Concluir pagamento" at bounding box center [462, 433] width 136 height 68
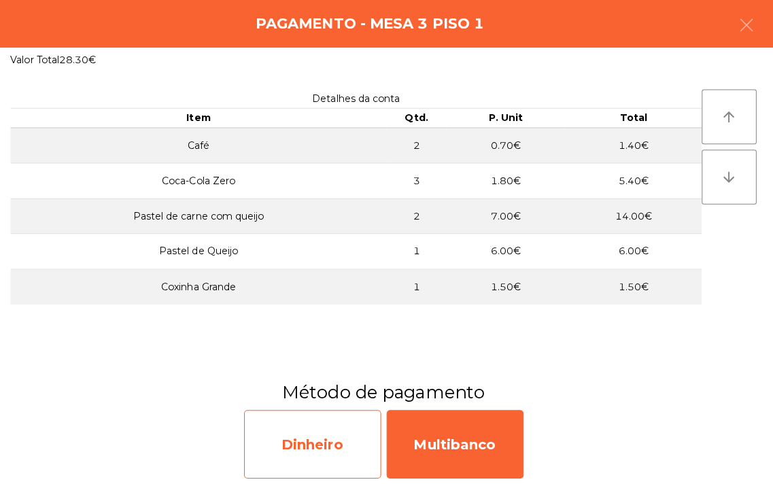
click at [317, 450] on div "Dinheiro" at bounding box center [316, 445] width 136 height 68
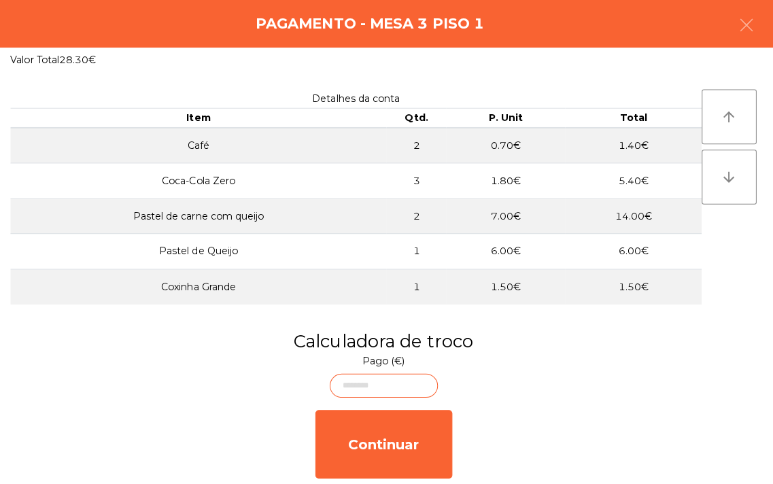
click at [365, 386] on body "Top Pastel [GEOGRAPHIC_DATA] location_on [DATE] 21:54:24 Painel de controlo Ped…" at bounding box center [386, 242] width 773 height 484
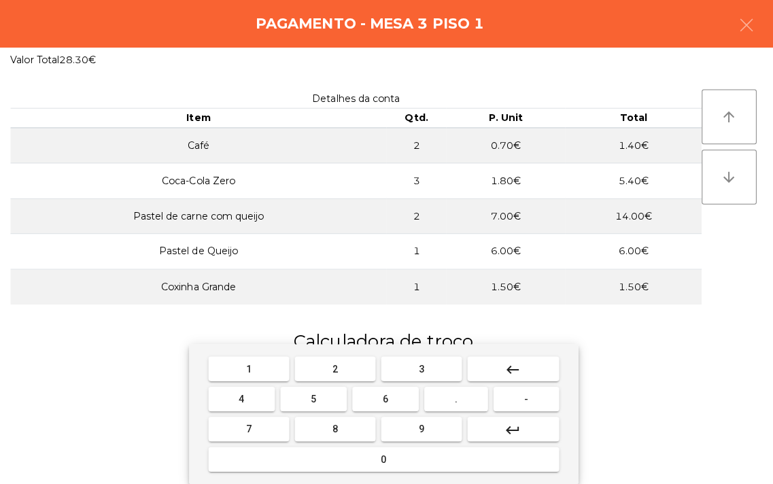
click at [424, 369] on span "3" at bounding box center [424, 370] width 5 height 11
click at [367, 473] on mat-keyboard-key "0" at bounding box center [387, 460] width 354 height 30
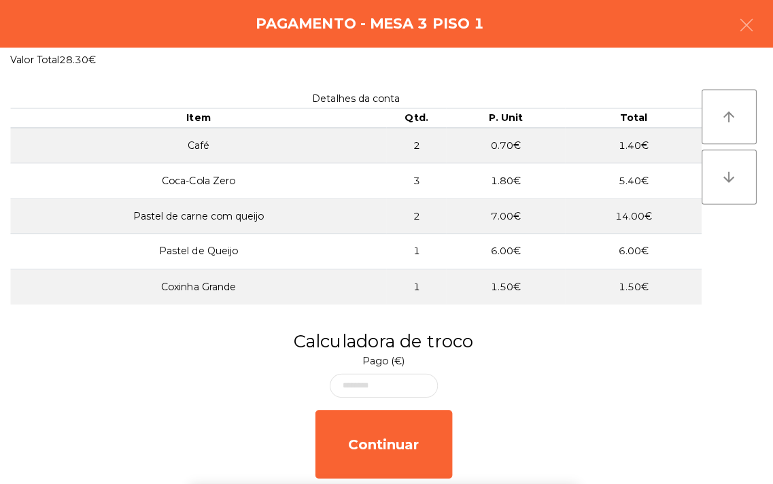
click at [631, 337] on h3 "Calculadora de troco" at bounding box center [386, 343] width 753 height 24
click at [365, 386] on body "Top Pastel [GEOGRAPHIC_DATA] location_on [DATE] 21:54:27 Painel de controlo Ped…" at bounding box center [386, 242] width 773 height 484
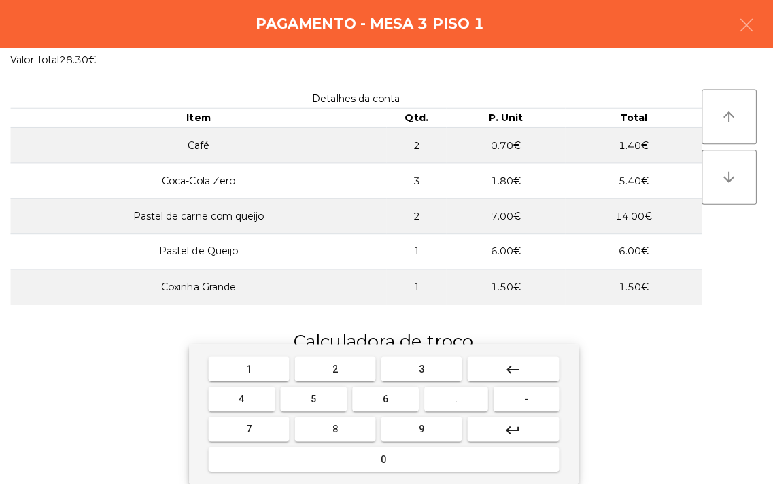
click at [364, 461] on button "0" at bounding box center [387, 459] width 348 height 24
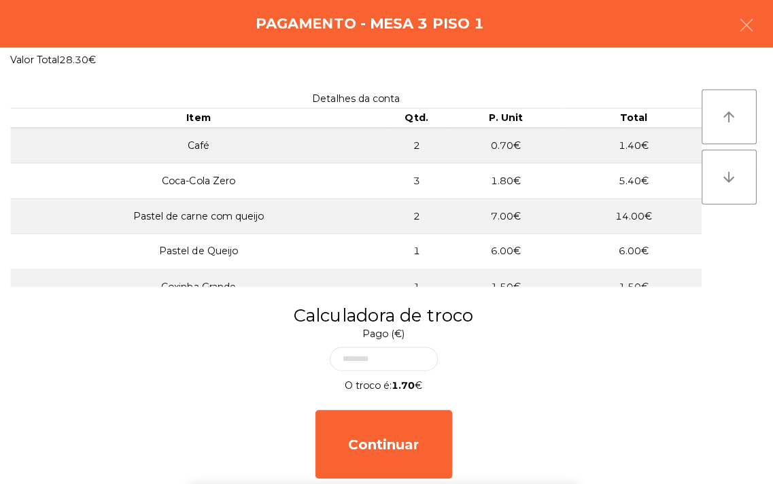
click at [628, 348] on div "1 2 3 keyboard_backspace 4 5 6 . - 7 8 9 keyboard_return 0" at bounding box center [386, 414] width 773 height 139
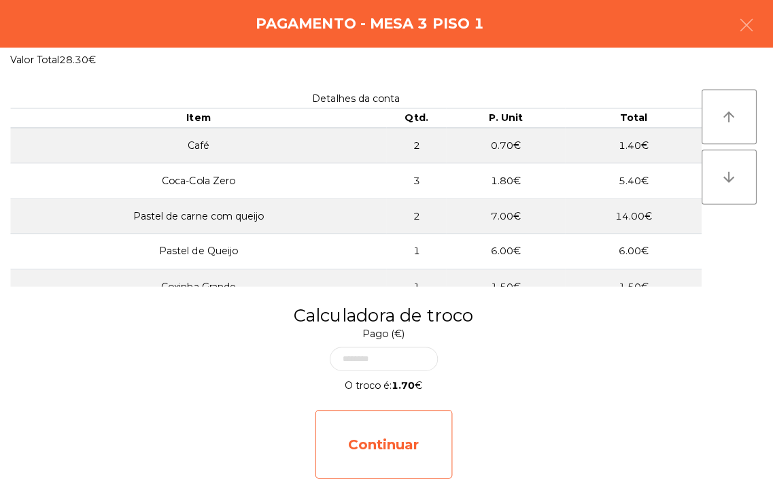
click at [372, 443] on div "Continuar" at bounding box center [387, 445] width 136 height 68
select select "**"
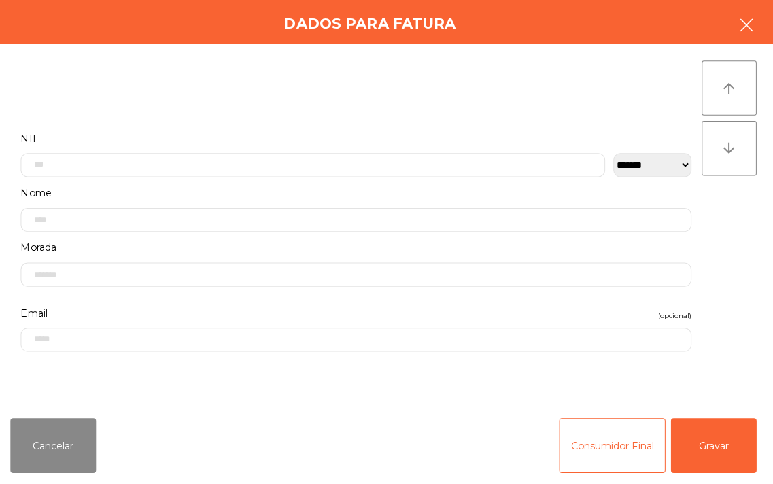
click at [736, 32] on button "button" at bounding box center [747, 30] width 38 height 41
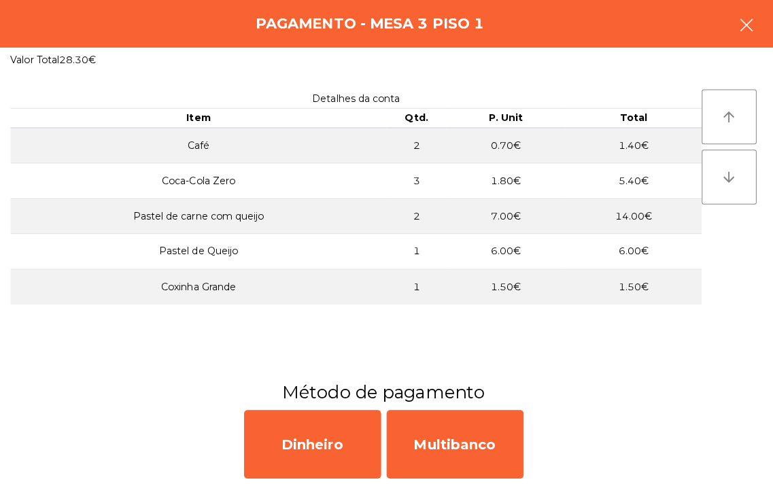
click at [736, 32] on button "button" at bounding box center [747, 30] width 38 height 41
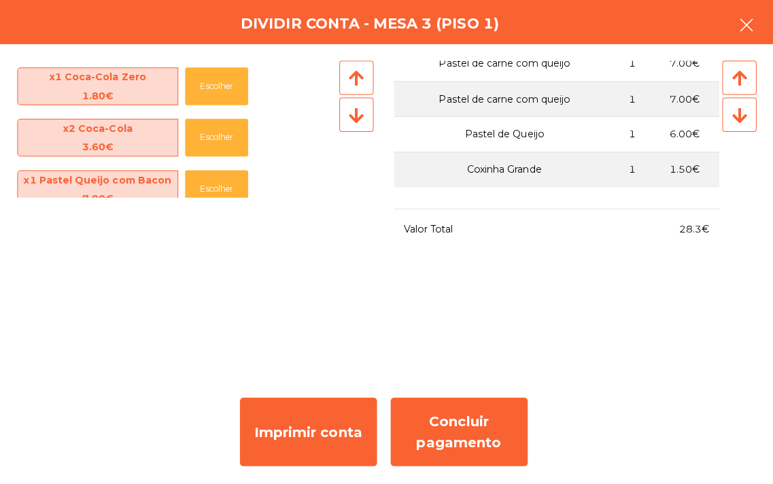
click at [733, 29] on button "button" at bounding box center [747, 30] width 38 height 41
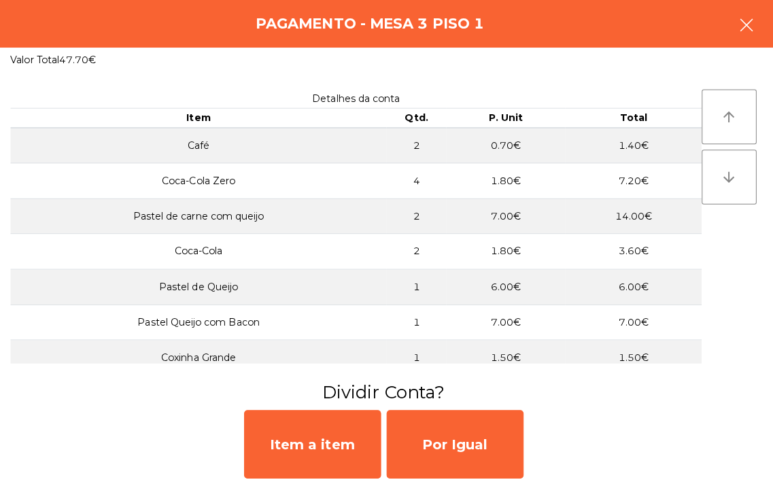
click at [737, 29] on button "button" at bounding box center [747, 30] width 38 height 41
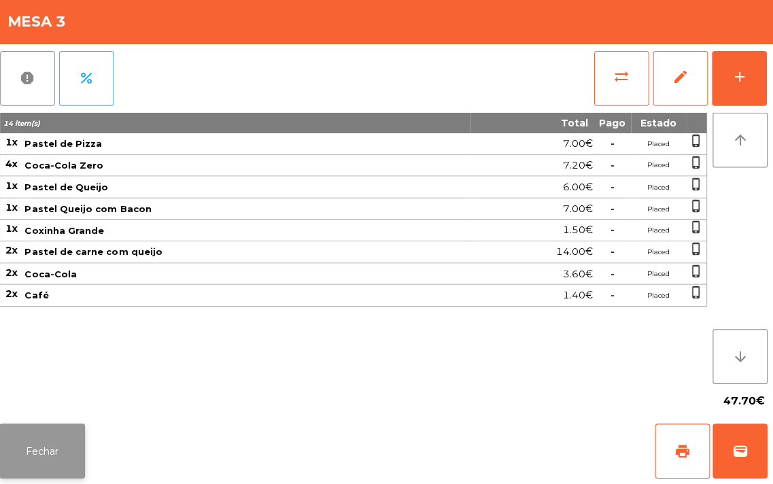
click at [44, 458] on button "Fechar" at bounding box center [47, 451] width 85 height 54
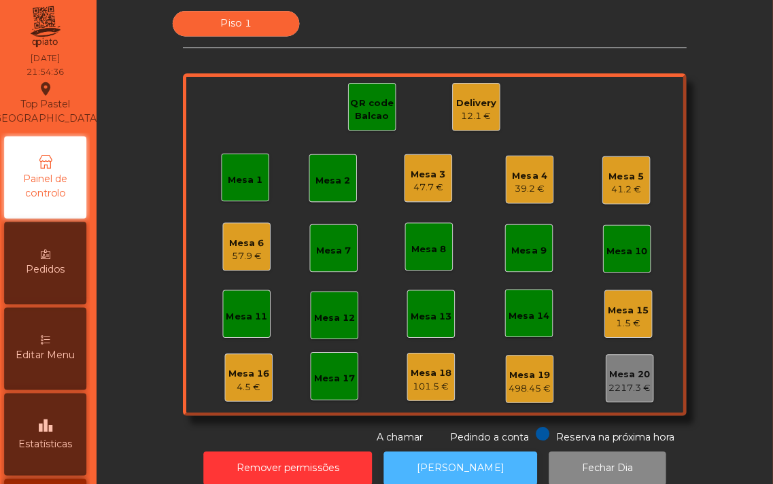
click at [433, 472] on button "[PERSON_NAME]" at bounding box center [463, 468] width 152 height 33
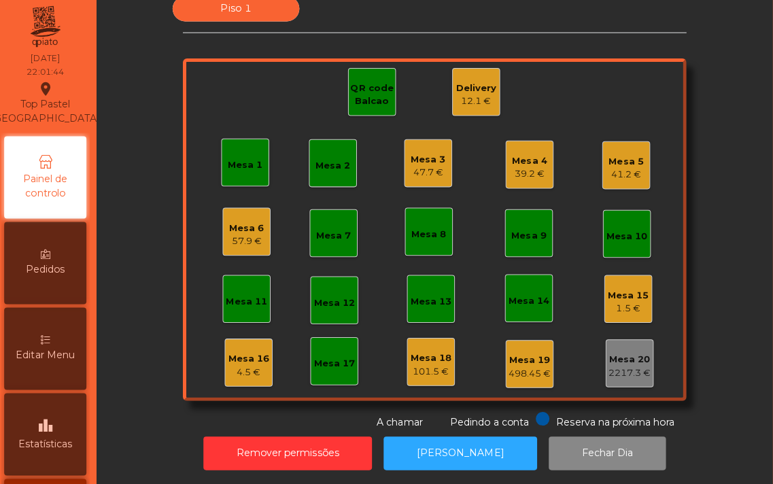
click at [612, 173] on div "41.2 €" at bounding box center [628, 178] width 35 height 14
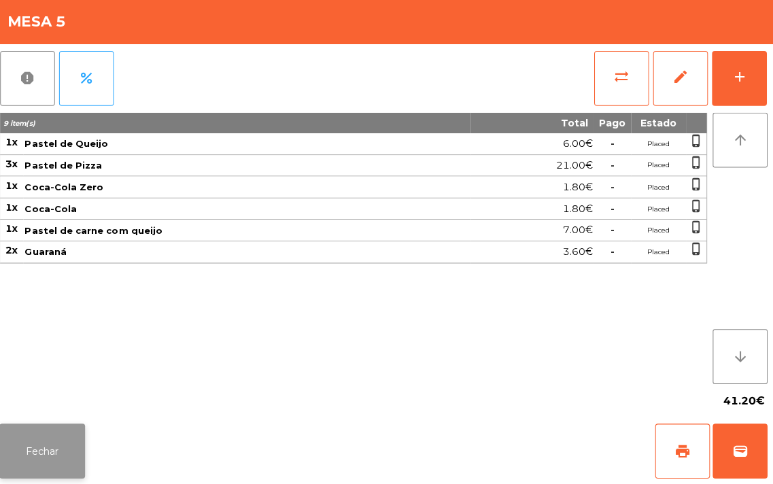
click at [63, 443] on button "Fechar" at bounding box center [47, 451] width 85 height 54
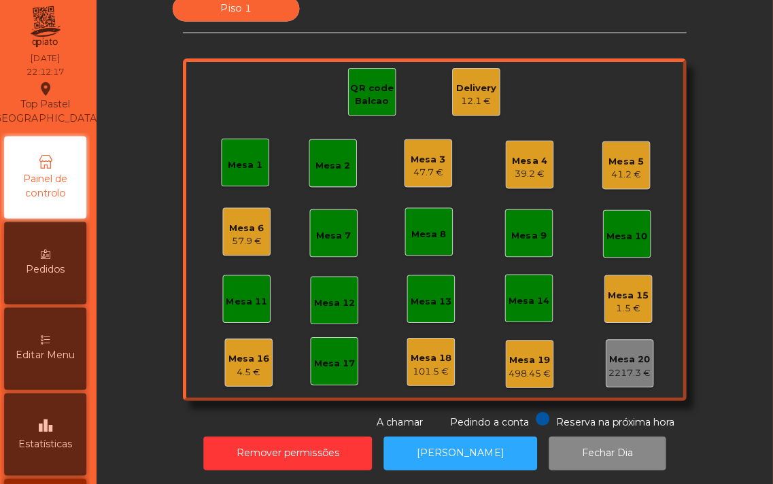
click at [243, 226] on div "Mesa 6" at bounding box center [251, 231] width 35 height 14
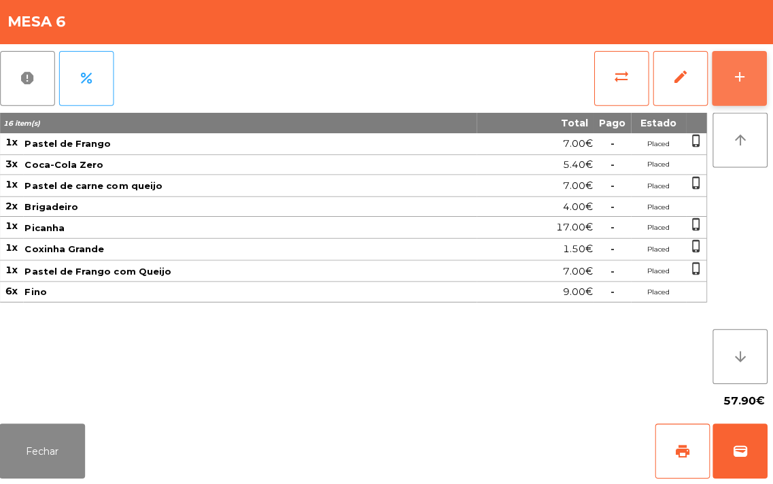
click at [728, 73] on button "add" at bounding box center [740, 81] width 54 height 54
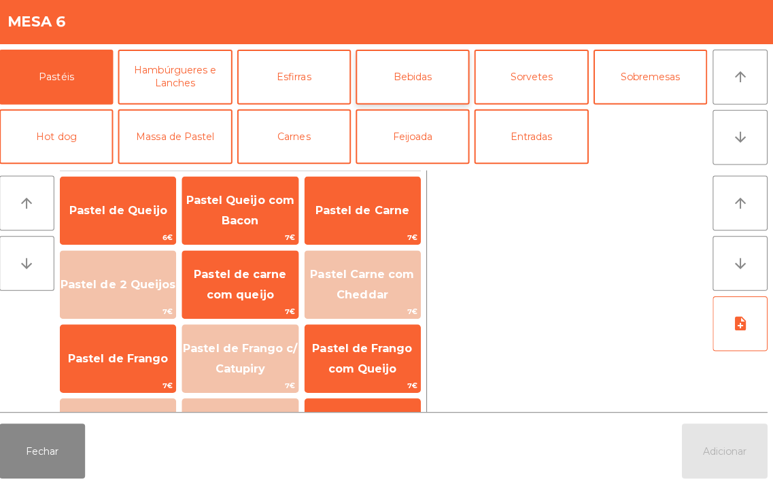
click at [419, 73] on button "Bebidas" at bounding box center [415, 80] width 113 height 54
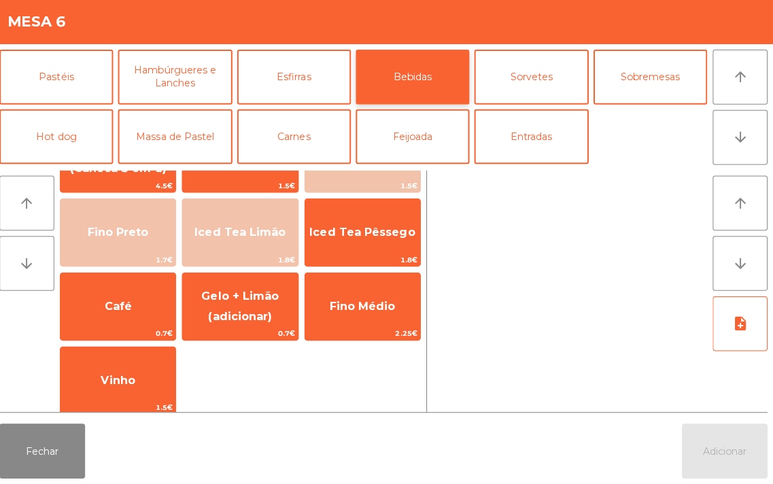
scroll to position [198, 0]
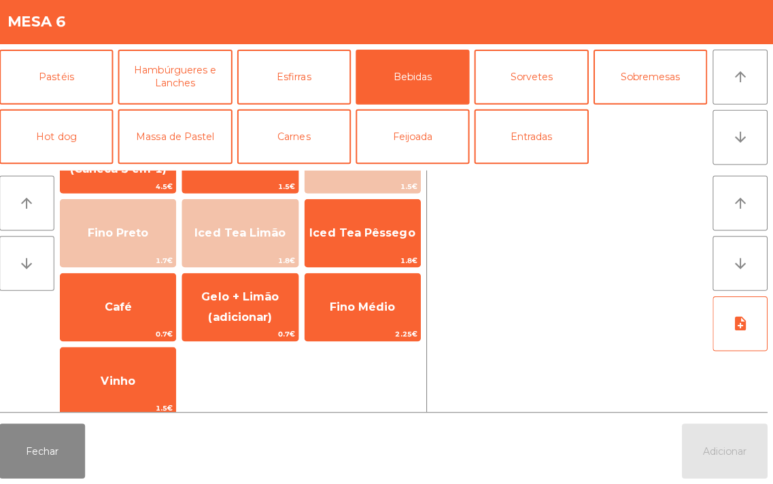
click at [304, 398] on div "Coca-Cola 1.8€ Coca-Cola Zero 1.8€ Guaraná 1.8€ 7 Up 1.8€ Sumo 1 Litro 3€ Água …" at bounding box center [244, 198] width 358 height 435
click at [35, 465] on button "Fechar" at bounding box center [47, 451] width 85 height 54
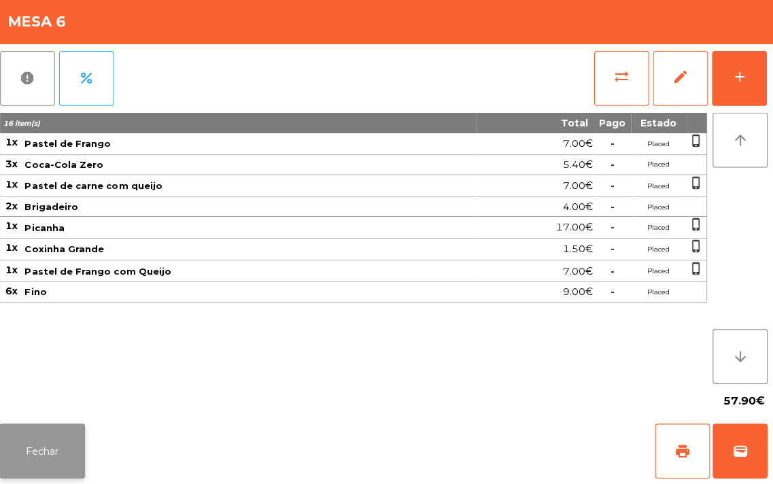
click at [44, 452] on button "Fechar" at bounding box center [47, 451] width 85 height 54
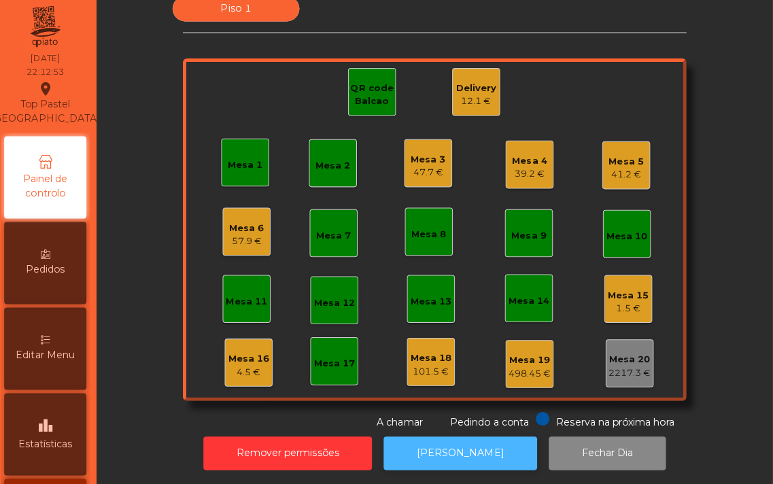
click at [461, 444] on button "[PERSON_NAME]" at bounding box center [463, 453] width 152 height 33
click at [368, 44] on div "Piso 1 Mesa 1 Mesa 2 Mesa 3 47.7 € Mesa 4 39.2 € Mesa 5 41.2 € Mesa 6 57.9 € Me…" at bounding box center [438, 215] width 500 height 430
click at [452, 459] on button "[PERSON_NAME]" at bounding box center [463, 453] width 152 height 33
